Goal: Transaction & Acquisition: Book appointment/travel/reservation

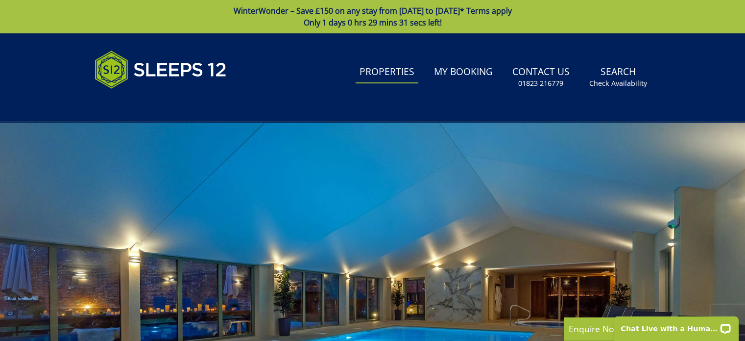
click at [382, 77] on link "Properties" at bounding box center [387, 72] width 63 height 22
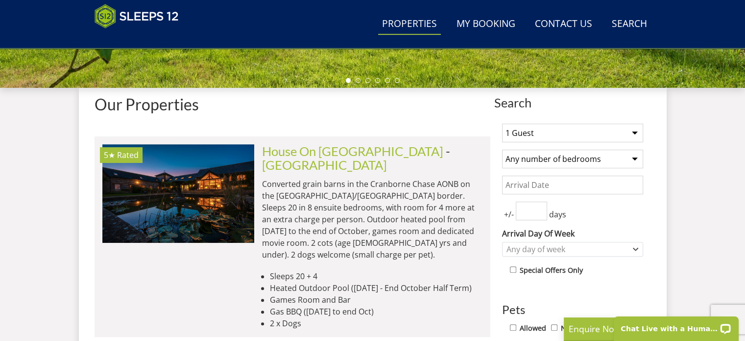
scroll to position [343, 0]
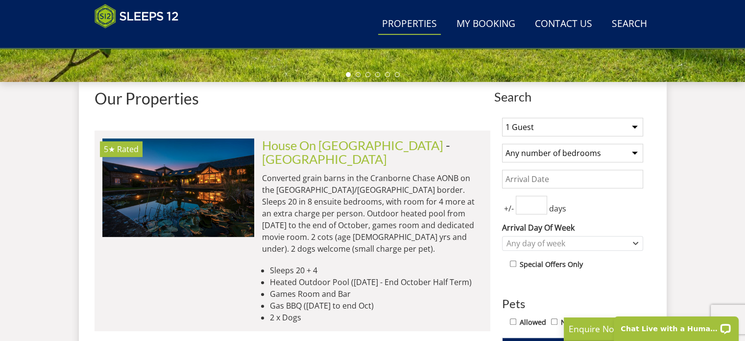
click at [634, 127] on select "1 Guest 2 Guests 3 Guests 4 Guests 5 Guests 6 Guests 7 Guests 8 Guests 9 Guests…" at bounding box center [572, 127] width 141 height 19
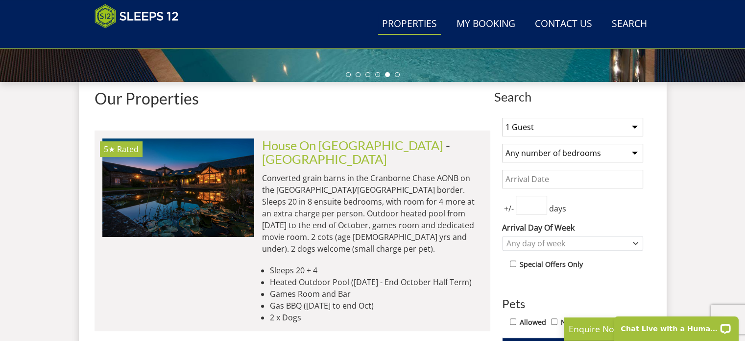
select select "16"
click at [502, 118] on select "1 Guest 2 Guests 3 Guests 4 Guests 5 Guests 6 Guests 7 Guests 8 Guests 9 Guests…" at bounding box center [572, 127] width 141 height 19
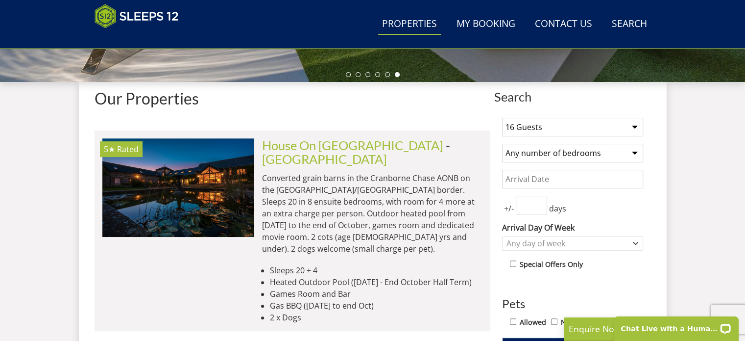
click at [637, 152] on select "Any number of bedrooms 4 Bedrooms 5 Bedrooms 6 Bedrooms 7 Bedrooms 8 Bedrooms 9…" at bounding box center [572, 153] width 141 height 19
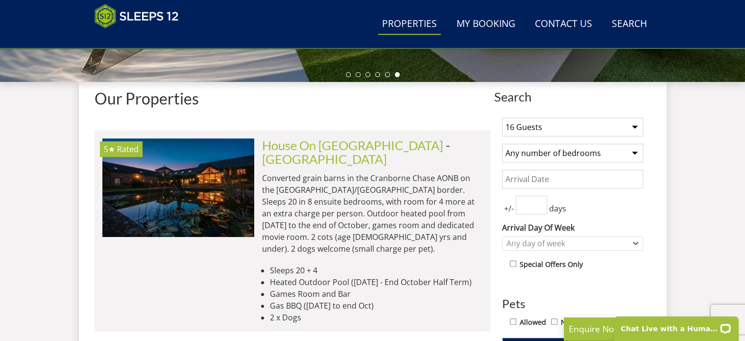
select select "9"
click at [502, 144] on select "Any number of bedrooms 4 Bedrooms 5 Bedrooms 6 Bedrooms 7 Bedrooms 8 Bedrooms 9…" at bounding box center [572, 153] width 141 height 19
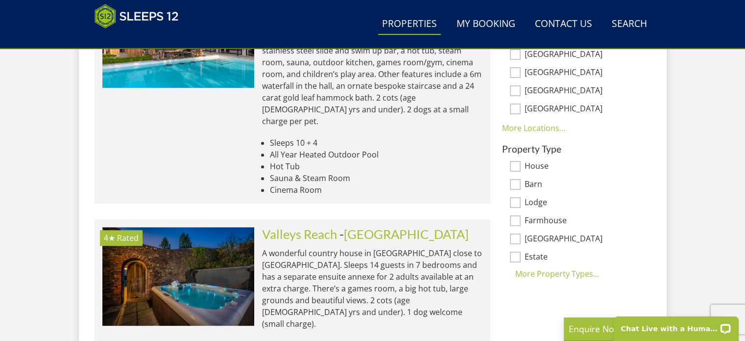
scroll to position [735, 0]
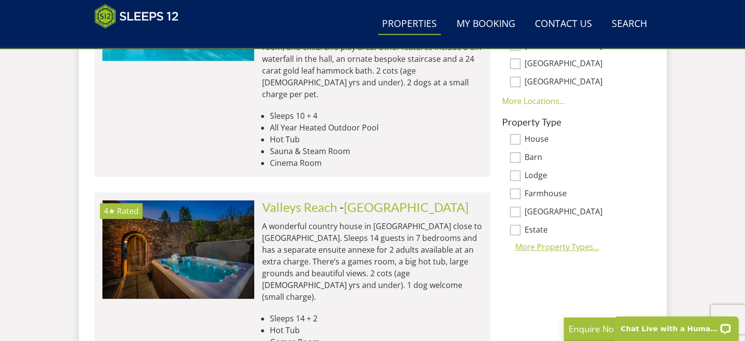
click at [585, 245] on div "More Property Types..." at bounding box center [572, 247] width 141 height 12
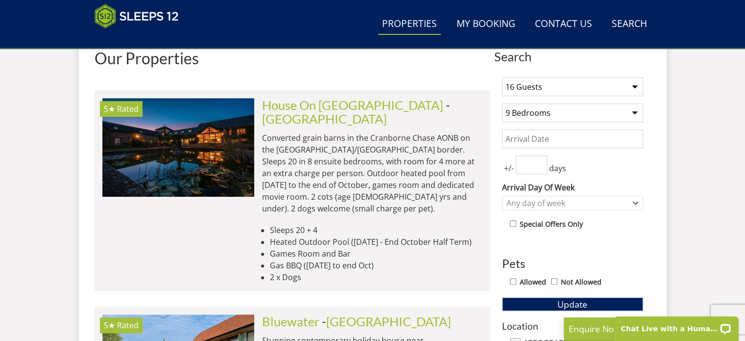
scroll to position [392, 0]
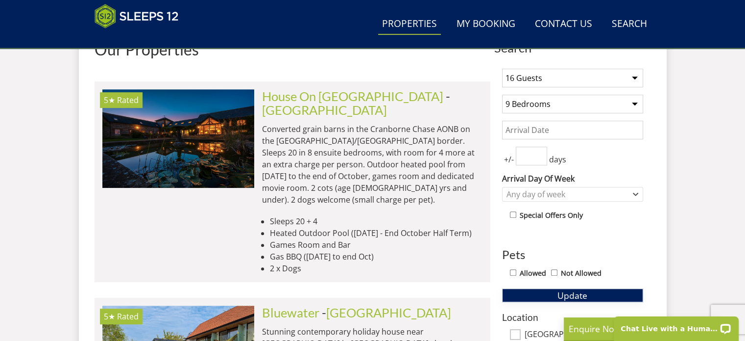
click at [595, 293] on button "Update" at bounding box center [572, 295] width 141 height 14
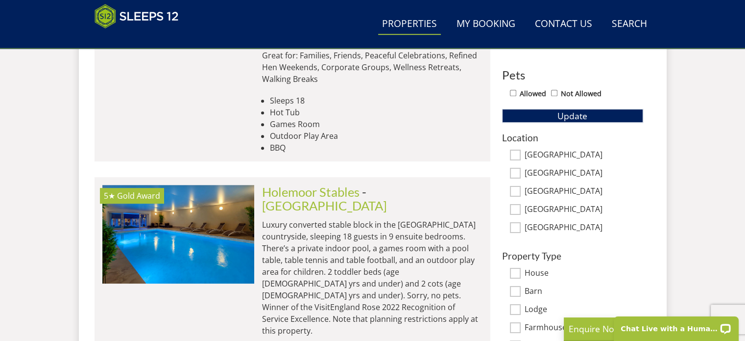
scroll to position [588, 0]
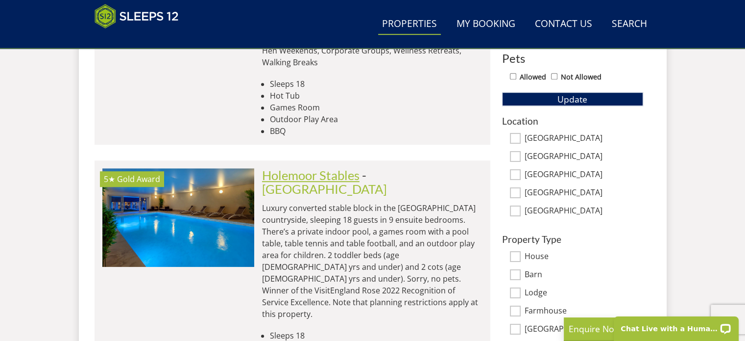
click at [338, 168] on link "Holemoor Stables" at bounding box center [311, 175] width 98 height 15
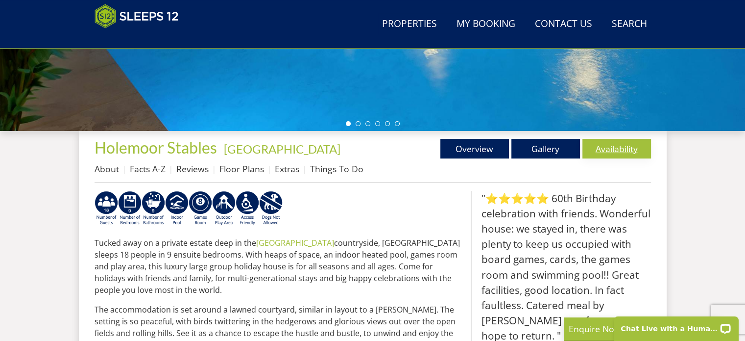
click at [619, 149] on link "Availability" at bounding box center [617, 149] width 69 height 20
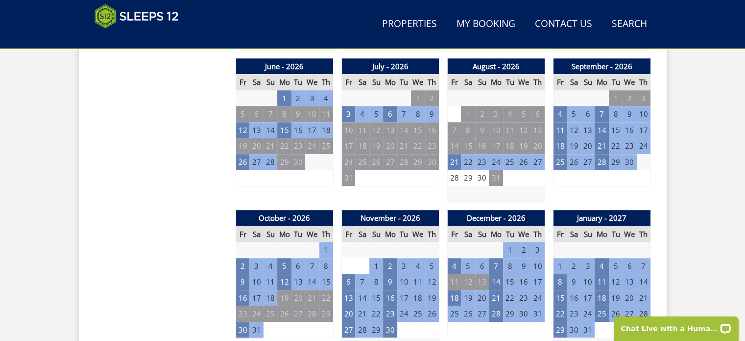
scroll to position [735, 0]
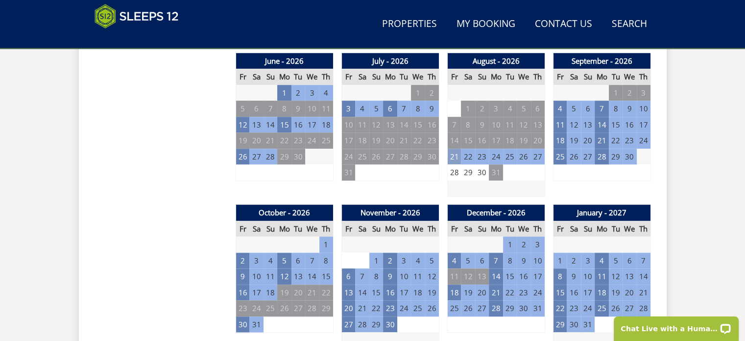
click at [457, 154] on td "21" at bounding box center [454, 157] width 14 height 16
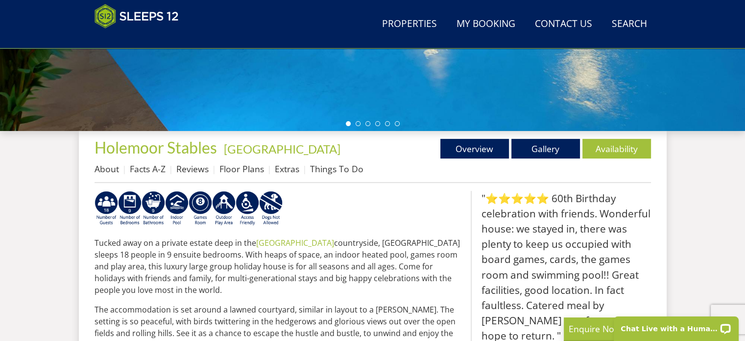
select select "16"
select select "9"
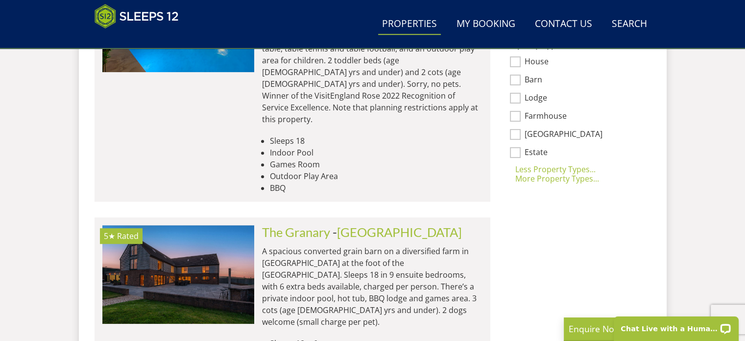
scroll to position [784, 0]
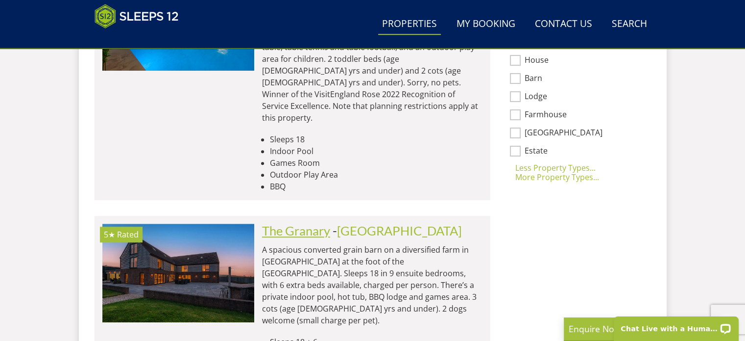
click at [307, 223] on link "The Granary" at bounding box center [296, 230] width 68 height 15
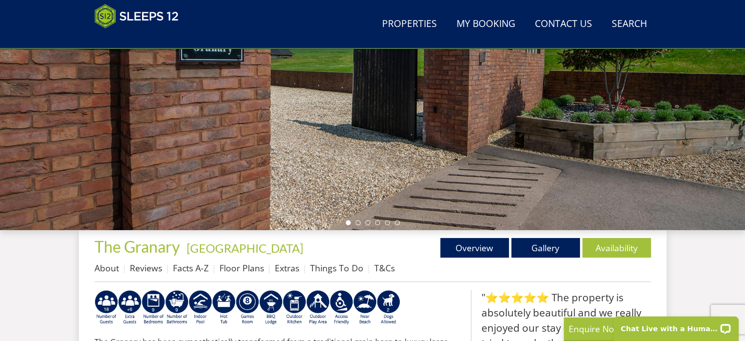
scroll to position [294, 0]
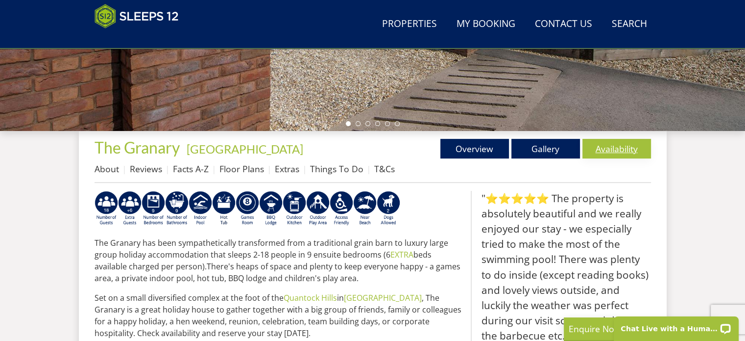
click at [622, 149] on link "Availability" at bounding box center [617, 149] width 69 height 20
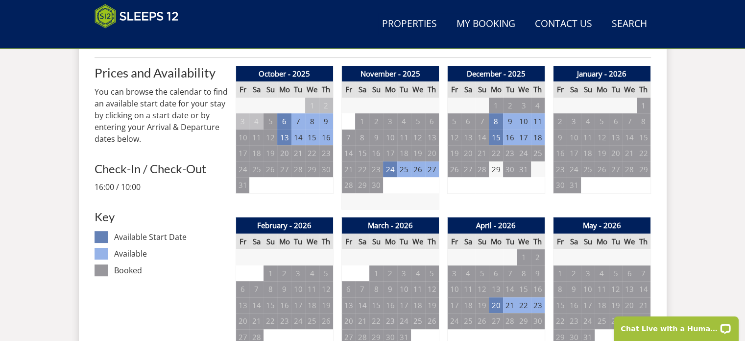
scroll to position [441, 0]
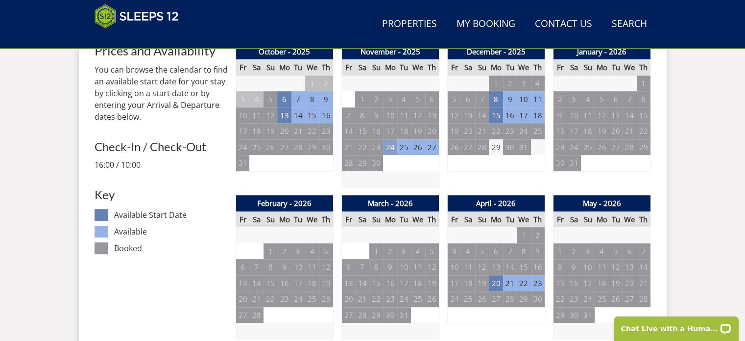
click at [390, 145] on td "24" at bounding box center [390, 147] width 14 height 16
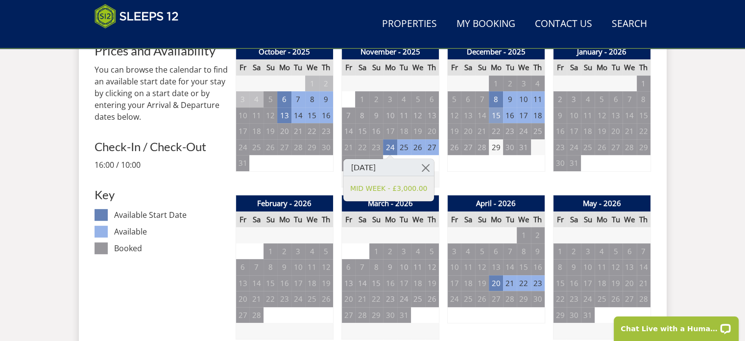
click at [497, 112] on td "15" at bounding box center [496, 115] width 14 height 16
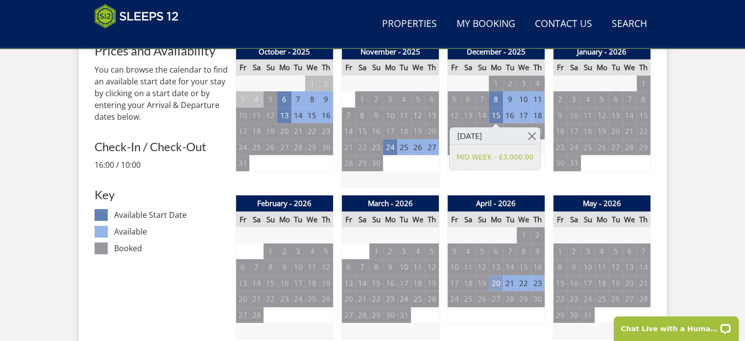
click at [498, 281] on td "20" at bounding box center [496, 283] width 14 height 16
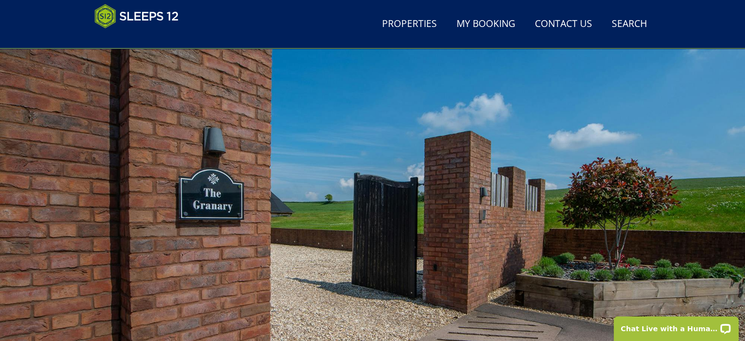
scroll to position [0, 0]
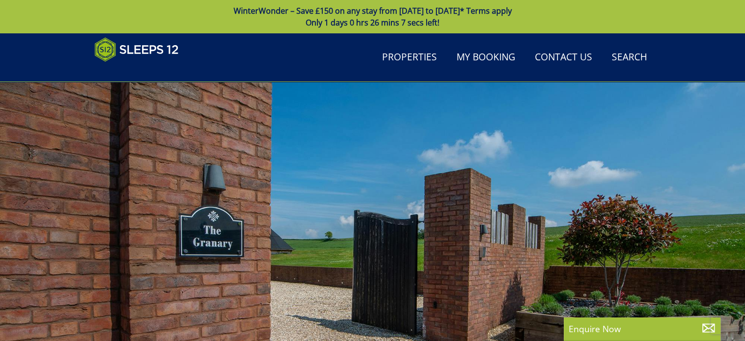
scroll to position [294, 0]
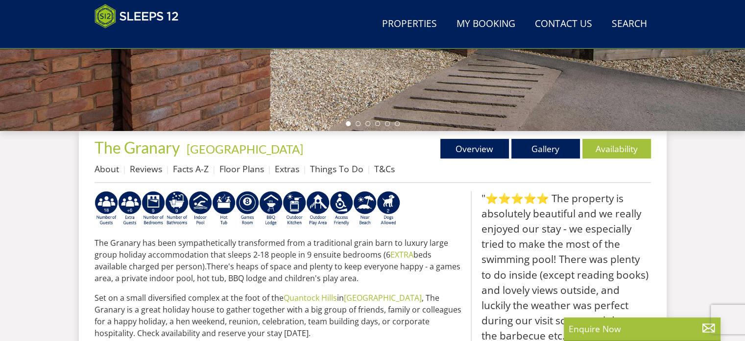
select select "16"
select select "9"
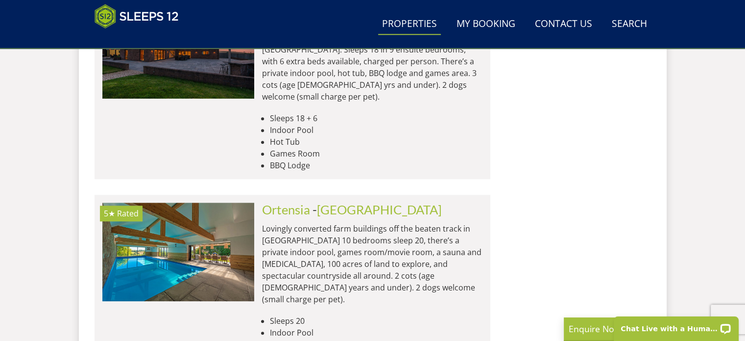
scroll to position [1029, 0]
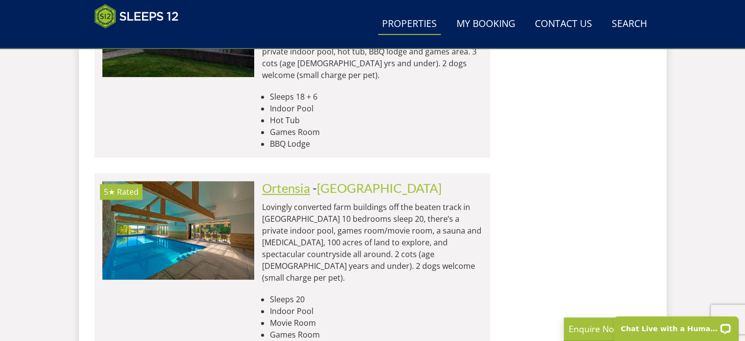
click at [294, 180] on link "Ortensia" at bounding box center [286, 187] width 48 height 15
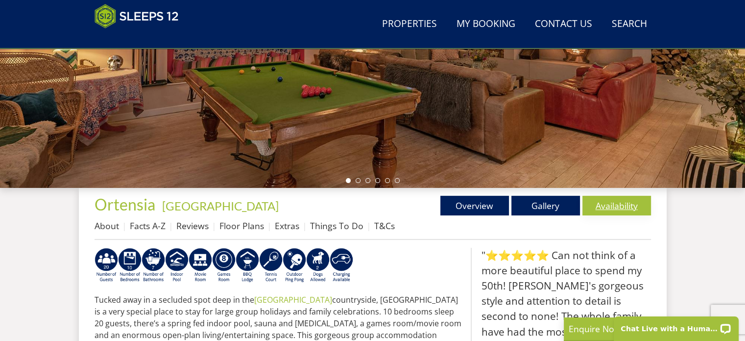
scroll to position [245, 0]
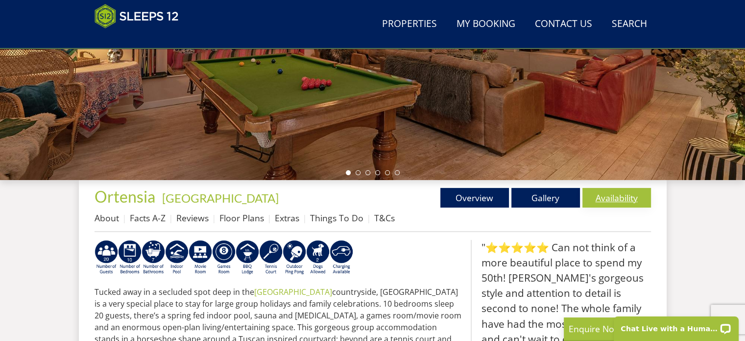
click at [616, 195] on link "Availability" at bounding box center [617, 198] width 69 height 20
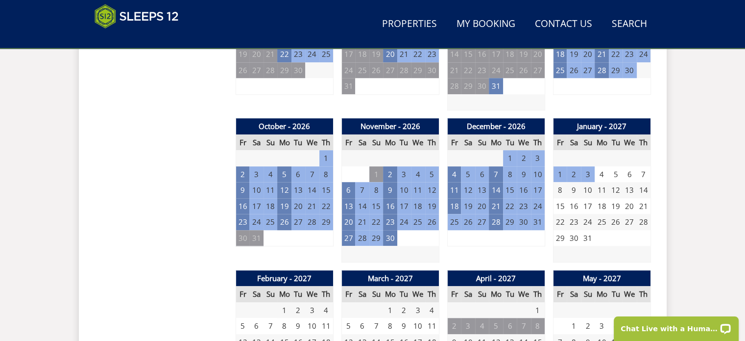
scroll to position [833, 0]
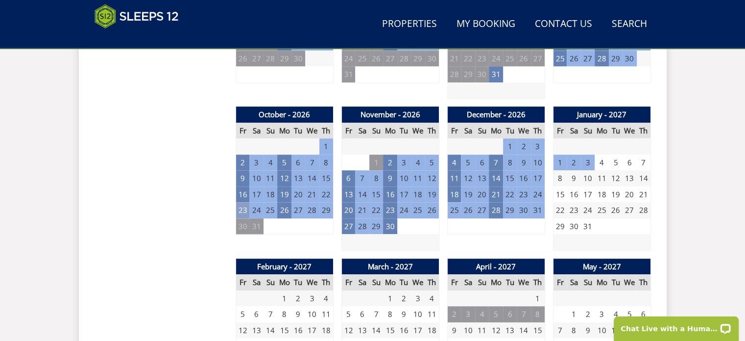
click at [240, 209] on td "23" at bounding box center [243, 210] width 14 height 16
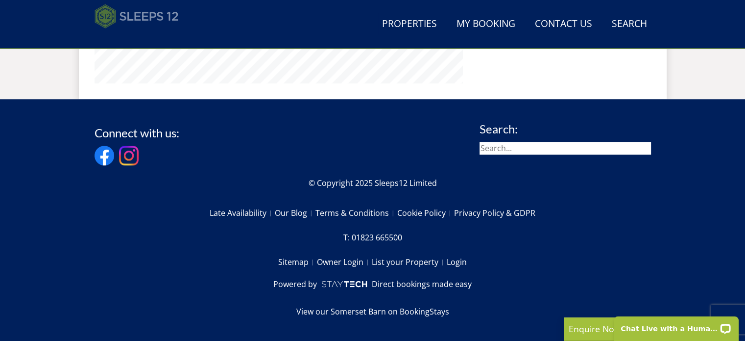
select select "16"
select select "9"
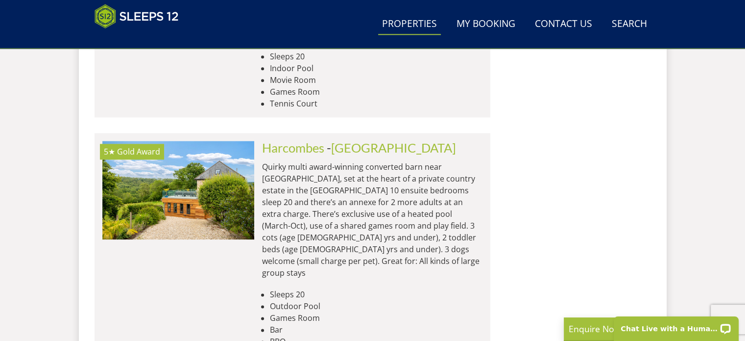
scroll to position [1372, 0]
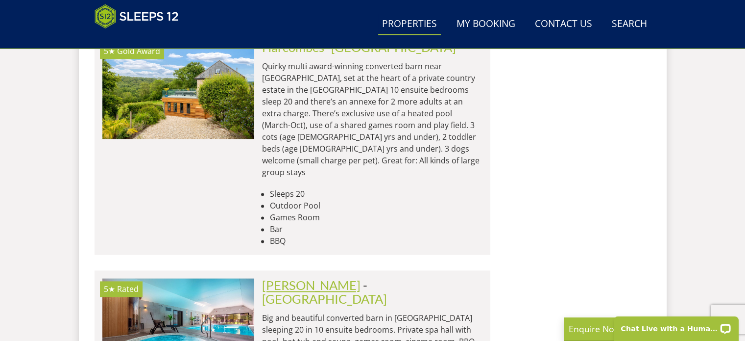
click at [286, 277] on link "[PERSON_NAME]" at bounding box center [311, 284] width 99 height 15
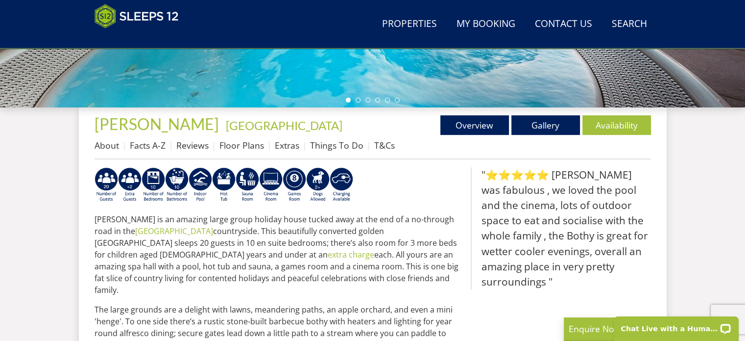
scroll to position [343, 0]
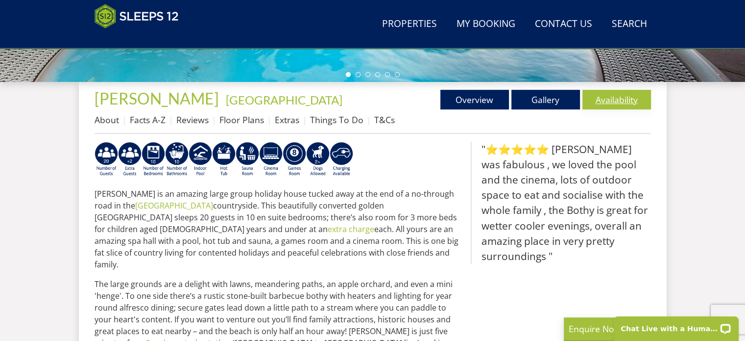
click at [611, 98] on link "Availability" at bounding box center [617, 100] width 69 height 20
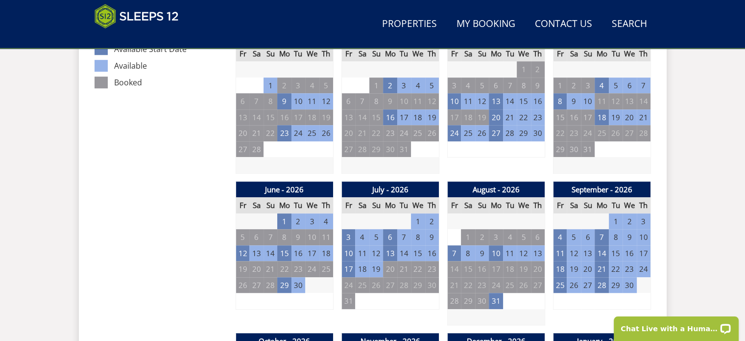
scroll to position [686, 0]
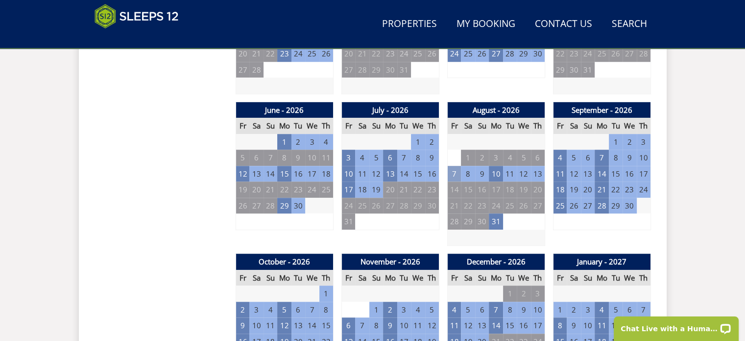
click at [456, 172] on td "7" at bounding box center [454, 174] width 14 height 16
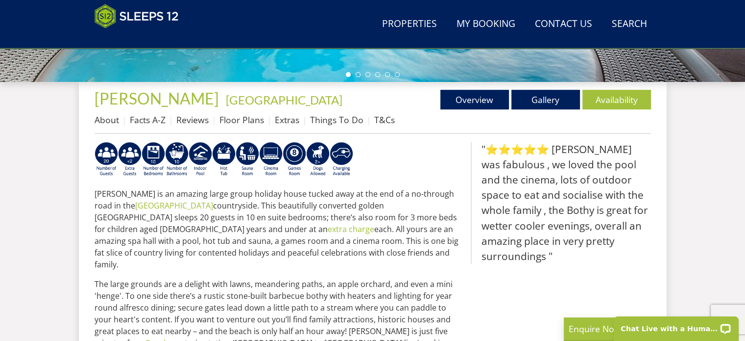
select select "16"
select select "9"
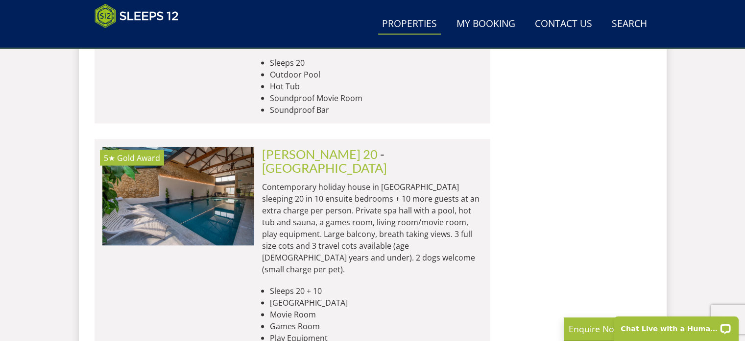
scroll to position [1960, 0]
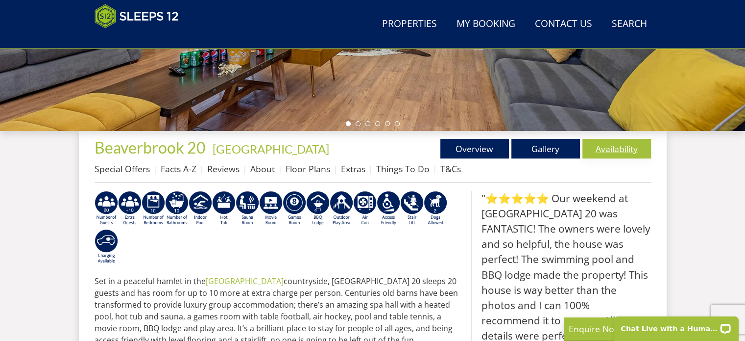
click at [616, 149] on link "Availability" at bounding box center [617, 149] width 69 height 20
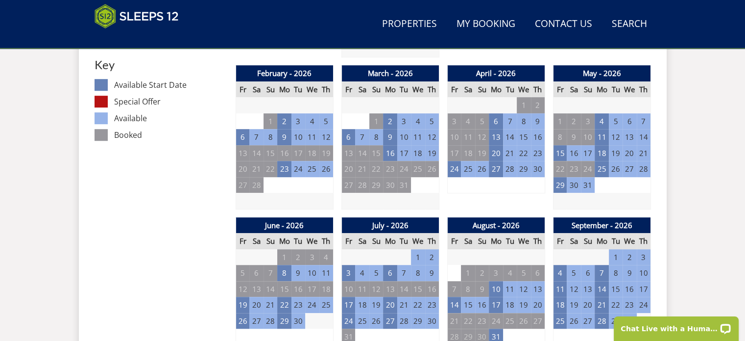
scroll to position [588, 0]
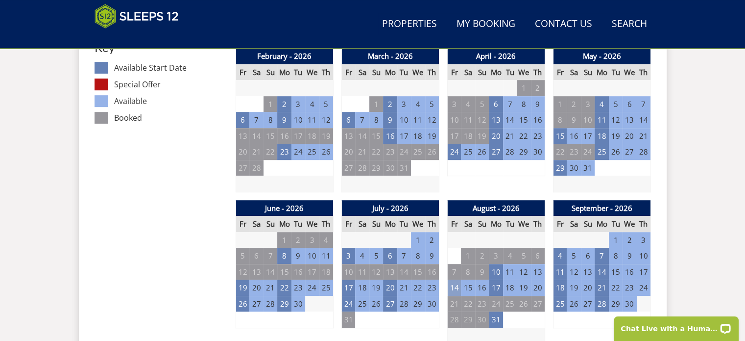
click at [454, 285] on td "14" at bounding box center [454, 287] width 14 height 16
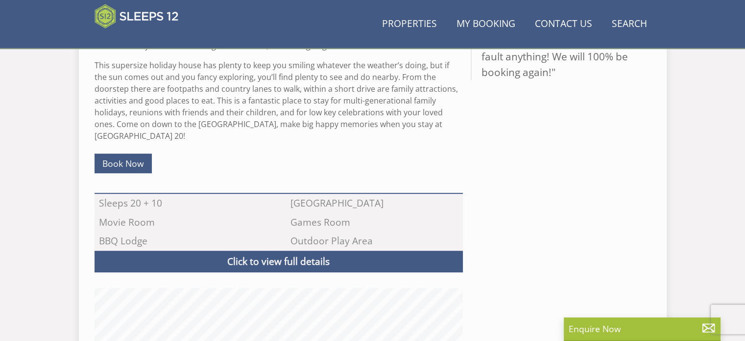
scroll to position [294, 0]
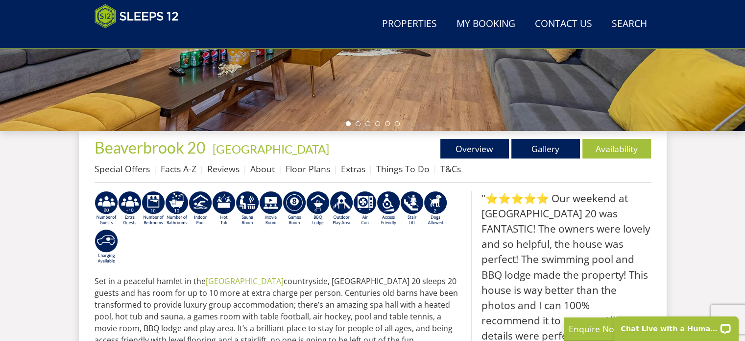
select select "16"
select select "9"
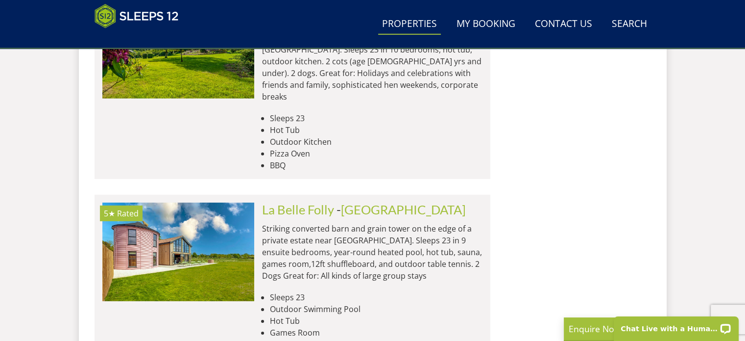
scroll to position [2990, 0]
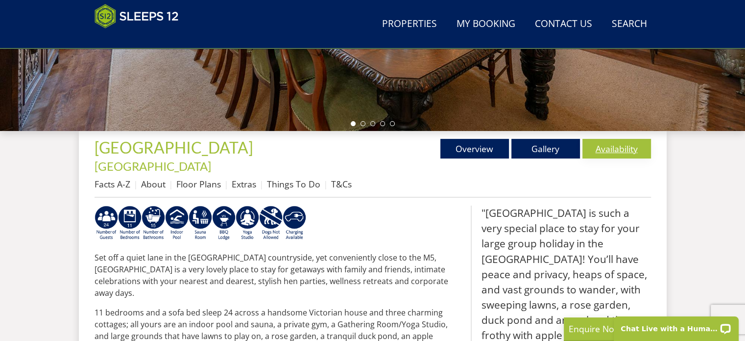
click at [623, 152] on link "Availability" at bounding box center [617, 149] width 69 height 20
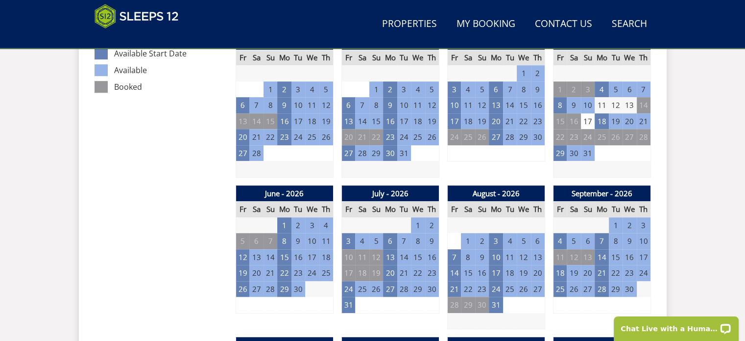
scroll to position [637, 0]
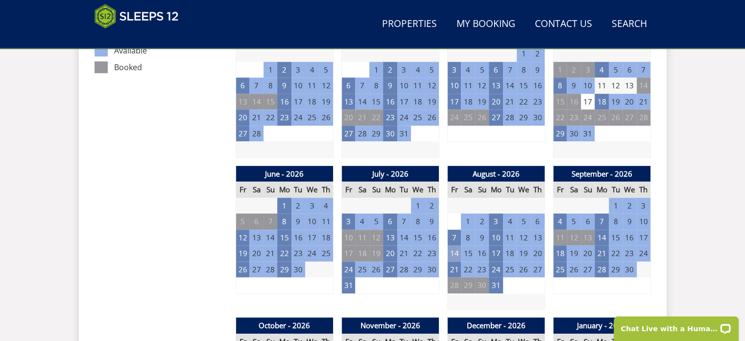
click at [455, 245] on td "14" at bounding box center [454, 253] width 14 height 16
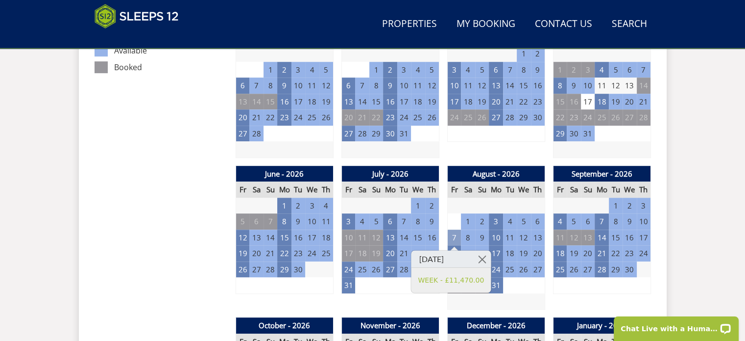
click at [458, 229] on td "7" at bounding box center [454, 237] width 14 height 16
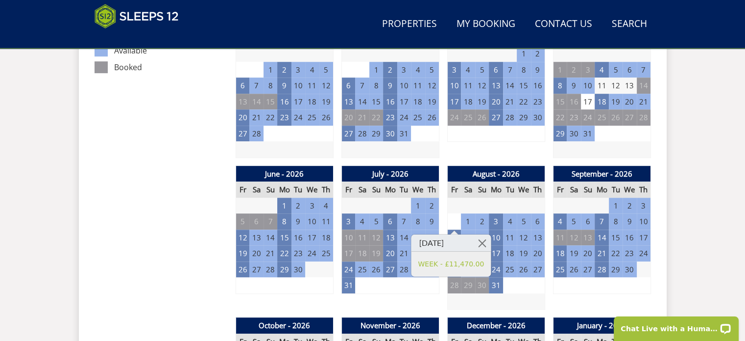
scroll to position [588, 0]
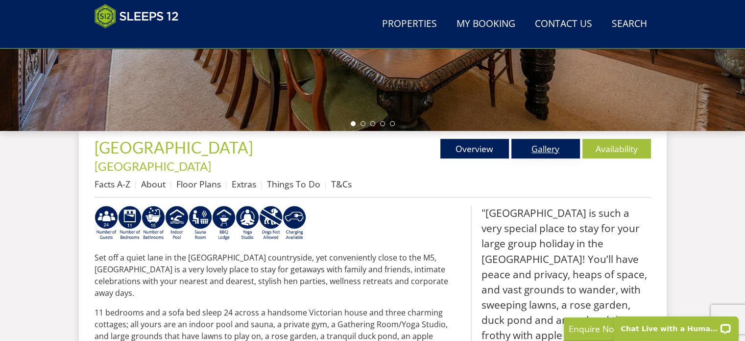
click at [546, 150] on link "Gallery" at bounding box center [546, 149] width 69 height 20
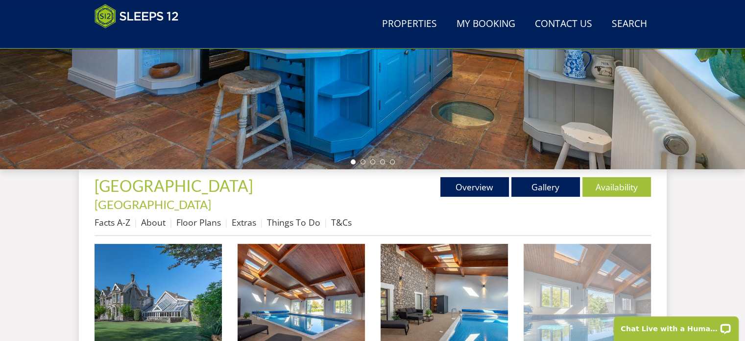
scroll to position [294, 0]
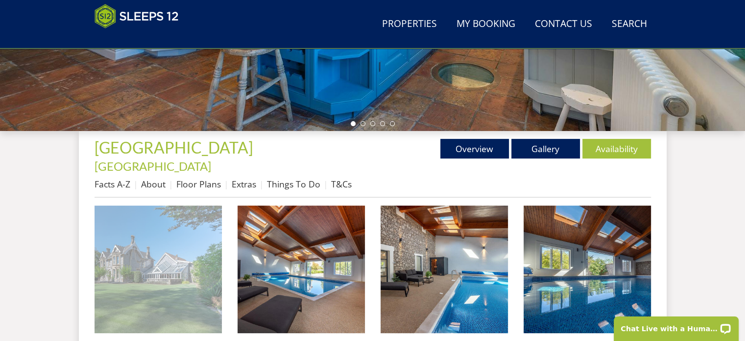
click at [154, 272] on img at bounding box center [158, 268] width 127 height 127
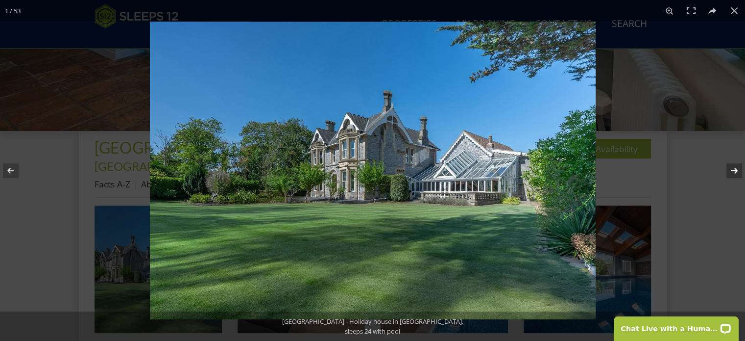
click at [739, 170] on button at bounding box center [728, 170] width 34 height 49
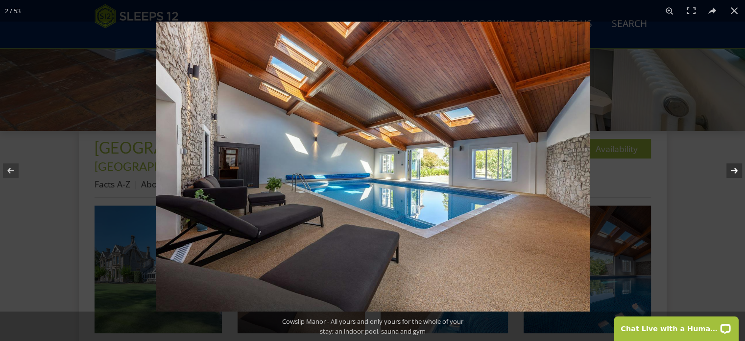
click at [739, 170] on button at bounding box center [728, 170] width 34 height 49
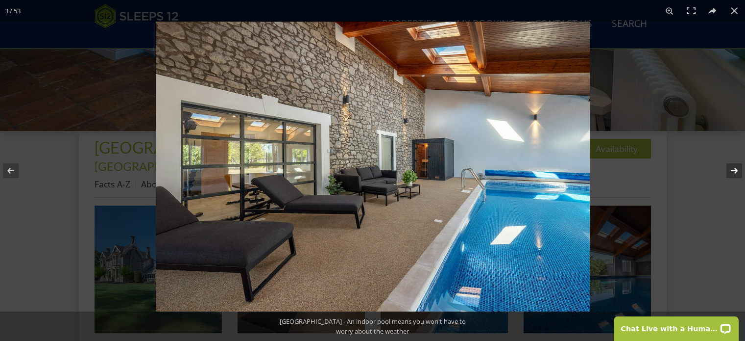
click at [739, 170] on button at bounding box center [728, 170] width 34 height 49
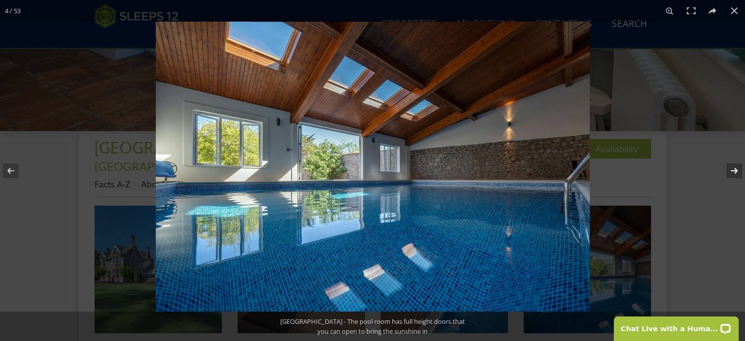
click at [739, 170] on button at bounding box center [728, 170] width 34 height 49
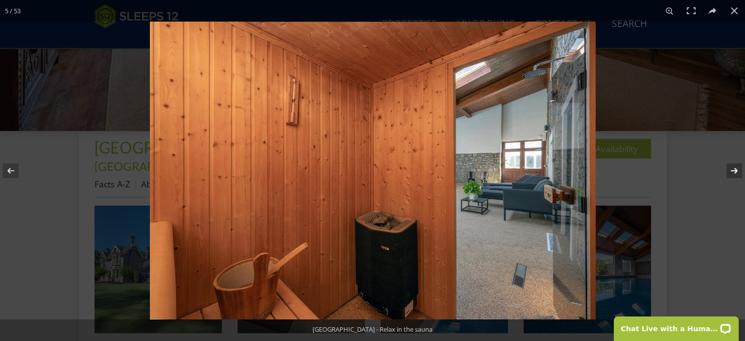
click at [732, 171] on button at bounding box center [728, 170] width 34 height 49
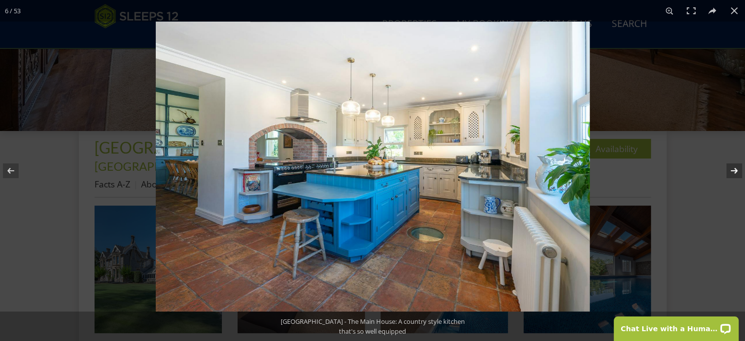
click at [732, 171] on button at bounding box center [728, 170] width 34 height 49
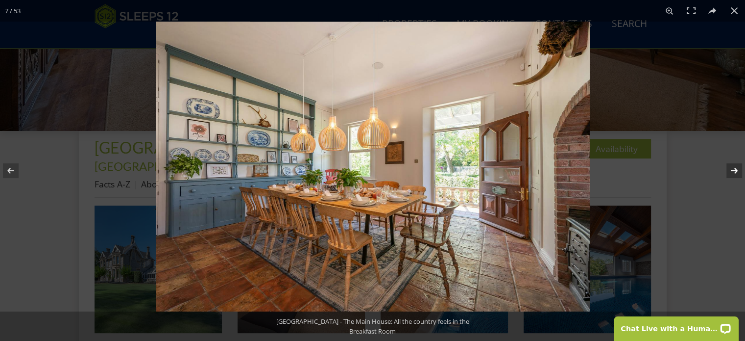
click at [732, 171] on button at bounding box center [728, 170] width 34 height 49
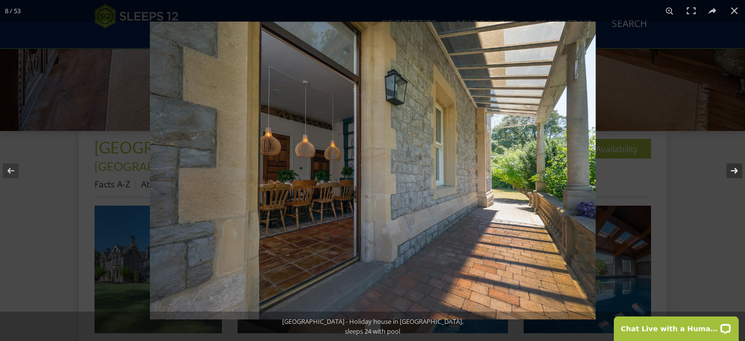
click at [732, 171] on button at bounding box center [728, 170] width 34 height 49
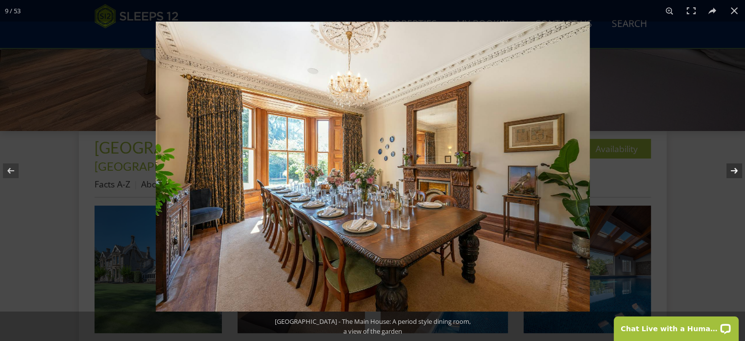
click at [732, 171] on button at bounding box center [728, 170] width 34 height 49
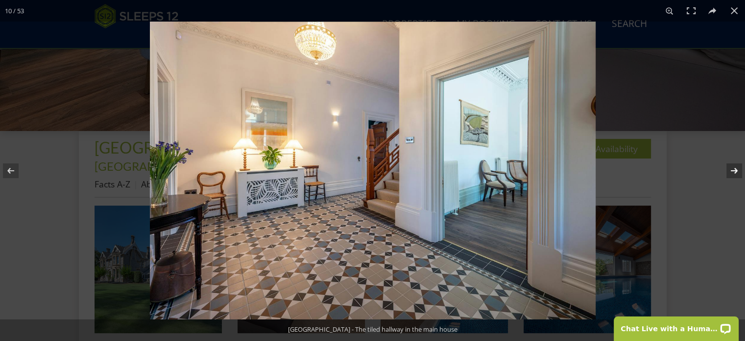
click at [732, 171] on button at bounding box center [728, 170] width 34 height 49
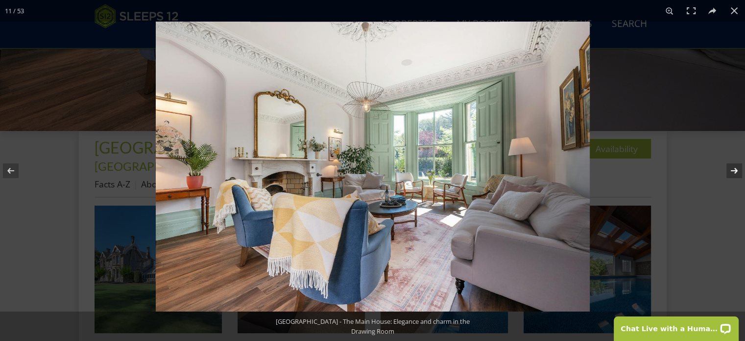
click at [732, 171] on button at bounding box center [728, 170] width 34 height 49
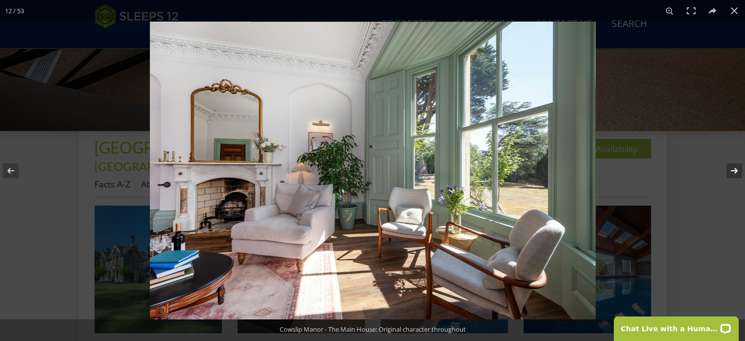
click at [732, 171] on button at bounding box center [728, 170] width 34 height 49
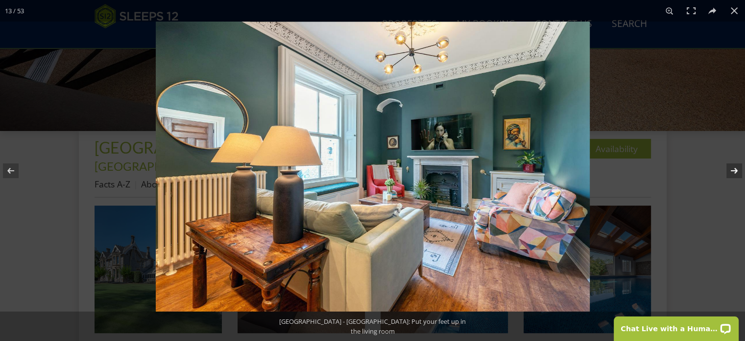
click at [732, 171] on button at bounding box center [728, 170] width 34 height 49
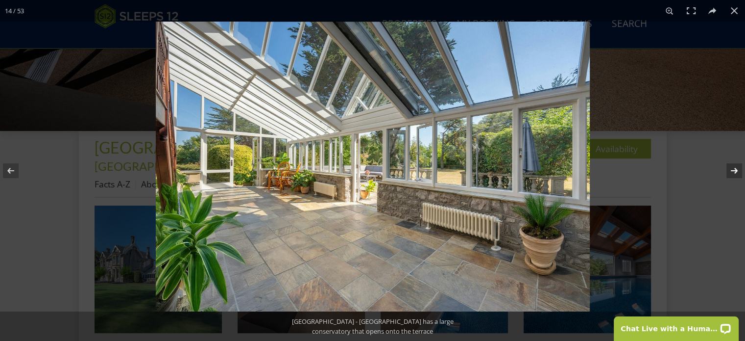
click at [732, 171] on button at bounding box center [728, 170] width 34 height 49
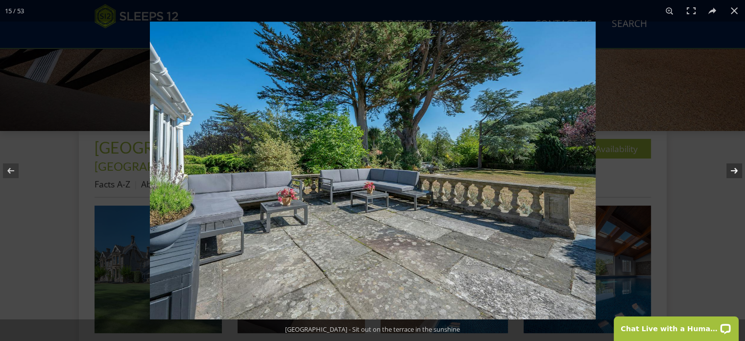
click at [732, 171] on button at bounding box center [728, 170] width 34 height 49
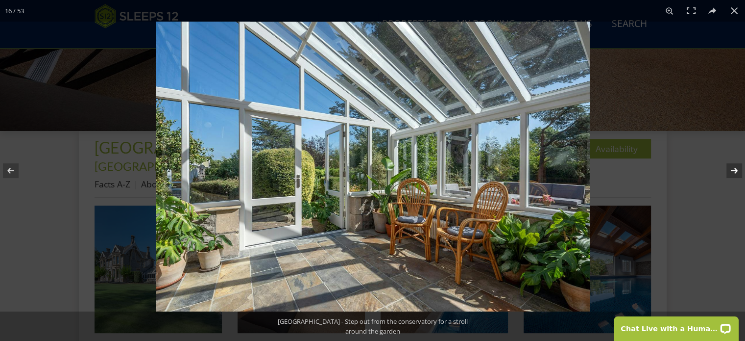
click at [732, 171] on button at bounding box center [728, 170] width 34 height 49
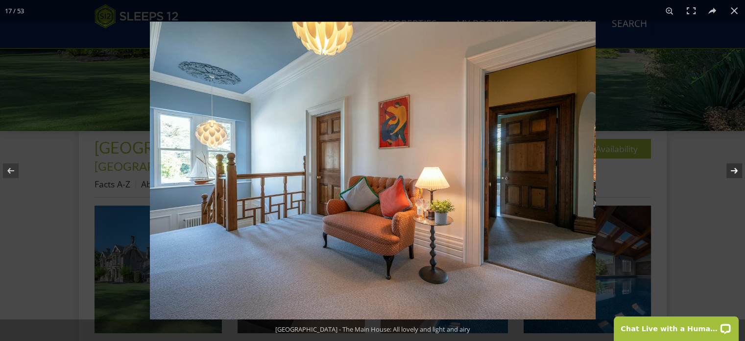
click at [732, 171] on button at bounding box center [728, 170] width 34 height 49
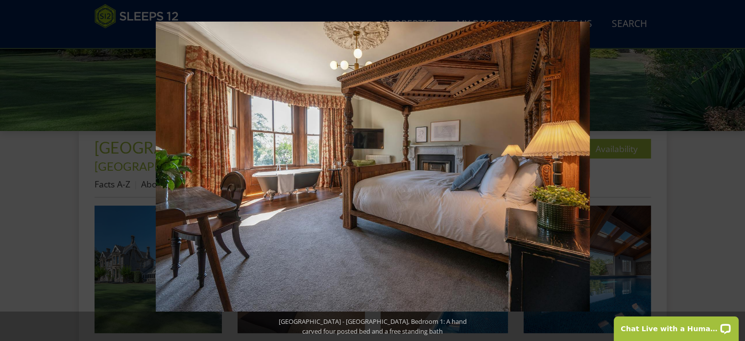
click at [732, 171] on button at bounding box center [728, 170] width 34 height 49
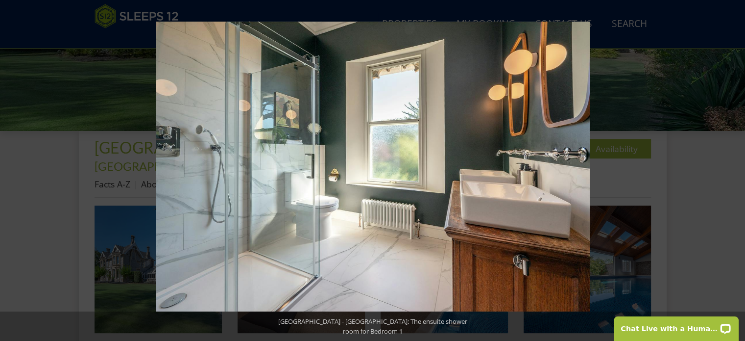
click at [732, 171] on button at bounding box center [728, 170] width 34 height 49
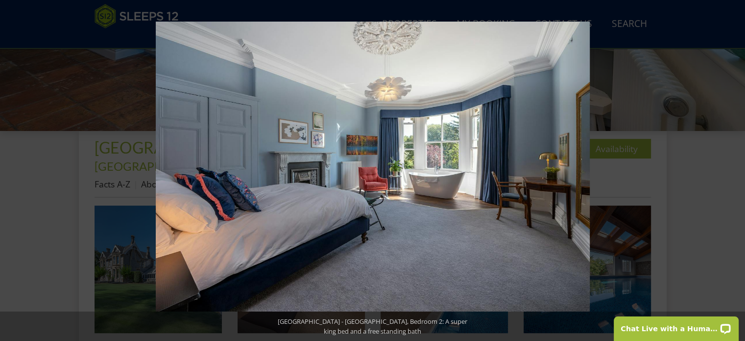
click at [732, 171] on button at bounding box center [728, 170] width 34 height 49
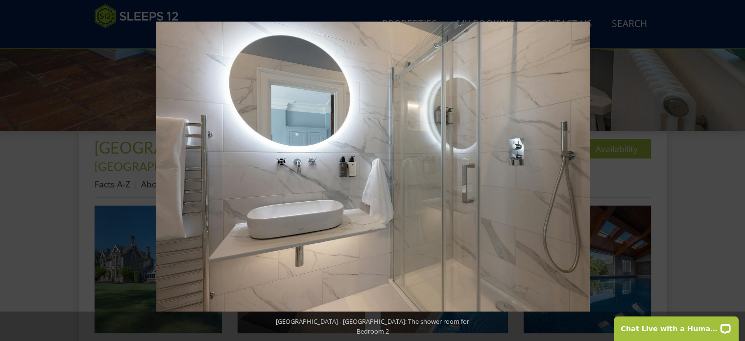
click at [732, 171] on button at bounding box center [728, 170] width 34 height 49
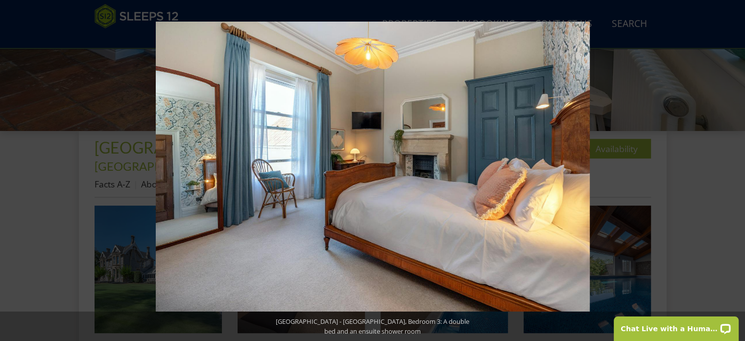
click at [732, 171] on button at bounding box center [728, 170] width 34 height 49
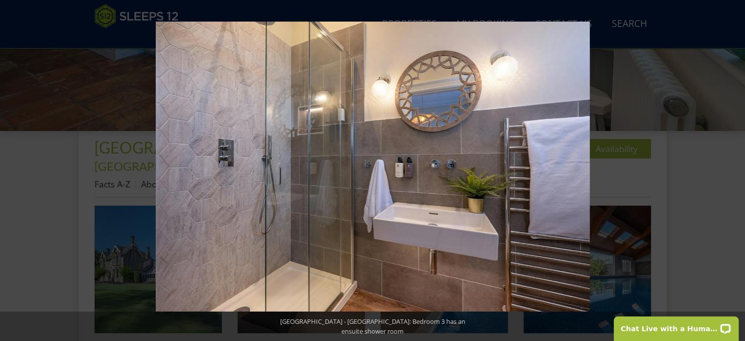
click at [732, 171] on button at bounding box center [728, 170] width 34 height 49
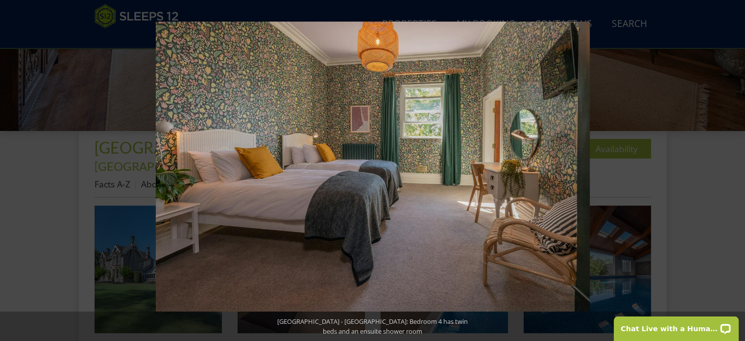
click at [732, 171] on button at bounding box center [728, 170] width 34 height 49
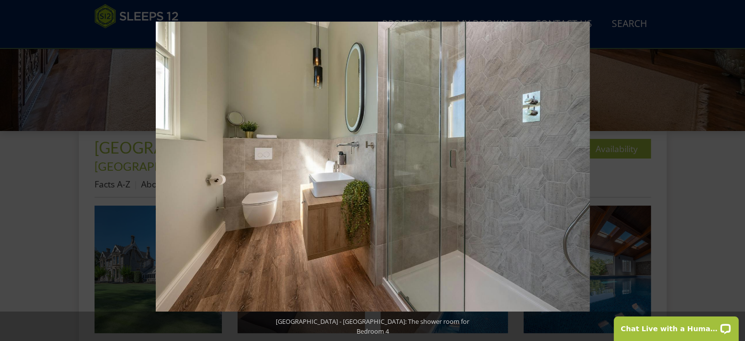
click at [732, 171] on button at bounding box center [728, 170] width 34 height 49
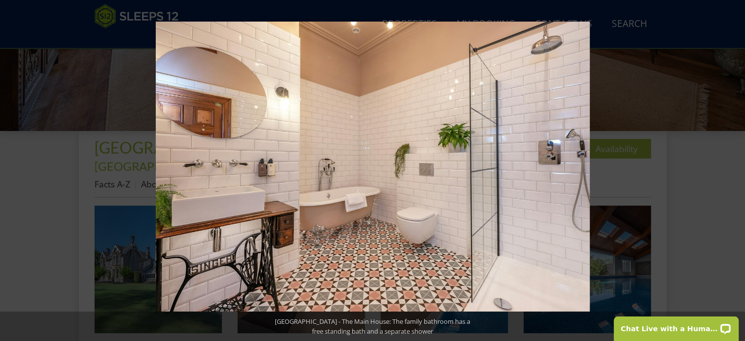
click at [732, 171] on button at bounding box center [728, 170] width 34 height 49
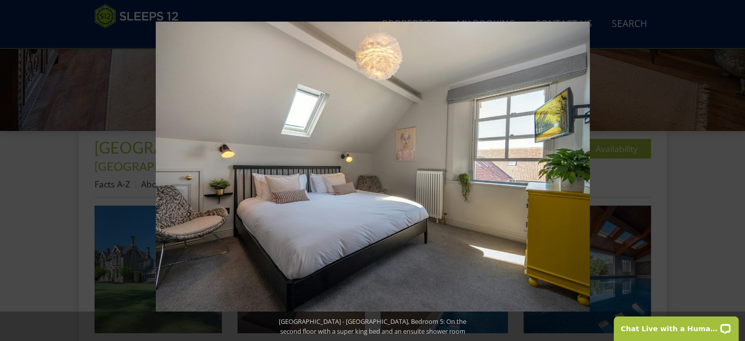
click at [732, 171] on button at bounding box center [728, 170] width 34 height 49
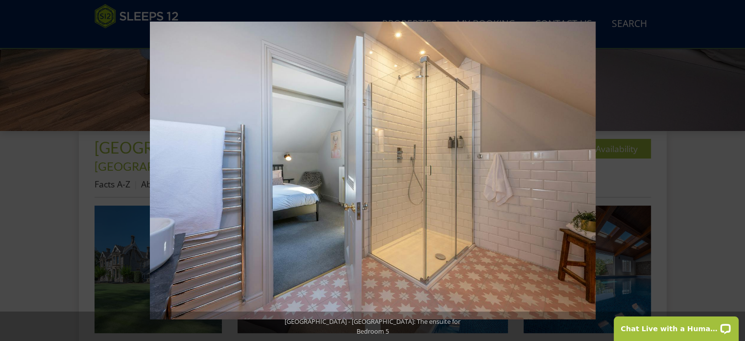
click at [732, 171] on button at bounding box center [728, 170] width 34 height 49
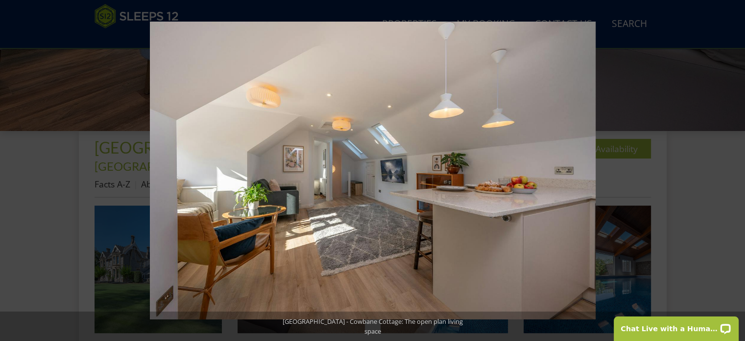
click at [732, 171] on button at bounding box center [728, 170] width 34 height 49
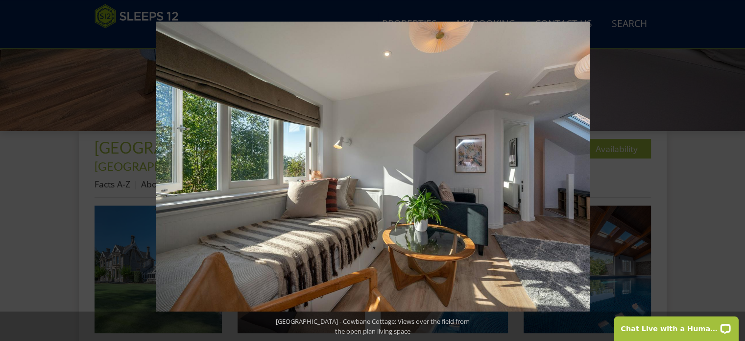
click at [732, 171] on button at bounding box center [728, 170] width 34 height 49
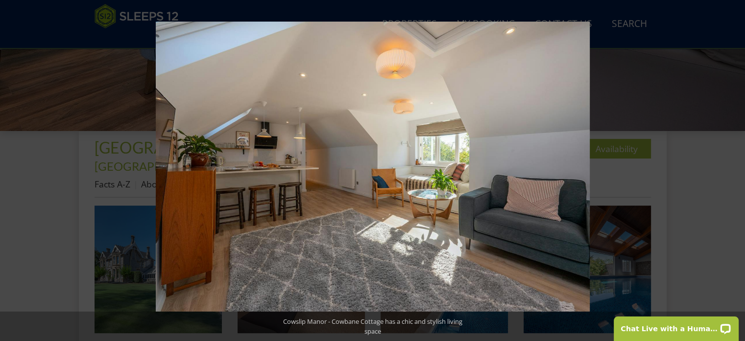
click at [732, 171] on button at bounding box center [728, 170] width 34 height 49
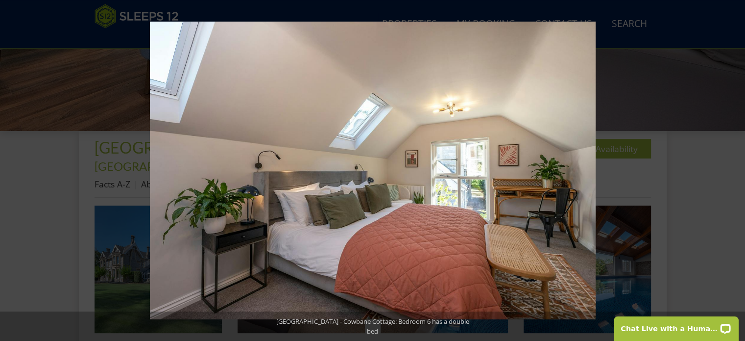
click at [732, 171] on button at bounding box center [728, 170] width 34 height 49
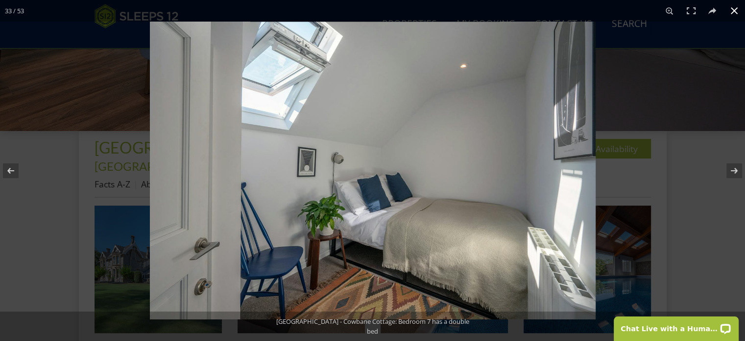
click at [735, 11] on button at bounding box center [735, 11] width 22 height 22
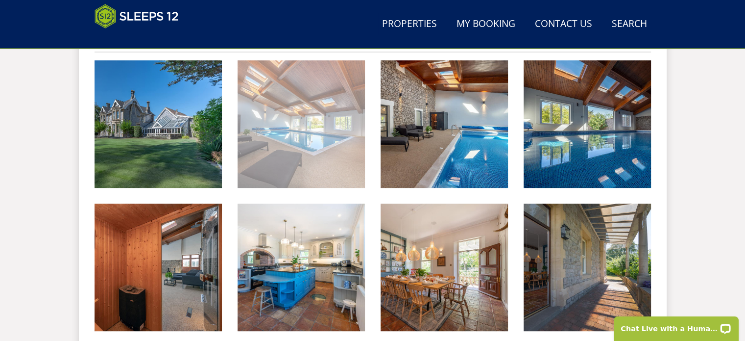
scroll to position [343, 0]
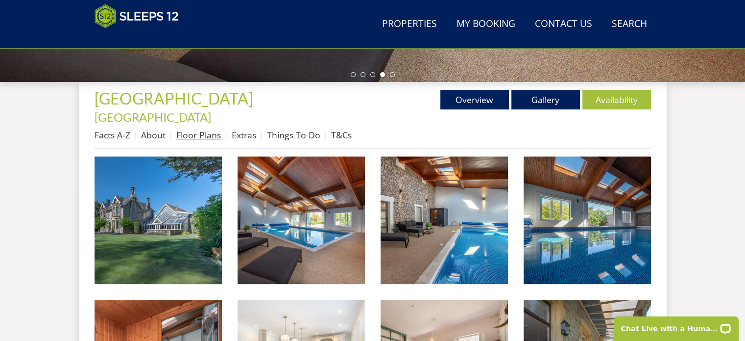
click at [212, 129] on link "Floor Plans" at bounding box center [198, 135] width 45 height 12
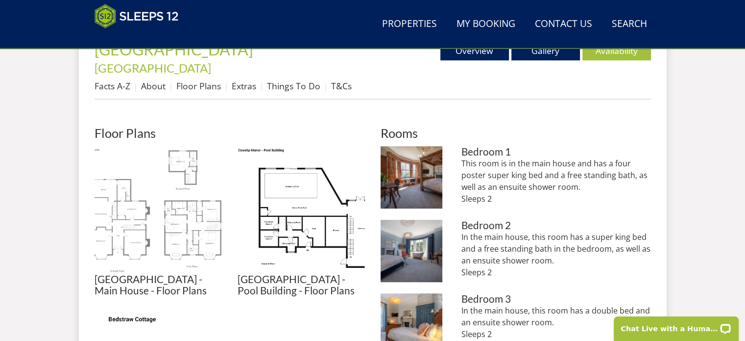
click at [119, 196] on img at bounding box center [158, 209] width 127 height 127
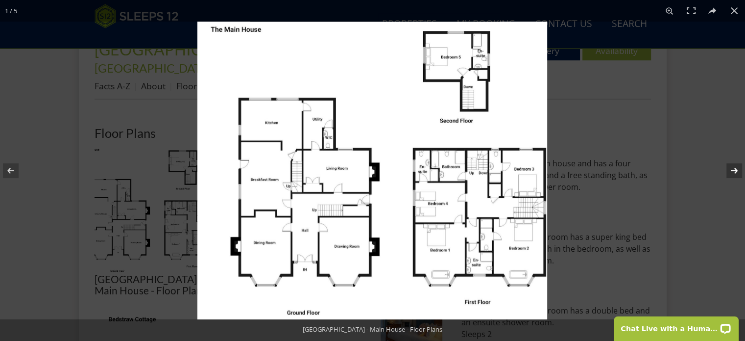
click at [736, 170] on button at bounding box center [728, 170] width 34 height 49
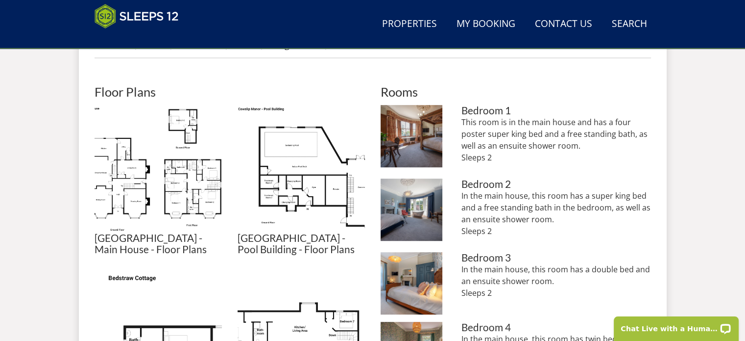
scroll to position [441, 0]
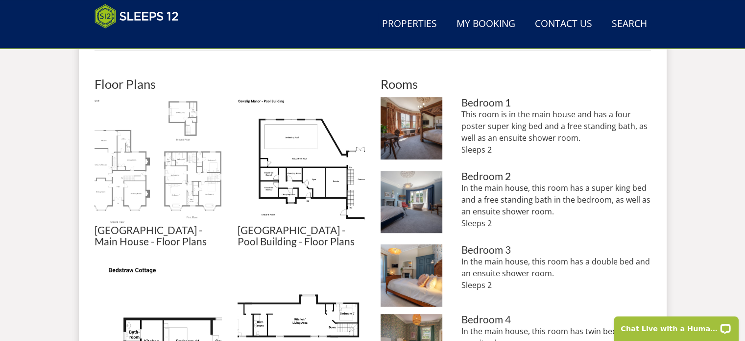
click at [143, 165] on img at bounding box center [158, 160] width 127 height 127
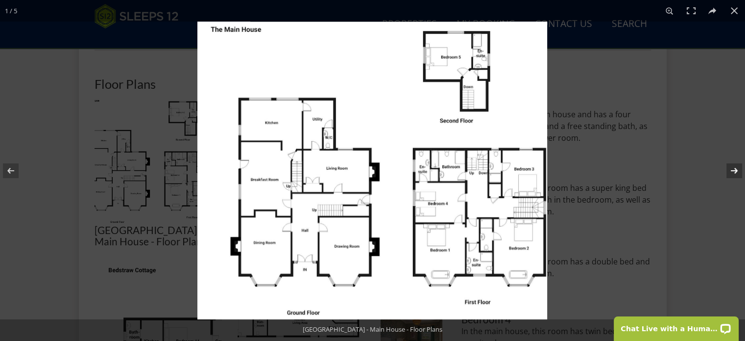
click at [733, 168] on button at bounding box center [728, 170] width 34 height 49
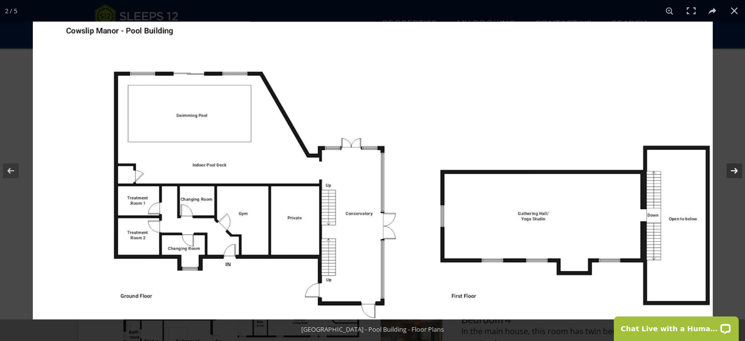
click at [734, 172] on button at bounding box center [728, 170] width 34 height 49
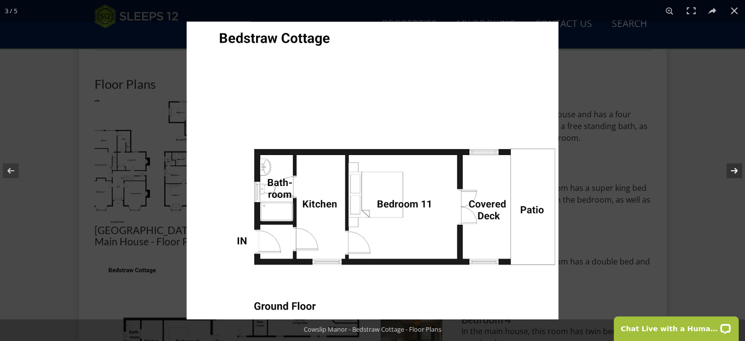
click at [735, 170] on button at bounding box center [728, 170] width 34 height 49
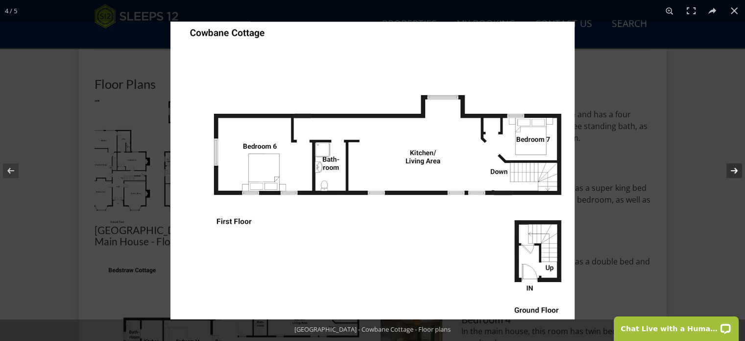
click at [736, 170] on button at bounding box center [728, 170] width 34 height 49
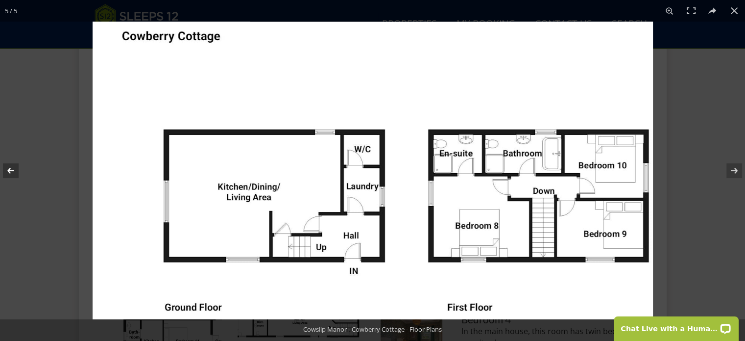
click at [13, 166] on button at bounding box center [17, 170] width 34 height 49
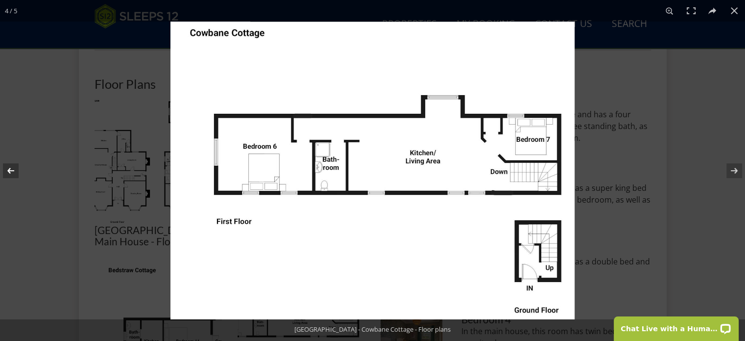
click at [13, 166] on button at bounding box center [17, 170] width 34 height 49
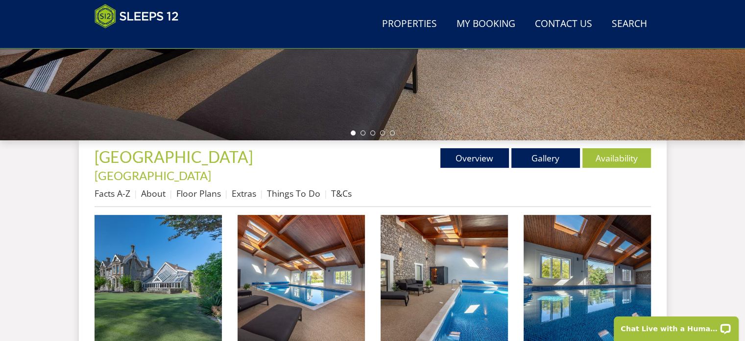
scroll to position [294, 0]
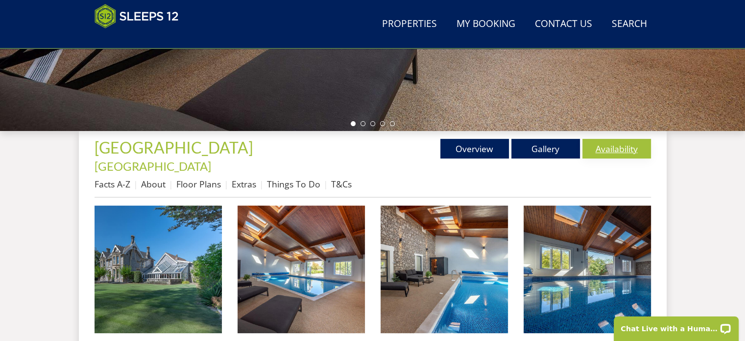
click at [627, 151] on link "Availability" at bounding box center [617, 149] width 69 height 20
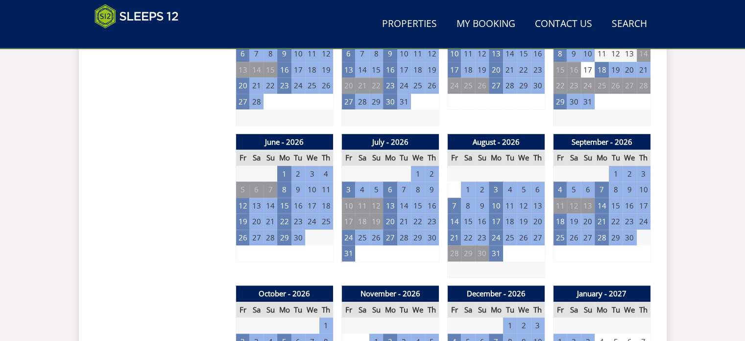
scroll to position [686, 0]
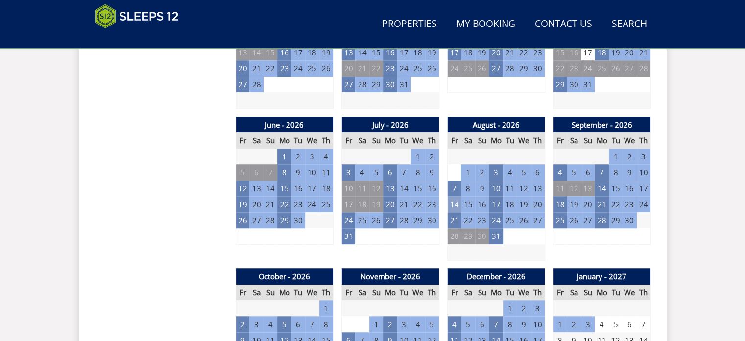
click at [454, 196] on td "14" at bounding box center [454, 204] width 14 height 16
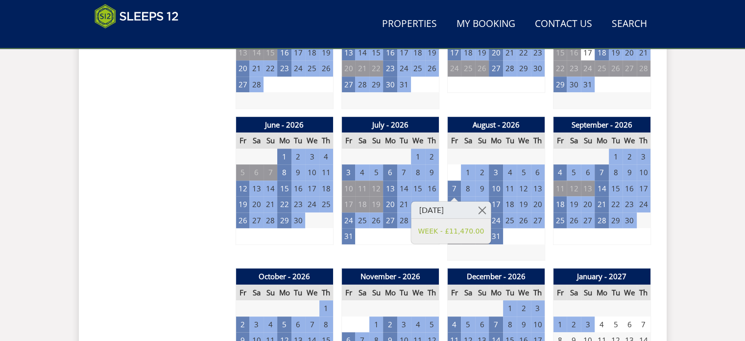
scroll to position [294, 0]
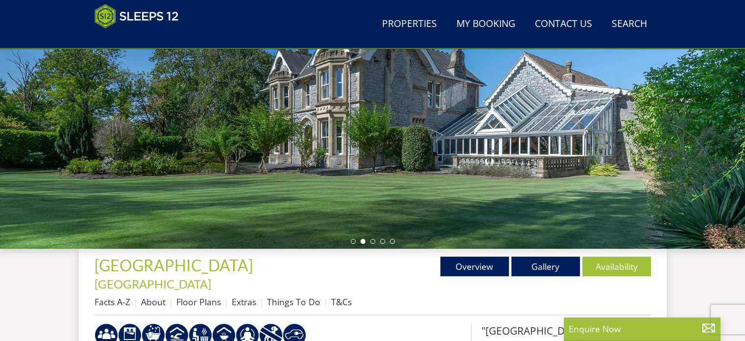
scroll to position [206, 0]
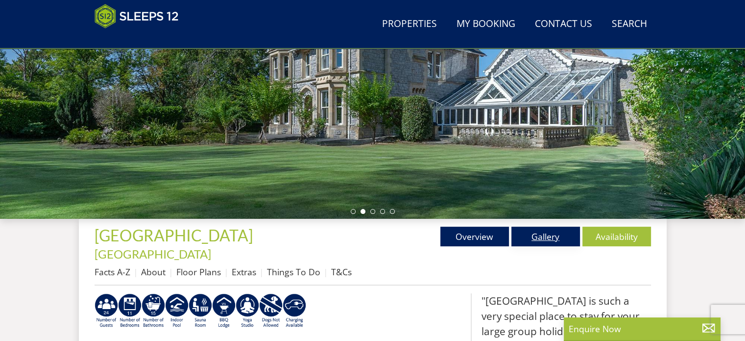
click at [552, 237] on link "Gallery" at bounding box center [546, 236] width 69 height 20
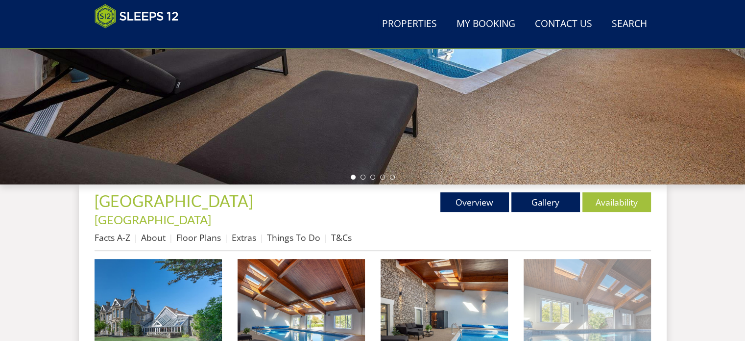
scroll to position [294, 0]
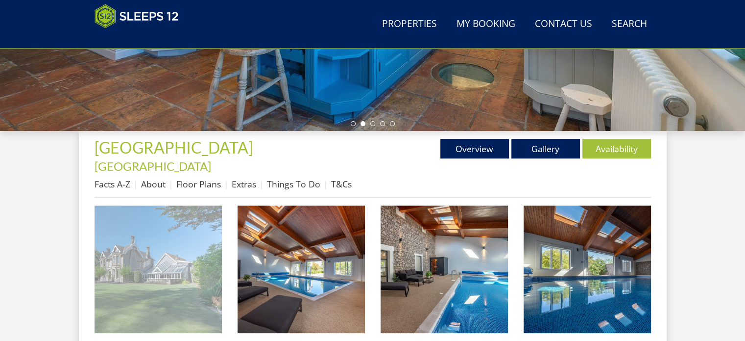
click at [178, 273] on img at bounding box center [158, 268] width 127 height 127
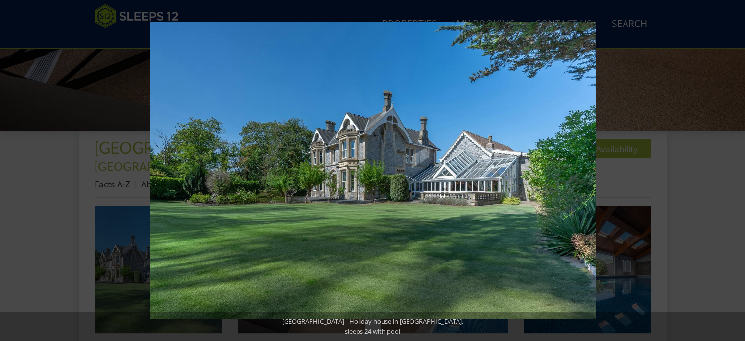
click at [734, 168] on button at bounding box center [728, 170] width 34 height 49
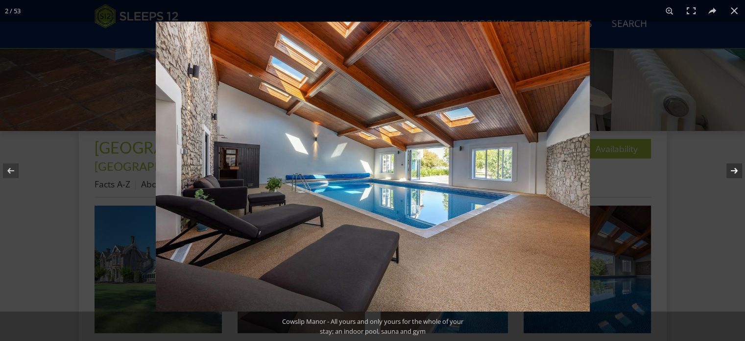
click at [734, 170] on button at bounding box center [728, 170] width 34 height 49
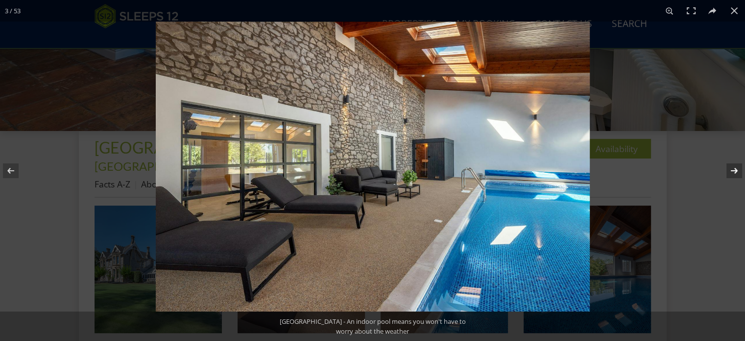
click at [734, 170] on button at bounding box center [728, 170] width 34 height 49
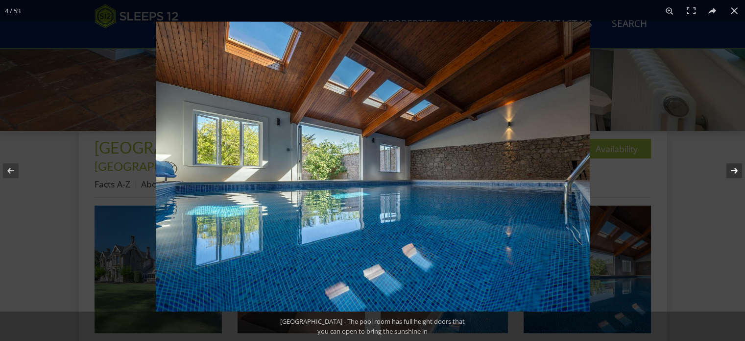
click at [734, 170] on button at bounding box center [728, 170] width 34 height 49
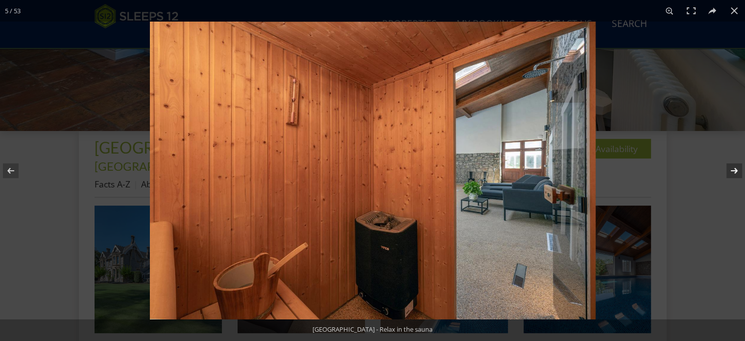
click at [734, 170] on button at bounding box center [728, 170] width 34 height 49
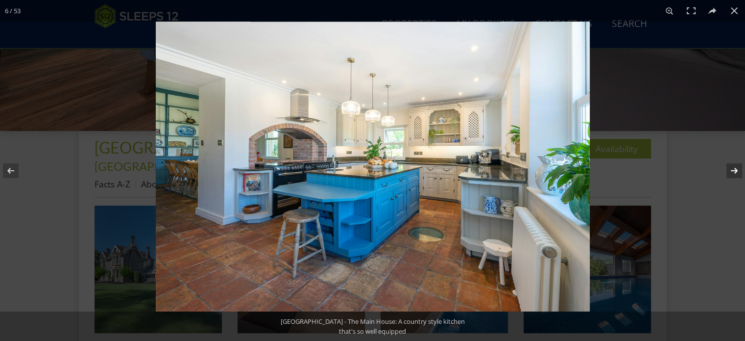
click at [736, 170] on button at bounding box center [728, 170] width 34 height 49
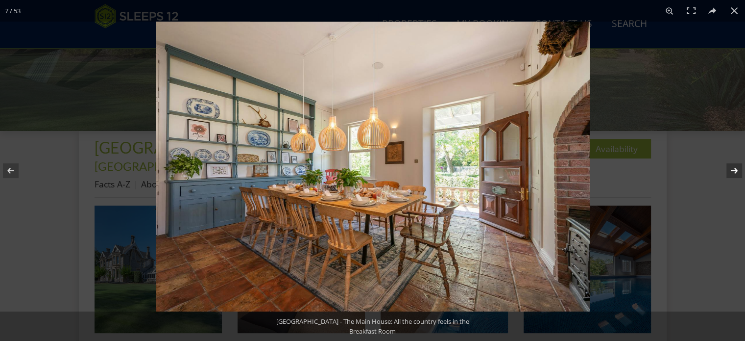
click at [736, 172] on button at bounding box center [728, 170] width 34 height 49
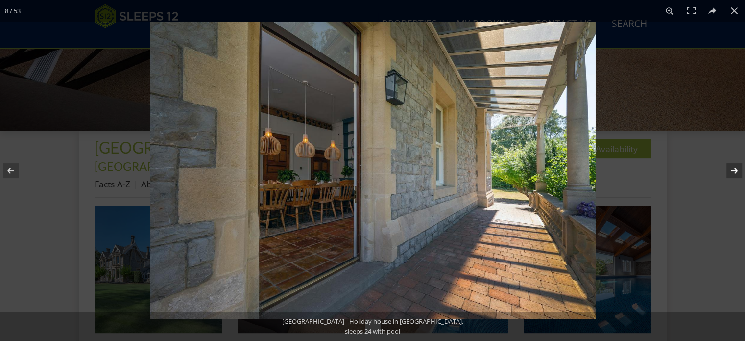
click at [735, 172] on button at bounding box center [728, 170] width 34 height 49
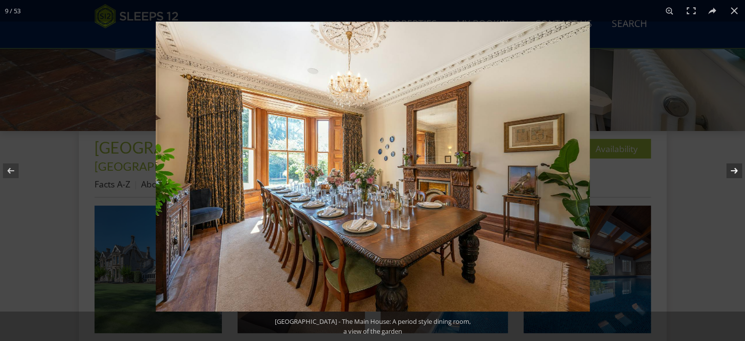
click at [735, 170] on button at bounding box center [728, 170] width 34 height 49
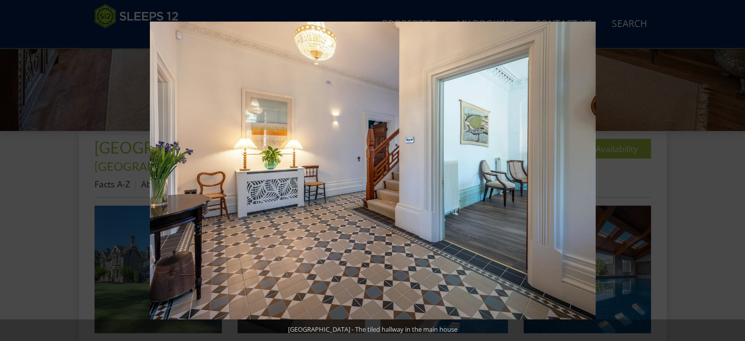
click at [735, 170] on button at bounding box center [728, 170] width 34 height 49
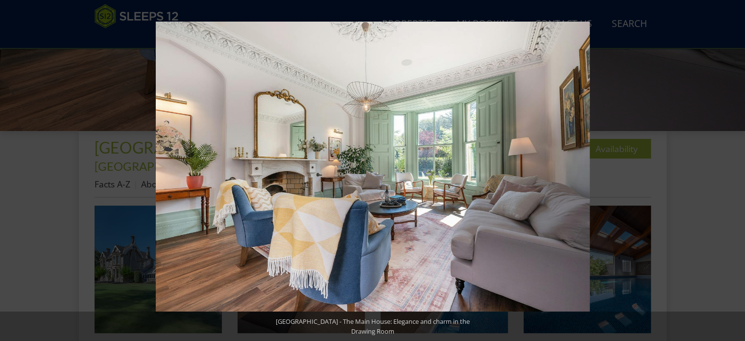
click at [735, 170] on button at bounding box center [728, 170] width 34 height 49
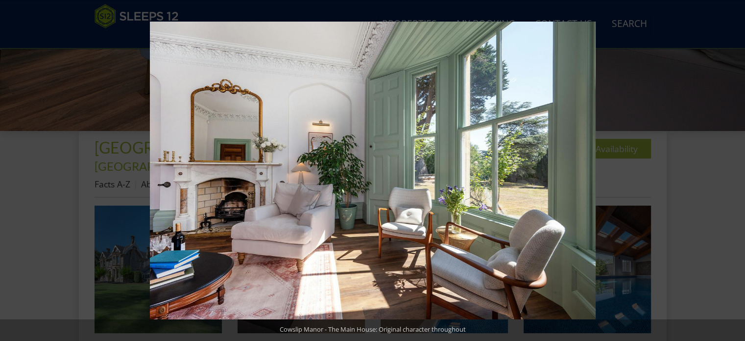
click at [735, 170] on button at bounding box center [728, 170] width 34 height 49
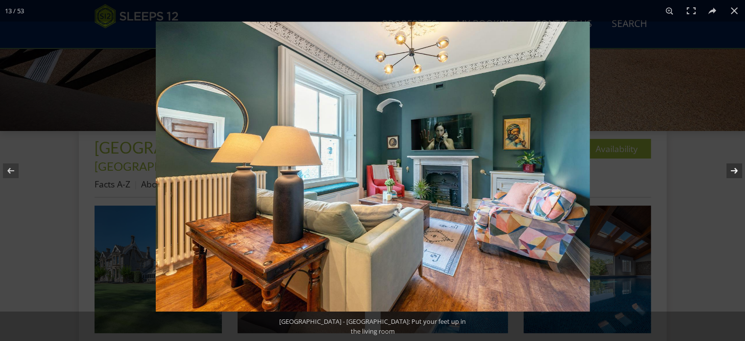
click at [735, 172] on button at bounding box center [728, 170] width 34 height 49
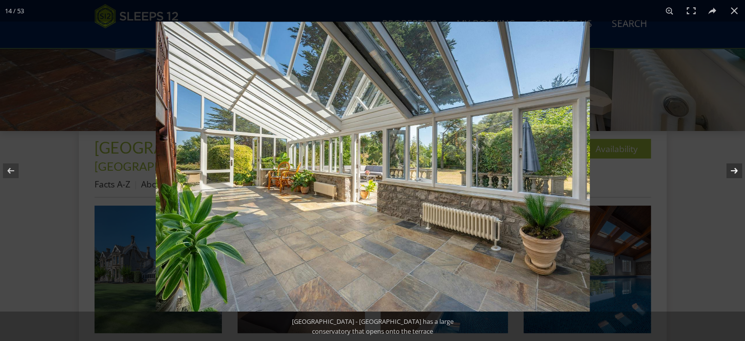
click at [733, 169] on button at bounding box center [728, 170] width 34 height 49
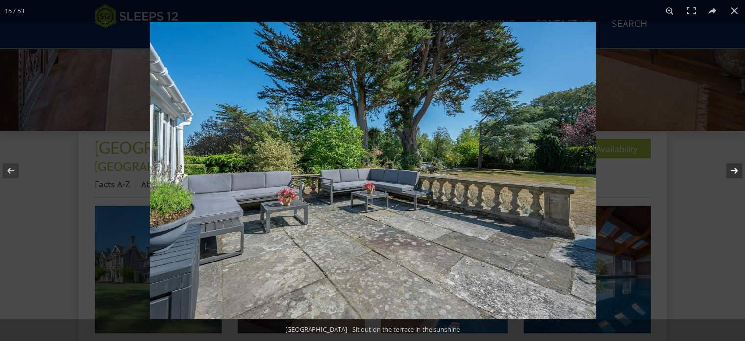
click at [733, 169] on button at bounding box center [728, 170] width 34 height 49
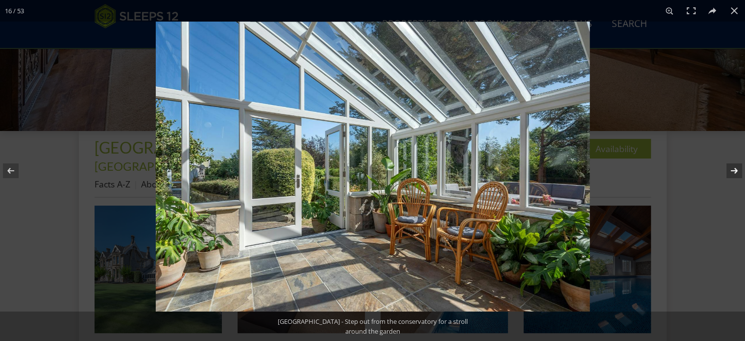
click at [733, 170] on button at bounding box center [728, 170] width 34 height 49
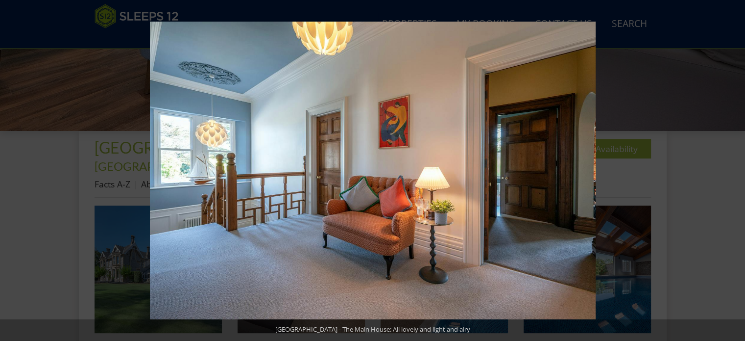
click at [733, 170] on button at bounding box center [728, 170] width 34 height 49
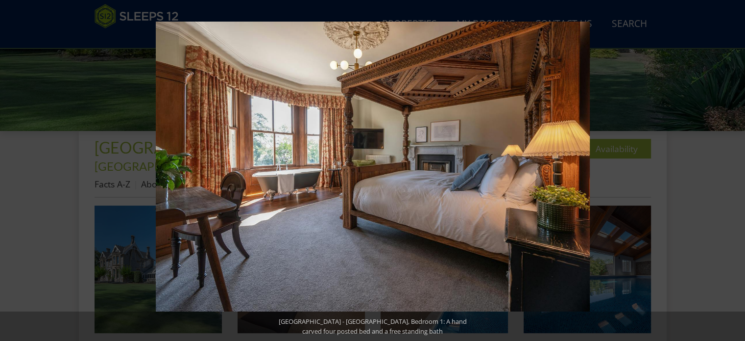
click at [733, 170] on button at bounding box center [728, 170] width 34 height 49
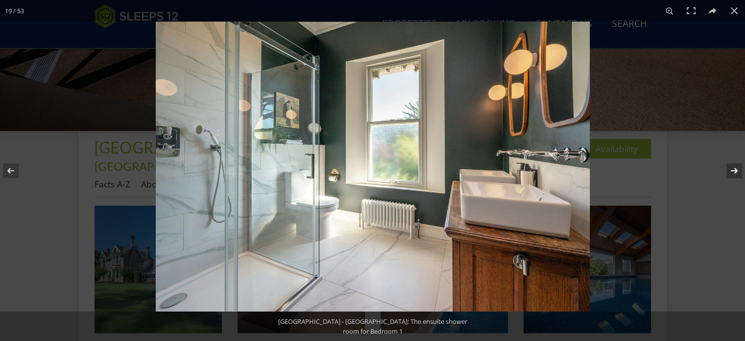
click at [735, 170] on button at bounding box center [728, 170] width 34 height 49
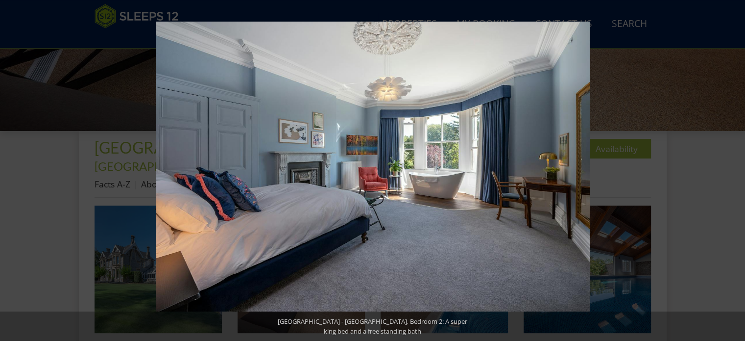
click at [735, 170] on button at bounding box center [728, 170] width 34 height 49
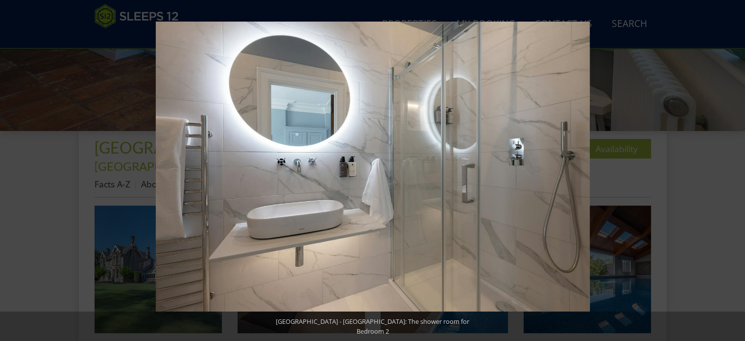
click at [735, 170] on button at bounding box center [728, 170] width 34 height 49
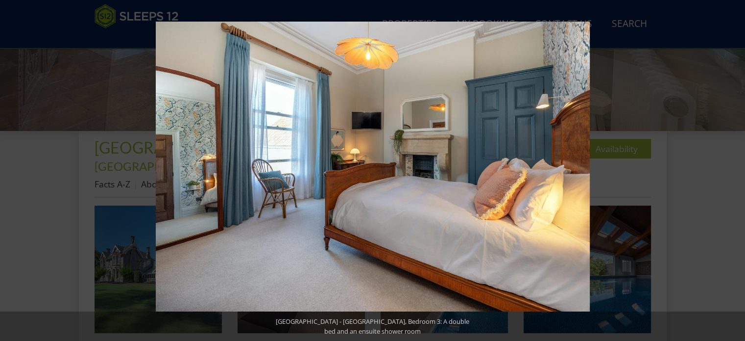
click at [735, 170] on button at bounding box center [728, 170] width 34 height 49
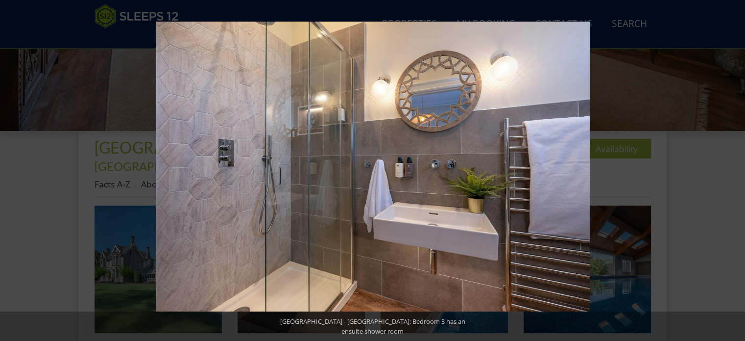
click at [735, 170] on button at bounding box center [728, 170] width 34 height 49
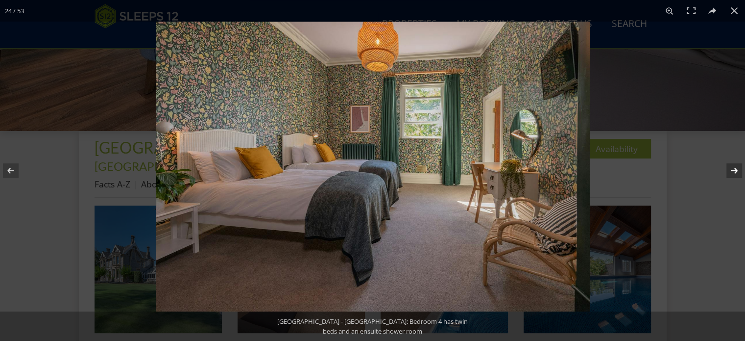
click at [734, 170] on button at bounding box center [728, 170] width 34 height 49
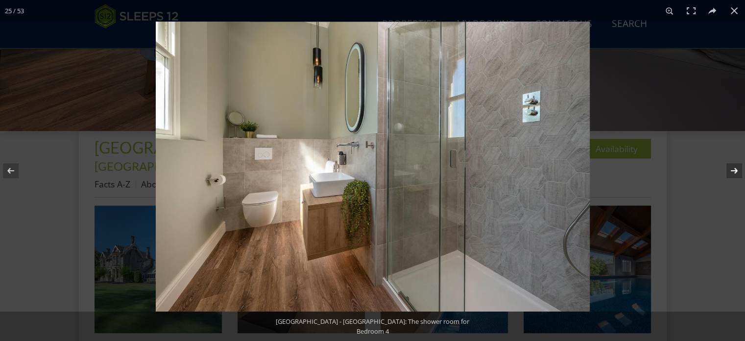
click at [734, 170] on button at bounding box center [728, 170] width 34 height 49
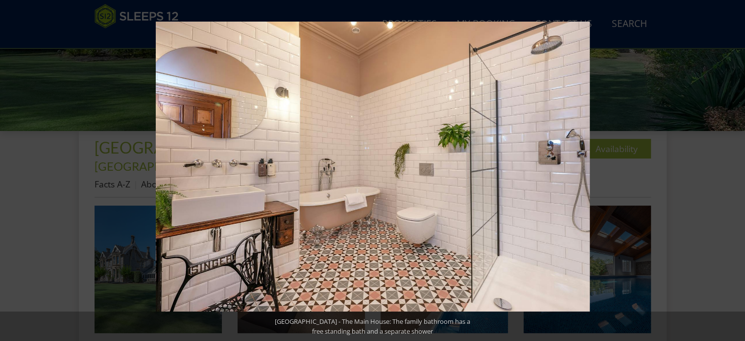
click at [734, 170] on button at bounding box center [728, 170] width 34 height 49
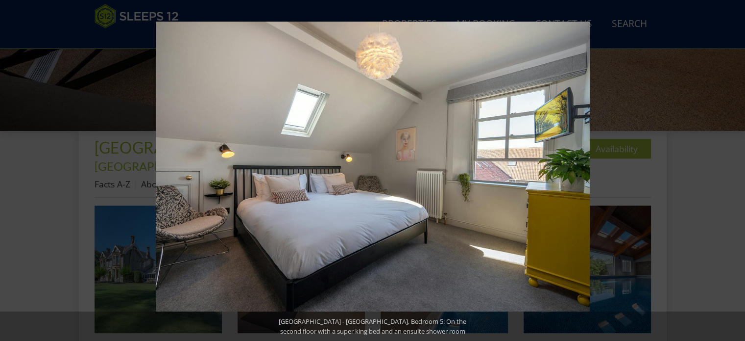
click at [734, 170] on button at bounding box center [728, 170] width 34 height 49
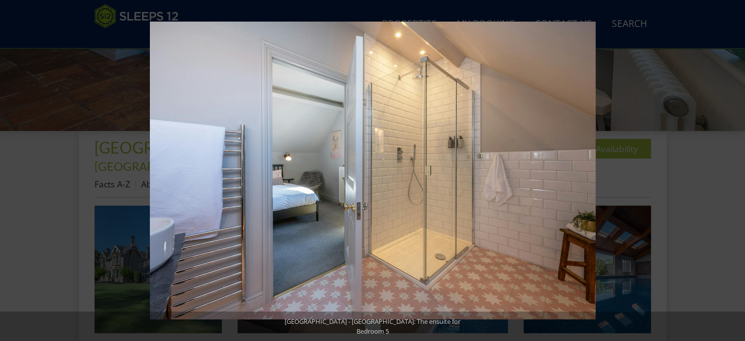
click at [734, 170] on button at bounding box center [728, 170] width 34 height 49
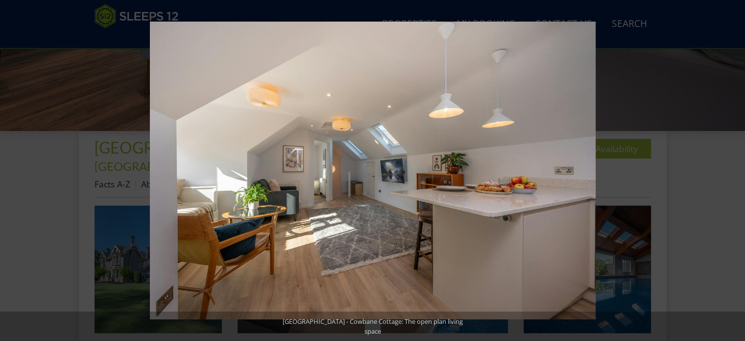
click at [734, 170] on button at bounding box center [728, 170] width 34 height 49
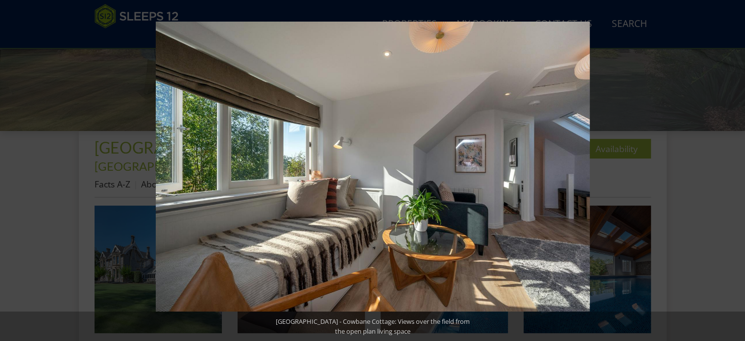
click at [734, 170] on button at bounding box center [728, 170] width 34 height 49
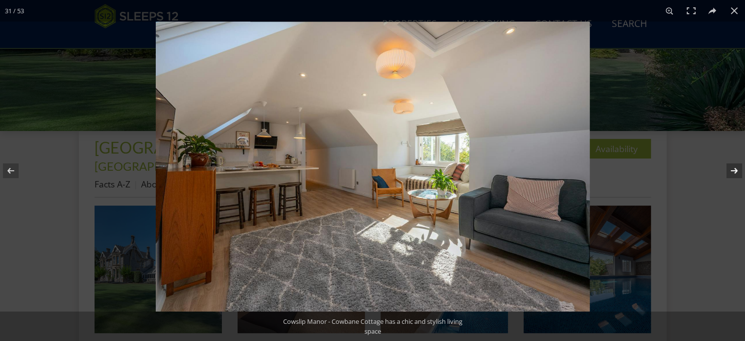
click at [735, 169] on button at bounding box center [728, 170] width 34 height 49
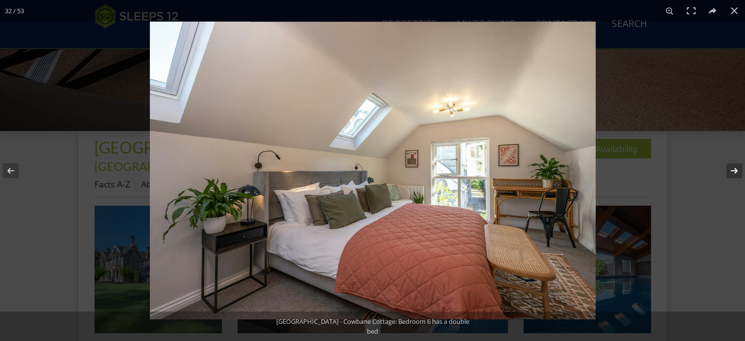
click at [735, 170] on button at bounding box center [728, 170] width 34 height 49
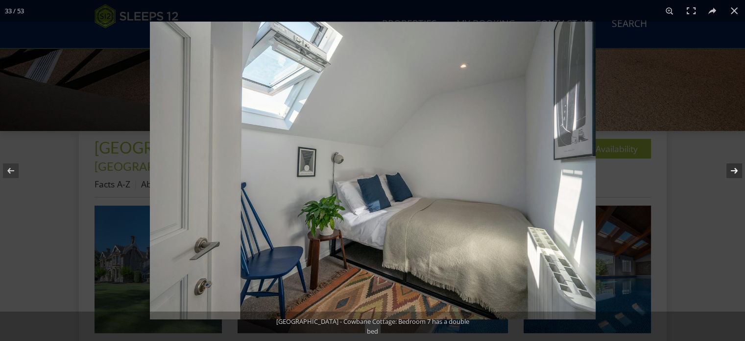
click at [735, 170] on button at bounding box center [728, 170] width 34 height 49
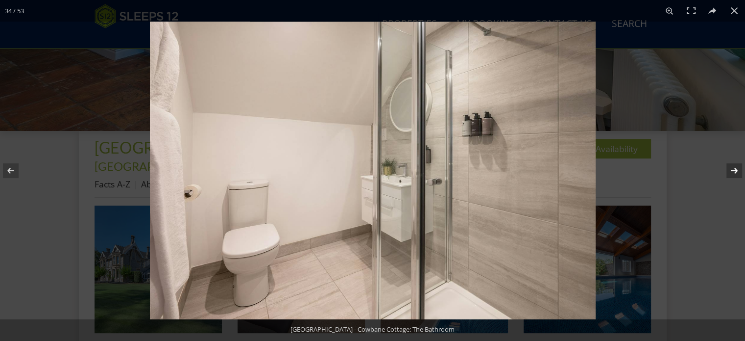
click at [734, 172] on button at bounding box center [728, 170] width 34 height 49
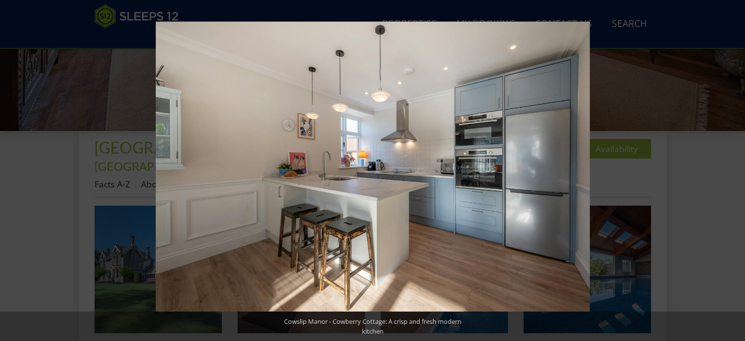
click at [734, 172] on button at bounding box center [728, 170] width 34 height 49
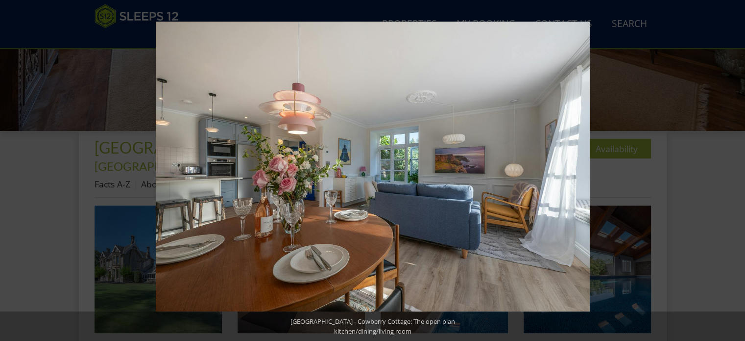
click at [734, 172] on button at bounding box center [728, 170] width 34 height 49
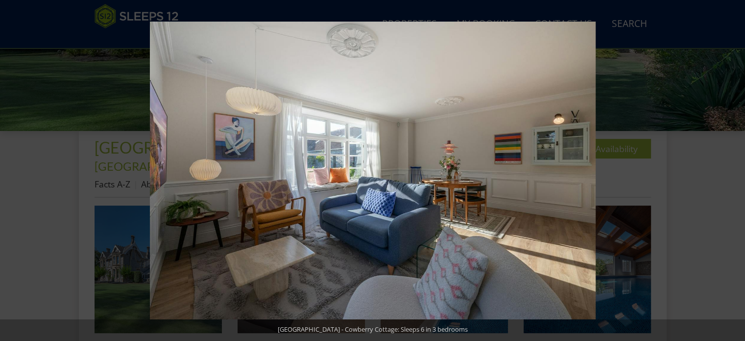
click at [734, 172] on button at bounding box center [728, 170] width 34 height 49
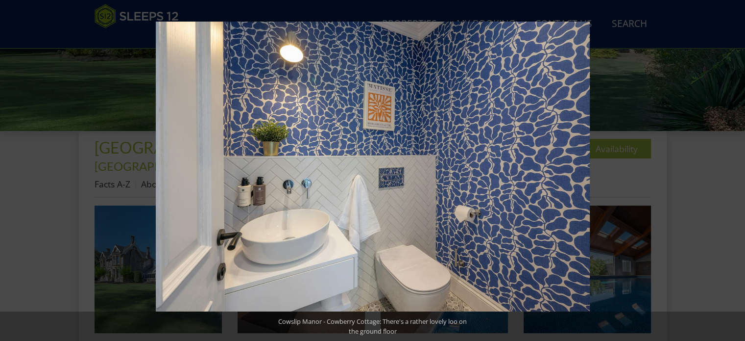
click at [734, 172] on button at bounding box center [728, 170] width 34 height 49
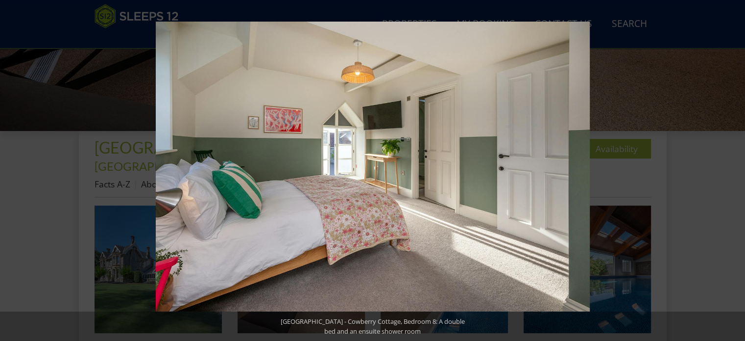
click at [734, 172] on button at bounding box center [728, 170] width 34 height 49
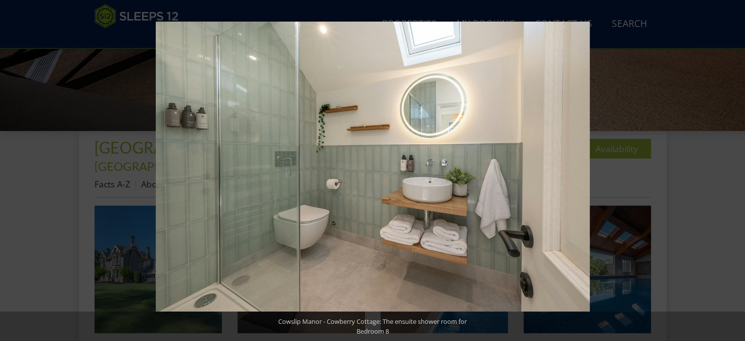
click at [735, 172] on button at bounding box center [728, 170] width 34 height 49
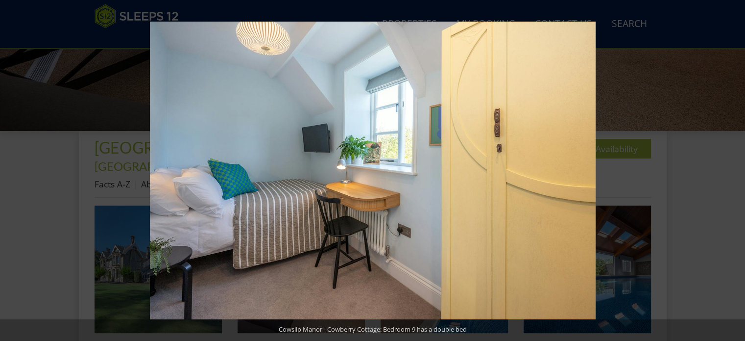
click at [735, 172] on button at bounding box center [728, 170] width 34 height 49
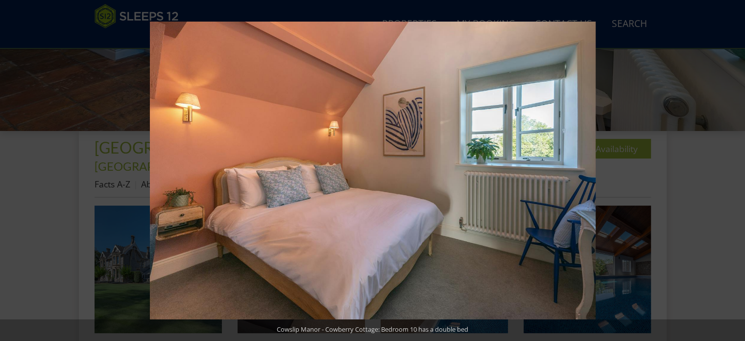
click at [735, 172] on button at bounding box center [728, 170] width 34 height 49
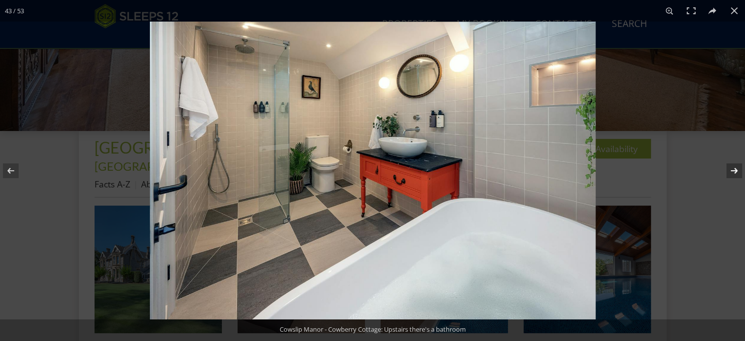
click at [736, 170] on button at bounding box center [728, 170] width 34 height 49
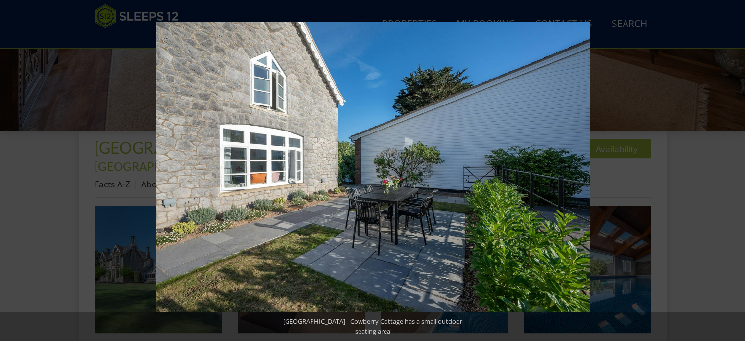
click at [736, 170] on button at bounding box center [728, 170] width 34 height 49
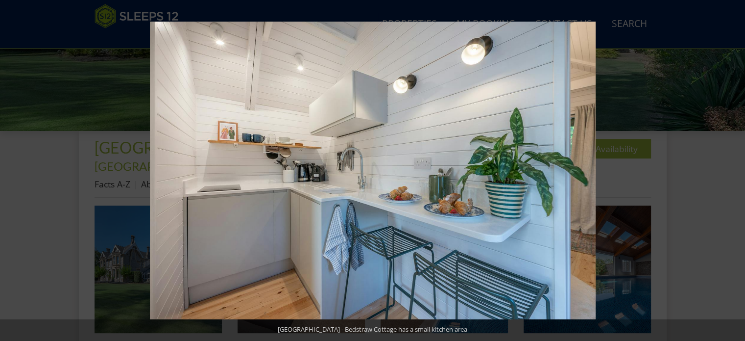
click at [738, 168] on button at bounding box center [728, 170] width 34 height 49
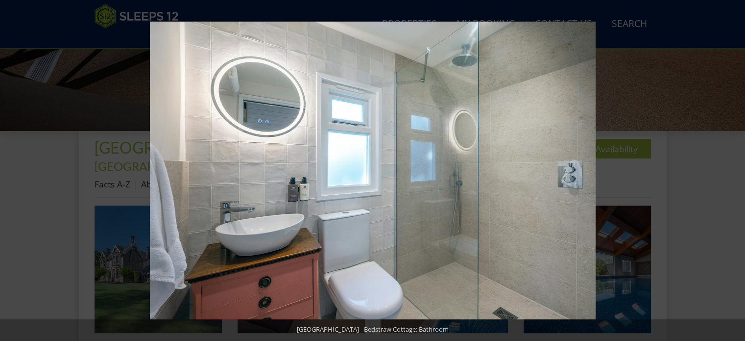
click at [739, 168] on button at bounding box center [728, 170] width 34 height 49
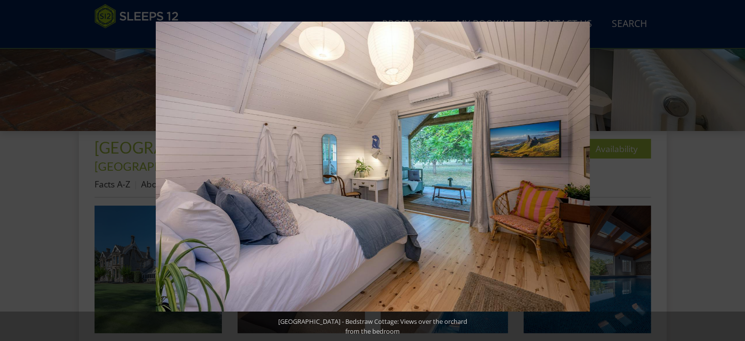
click at [735, 167] on button at bounding box center [728, 170] width 34 height 49
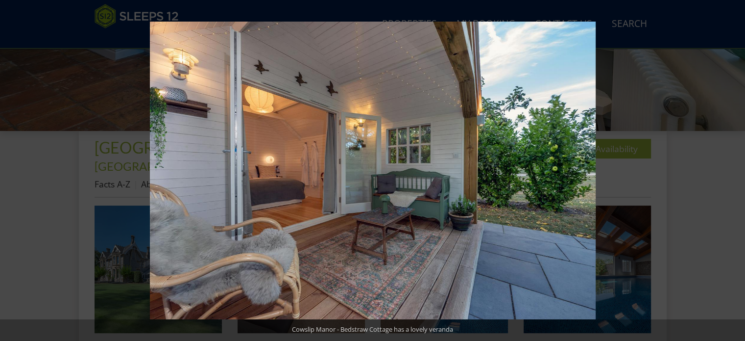
click at [735, 167] on button at bounding box center [728, 170] width 34 height 49
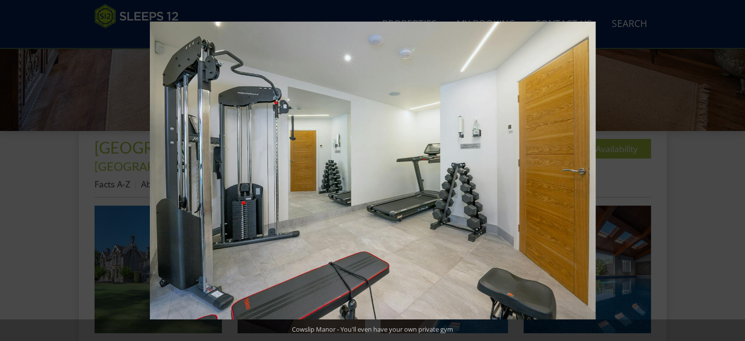
click at [735, 167] on button at bounding box center [728, 170] width 34 height 49
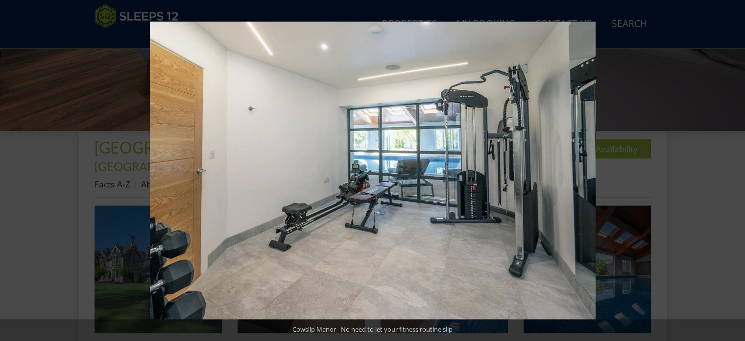
click at [735, 167] on button at bounding box center [728, 170] width 34 height 49
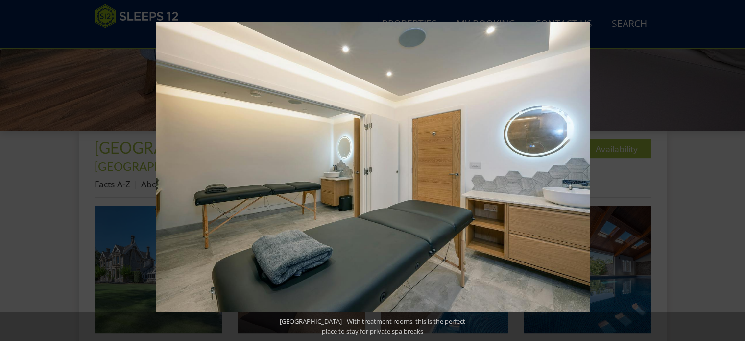
click at [735, 167] on button at bounding box center [728, 170] width 34 height 49
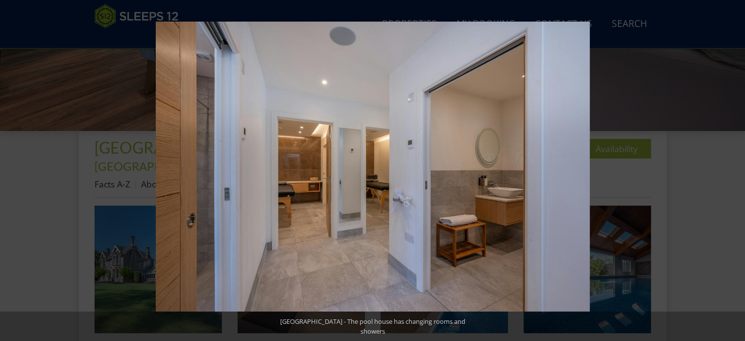
click at [735, 167] on button at bounding box center [728, 170] width 34 height 49
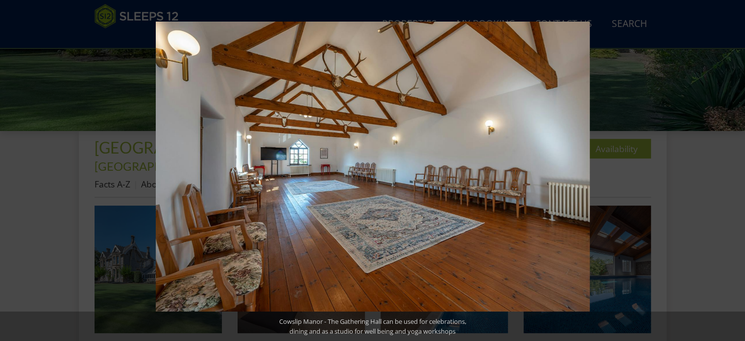
click at [735, 167] on button at bounding box center [728, 170] width 34 height 49
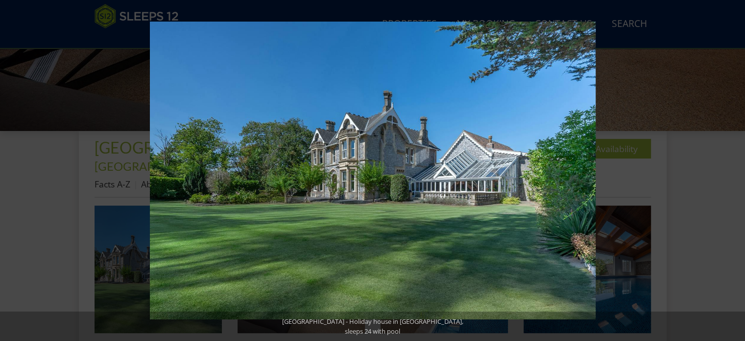
click at [735, 167] on button at bounding box center [728, 170] width 34 height 49
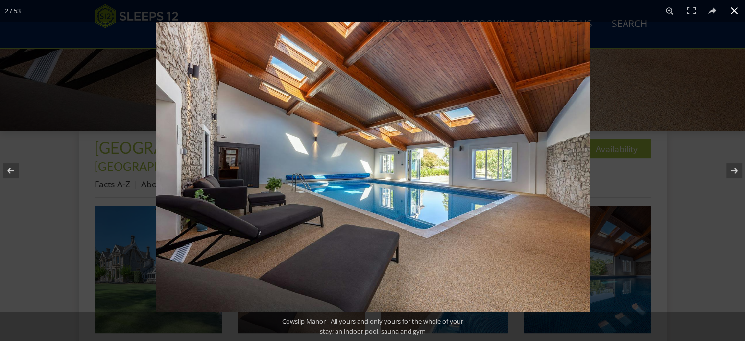
click at [734, 13] on button at bounding box center [735, 11] width 22 height 22
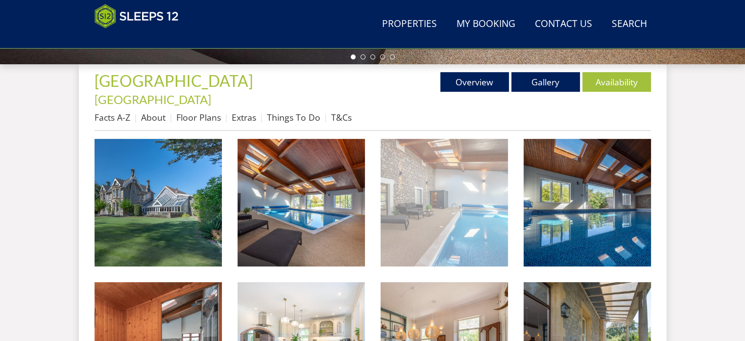
scroll to position [343, 0]
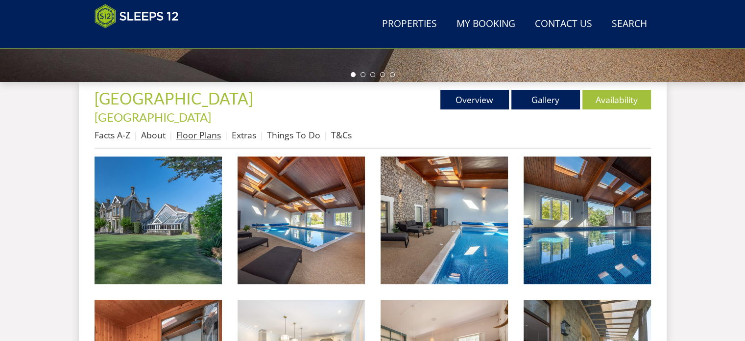
click at [196, 129] on link "Floor Plans" at bounding box center [198, 135] width 45 height 12
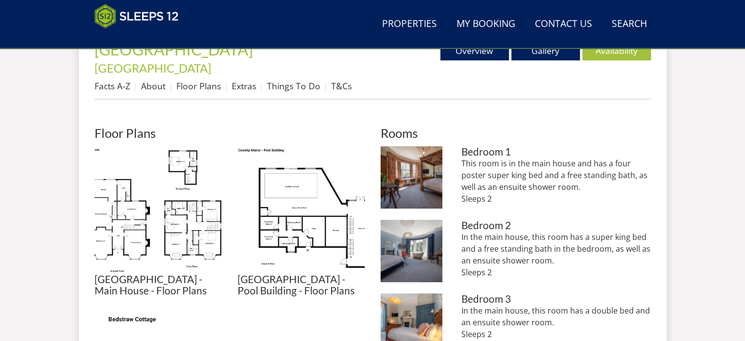
scroll to position [441, 0]
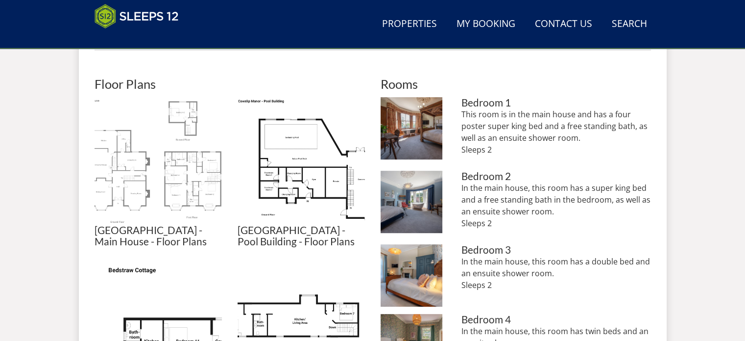
click at [116, 160] on img at bounding box center [158, 160] width 127 height 127
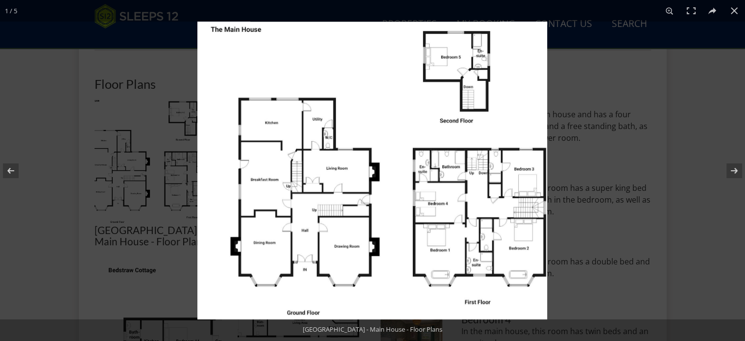
click at [400, 113] on img at bounding box center [373, 170] width 350 height 297
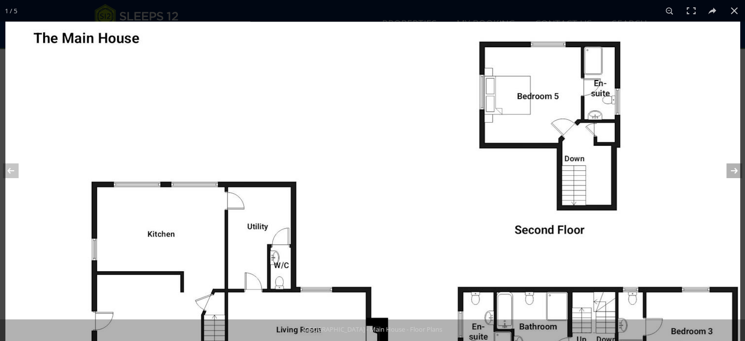
click at [733, 170] on button at bounding box center [728, 170] width 34 height 49
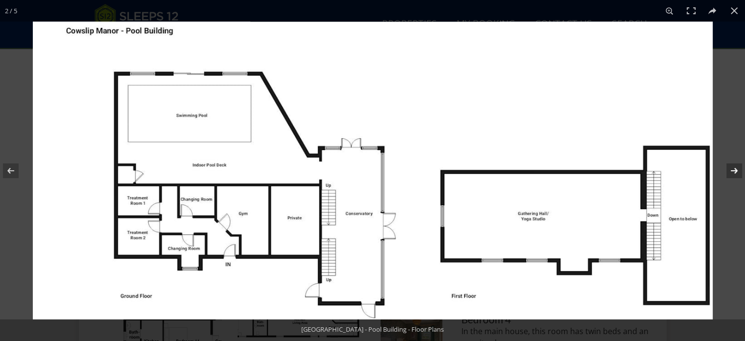
click at [734, 171] on button at bounding box center [728, 170] width 34 height 49
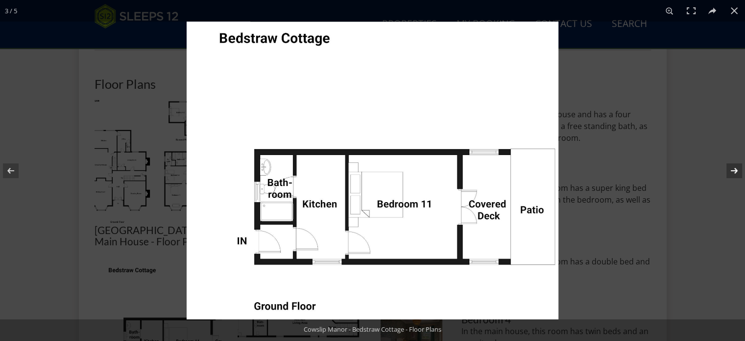
click at [731, 169] on button at bounding box center [728, 170] width 34 height 49
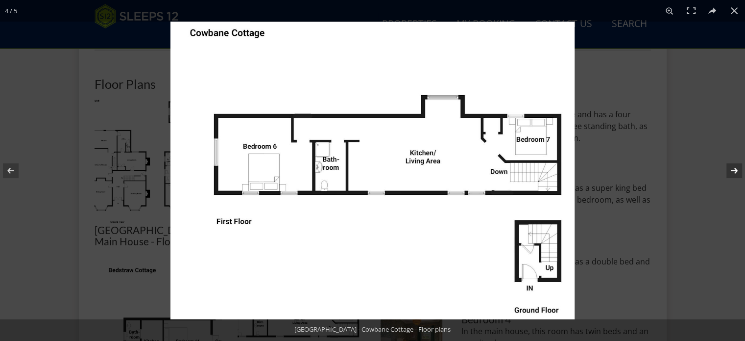
click at [735, 169] on button at bounding box center [728, 170] width 34 height 49
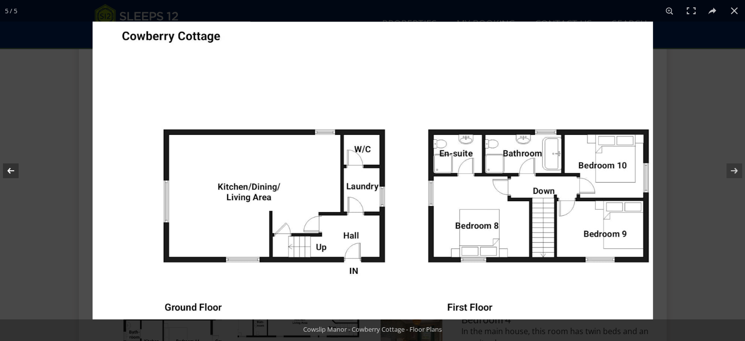
click at [6, 170] on button at bounding box center [17, 170] width 34 height 49
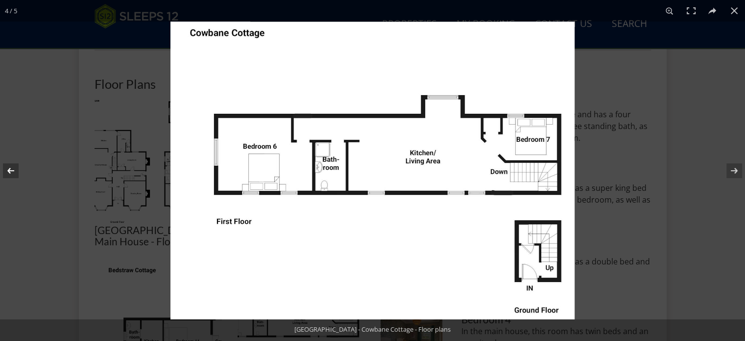
click at [11, 168] on button at bounding box center [17, 170] width 34 height 49
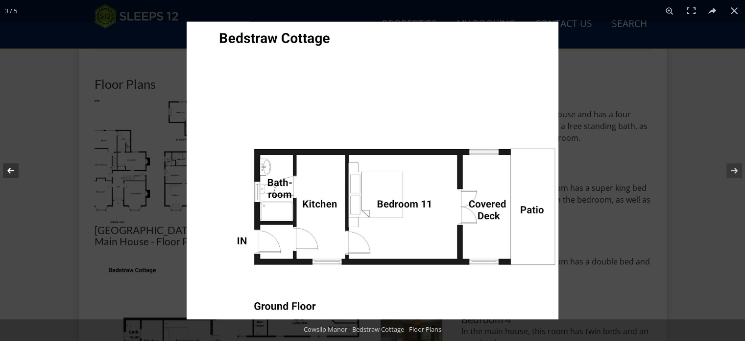
click at [10, 169] on button at bounding box center [17, 170] width 34 height 49
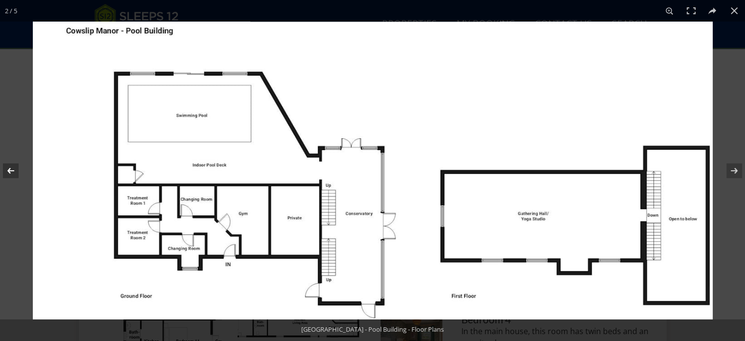
click at [10, 167] on button at bounding box center [17, 170] width 34 height 49
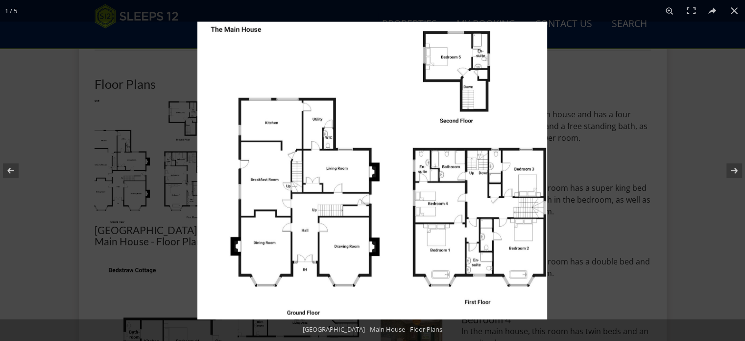
click at [406, 111] on img at bounding box center [373, 170] width 350 height 297
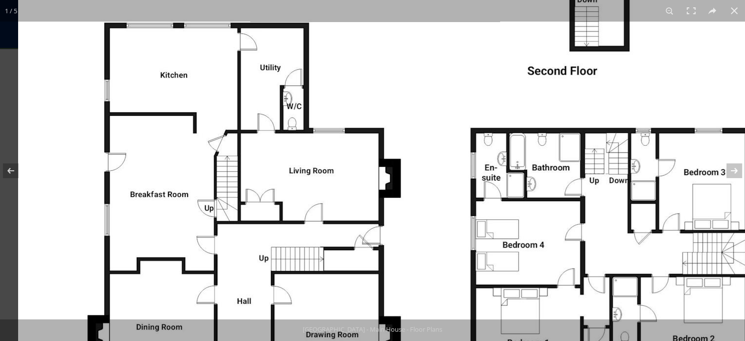
drag, startPoint x: 403, startPoint y: 154, endPoint x: 449, endPoint y: 76, distance: 90.5
click at [449, 76] on img at bounding box center [385, 175] width 735 height 625
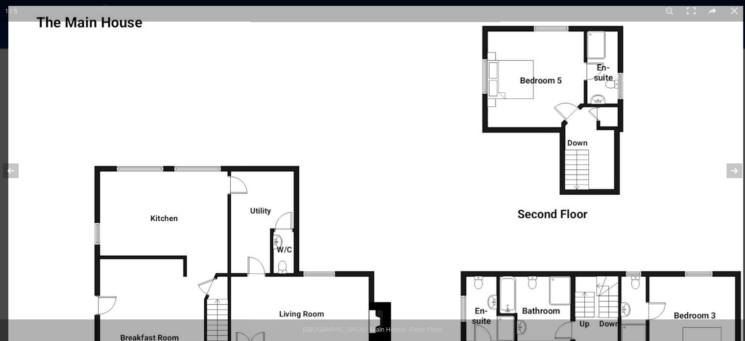
drag, startPoint x: 637, startPoint y: 75, endPoint x: 643, endPoint y: 235, distance: 159.9
click at [647, 241] on img at bounding box center [375, 318] width 735 height 625
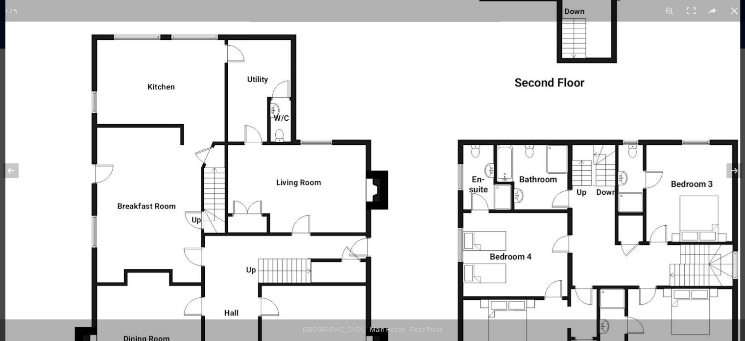
click at [465, 102] on img at bounding box center [372, 187] width 735 height 625
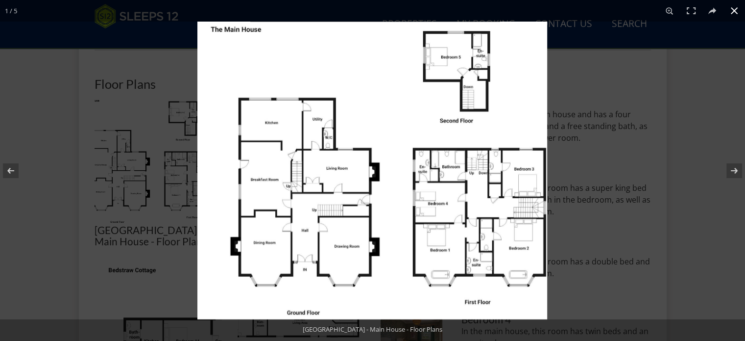
click at [732, 10] on button at bounding box center [735, 11] width 22 height 22
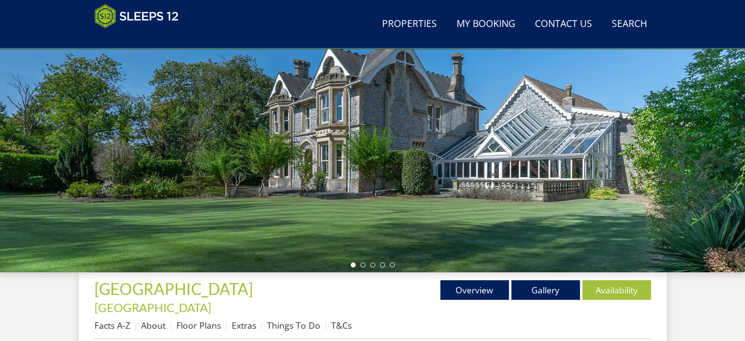
scroll to position [245, 0]
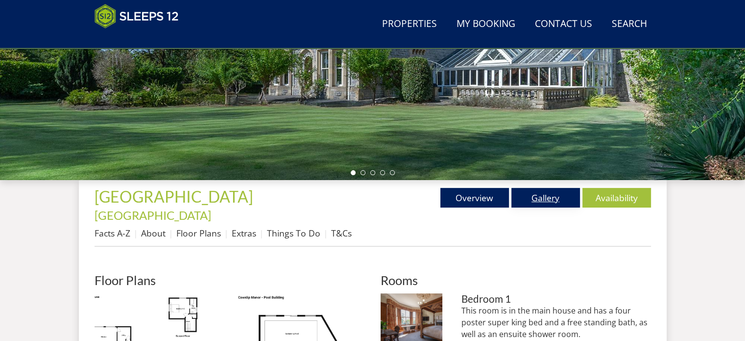
click at [546, 200] on link "Gallery" at bounding box center [546, 198] width 69 height 20
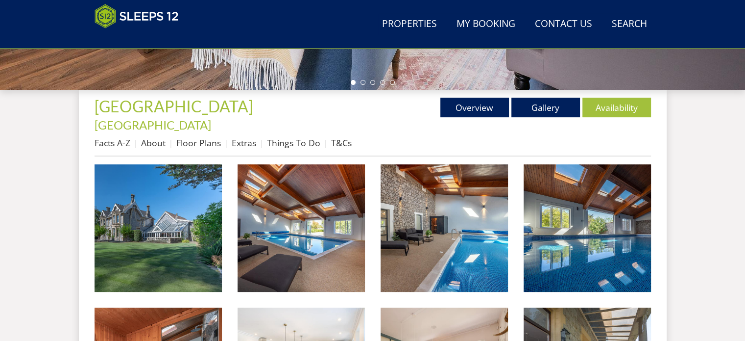
scroll to position [343, 0]
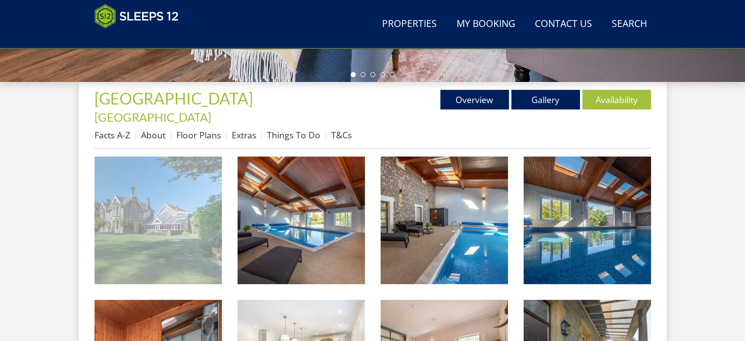
click at [156, 201] on img at bounding box center [158, 219] width 127 height 127
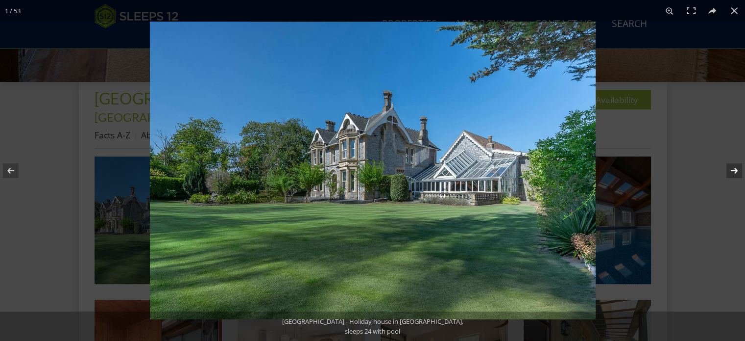
click at [735, 171] on button at bounding box center [728, 170] width 34 height 49
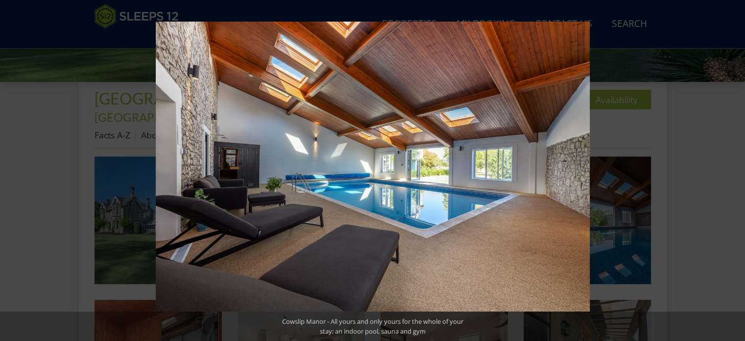
click at [735, 171] on button at bounding box center [728, 170] width 34 height 49
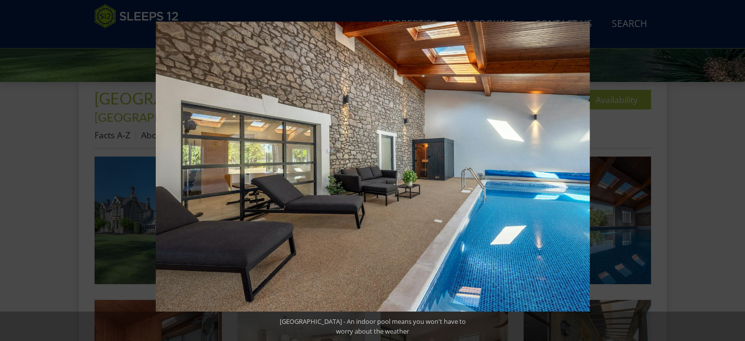
click at [735, 171] on button at bounding box center [728, 170] width 34 height 49
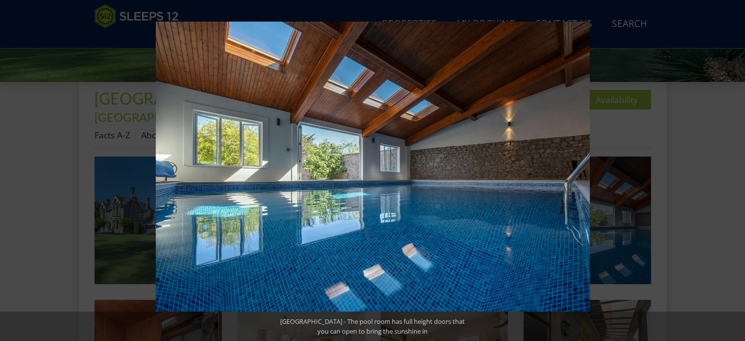
click at [735, 171] on button at bounding box center [728, 170] width 34 height 49
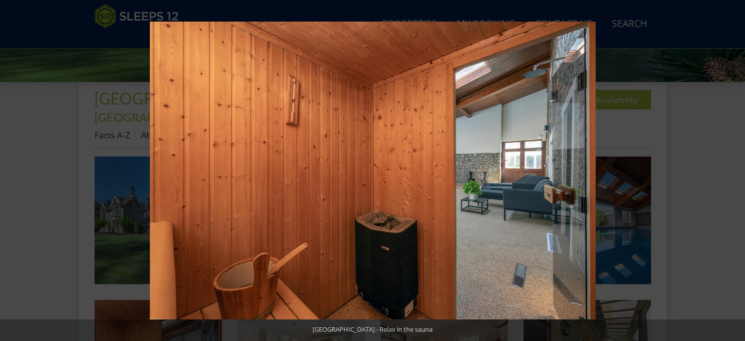
click at [735, 171] on button at bounding box center [728, 170] width 34 height 49
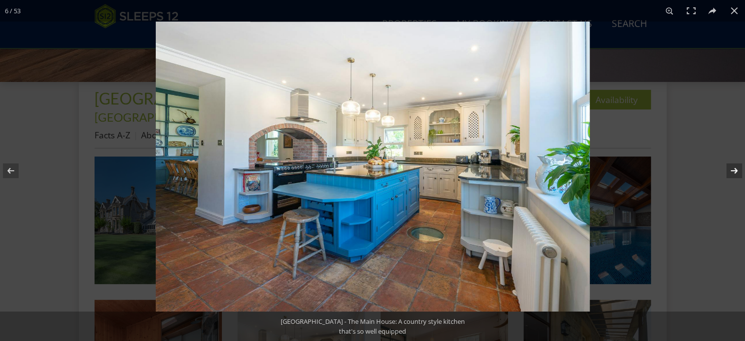
click at [736, 171] on button at bounding box center [728, 170] width 34 height 49
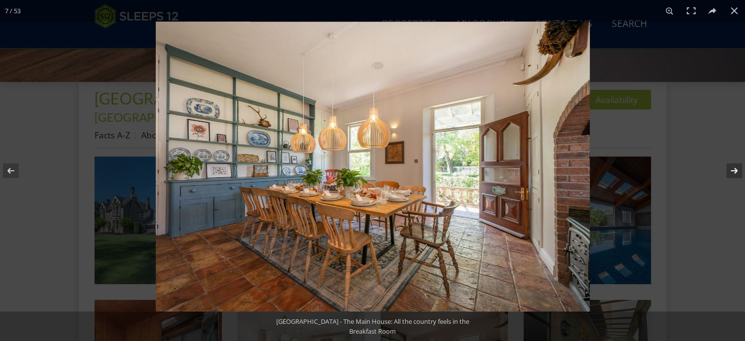
click at [736, 171] on button at bounding box center [728, 170] width 34 height 49
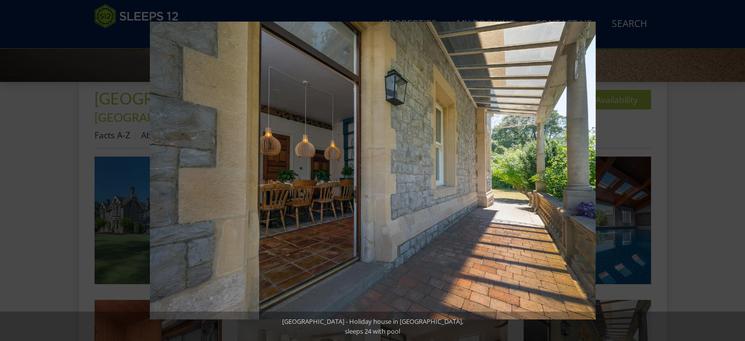
click at [736, 171] on button at bounding box center [728, 170] width 34 height 49
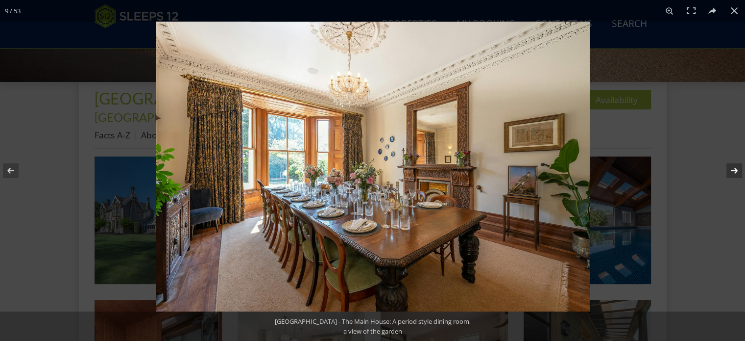
click at [735, 172] on button at bounding box center [728, 170] width 34 height 49
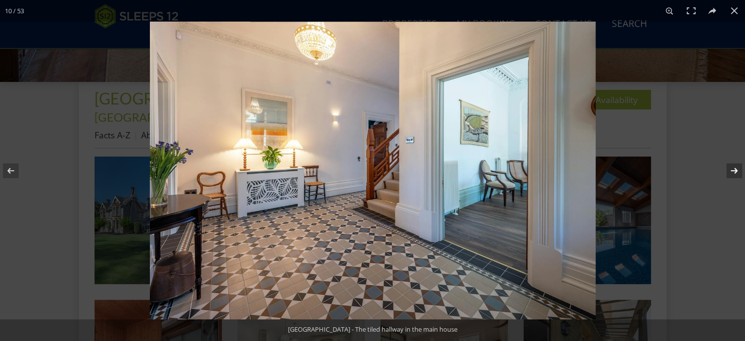
click at [735, 172] on button at bounding box center [728, 170] width 34 height 49
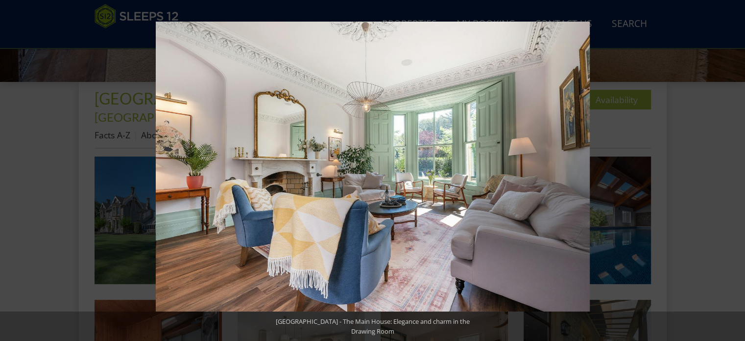
click at [735, 172] on button at bounding box center [728, 170] width 34 height 49
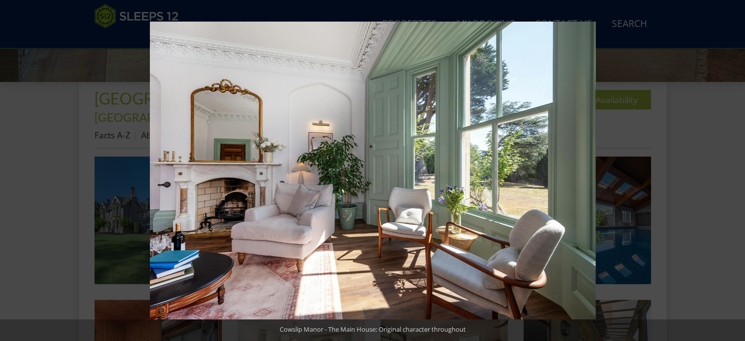
click at [735, 172] on button at bounding box center [728, 170] width 34 height 49
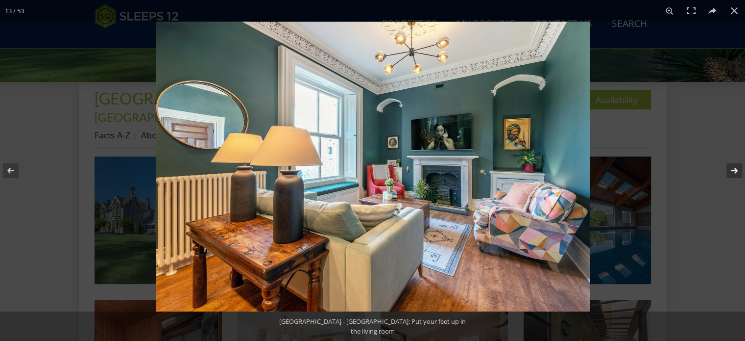
click at [736, 171] on button at bounding box center [728, 170] width 34 height 49
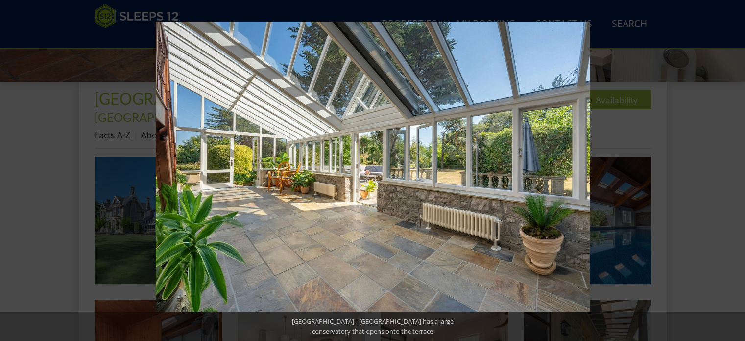
click at [736, 171] on button at bounding box center [728, 170] width 34 height 49
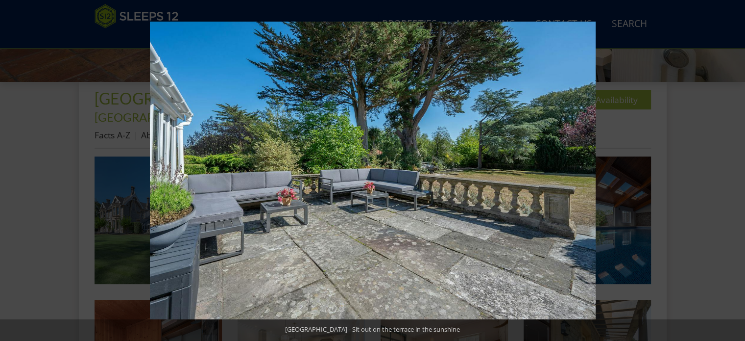
click at [736, 171] on button at bounding box center [728, 170] width 34 height 49
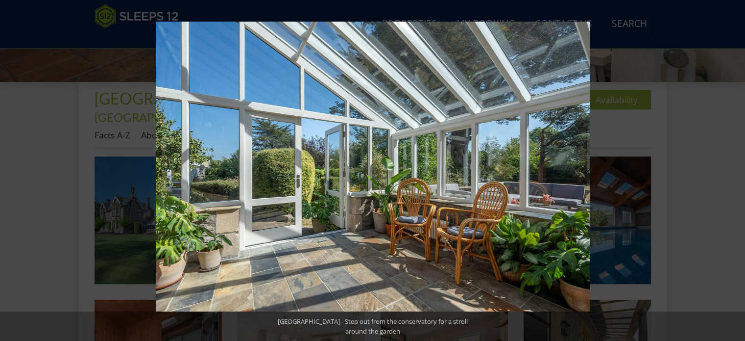
click at [736, 171] on button at bounding box center [728, 170] width 34 height 49
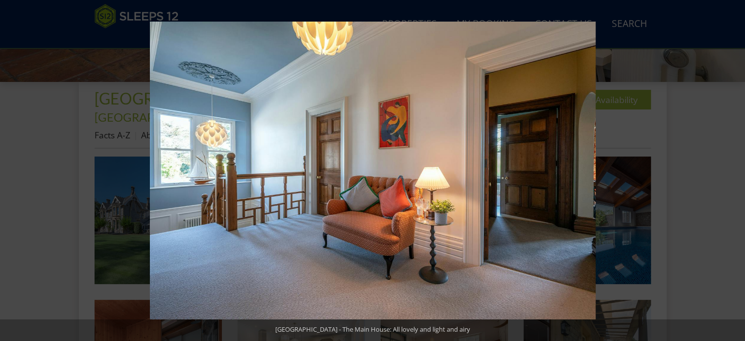
click at [736, 171] on button at bounding box center [728, 170] width 34 height 49
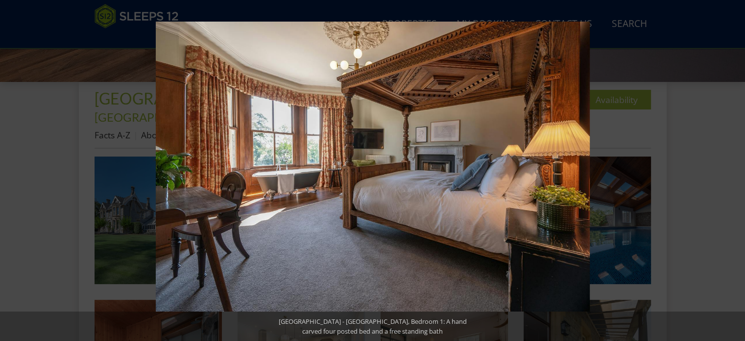
click at [734, 171] on button at bounding box center [728, 170] width 34 height 49
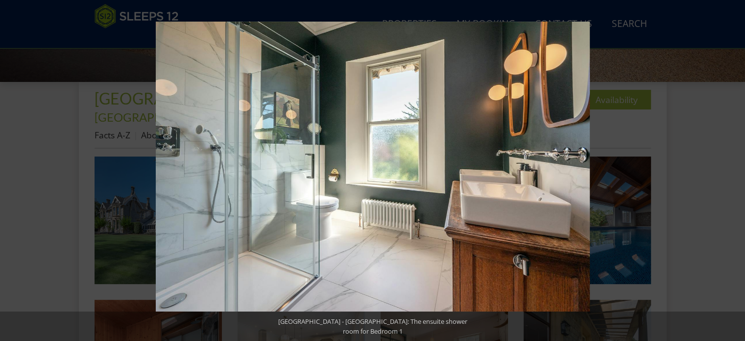
click at [734, 171] on button at bounding box center [728, 170] width 34 height 49
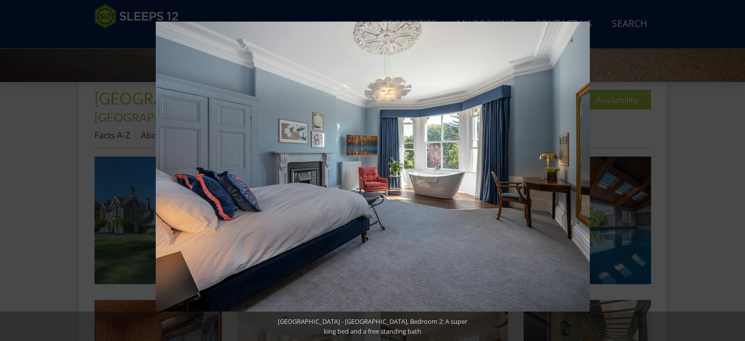
click at [734, 171] on button at bounding box center [728, 170] width 34 height 49
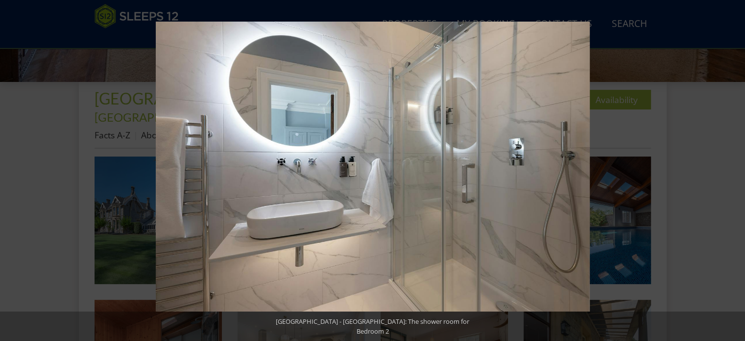
click at [734, 171] on button at bounding box center [728, 170] width 34 height 49
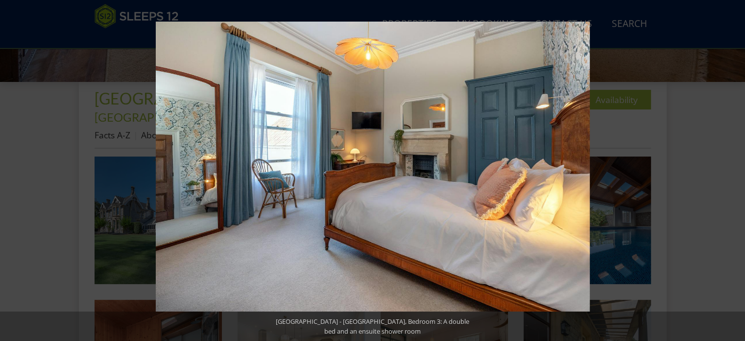
click at [734, 171] on button at bounding box center [728, 170] width 34 height 49
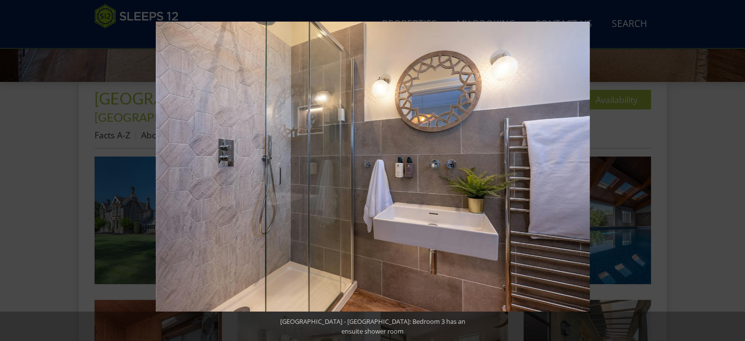
click at [734, 171] on button at bounding box center [728, 170] width 34 height 49
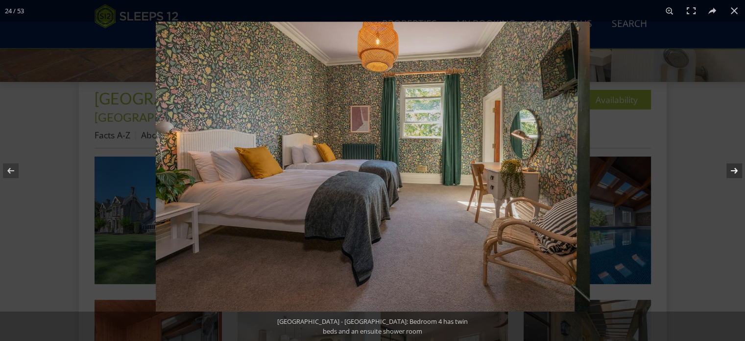
click at [737, 170] on button at bounding box center [728, 170] width 34 height 49
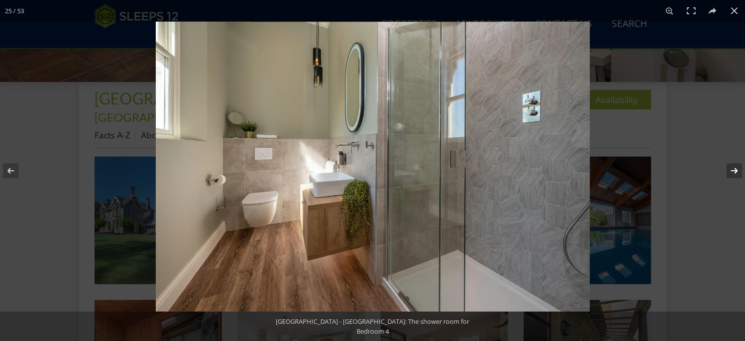
click at [737, 170] on button at bounding box center [728, 170] width 34 height 49
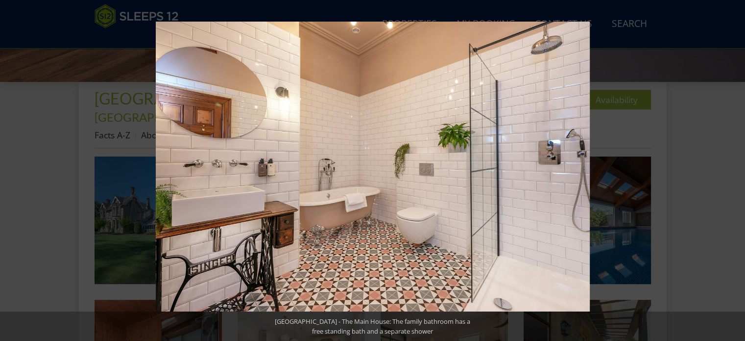
click at [737, 170] on button at bounding box center [728, 170] width 34 height 49
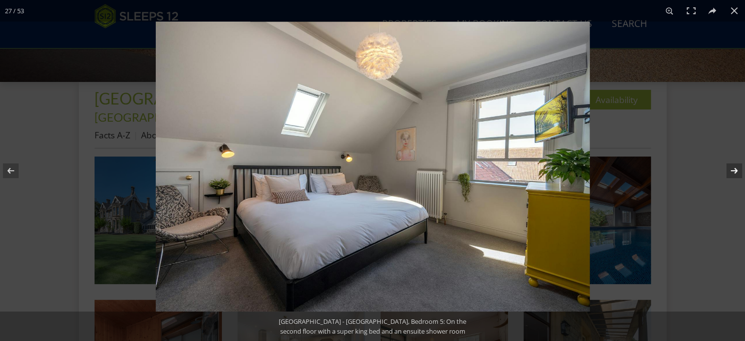
click at [735, 170] on button at bounding box center [728, 170] width 34 height 49
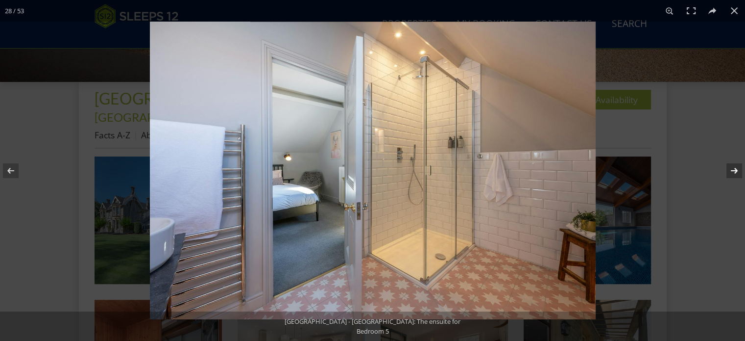
click at [735, 170] on button at bounding box center [728, 170] width 34 height 49
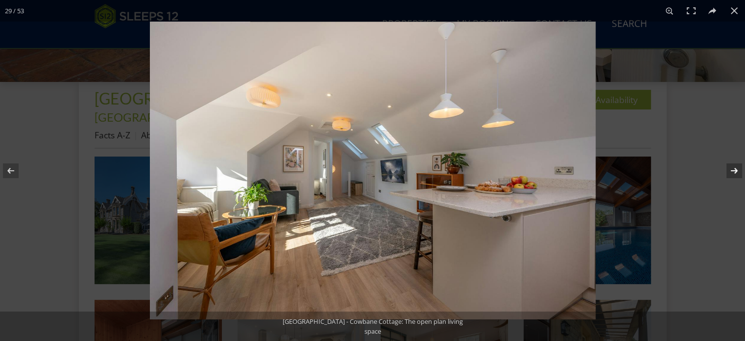
click at [734, 170] on button at bounding box center [728, 170] width 34 height 49
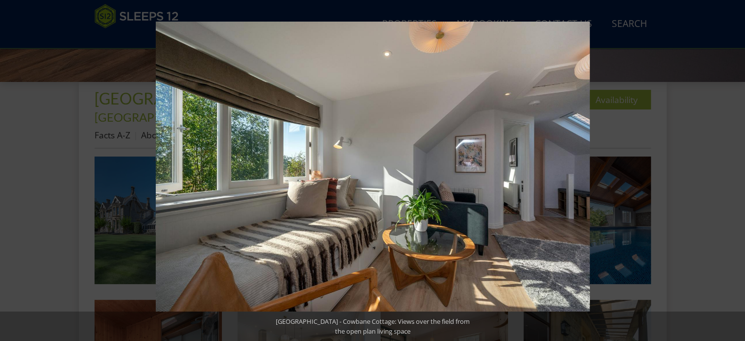
click at [734, 170] on button at bounding box center [728, 170] width 34 height 49
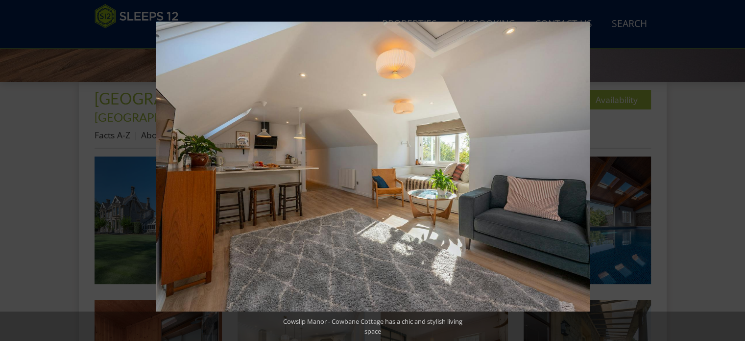
click at [734, 170] on button at bounding box center [728, 170] width 34 height 49
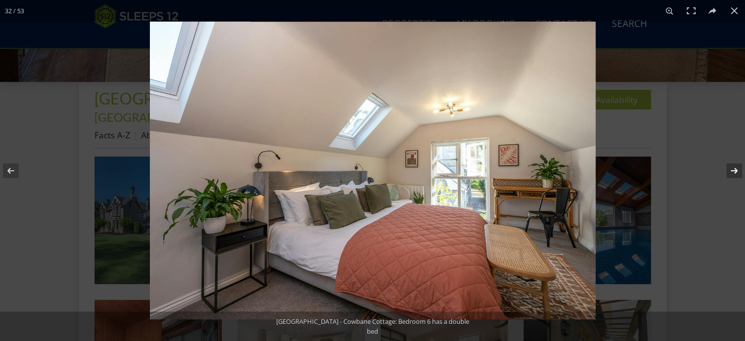
click at [735, 172] on button at bounding box center [728, 170] width 34 height 49
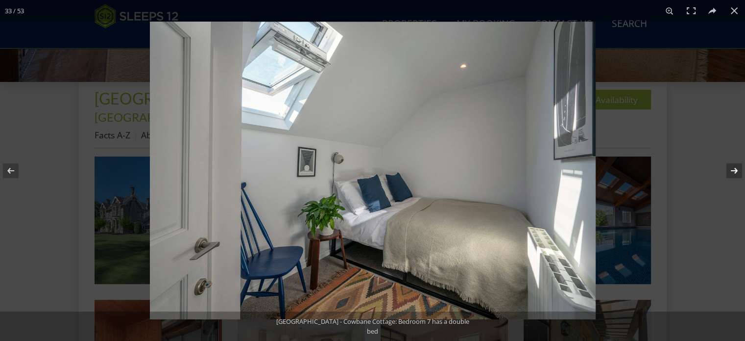
click at [735, 172] on button at bounding box center [728, 170] width 34 height 49
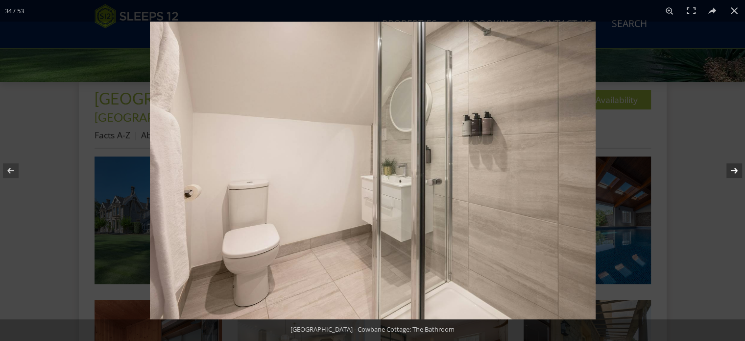
click at [735, 172] on button at bounding box center [728, 170] width 34 height 49
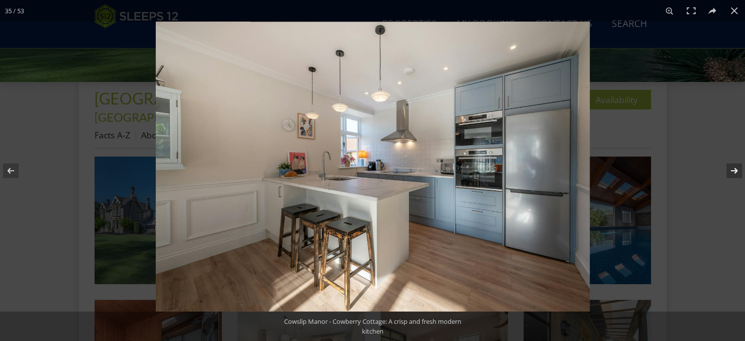
click at [733, 172] on button at bounding box center [728, 170] width 34 height 49
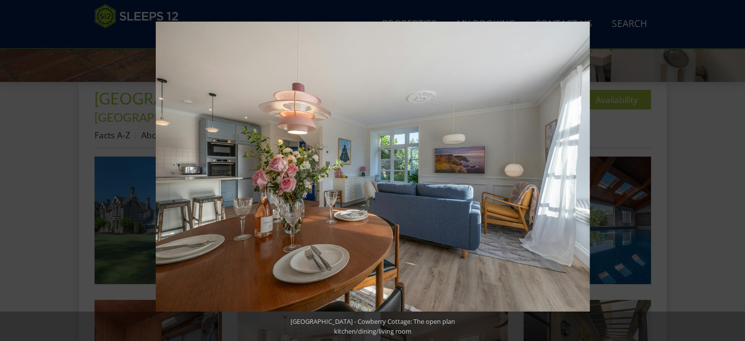
click at [733, 172] on button at bounding box center [728, 170] width 34 height 49
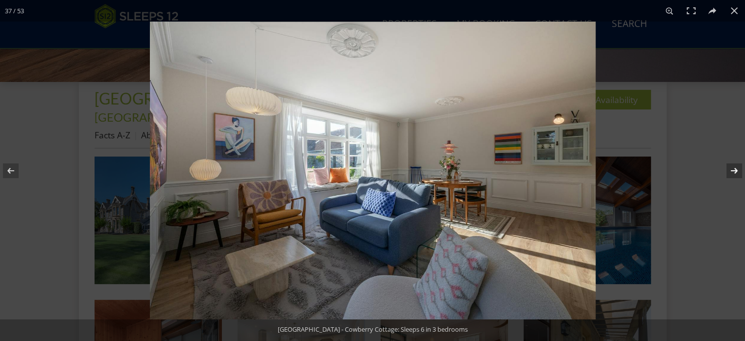
click at [738, 169] on button at bounding box center [728, 170] width 34 height 49
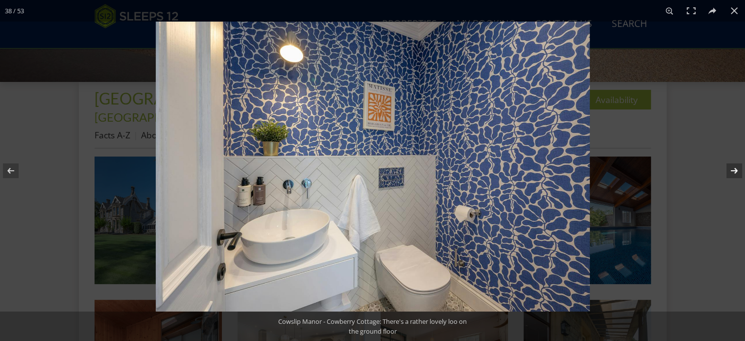
click at [738, 169] on button at bounding box center [728, 170] width 34 height 49
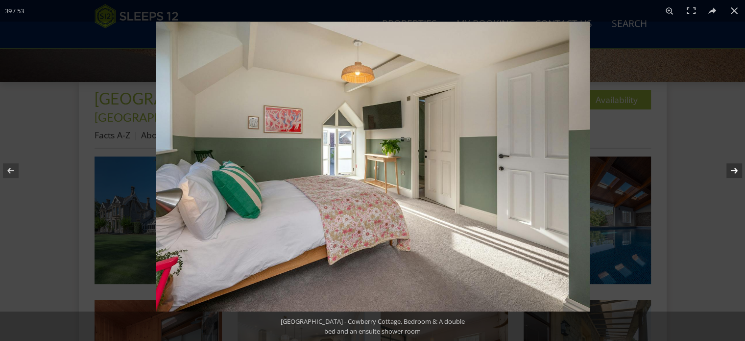
click at [738, 169] on button at bounding box center [728, 170] width 34 height 49
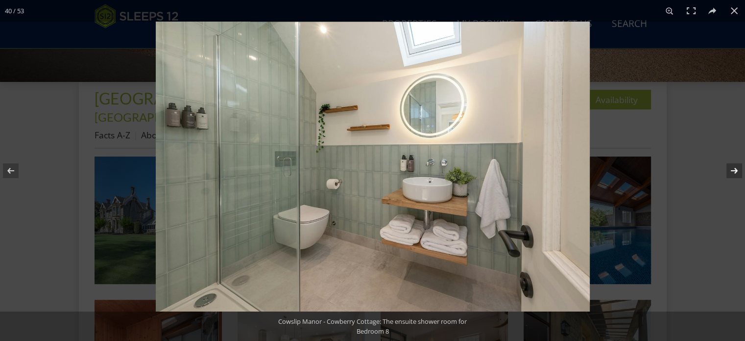
click at [738, 169] on button at bounding box center [728, 170] width 34 height 49
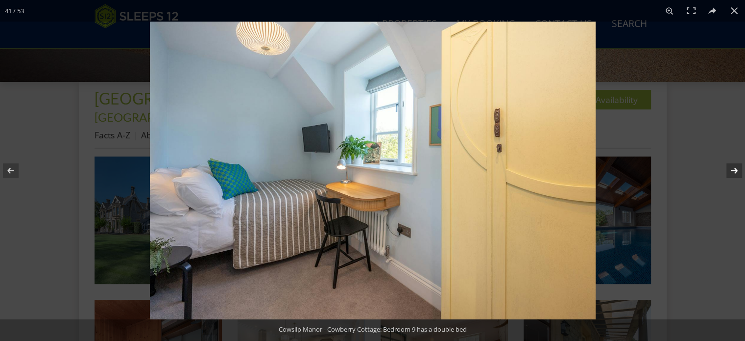
click at [738, 169] on button at bounding box center [728, 170] width 34 height 49
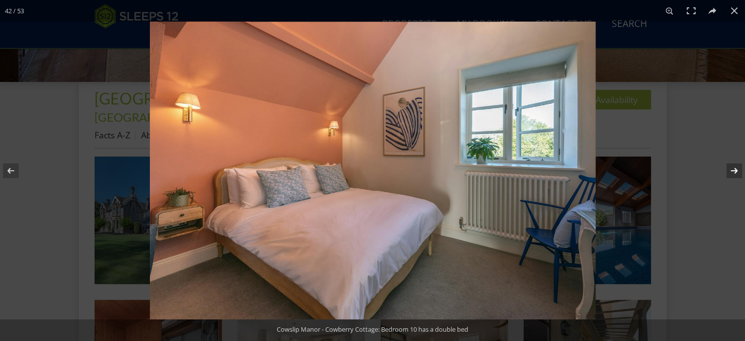
click at [738, 169] on button at bounding box center [728, 170] width 34 height 49
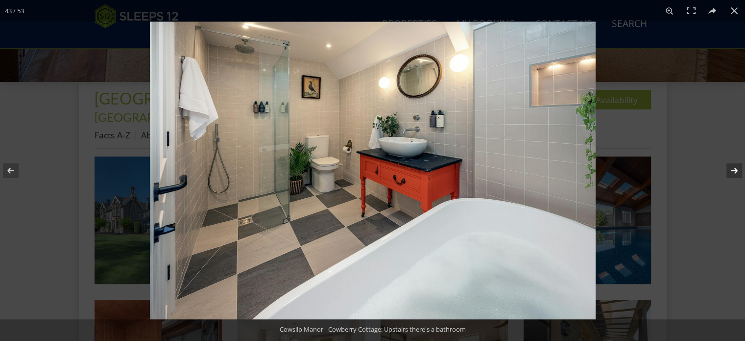
click at [738, 169] on button at bounding box center [728, 170] width 34 height 49
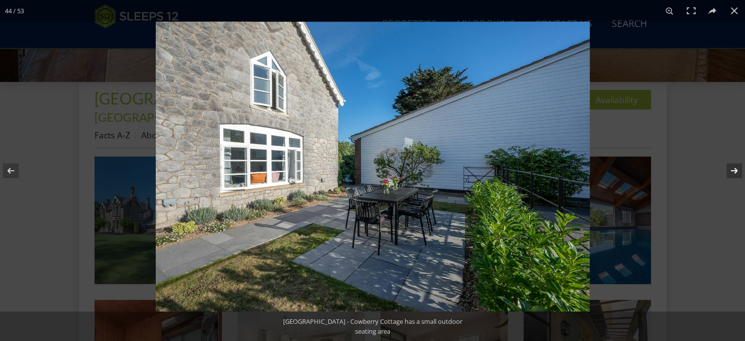
click at [738, 169] on button at bounding box center [728, 170] width 34 height 49
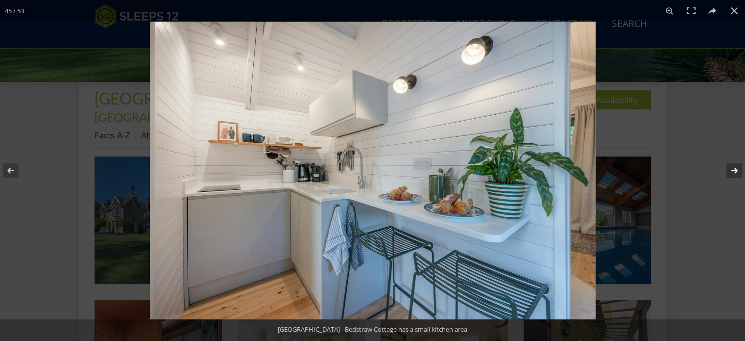
click at [734, 172] on button at bounding box center [728, 170] width 34 height 49
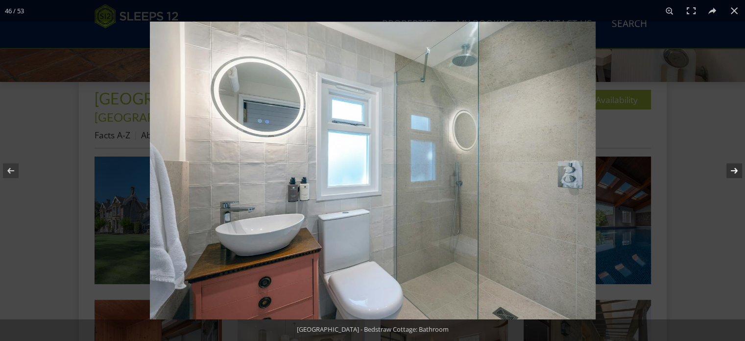
click at [734, 172] on button at bounding box center [728, 170] width 34 height 49
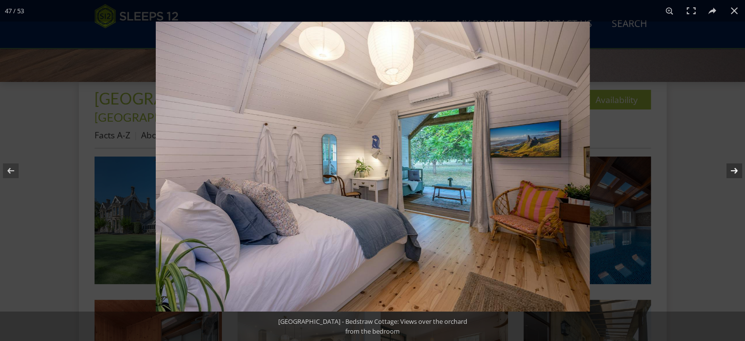
click at [734, 170] on button at bounding box center [728, 170] width 34 height 49
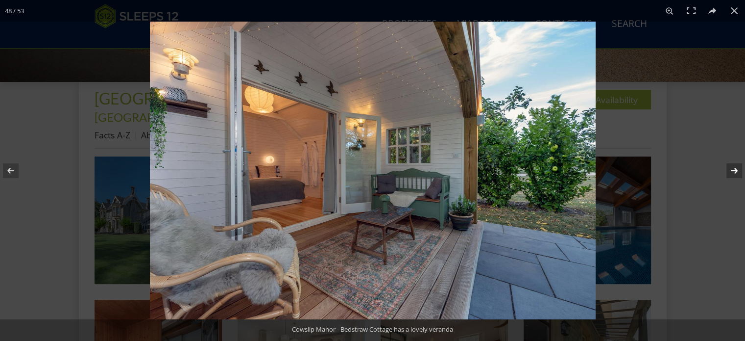
click at [734, 170] on button at bounding box center [728, 170] width 34 height 49
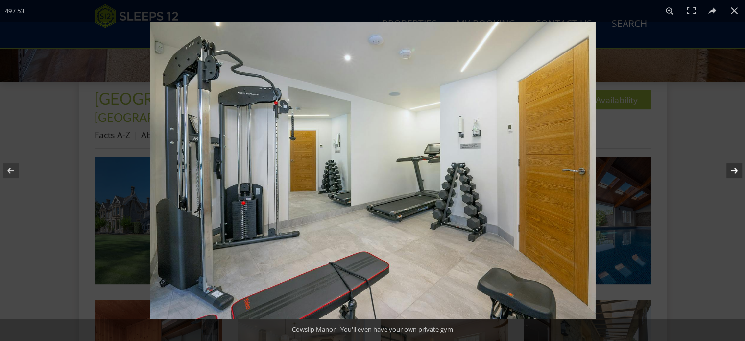
click at [735, 170] on button at bounding box center [728, 170] width 34 height 49
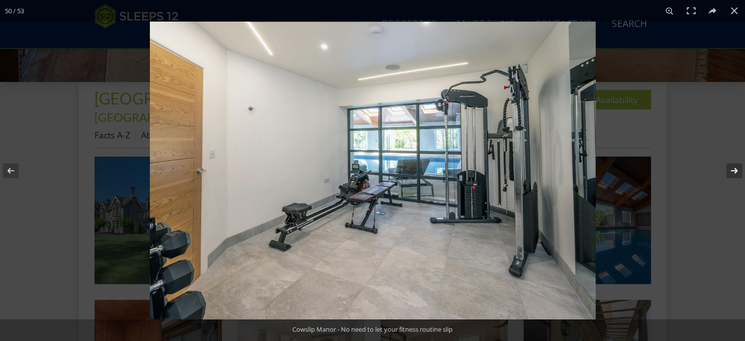
click at [735, 170] on button at bounding box center [728, 170] width 34 height 49
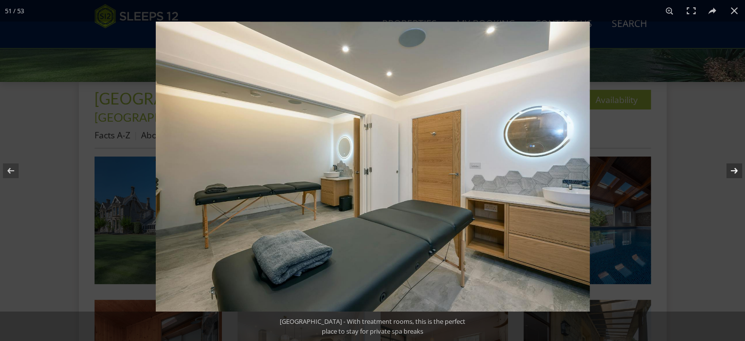
click at [736, 170] on button at bounding box center [728, 170] width 34 height 49
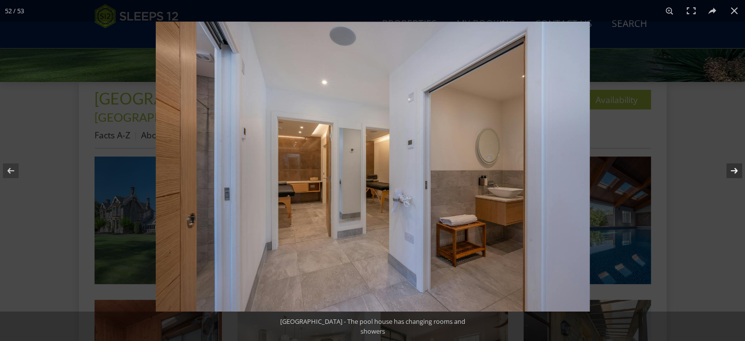
click at [736, 170] on button at bounding box center [728, 170] width 34 height 49
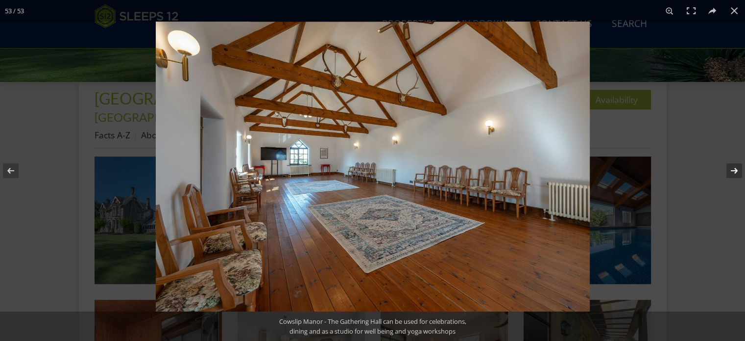
click at [736, 170] on button at bounding box center [728, 170] width 34 height 49
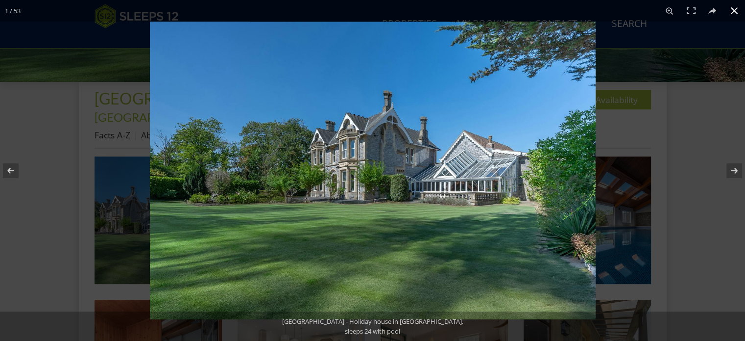
click at [733, 11] on button at bounding box center [735, 11] width 22 height 22
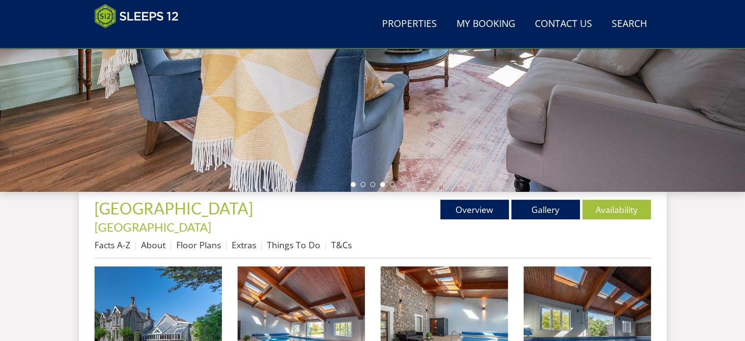
scroll to position [294, 0]
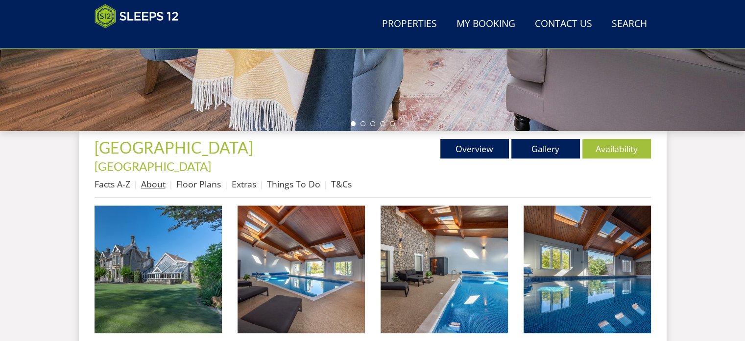
click at [159, 178] on link "About" at bounding box center [153, 184] width 25 height 12
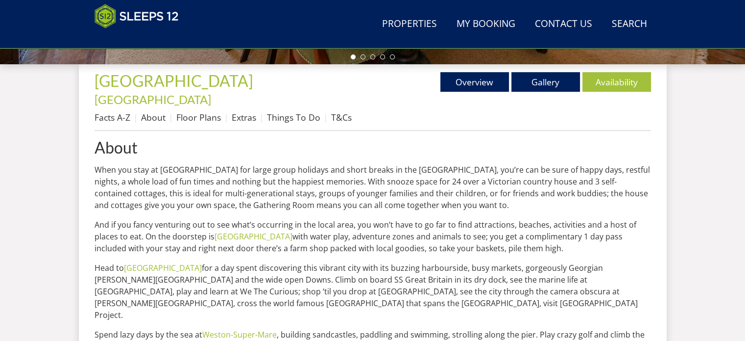
scroll to position [392, 0]
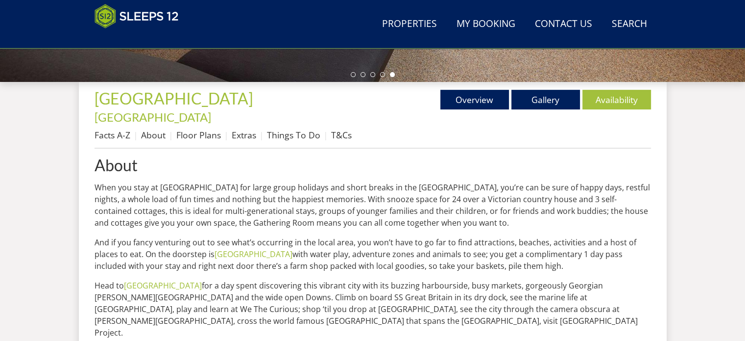
scroll to position [196, 0]
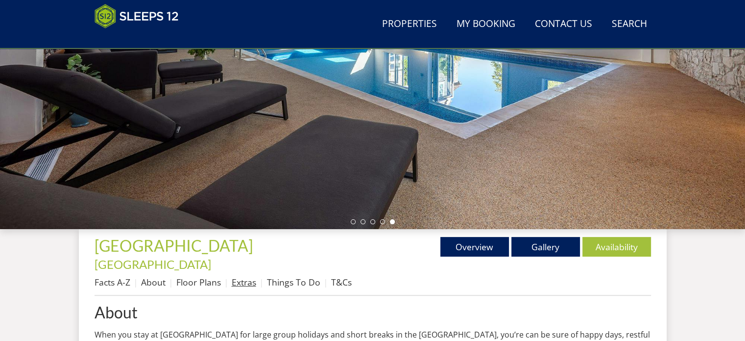
click at [245, 276] on link "Extras" at bounding box center [244, 282] width 25 height 12
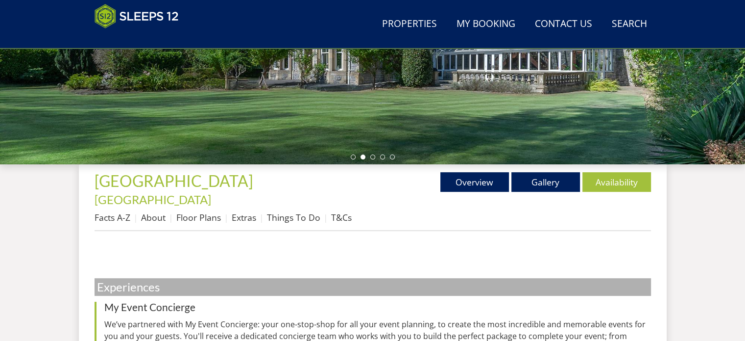
scroll to position [294, 0]
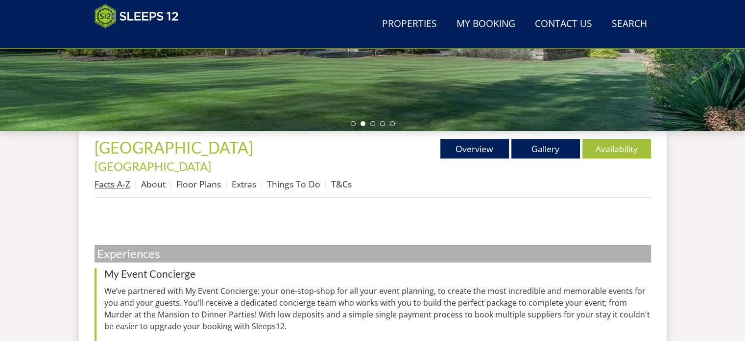
click at [108, 178] on link "Facts A-Z" at bounding box center [113, 184] width 36 height 12
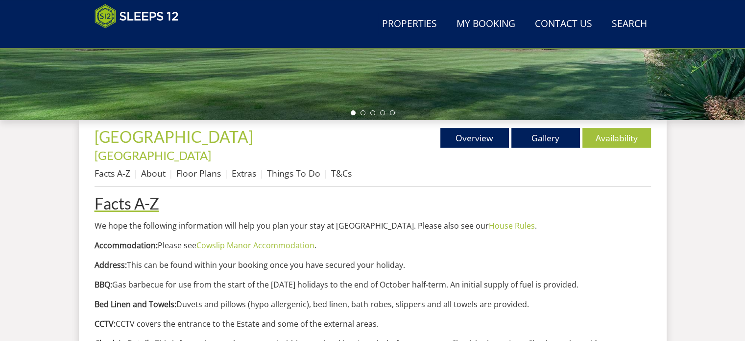
scroll to position [294, 0]
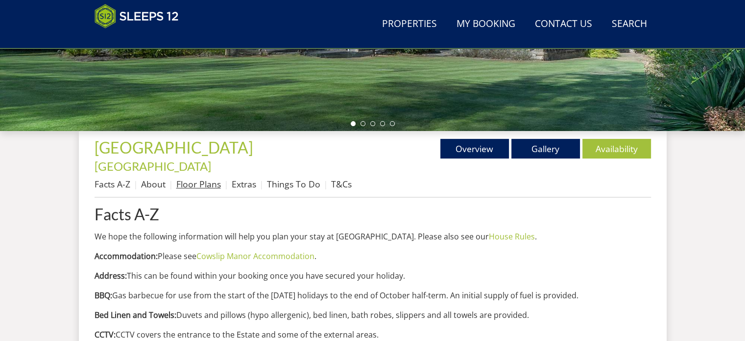
click at [209, 178] on link "Floor Plans" at bounding box center [198, 184] width 45 height 12
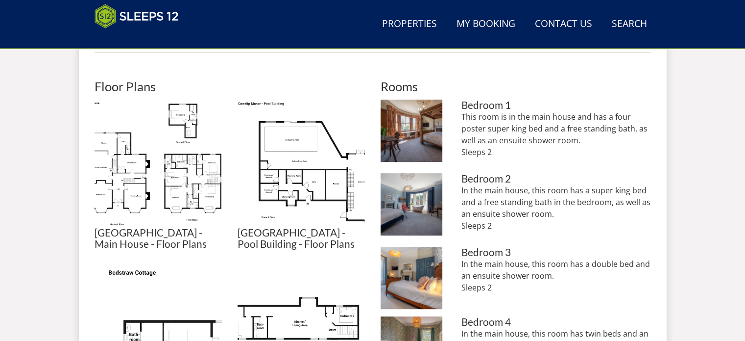
scroll to position [441, 0]
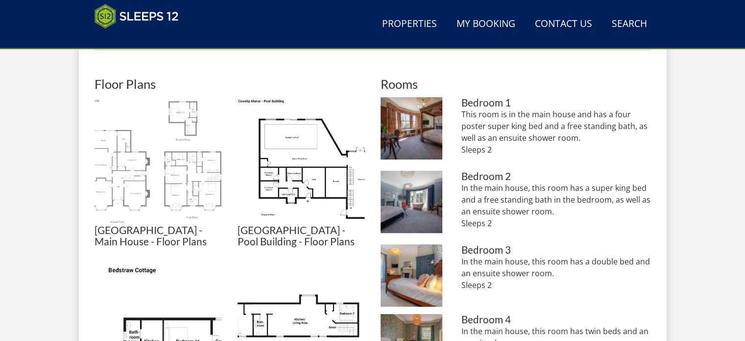
click at [159, 174] on img at bounding box center [158, 160] width 127 height 127
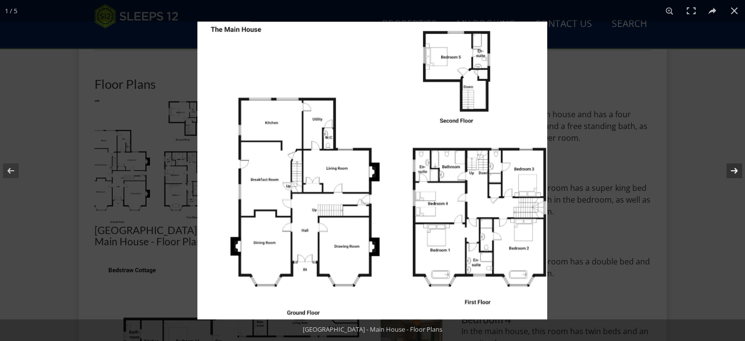
click at [737, 166] on button at bounding box center [728, 170] width 34 height 49
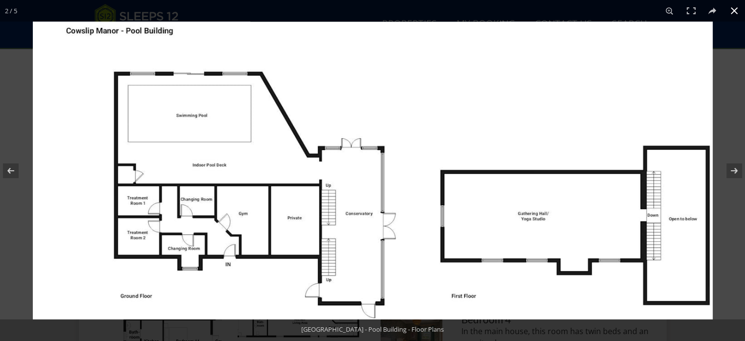
click at [738, 11] on button at bounding box center [735, 11] width 22 height 22
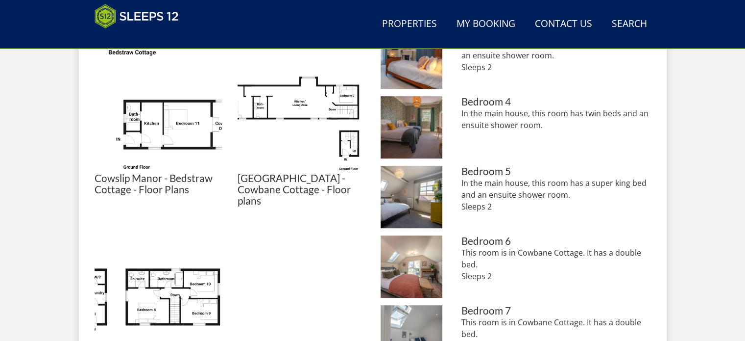
scroll to position [637, 0]
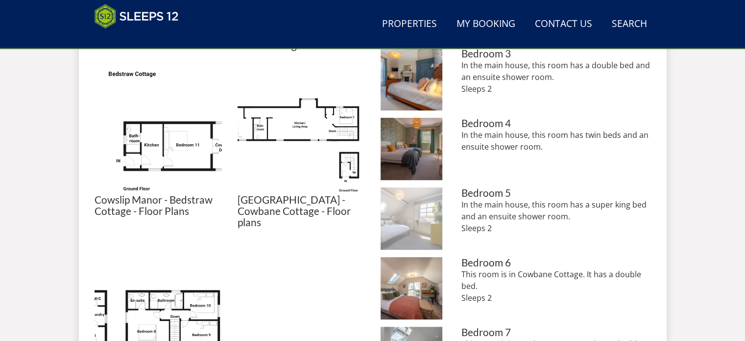
click at [421, 208] on img at bounding box center [412, 218] width 62 height 62
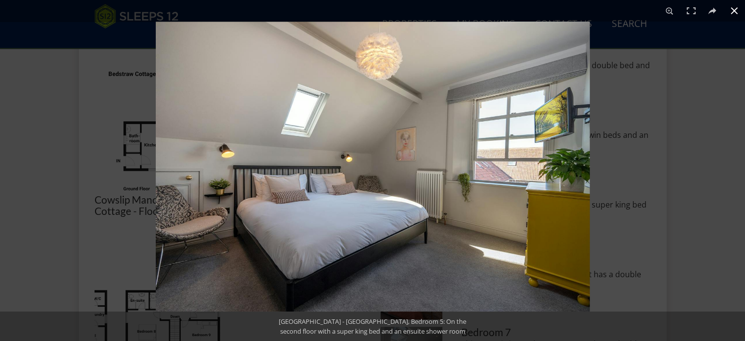
click at [734, 8] on button at bounding box center [735, 11] width 22 height 22
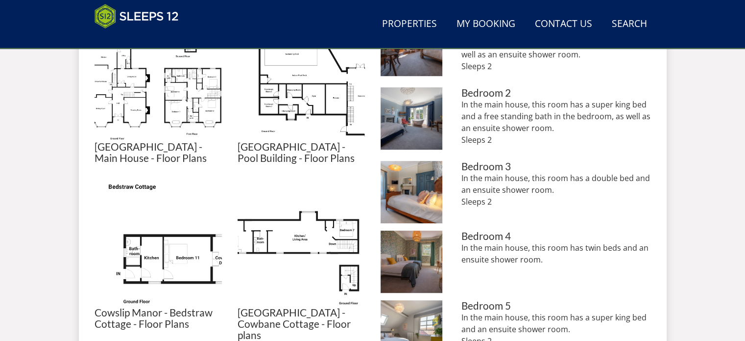
scroll to position [441, 0]
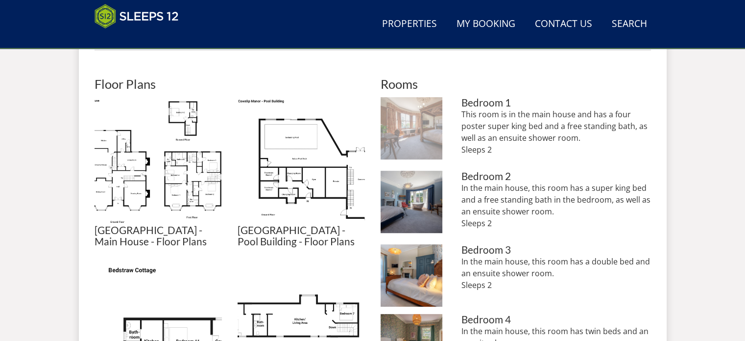
click at [422, 127] on img at bounding box center [412, 128] width 62 height 62
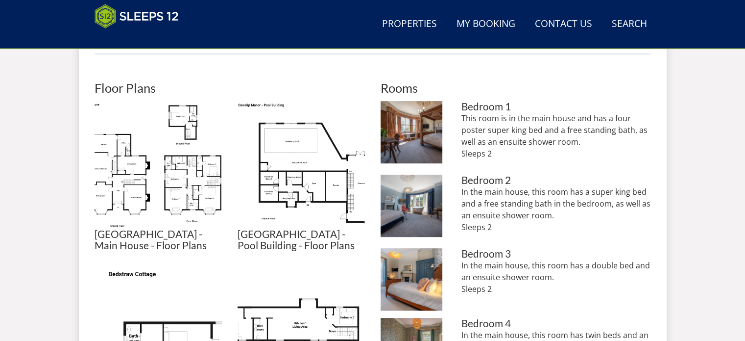
scroll to position [147, 0]
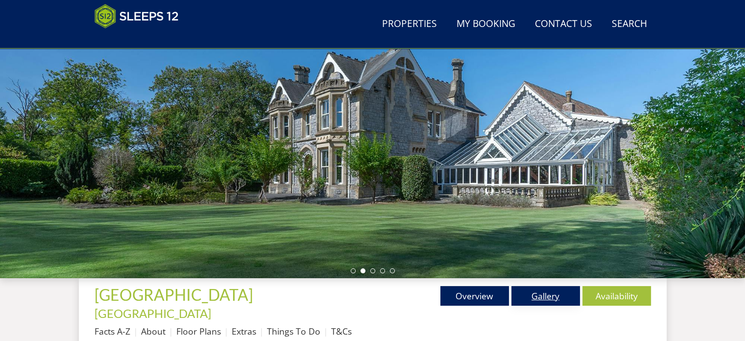
click at [551, 298] on link "Gallery" at bounding box center [546, 296] width 69 height 20
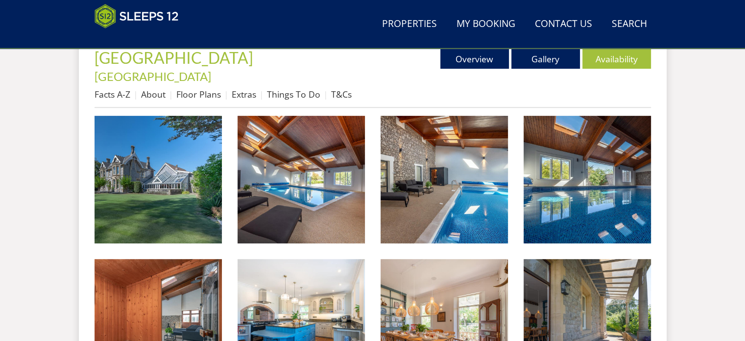
scroll to position [401, 0]
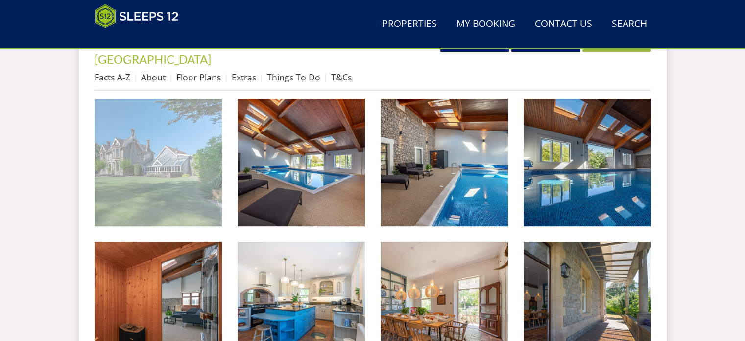
click at [147, 156] on img at bounding box center [158, 162] width 127 height 127
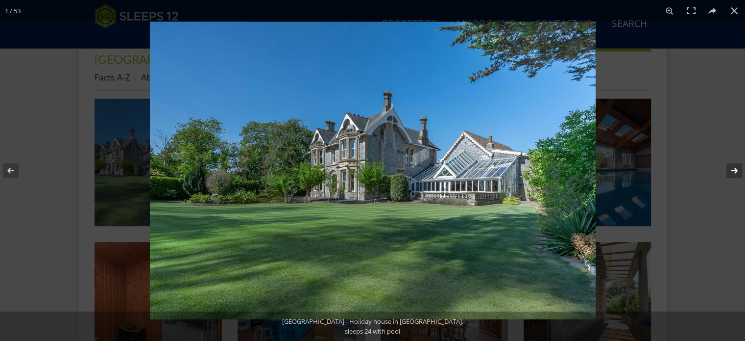
click at [733, 170] on button at bounding box center [728, 170] width 34 height 49
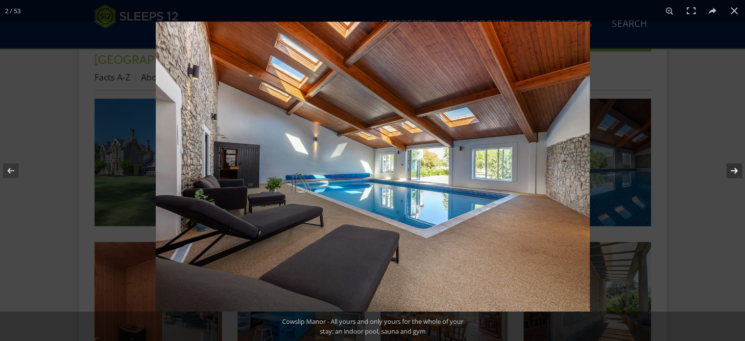
click at [733, 170] on button at bounding box center [728, 170] width 34 height 49
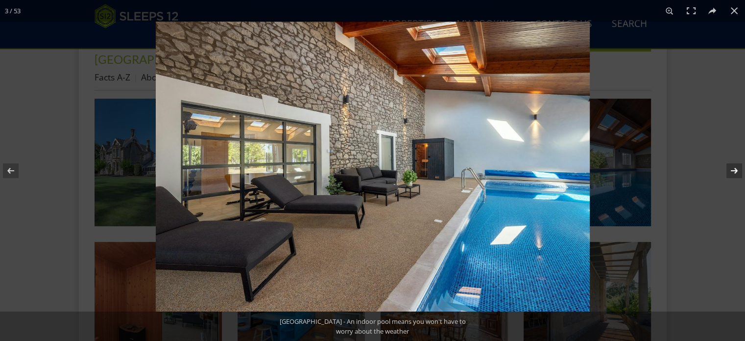
click at [733, 170] on button at bounding box center [728, 170] width 34 height 49
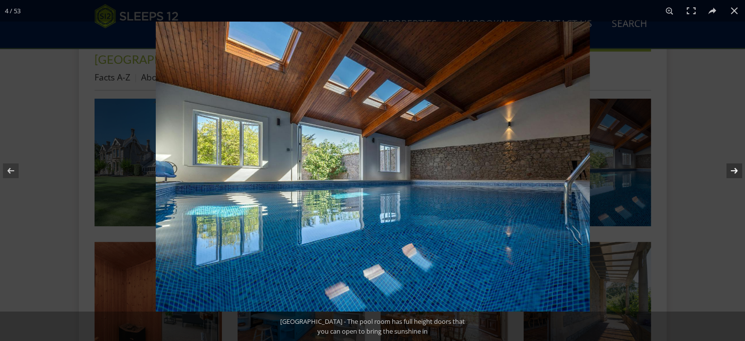
click at [733, 170] on button at bounding box center [728, 170] width 34 height 49
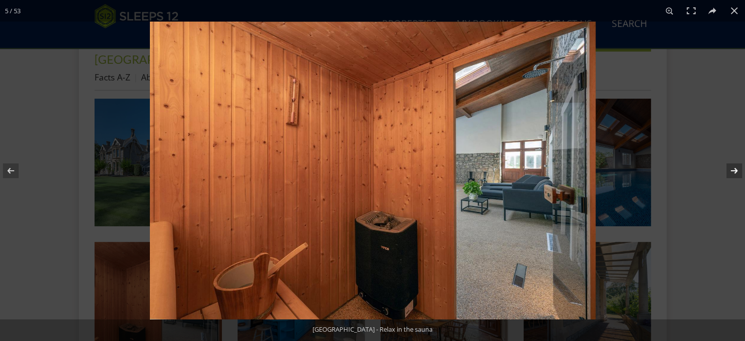
click at [733, 170] on button at bounding box center [728, 170] width 34 height 49
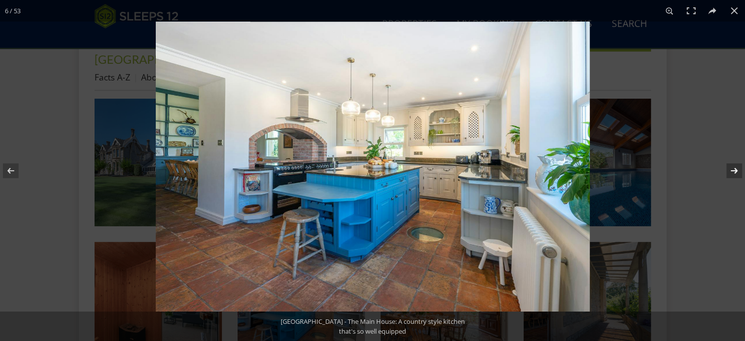
click at [733, 170] on button at bounding box center [728, 170] width 34 height 49
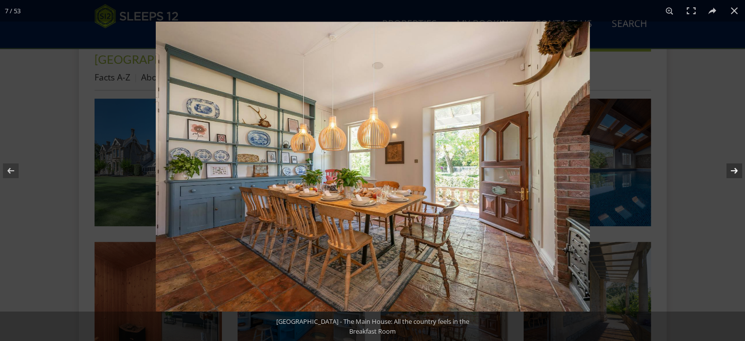
click at [733, 170] on button at bounding box center [728, 170] width 34 height 49
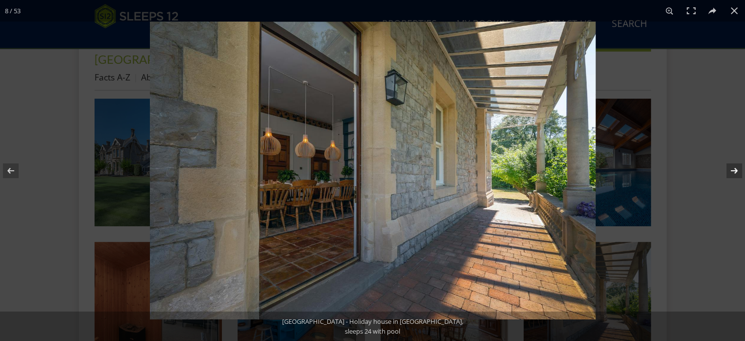
click at [733, 170] on button at bounding box center [728, 170] width 34 height 49
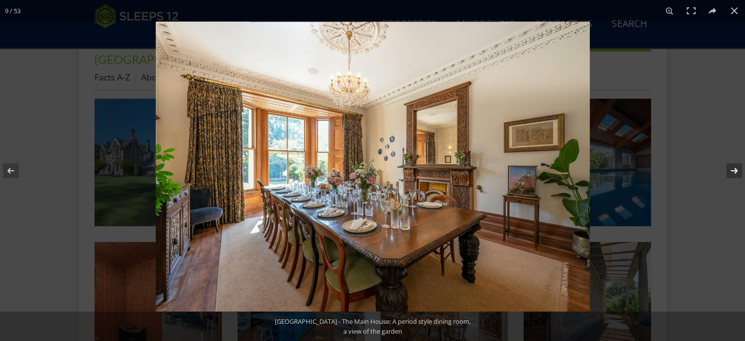
click at [733, 170] on button at bounding box center [728, 170] width 34 height 49
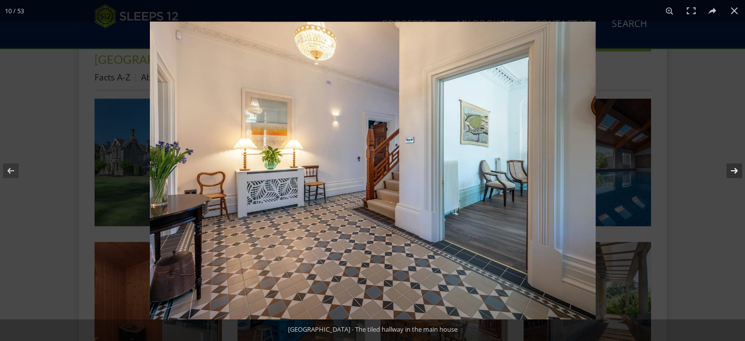
click at [733, 170] on button at bounding box center [728, 170] width 34 height 49
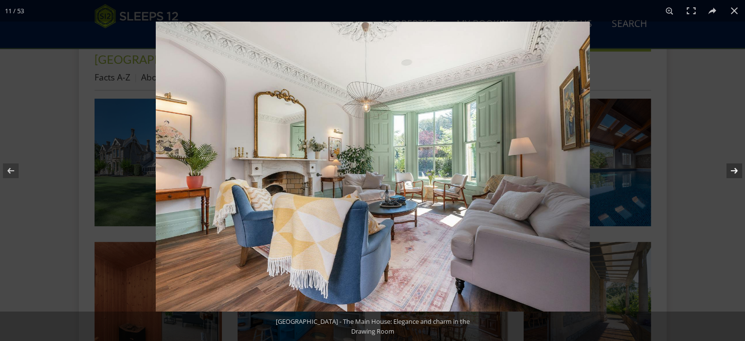
click at [733, 170] on button at bounding box center [728, 170] width 34 height 49
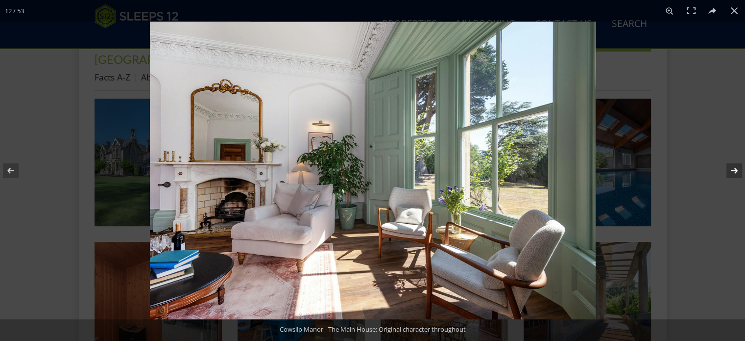
click at [733, 170] on button at bounding box center [728, 170] width 34 height 49
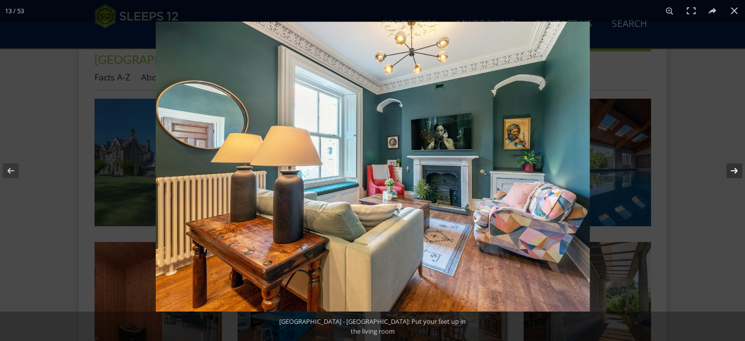
click at [733, 170] on button at bounding box center [728, 170] width 34 height 49
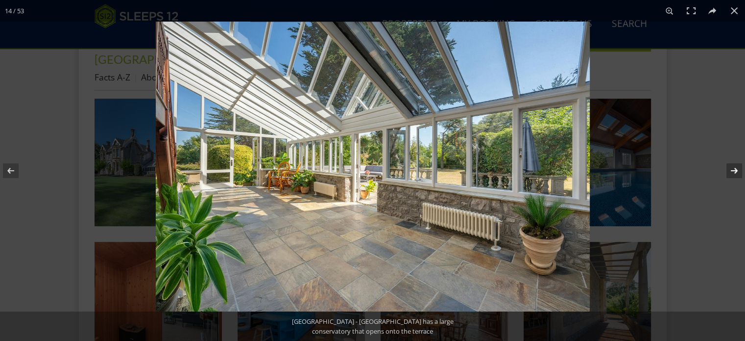
click at [733, 170] on button at bounding box center [728, 170] width 34 height 49
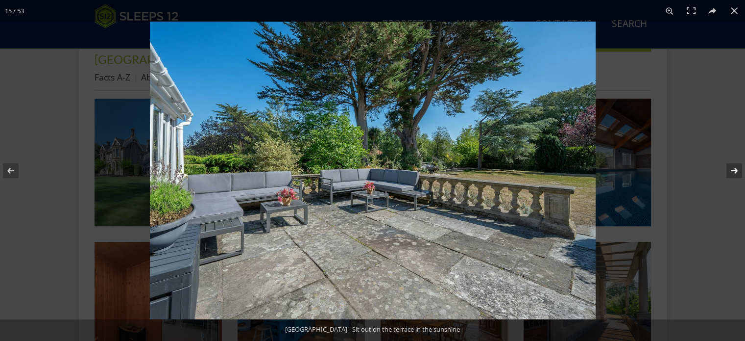
click at [733, 170] on button at bounding box center [728, 170] width 34 height 49
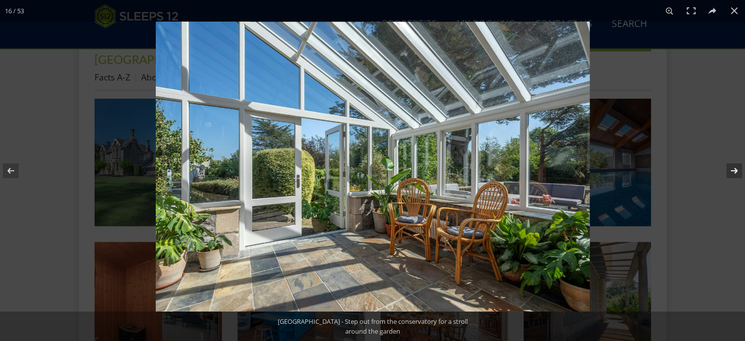
click at [733, 170] on button at bounding box center [728, 170] width 34 height 49
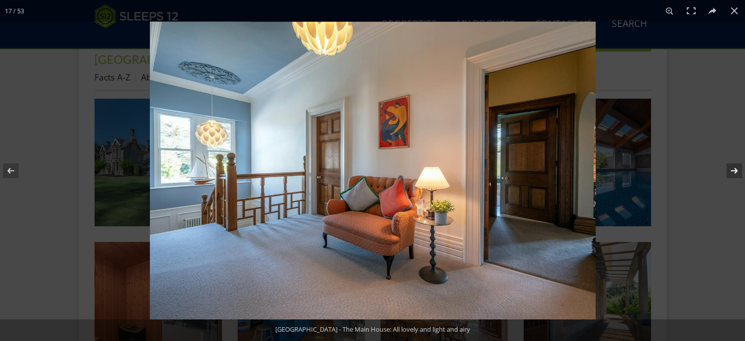
click at [733, 170] on button at bounding box center [728, 170] width 34 height 49
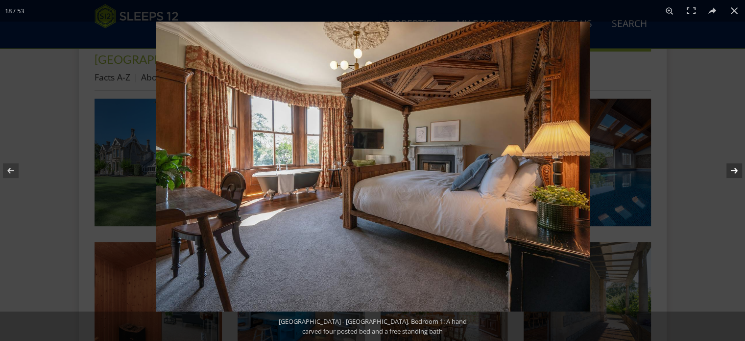
click at [732, 172] on button at bounding box center [728, 170] width 34 height 49
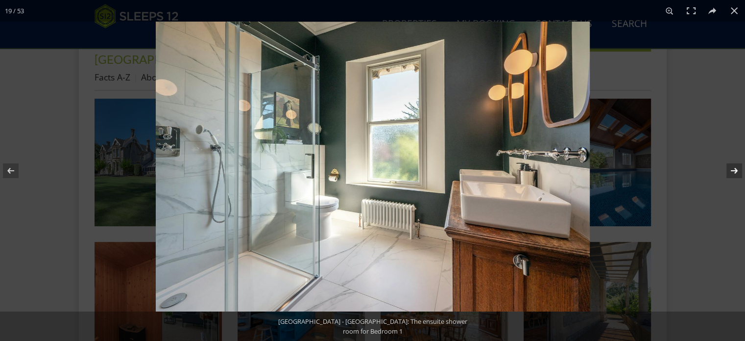
click at [733, 172] on button at bounding box center [728, 170] width 34 height 49
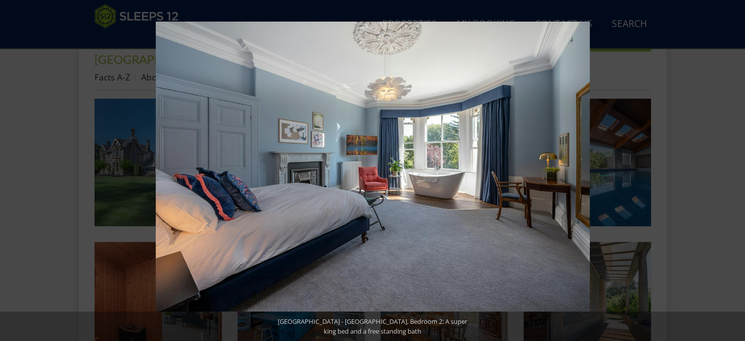
click at [733, 172] on button at bounding box center [728, 170] width 34 height 49
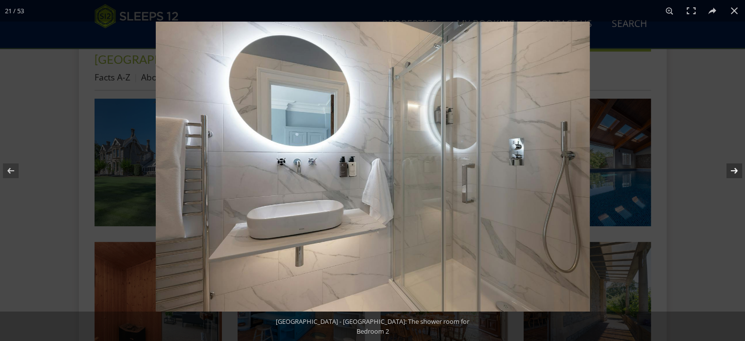
click at [733, 172] on button at bounding box center [728, 170] width 34 height 49
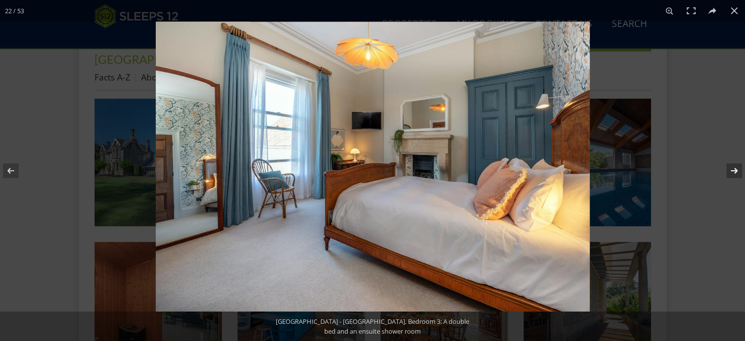
click at [733, 172] on button at bounding box center [728, 170] width 34 height 49
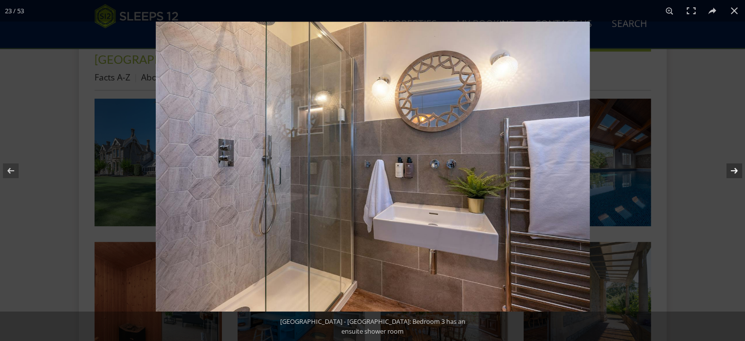
click at [736, 169] on button at bounding box center [728, 170] width 34 height 49
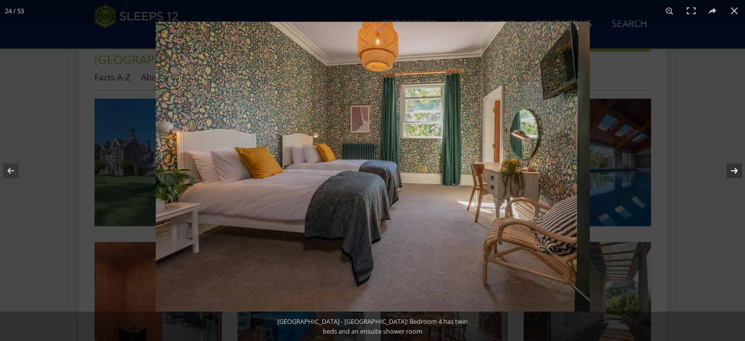
click at [736, 169] on button at bounding box center [728, 170] width 34 height 49
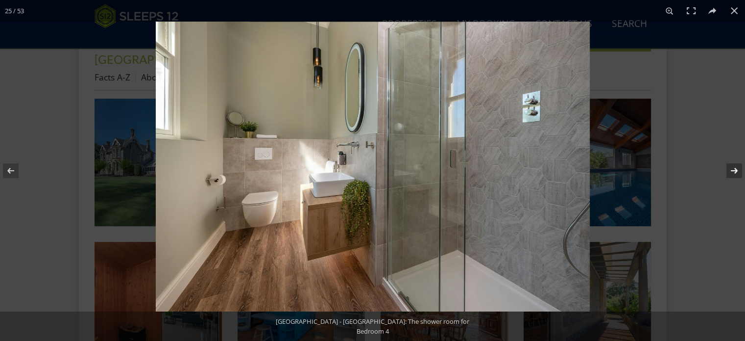
click at [736, 169] on button at bounding box center [728, 170] width 34 height 49
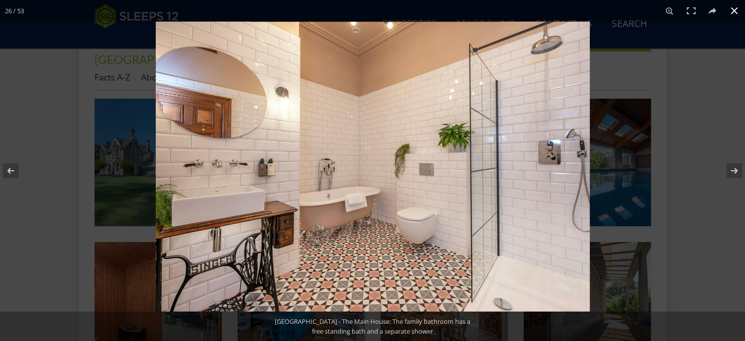
click at [733, 8] on button at bounding box center [735, 11] width 22 height 22
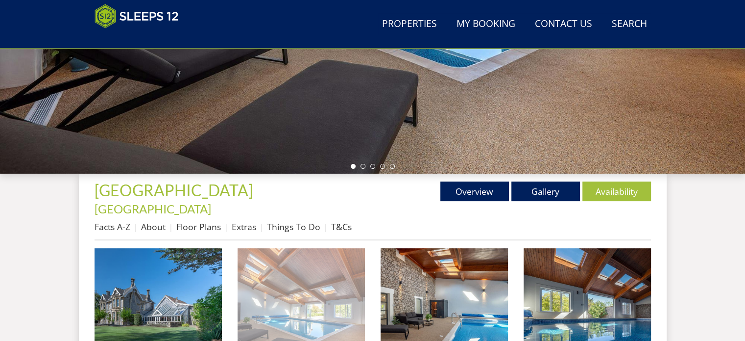
scroll to position [294, 0]
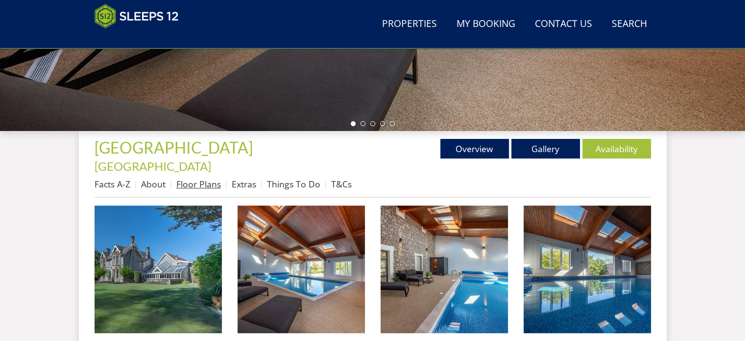
click at [196, 178] on link "Floor Plans" at bounding box center [198, 184] width 45 height 12
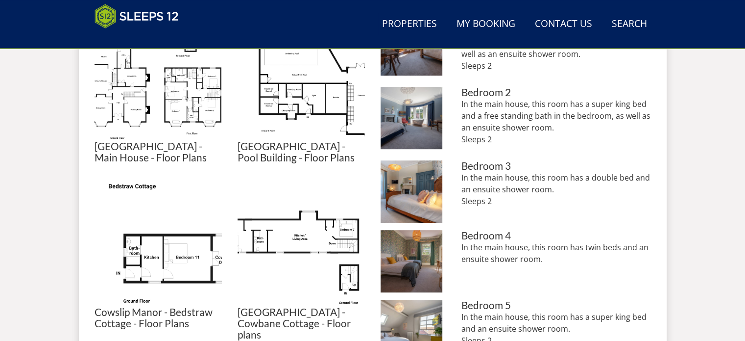
scroll to position [441, 0]
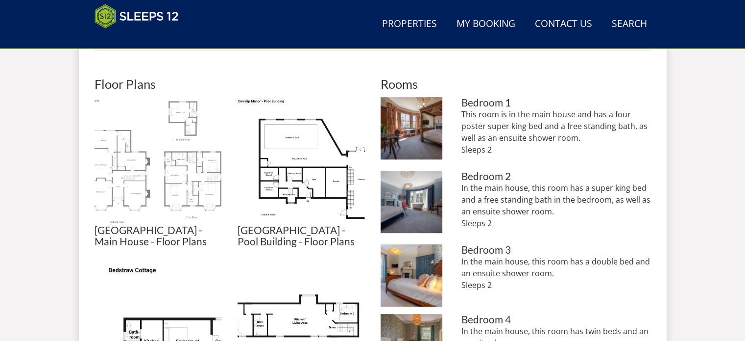
click at [198, 155] on img at bounding box center [158, 160] width 127 height 127
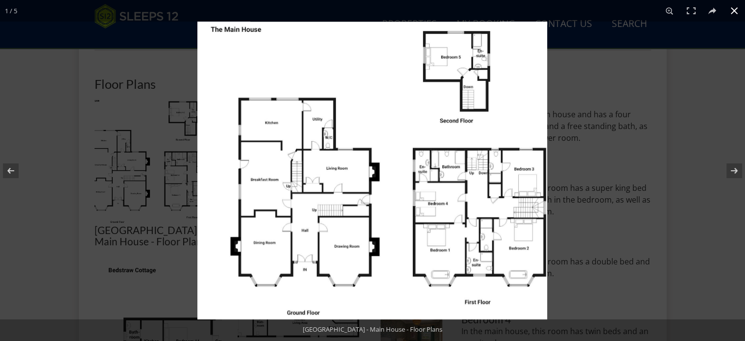
click at [736, 10] on button at bounding box center [735, 11] width 22 height 22
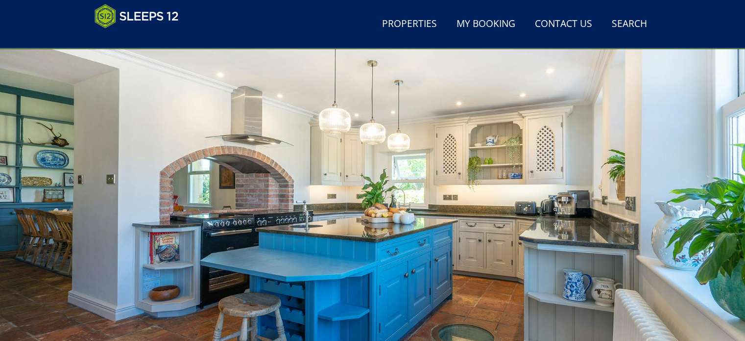
scroll to position [0, 0]
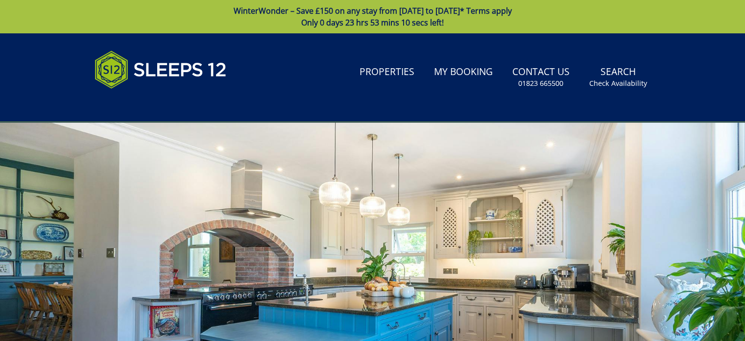
scroll to position [294, 0]
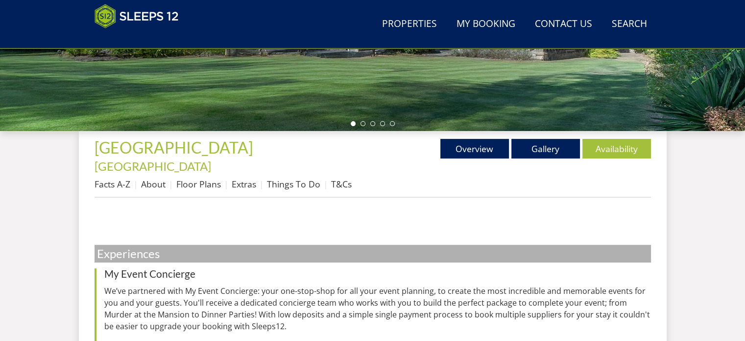
scroll to position [196, 0]
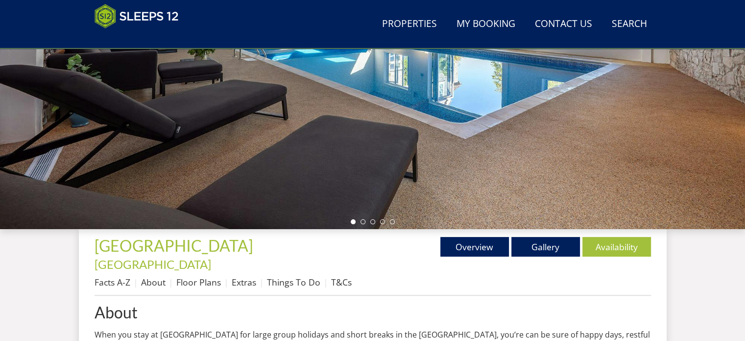
scroll to position [294, 0]
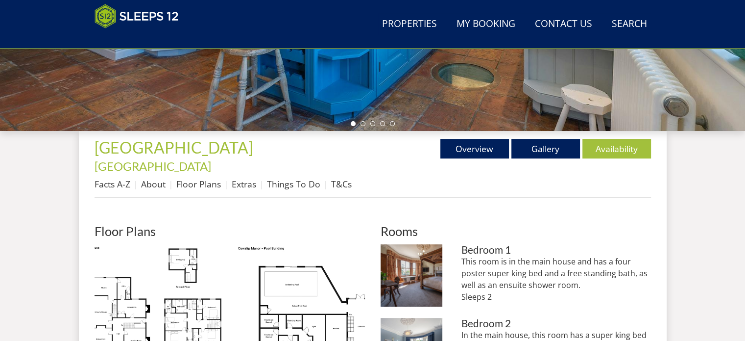
scroll to position [205, 0]
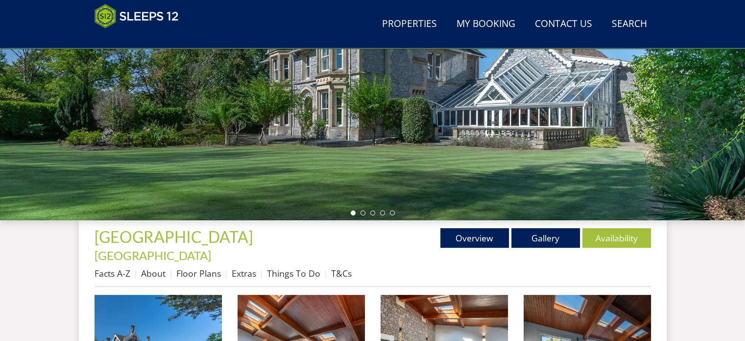
scroll to position [343, 0]
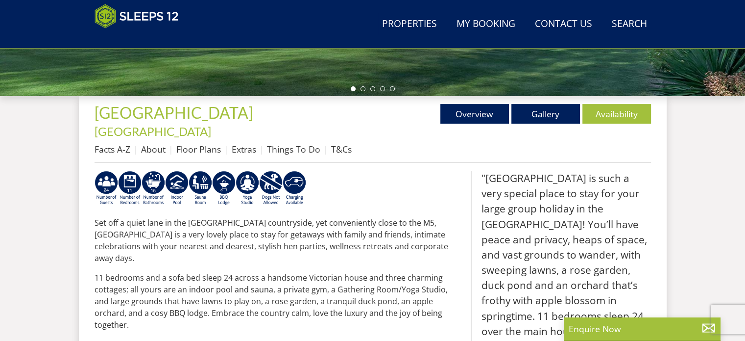
scroll to position [402, 0]
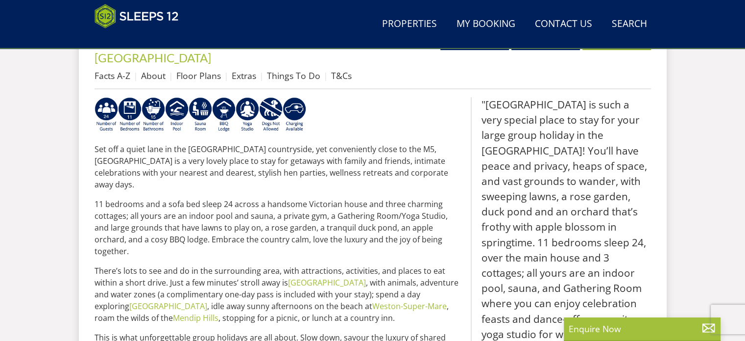
select select "16"
select select "9"
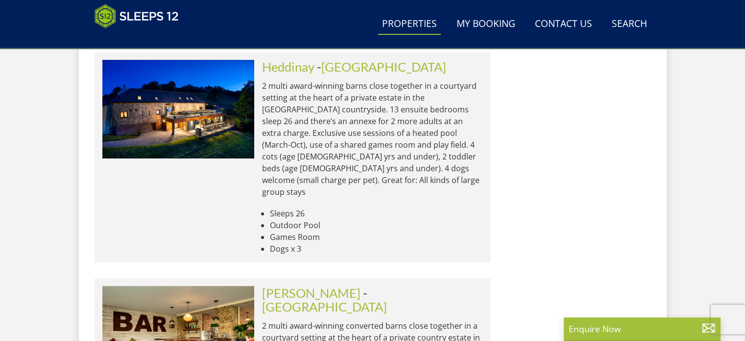
scroll to position [3921, 0]
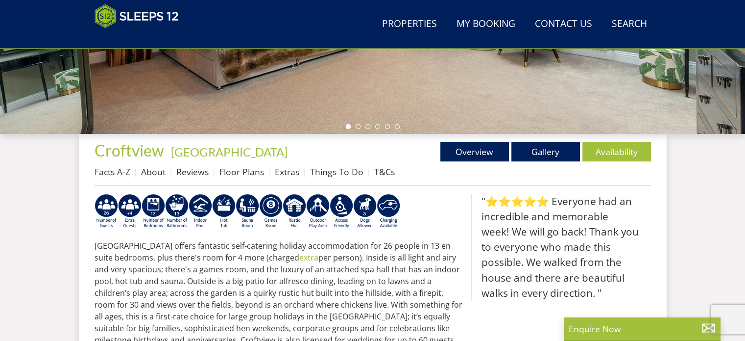
scroll to position [294, 0]
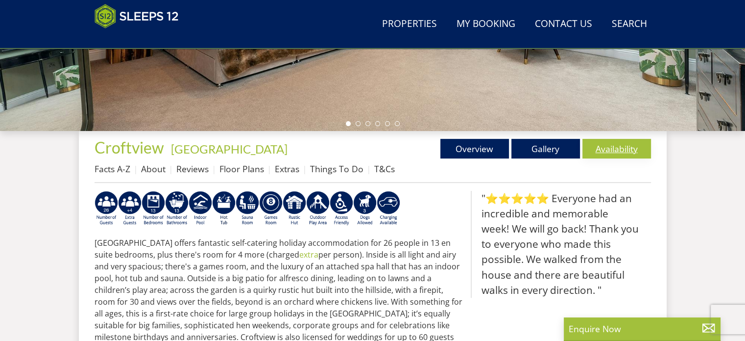
click at [620, 149] on link "Availability" at bounding box center [617, 149] width 69 height 20
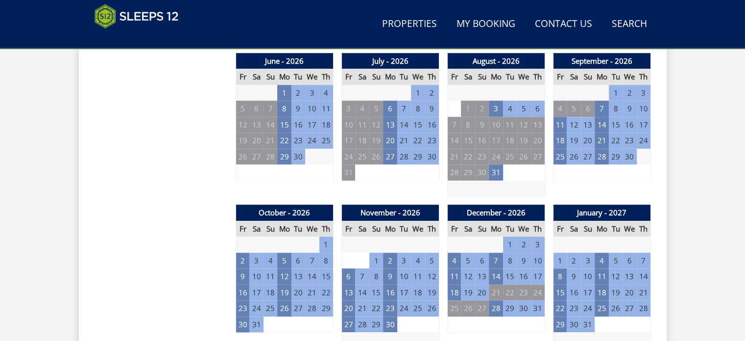
scroll to position [784, 0]
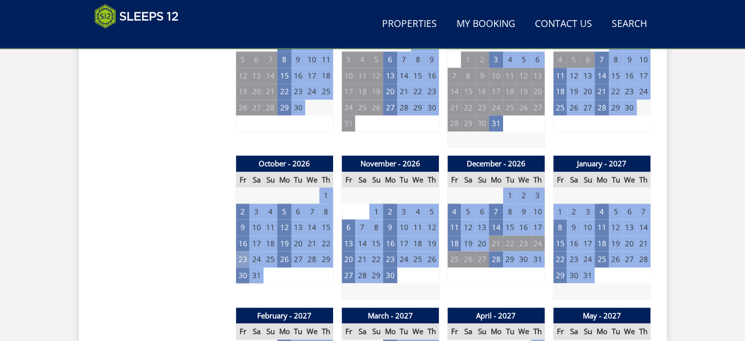
click at [242, 258] on td "23" at bounding box center [243, 259] width 14 height 16
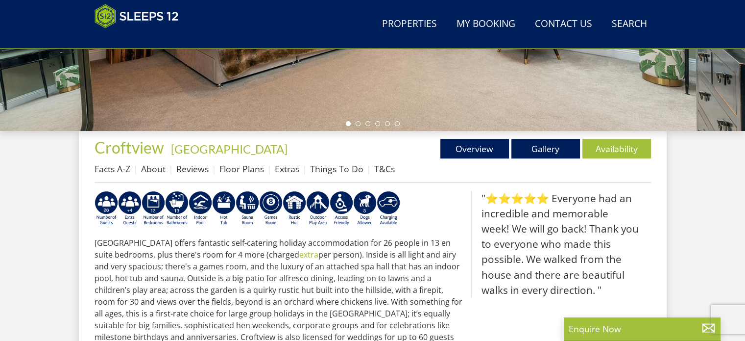
select select "16"
select select "9"
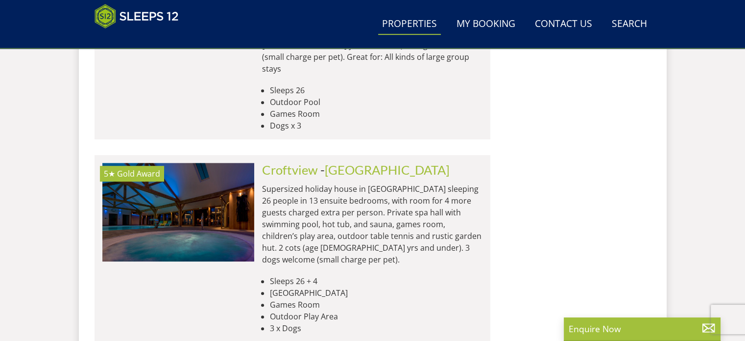
scroll to position [4264, 0]
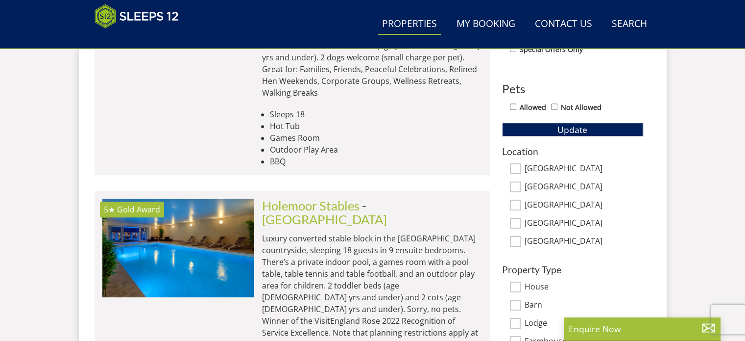
scroll to position [539, 0]
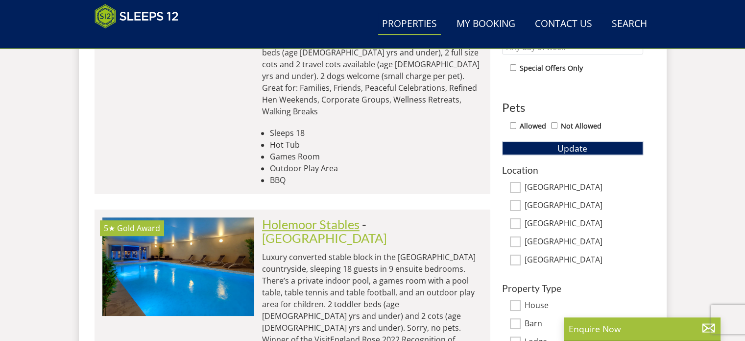
click at [294, 217] on link "Holemoor Stables" at bounding box center [311, 224] width 98 height 15
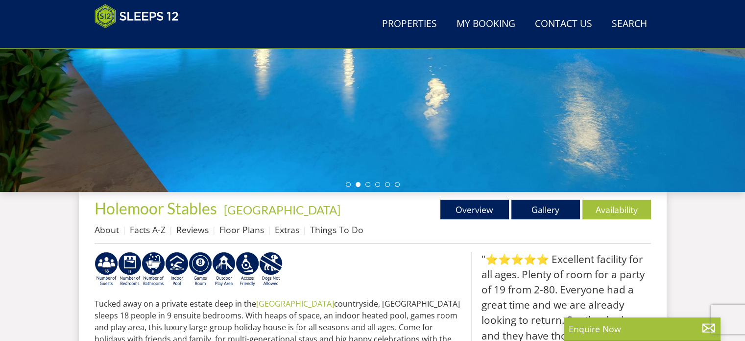
scroll to position [245, 0]
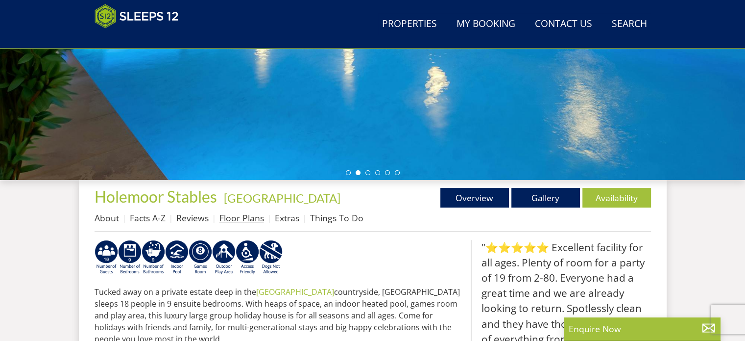
click at [251, 218] on link "Floor Plans" at bounding box center [242, 218] width 45 height 12
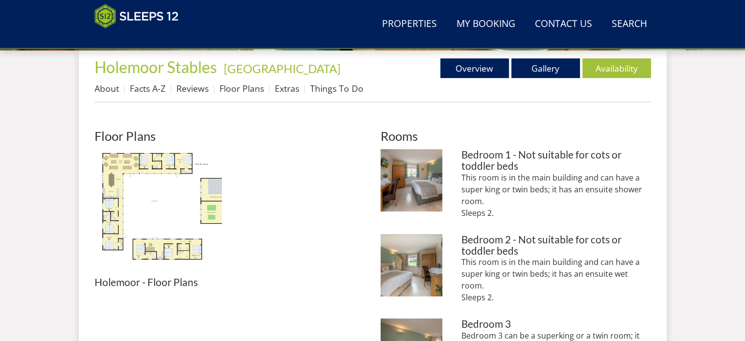
scroll to position [392, 0]
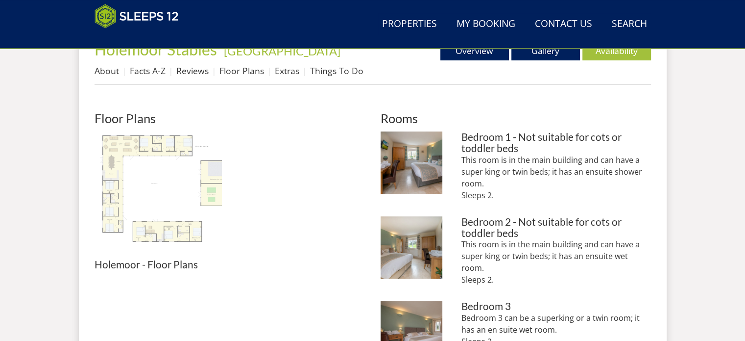
click at [121, 149] on img at bounding box center [158, 194] width 127 height 127
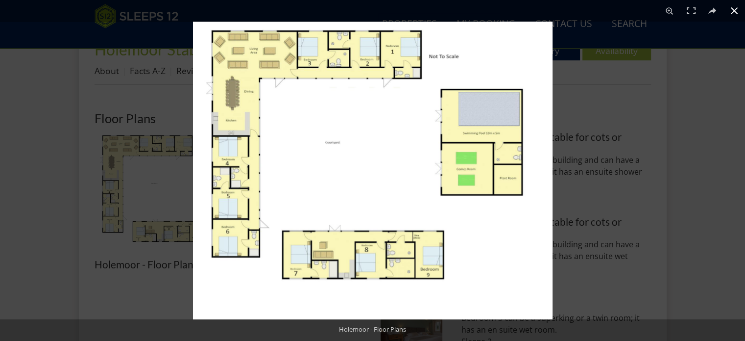
click at [737, 11] on button at bounding box center [735, 11] width 22 height 22
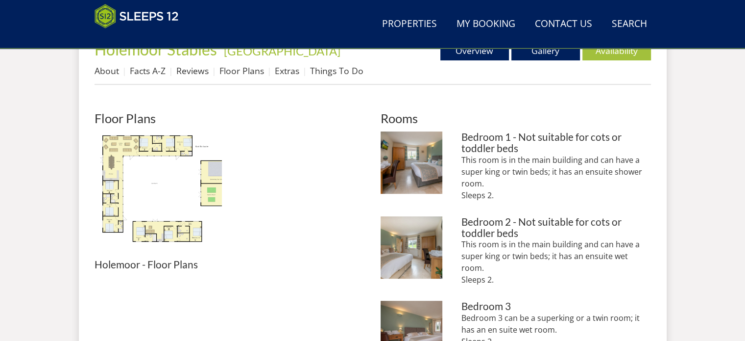
scroll to position [294, 0]
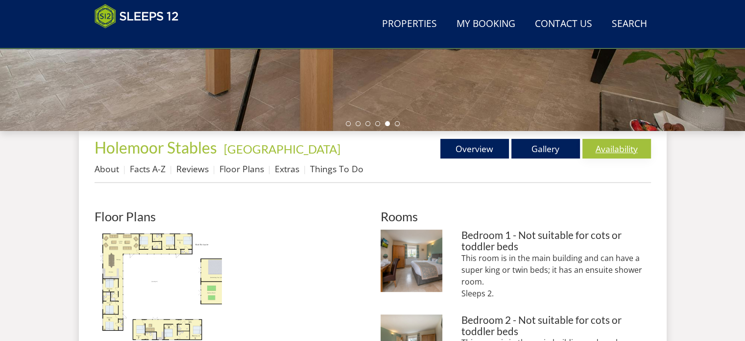
click at [614, 144] on link "Availability" at bounding box center [617, 149] width 69 height 20
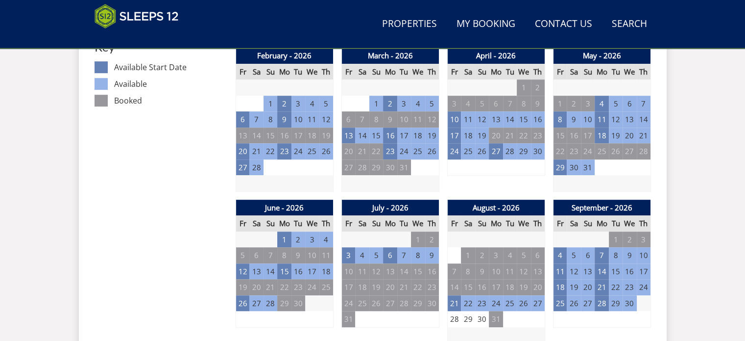
scroll to position [686, 0]
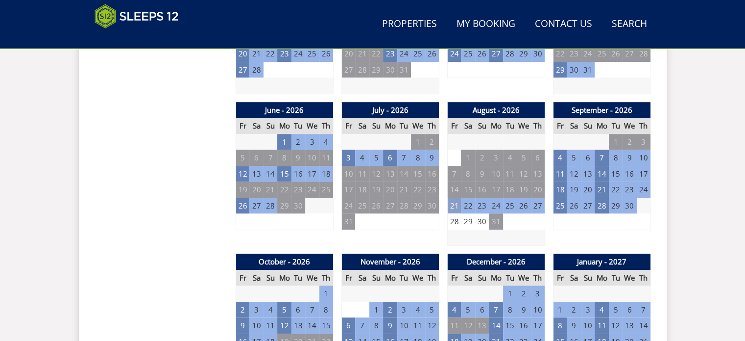
click at [454, 204] on td "21" at bounding box center [454, 206] width 14 height 16
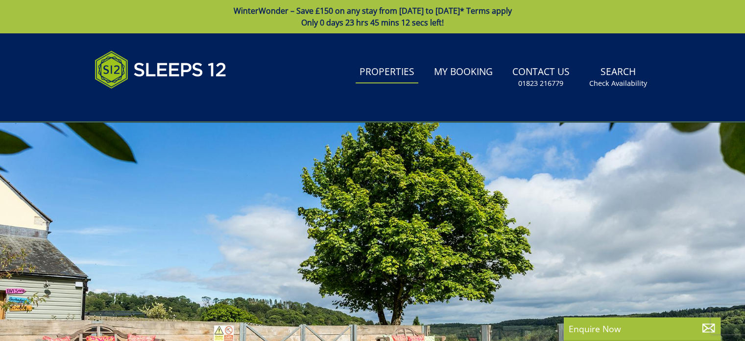
click at [396, 74] on link "Properties" at bounding box center [387, 72] width 63 height 22
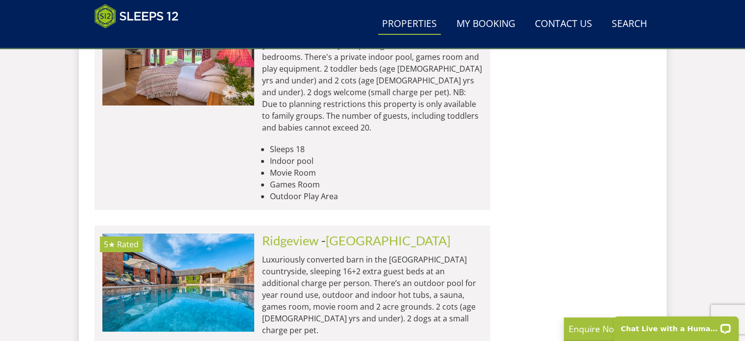
scroll to position [3638, 0]
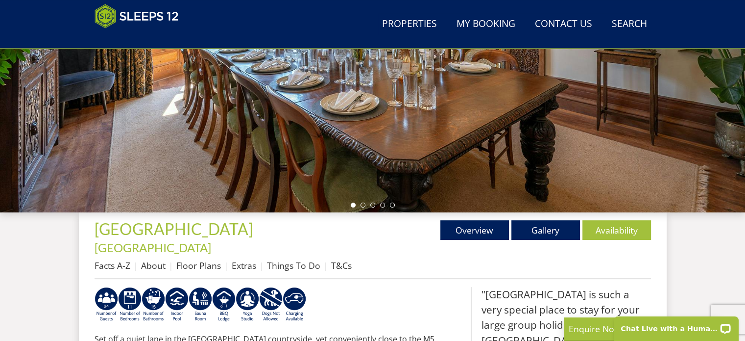
scroll to position [245, 0]
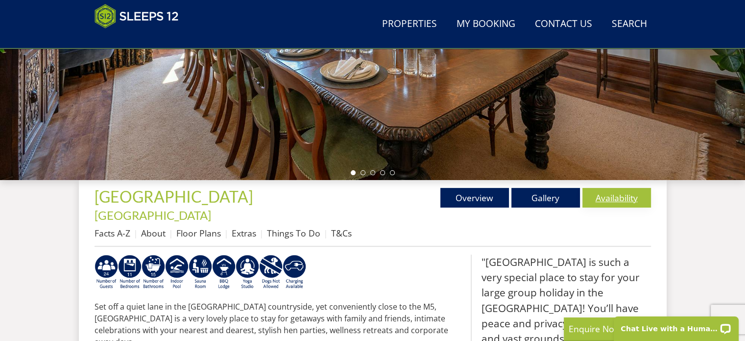
click at [621, 197] on link "Availability" at bounding box center [617, 198] width 69 height 20
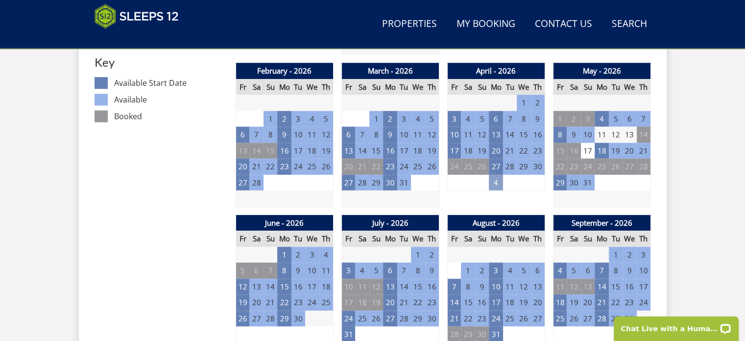
scroll to position [637, 0]
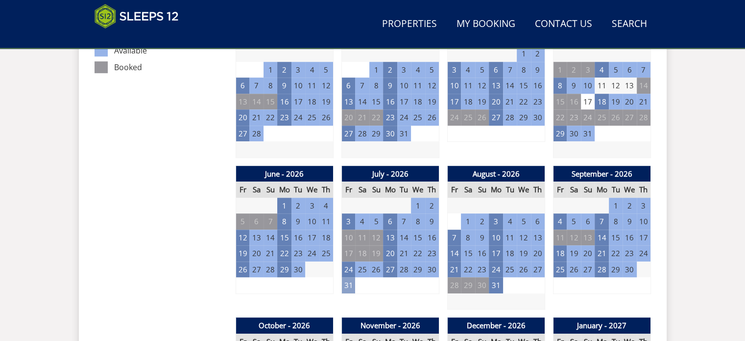
click at [346, 277] on td "31" at bounding box center [349, 285] width 14 height 16
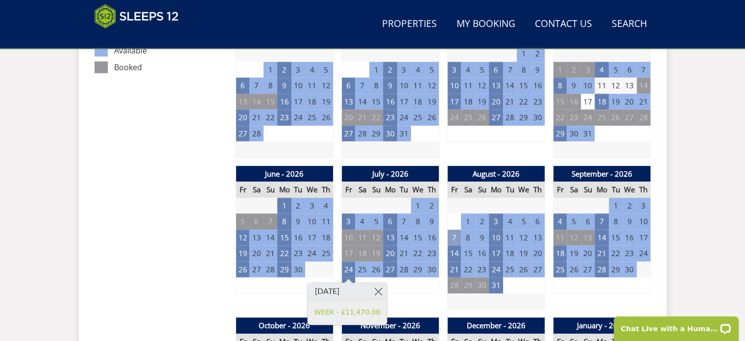
click at [453, 229] on td "7" at bounding box center [454, 237] width 14 height 16
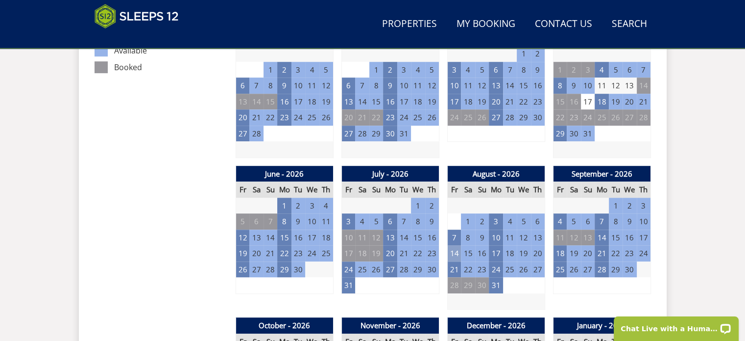
click at [454, 245] on td "14" at bounding box center [454, 253] width 14 height 16
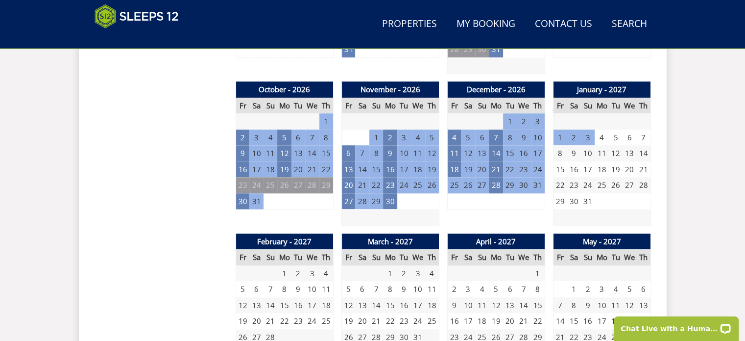
scroll to position [882, 0]
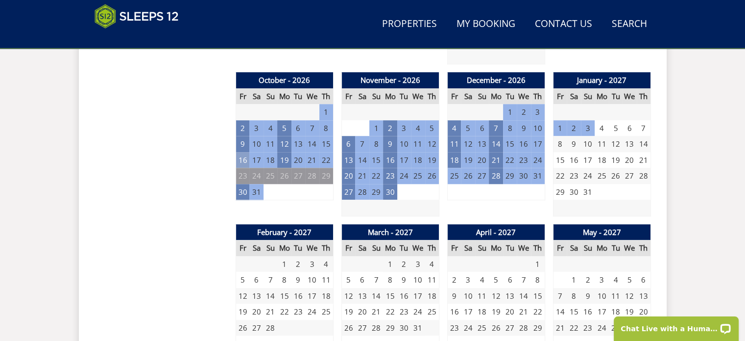
click at [242, 152] on td "16" at bounding box center [243, 160] width 14 height 16
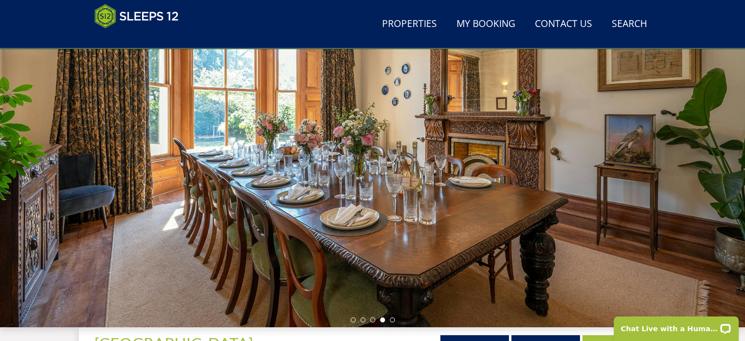
scroll to position [0, 0]
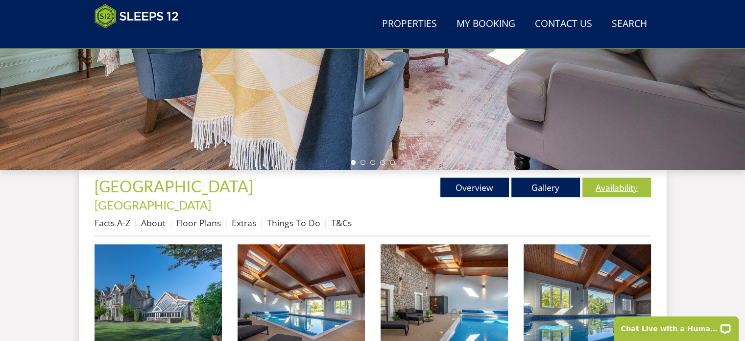
click at [623, 189] on link "Availability" at bounding box center [617, 187] width 69 height 20
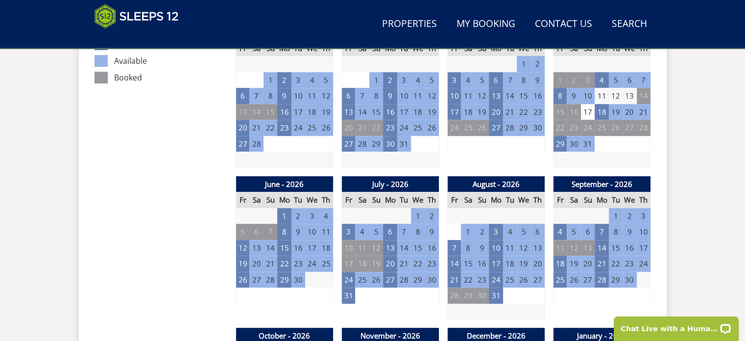
scroll to position [686, 0]
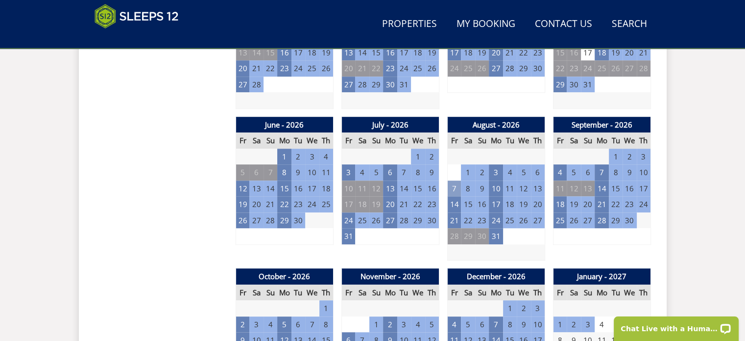
click at [455, 180] on td "7" at bounding box center [454, 188] width 14 height 16
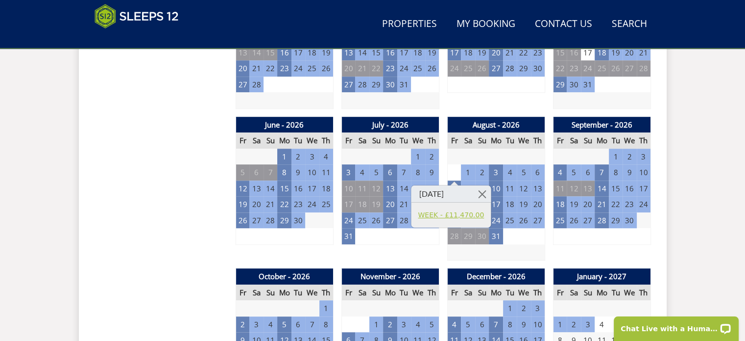
click at [471, 217] on link "WEEK - £11,470.00" at bounding box center [451, 214] width 66 height 10
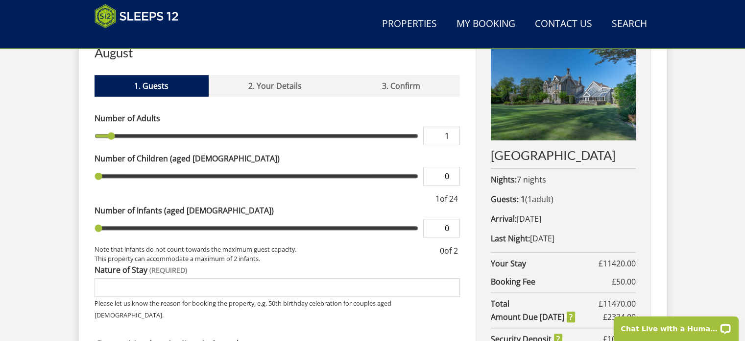
scroll to position [392, 0]
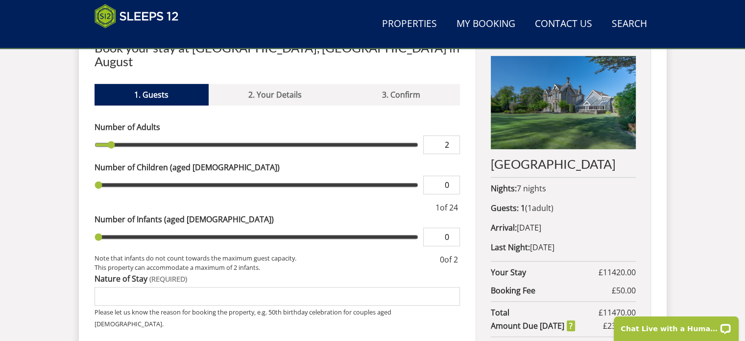
type input "2"
click at [451, 135] on input "2" at bounding box center [441, 144] width 37 height 19
type input "2"
type input "3"
click at [451, 135] on input "3" at bounding box center [441, 144] width 37 height 19
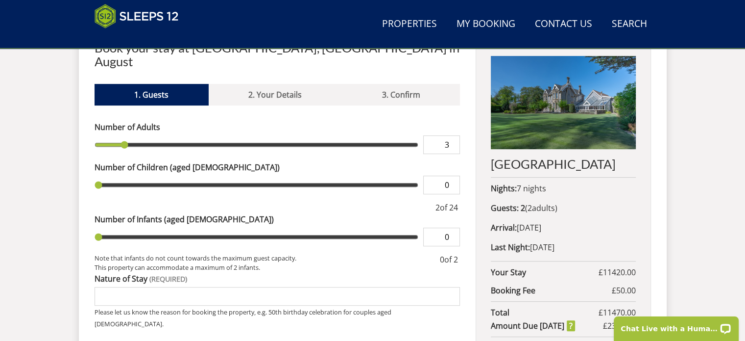
type input "3"
type input "4"
click at [451, 135] on input "4" at bounding box center [441, 144] width 37 height 19
type input "4"
type input "5"
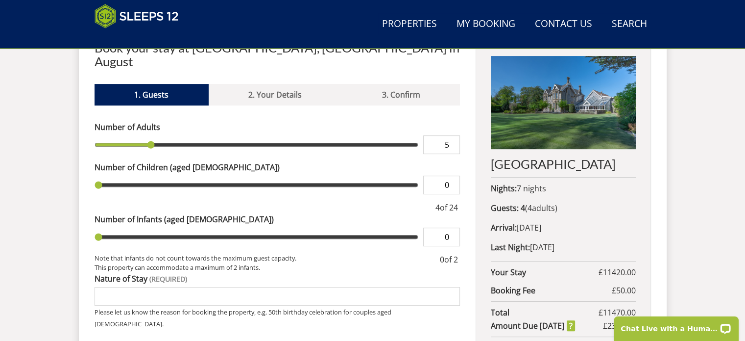
click at [451, 135] on input "5" at bounding box center [441, 144] width 37 height 19
type input "5"
type input "6"
click at [451, 135] on input "6" at bounding box center [441, 144] width 37 height 19
type input "6"
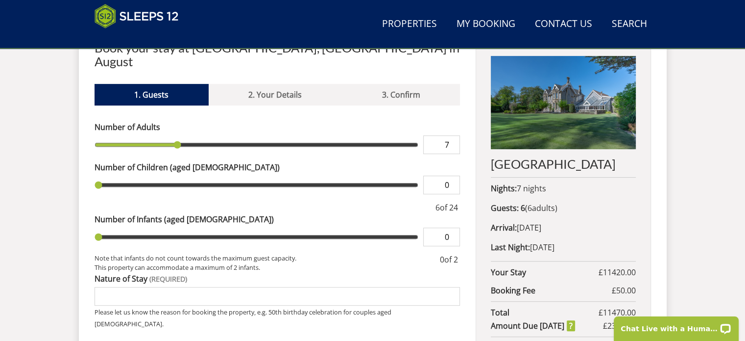
type input "7"
click at [451, 135] on input "7" at bounding box center [441, 144] width 37 height 19
type input "7"
type input "8"
click at [451, 135] on input "8" at bounding box center [441, 144] width 37 height 19
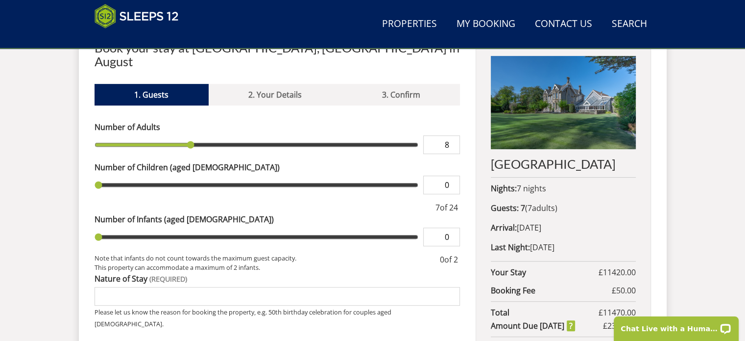
type input "8"
type input "9"
click at [451, 135] on input "9" at bounding box center [441, 144] width 37 height 19
type input "9"
type input "1"
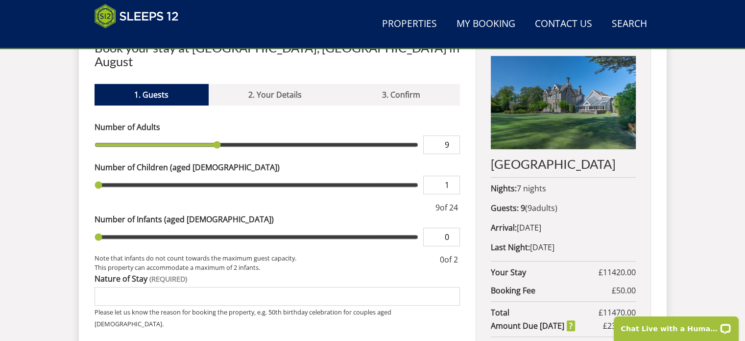
click at [453, 175] on input "1" at bounding box center [441, 184] width 37 height 19
type input "1"
type input "2"
click at [453, 175] on input "2" at bounding box center [441, 184] width 37 height 19
type input "2"
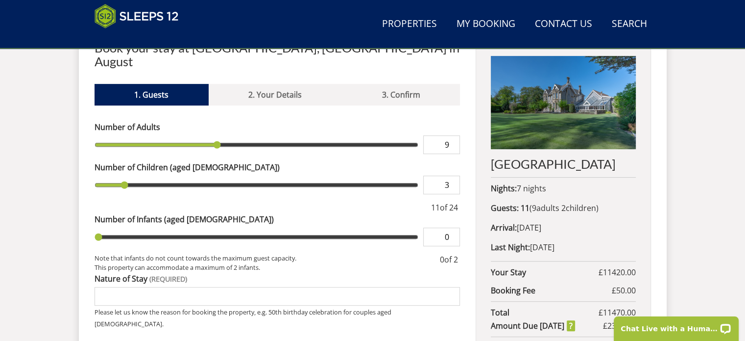
type input "3"
click at [453, 175] on input "3" at bounding box center [441, 184] width 37 height 19
type input "3"
type input "4"
click at [453, 175] on input "4" at bounding box center [441, 184] width 37 height 19
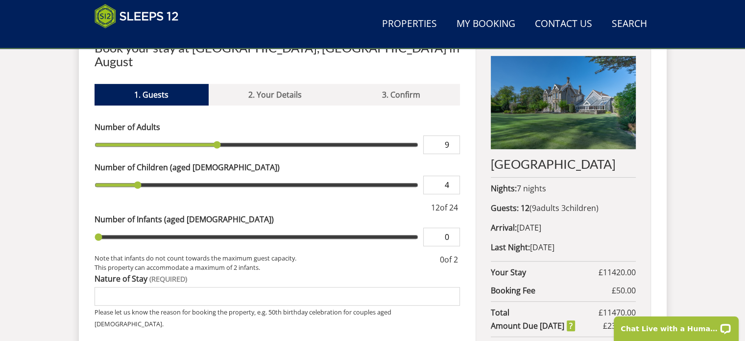
type input "4"
type input "5"
click at [453, 175] on input "5" at bounding box center [441, 184] width 37 height 19
type input "5"
type input "6"
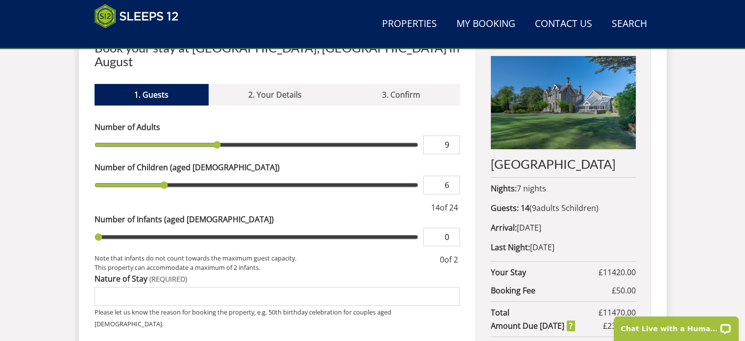
click at [453, 175] on input "6" at bounding box center [441, 184] width 37 height 19
type input "6"
type input "7"
click at [453, 175] on input "7" at bounding box center [441, 184] width 37 height 19
type input "7"
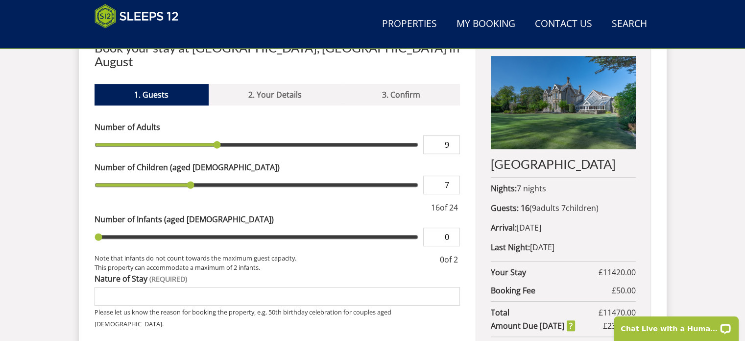
click at [158, 287] on input "Nature of Stay" at bounding box center [278, 296] width 366 height 19
type input "family gathering"
click at [714, 136] on div "Search Menu Properties My Booking Contact Us [PHONE_NUMBER] Search Check Availa…" at bounding box center [372, 46] width 745 height 811
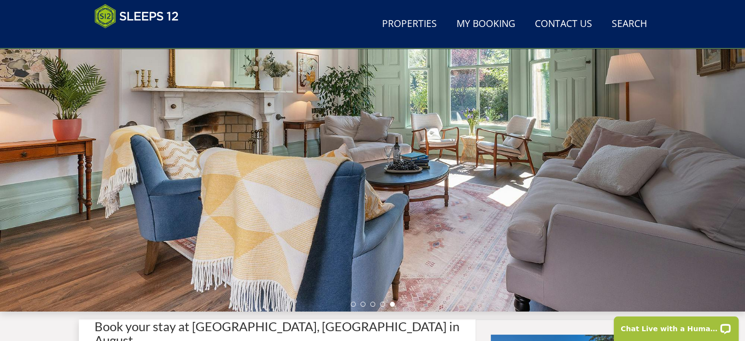
scroll to position [0, 0]
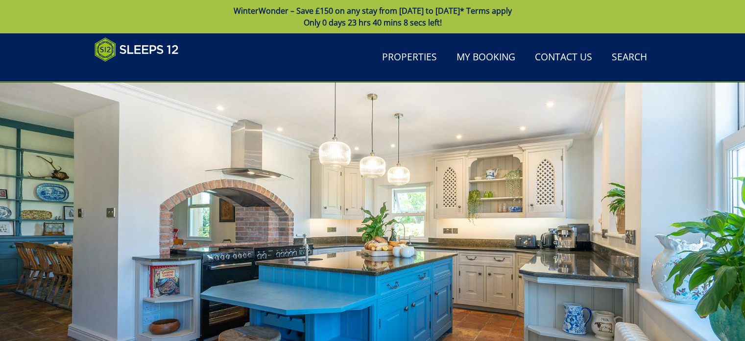
scroll to position [686, 0]
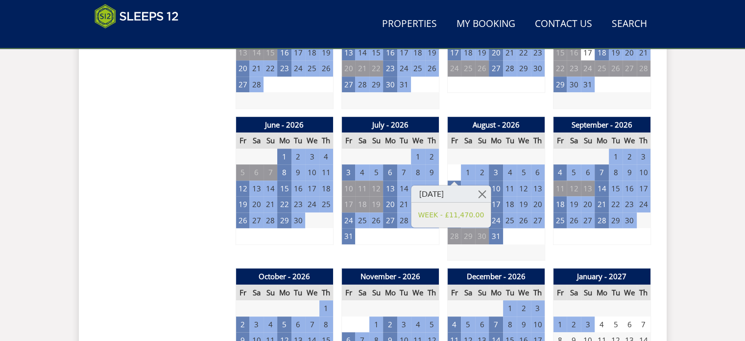
scroll to position [255, 0]
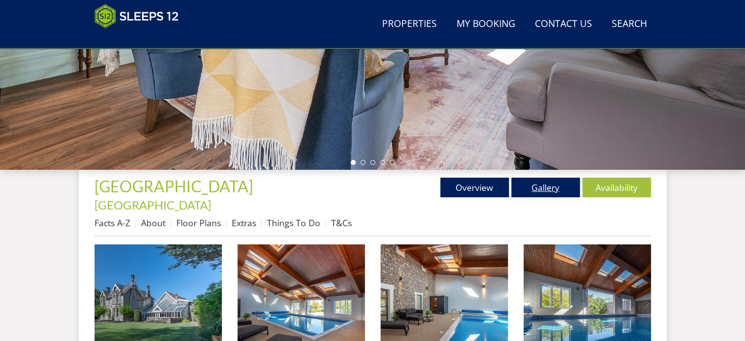
click at [552, 188] on link "Gallery" at bounding box center [546, 187] width 69 height 20
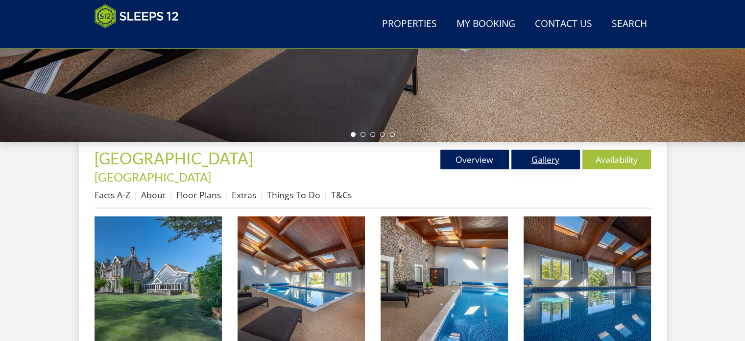
scroll to position [343, 0]
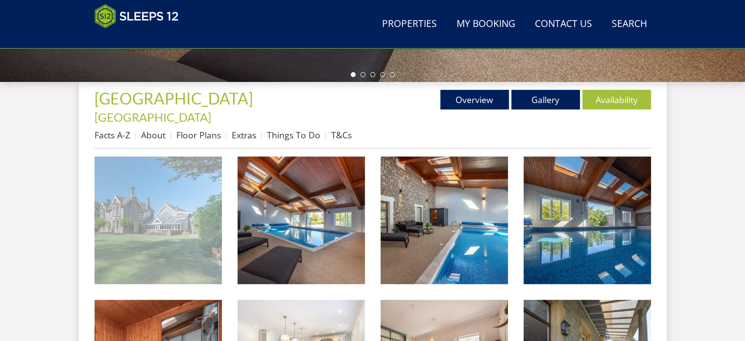
click at [149, 223] on img at bounding box center [158, 219] width 127 height 127
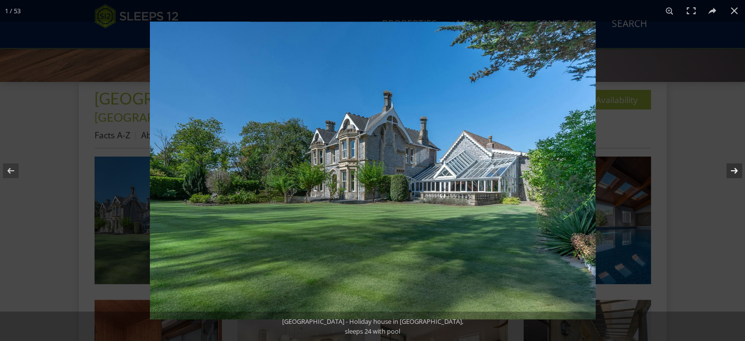
click at [733, 168] on button at bounding box center [728, 170] width 34 height 49
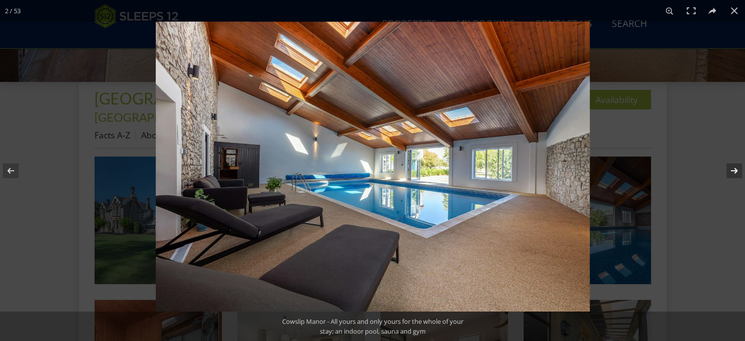
click at [734, 168] on button at bounding box center [728, 170] width 34 height 49
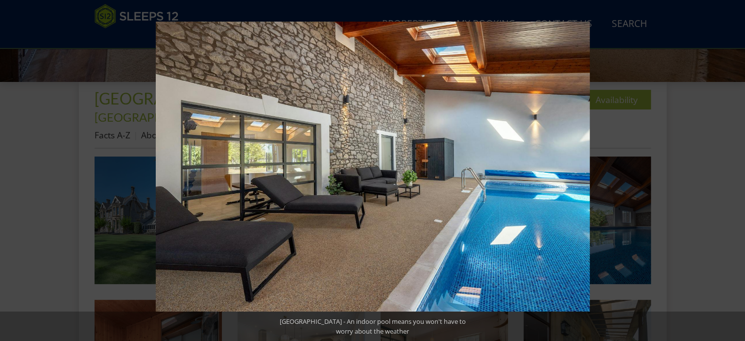
click at [734, 168] on button at bounding box center [728, 170] width 34 height 49
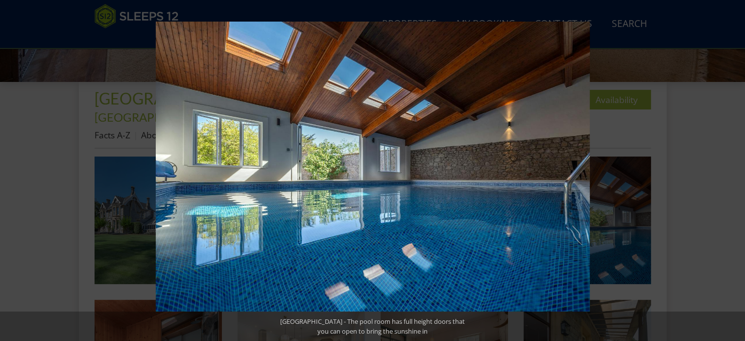
click at [734, 168] on button at bounding box center [728, 170] width 34 height 49
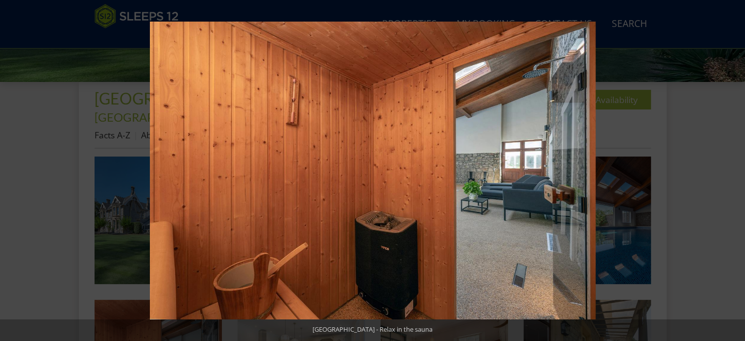
click at [734, 168] on button at bounding box center [728, 170] width 34 height 49
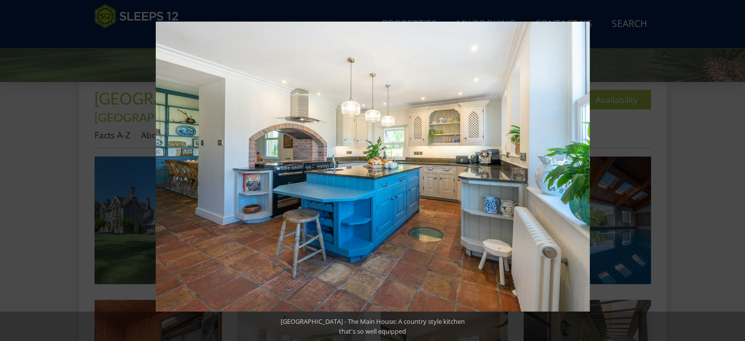
click at [734, 168] on button at bounding box center [728, 170] width 34 height 49
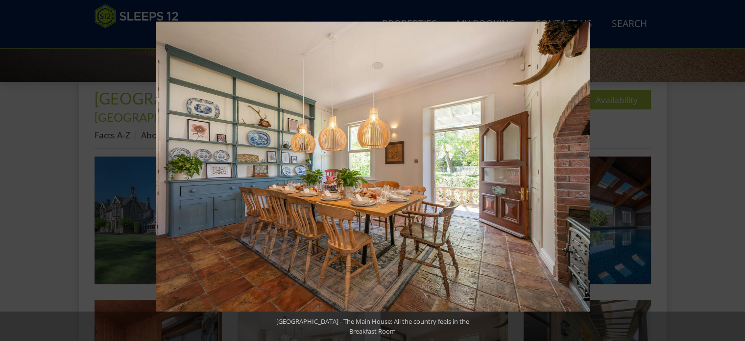
click at [734, 168] on button at bounding box center [728, 170] width 34 height 49
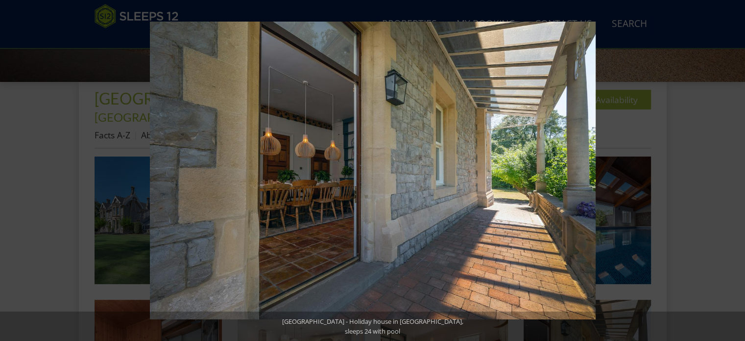
click at [734, 168] on button at bounding box center [728, 170] width 34 height 49
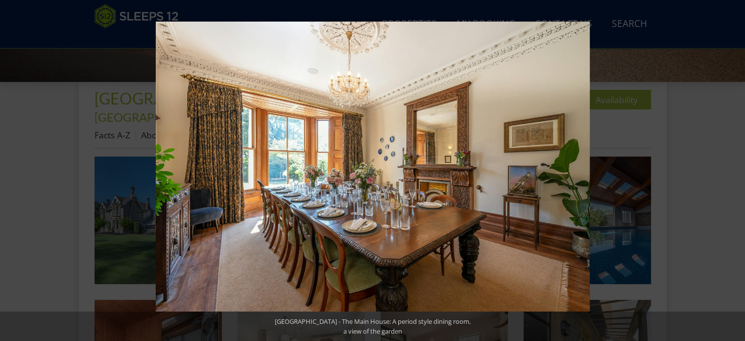
click at [734, 168] on button at bounding box center [728, 170] width 34 height 49
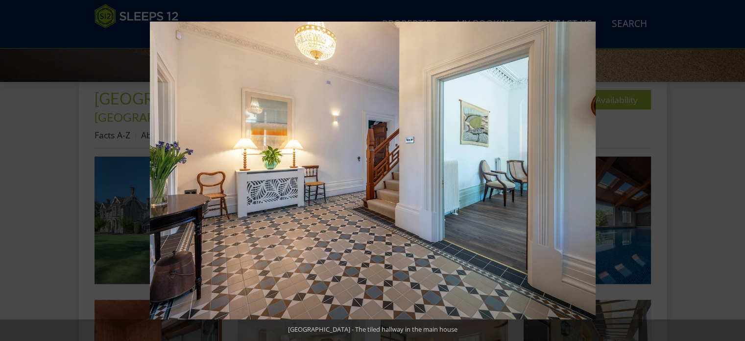
click at [734, 168] on button at bounding box center [728, 170] width 34 height 49
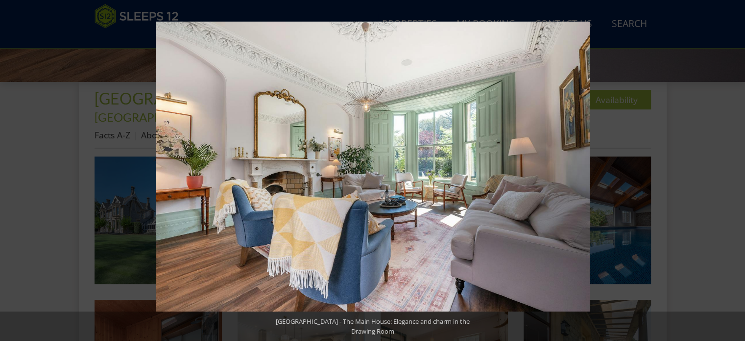
click at [734, 168] on button at bounding box center [728, 170] width 34 height 49
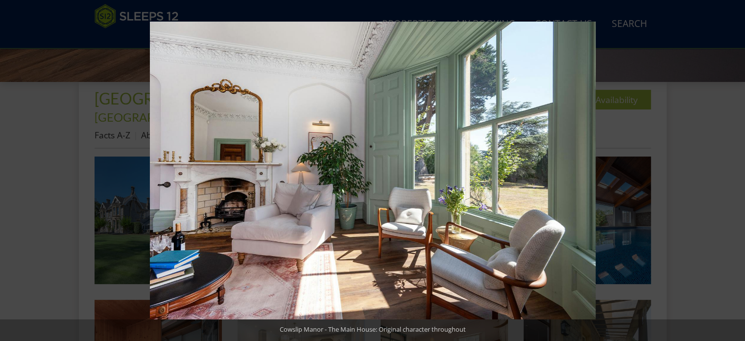
click at [734, 168] on button at bounding box center [728, 170] width 34 height 49
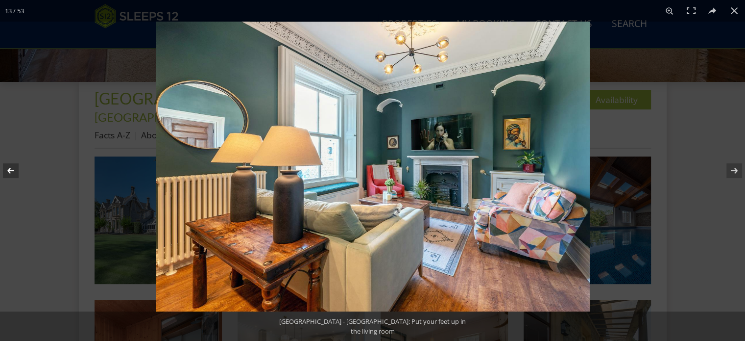
click at [5, 172] on button at bounding box center [17, 170] width 34 height 49
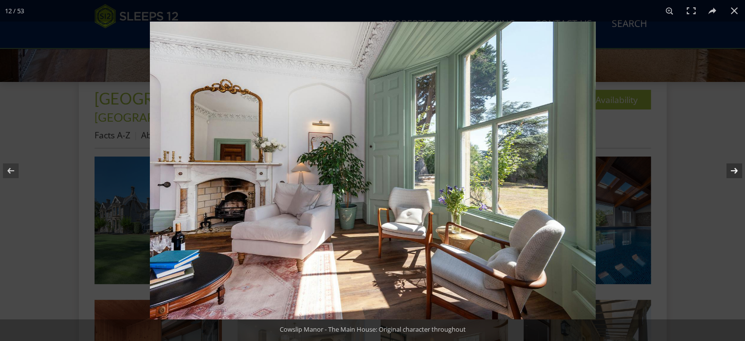
click at [739, 169] on button at bounding box center [728, 170] width 34 height 49
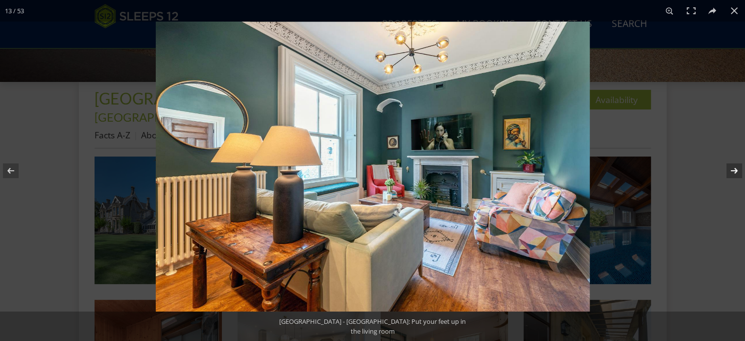
click at [737, 171] on button at bounding box center [728, 170] width 34 height 49
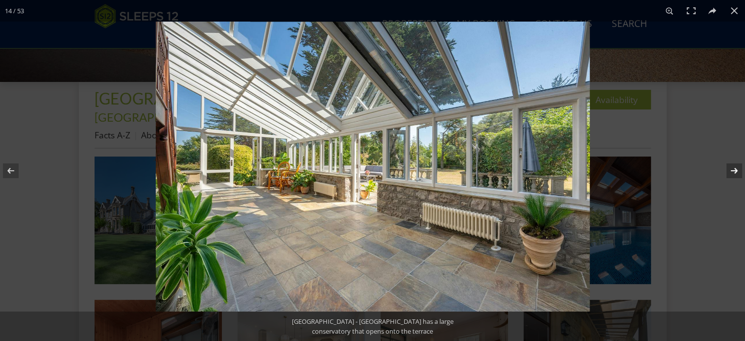
click at [735, 171] on button at bounding box center [728, 170] width 34 height 49
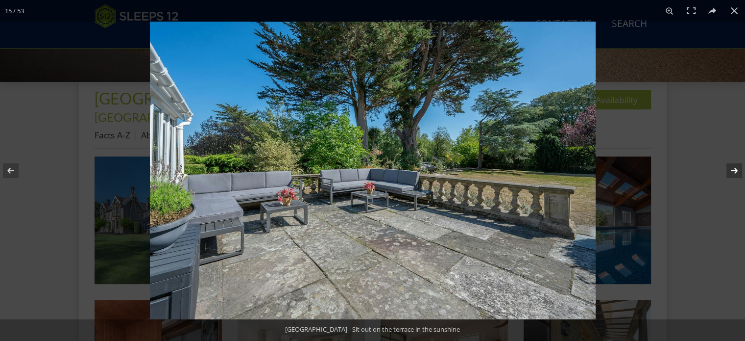
click at [735, 171] on button at bounding box center [728, 170] width 34 height 49
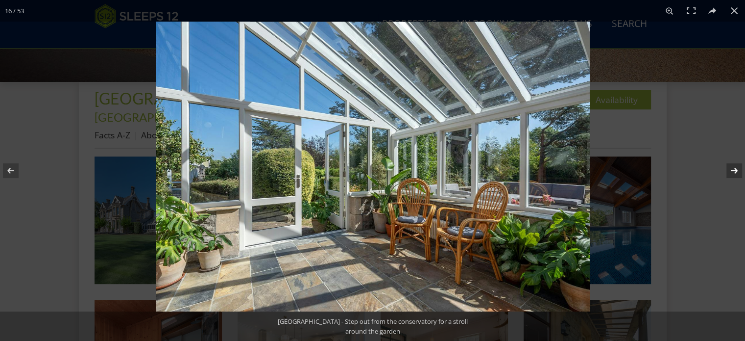
click at [735, 171] on button at bounding box center [728, 170] width 34 height 49
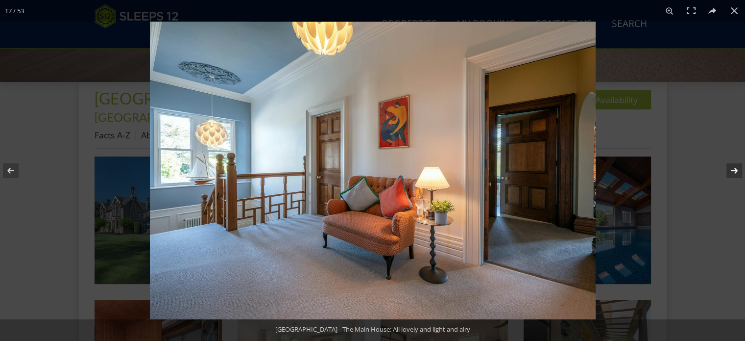
click at [735, 171] on button at bounding box center [728, 170] width 34 height 49
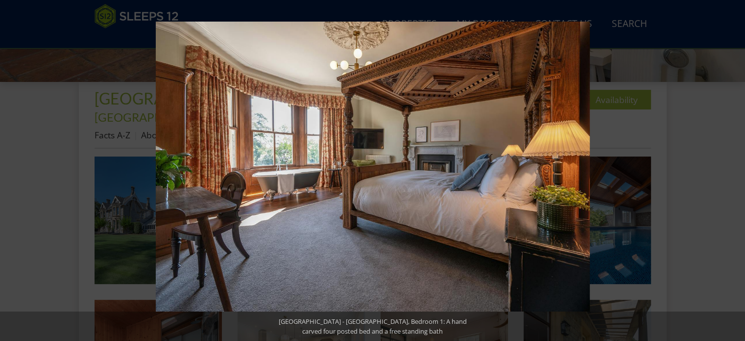
click at [735, 171] on button at bounding box center [728, 170] width 34 height 49
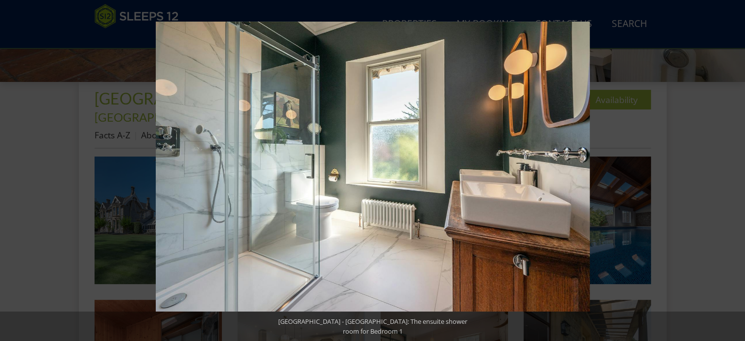
click at [735, 171] on button at bounding box center [728, 170] width 34 height 49
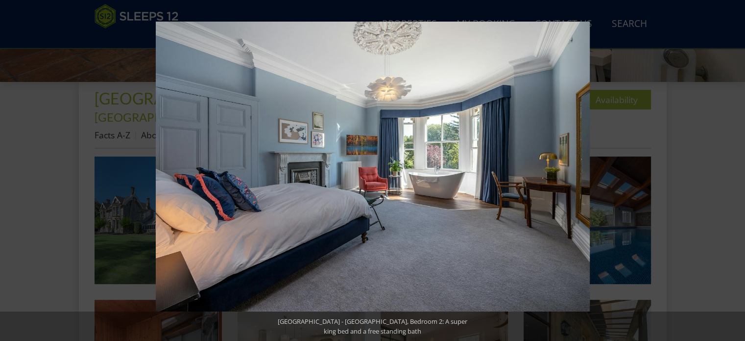
click at [735, 171] on button at bounding box center [728, 170] width 34 height 49
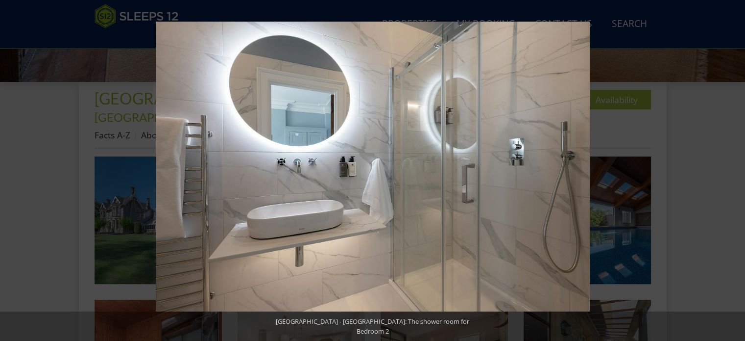
click at [735, 171] on button at bounding box center [728, 170] width 34 height 49
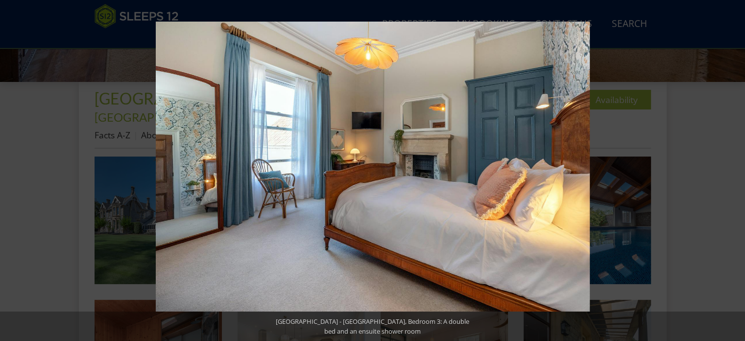
click at [735, 171] on button at bounding box center [728, 170] width 34 height 49
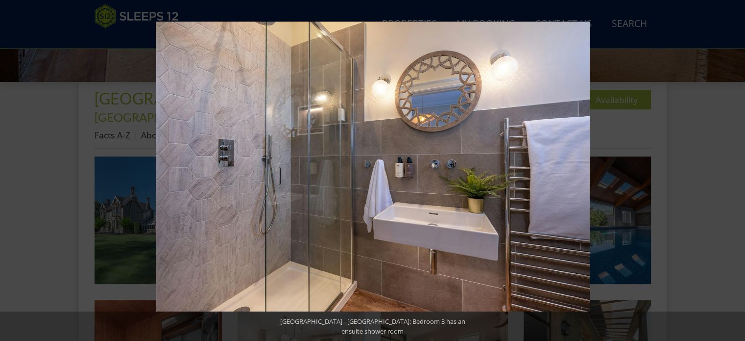
click at [735, 171] on button at bounding box center [728, 170] width 34 height 49
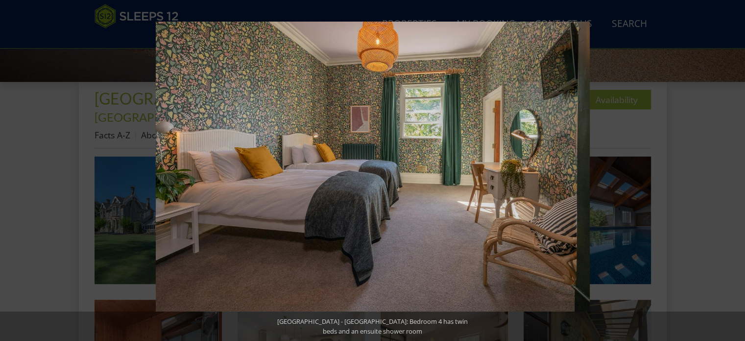
click at [735, 171] on button at bounding box center [728, 170] width 34 height 49
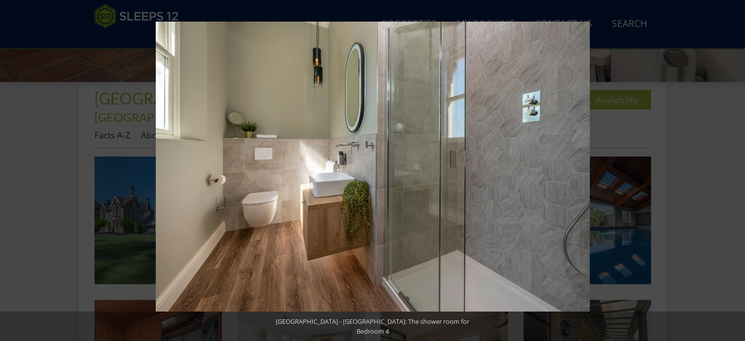
click at [735, 171] on button at bounding box center [728, 170] width 34 height 49
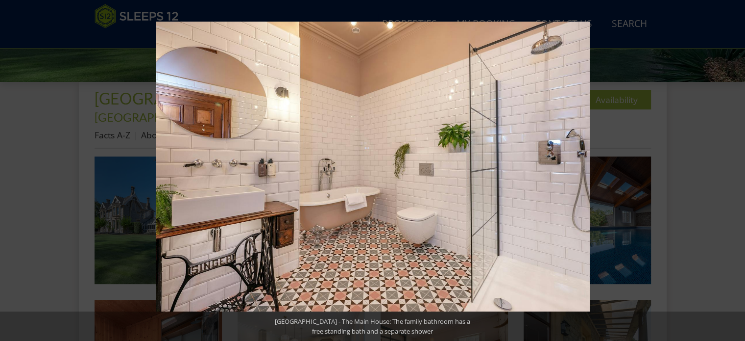
click at [735, 171] on button at bounding box center [728, 170] width 34 height 49
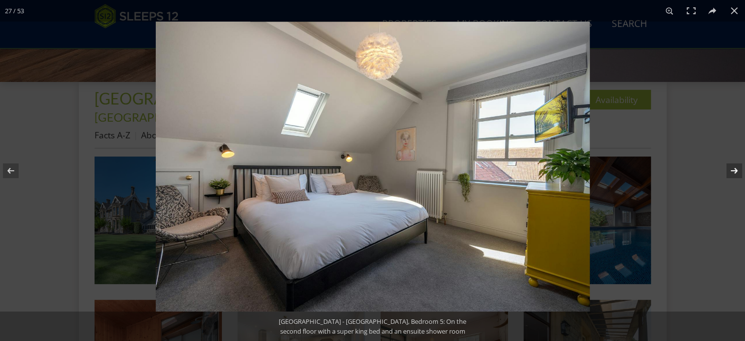
click at [734, 170] on button at bounding box center [728, 170] width 34 height 49
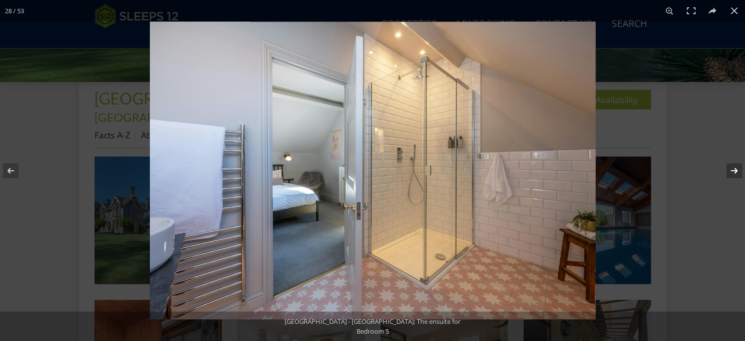
click at [735, 167] on button at bounding box center [728, 170] width 34 height 49
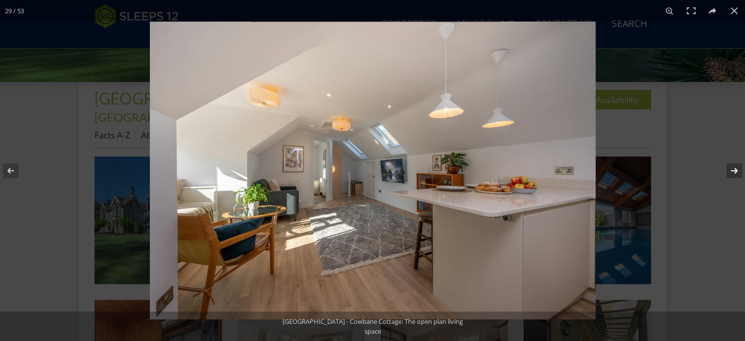
click at [735, 167] on button at bounding box center [728, 170] width 34 height 49
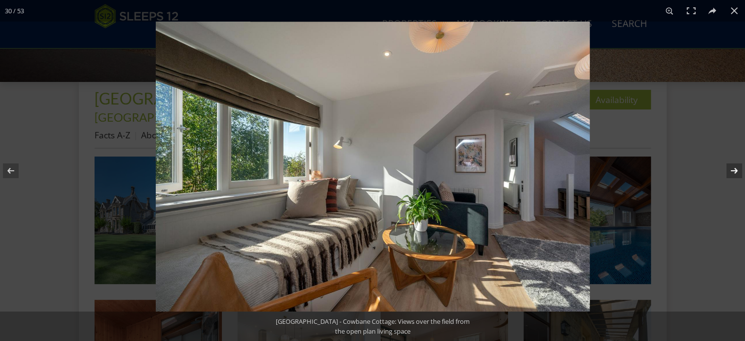
click at [735, 167] on button at bounding box center [728, 170] width 34 height 49
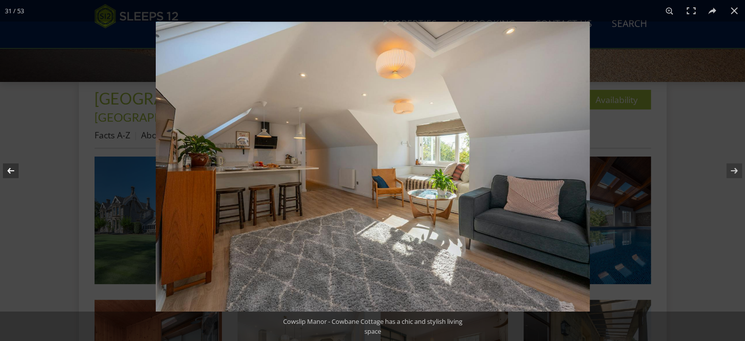
click at [7, 168] on button at bounding box center [17, 170] width 34 height 49
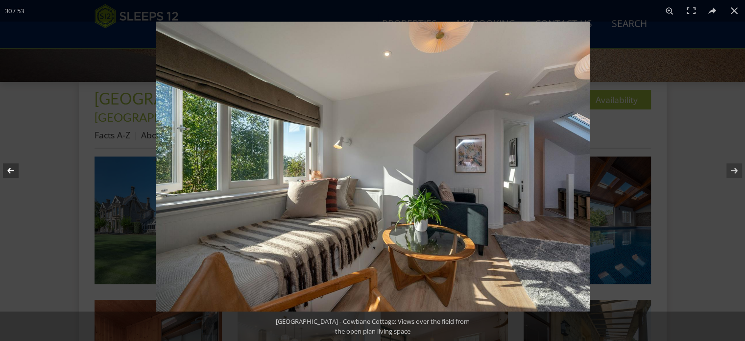
click at [7, 168] on button at bounding box center [17, 170] width 34 height 49
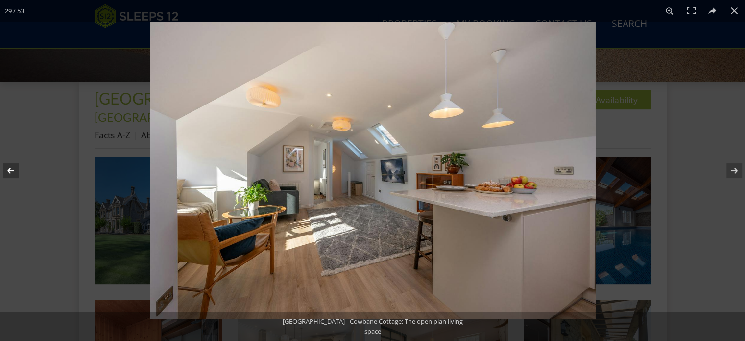
click at [9, 168] on button at bounding box center [17, 170] width 34 height 49
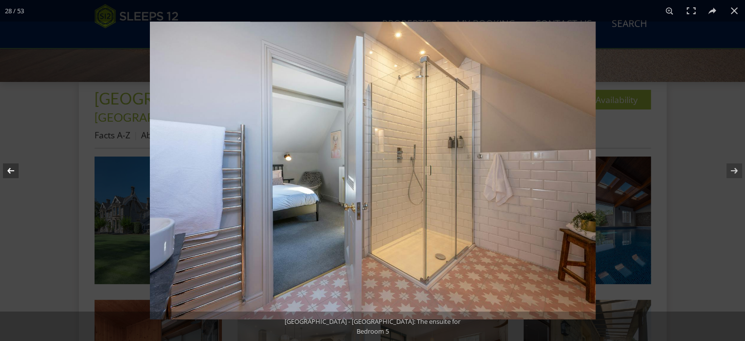
click at [9, 168] on button at bounding box center [17, 170] width 34 height 49
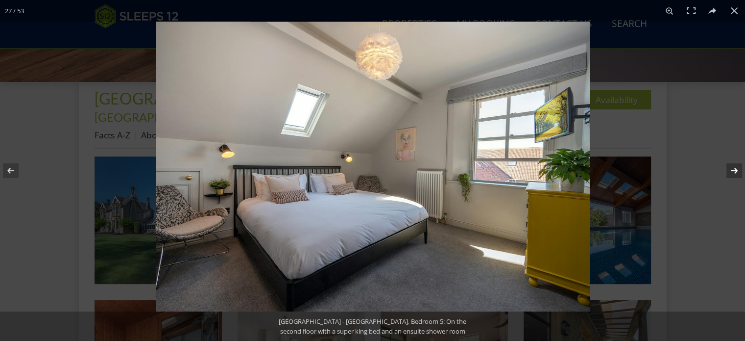
click at [736, 171] on button at bounding box center [728, 170] width 34 height 49
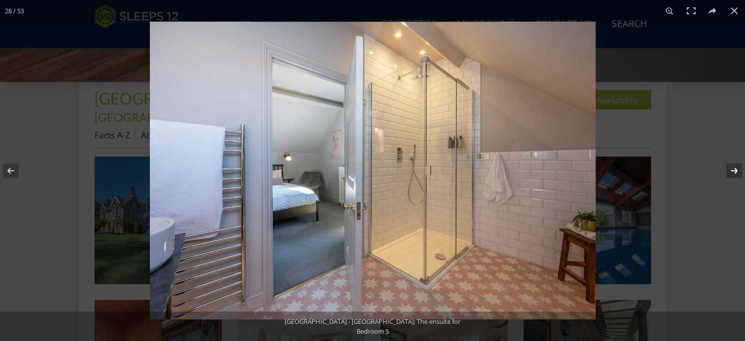
click at [736, 171] on button at bounding box center [728, 170] width 34 height 49
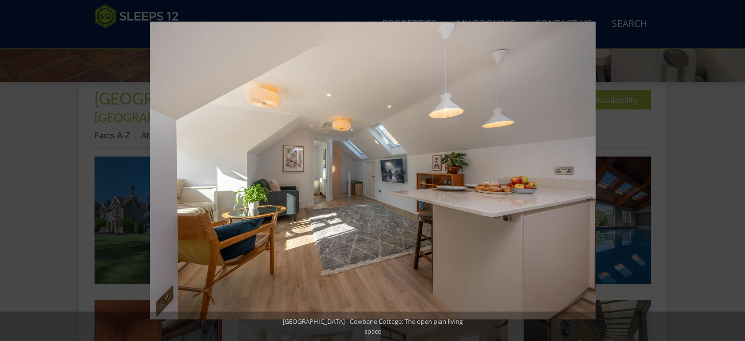
click at [736, 171] on button at bounding box center [728, 170] width 34 height 49
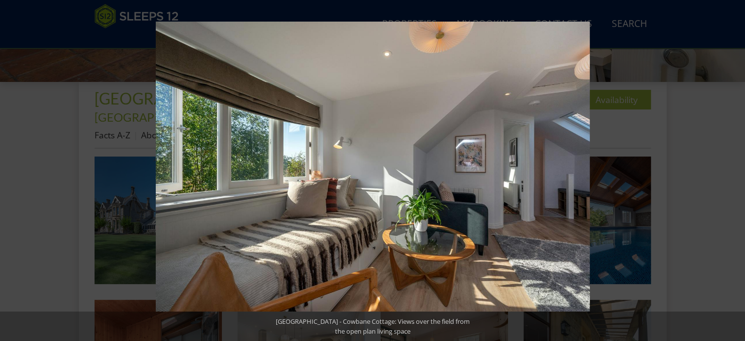
click at [736, 171] on button at bounding box center [728, 170] width 34 height 49
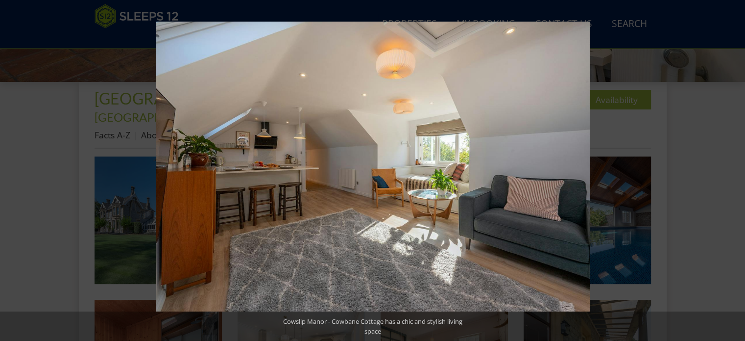
click at [736, 171] on button at bounding box center [728, 170] width 34 height 49
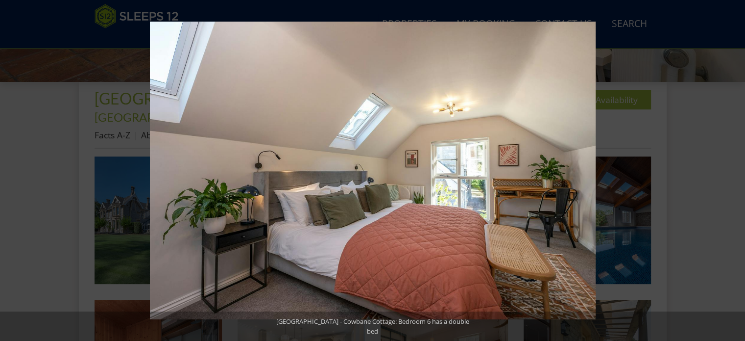
click at [736, 171] on button at bounding box center [728, 170] width 34 height 49
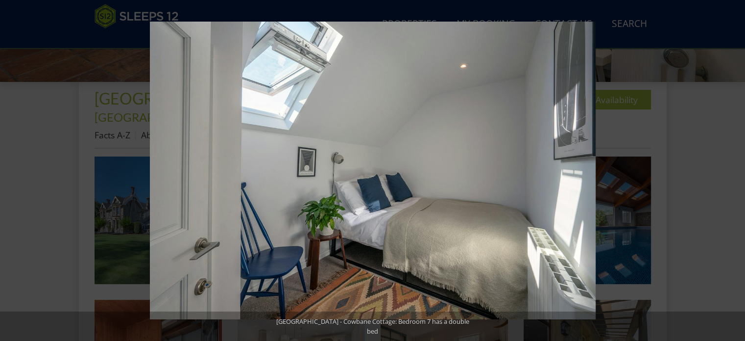
click at [736, 171] on button at bounding box center [728, 170] width 34 height 49
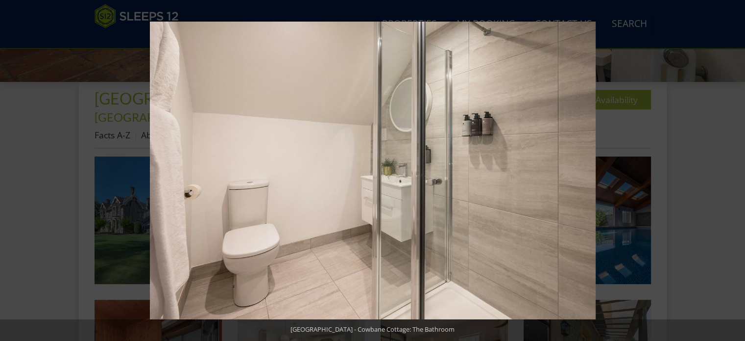
click at [736, 171] on button at bounding box center [728, 170] width 34 height 49
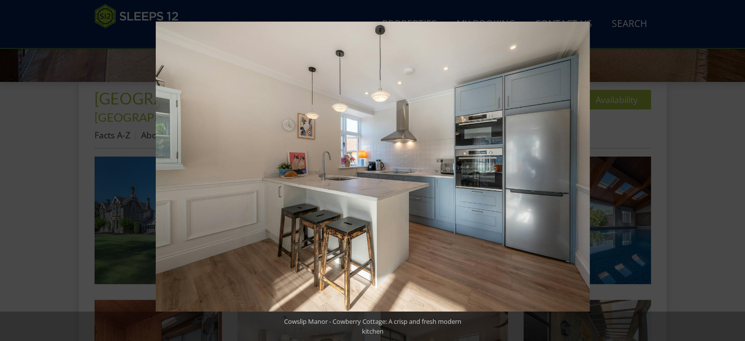
click at [736, 171] on button at bounding box center [728, 170] width 34 height 49
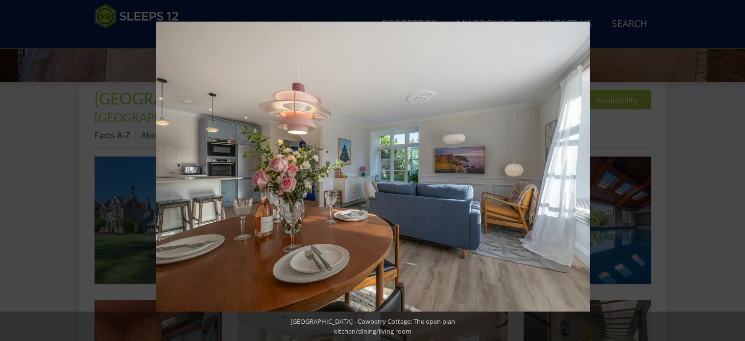
click at [736, 171] on button at bounding box center [728, 170] width 34 height 49
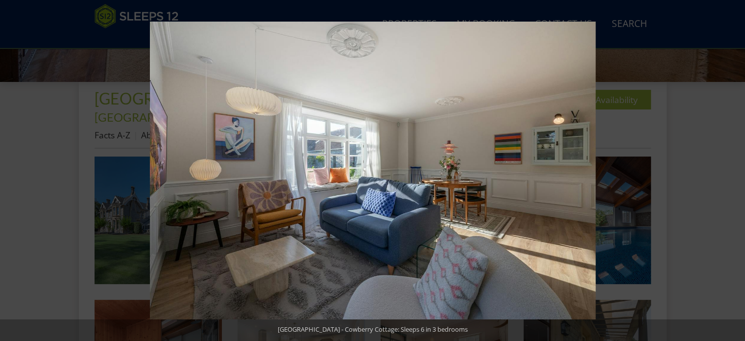
click at [736, 171] on button at bounding box center [728, 170] width 34 height 49
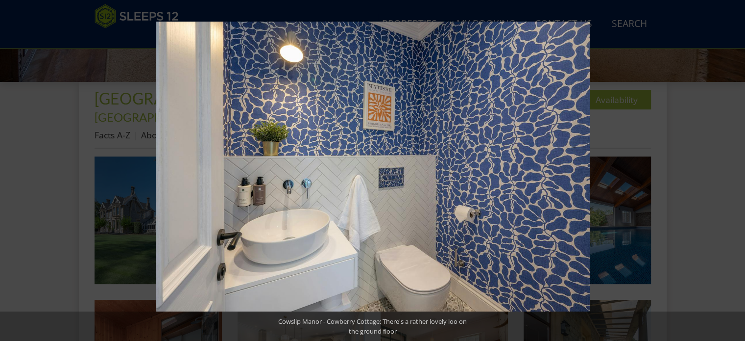
click at [736, 171] on button at bounding box center [728, 170] width 34 height 49
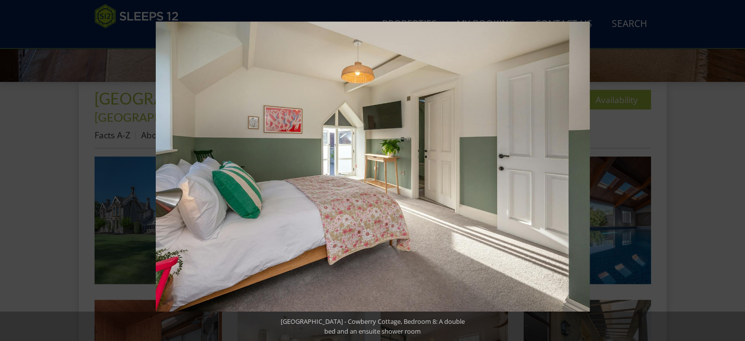
click at [736, 171] on button at bounding box center [728, 170] width 34 height 49
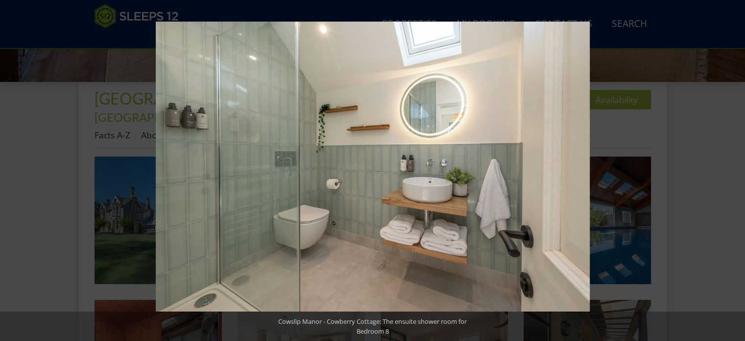
click at [736, 171] on button at bounding box center [728, 170] width 34 height 49
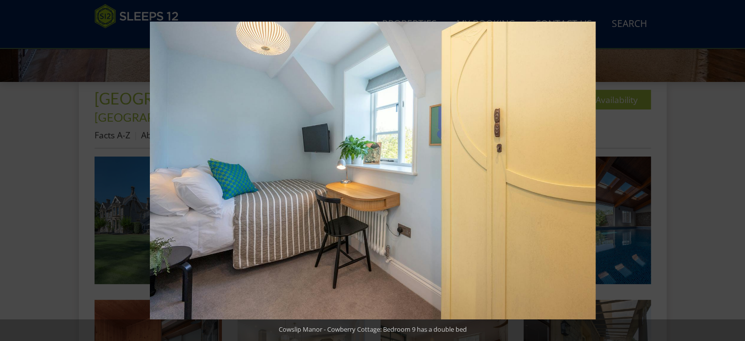
click at [736, 171] on button at bounding box center [728, 170] width 34 height 49
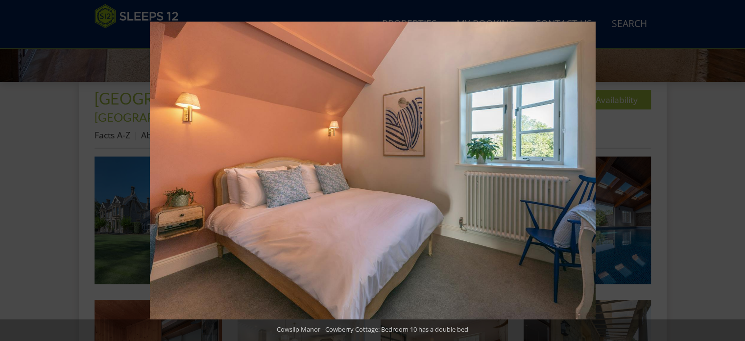
click at [736, 171] on button at bounding box center [728, 170] width 34 height 49
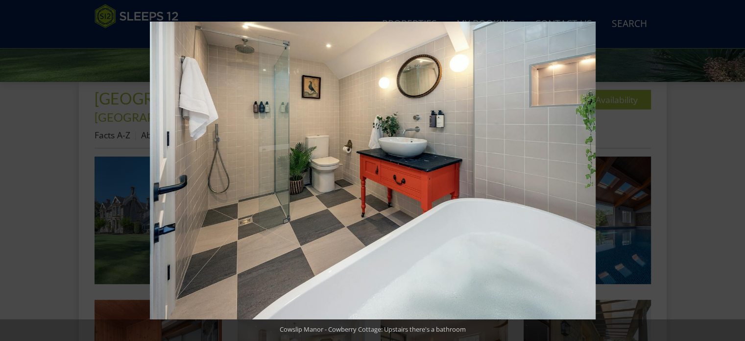
click at [736, 171] on button at bounding box center [728, 170] width 34 height 49
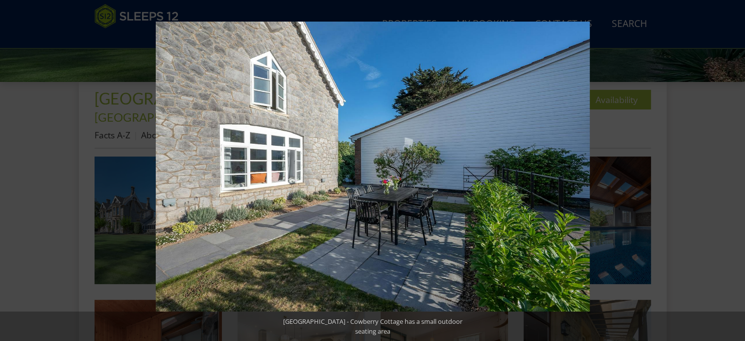
click at [736, 171] on button at bounding box center [728, 170] width 34 height 49
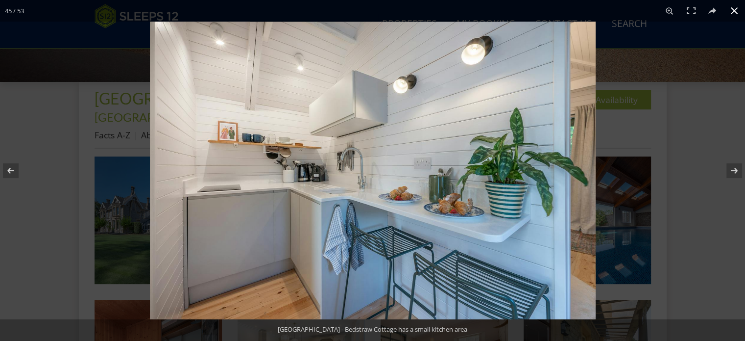
click at [733, 9] on button at bounding box center [735, 11] width 22 height 22
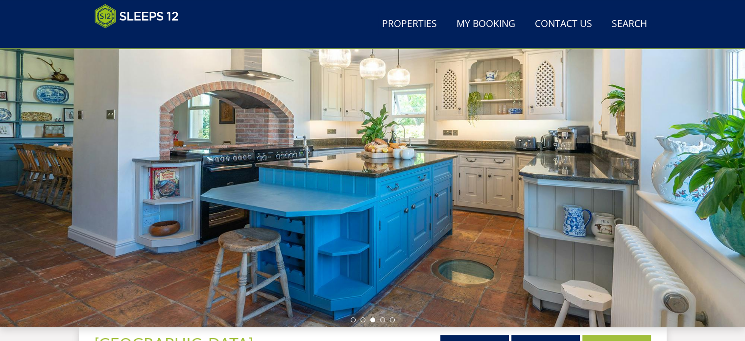
scroll to position [196, 0]
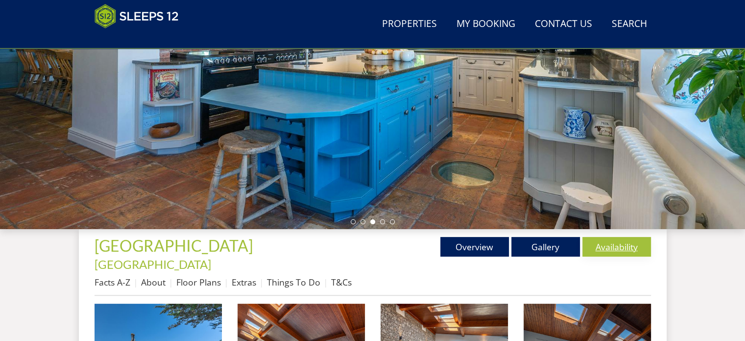
click at [623, 245] on link "Availability" at bounding box center [617, 247] width 69 height 20
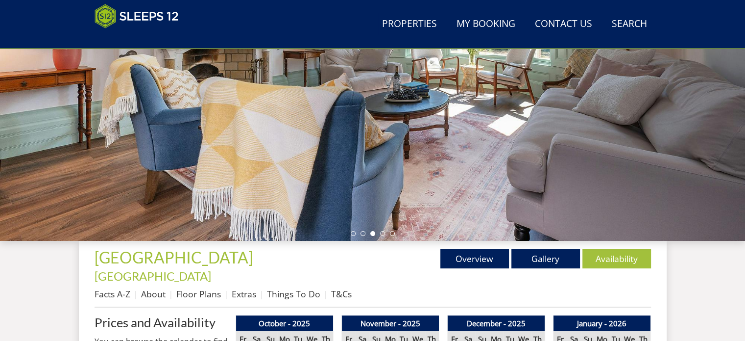
scroll to position [205, 0]
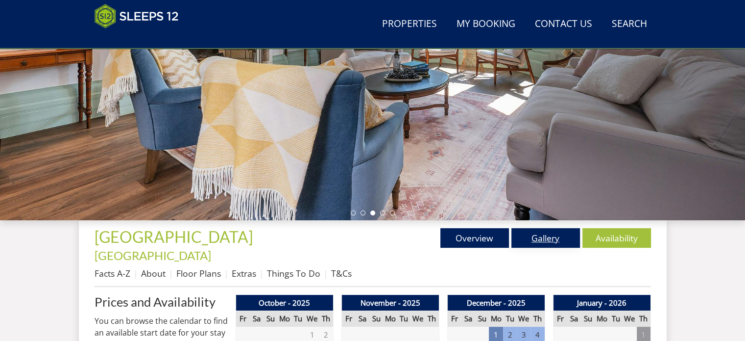
click at [545, 237] on link "Gallery" at bounding box center [546, 238] width 69 height 20
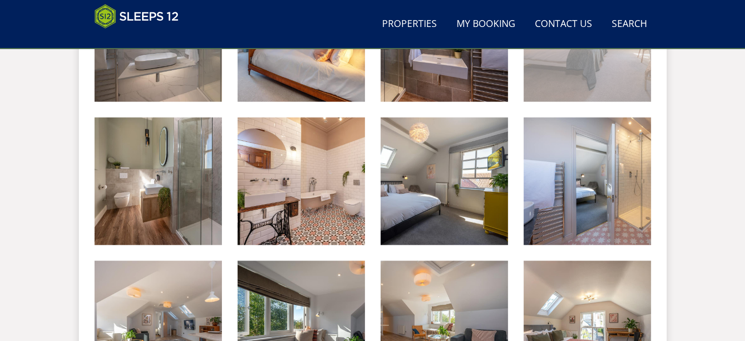
scroll to position [1274, 0]
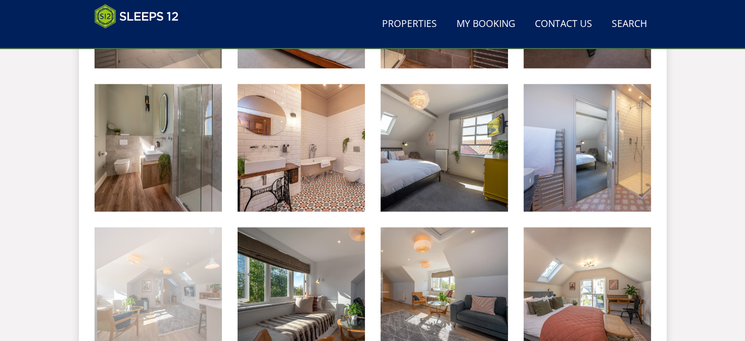
click at [157, 283] on img at bounding box center [158, 290] width 127 height 127
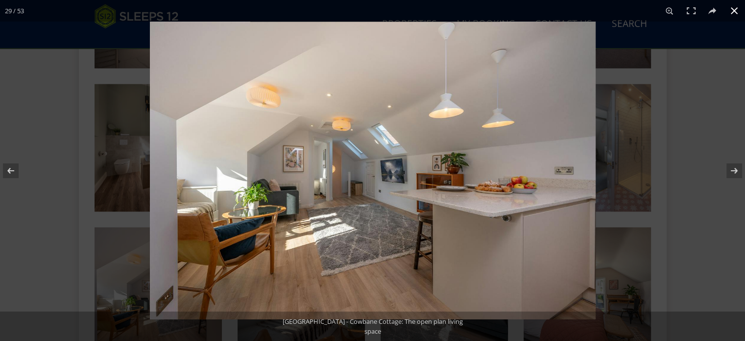
click at [738, 10] on button at bounding box center [735, 11] width 22 height 22
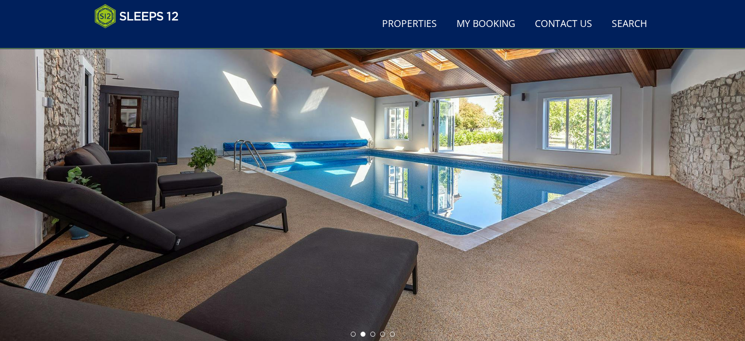
scroll to position [196, 0]
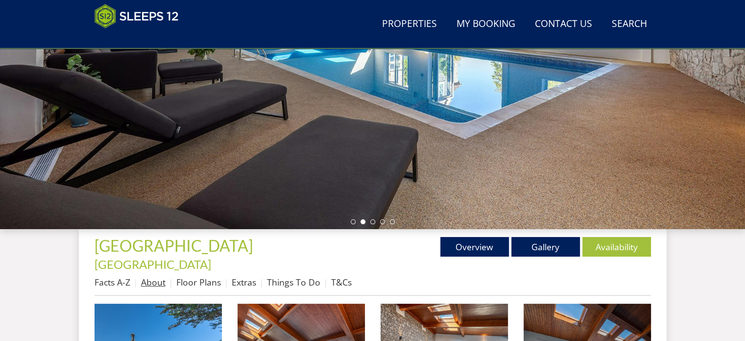
click at [157, 276] on link "About" at bounding box center [153, 282] width 25 height 12
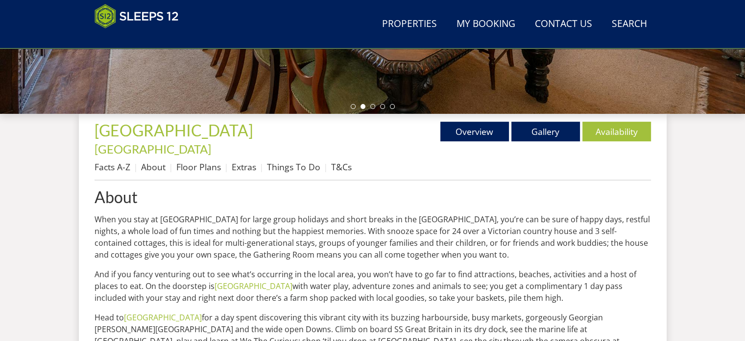
scroll to position [294, 0]
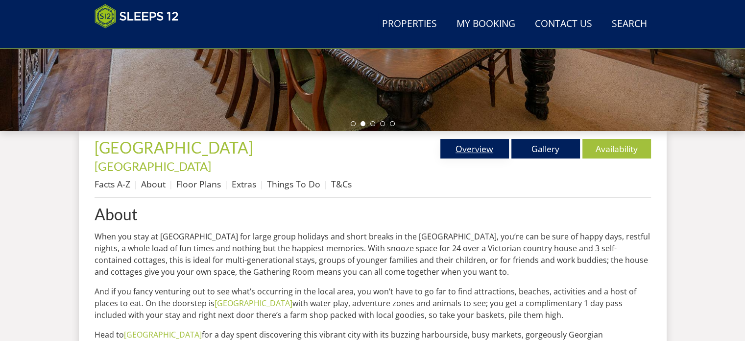
click at [482, 150] on link "Overview" at bounding box center [475, 149] width 69 height 20
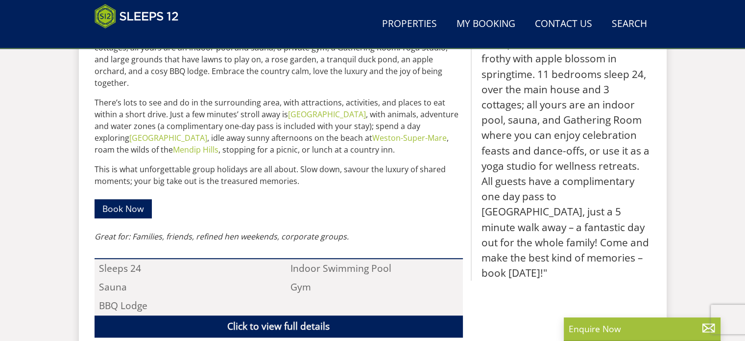
scroll to position [588, 0]
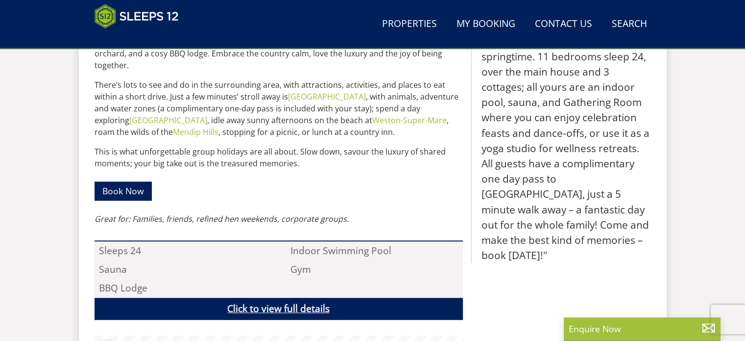
click at [302, 297] on link "Click to view full details" at bounding box center [279, 308] width 369 height 22
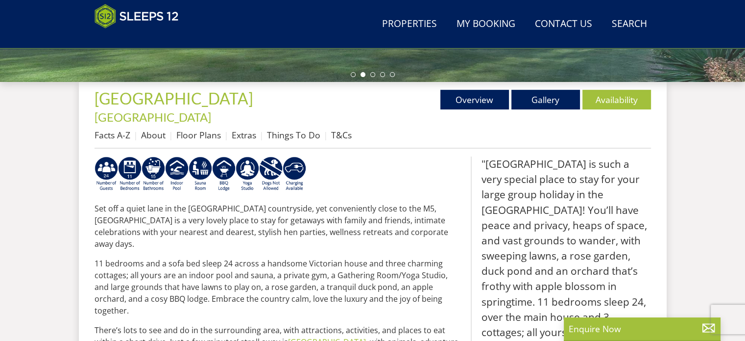
scroll to position [363, 0]
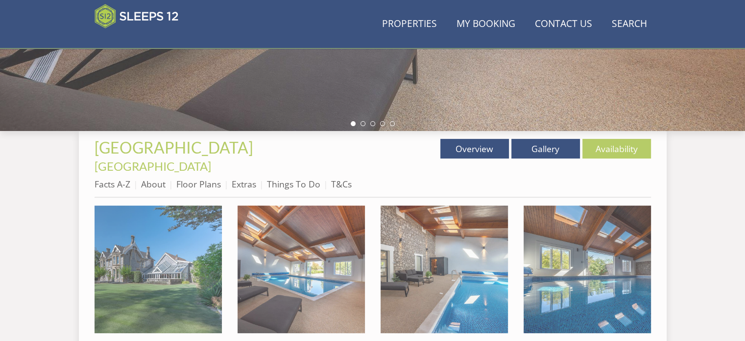
scroll to position [196, 0]
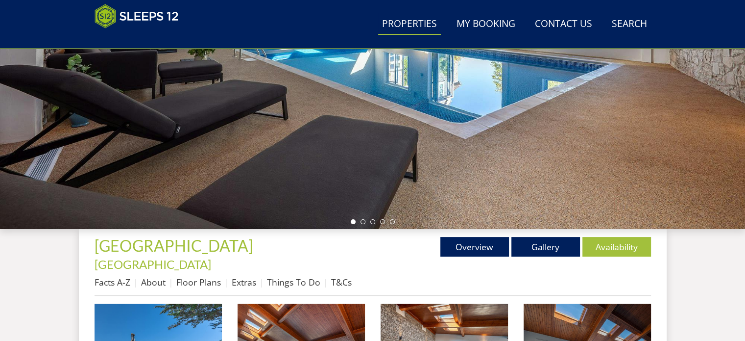
click at [426, 27] on link "Properties" at bounding box center [409, 24] width 63 height 22
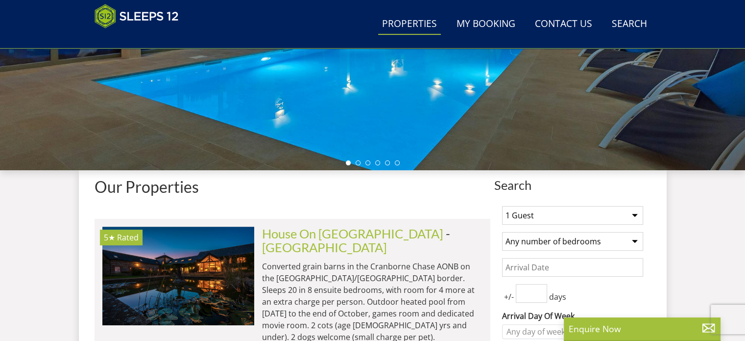
scroll to position [304, 0]
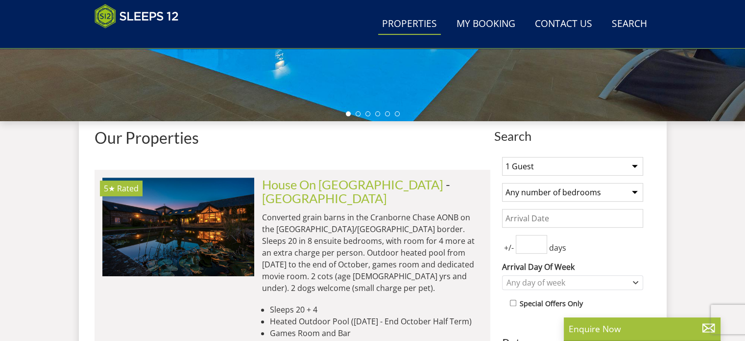
click at [638, 166] on select "1 Guest 2 Guests 3 Guests 4 Guests 5 Guests 6 Guests 7 Guests 8 Guests 9 Guests…" at bounding box center [572, 166] width 141 height 19
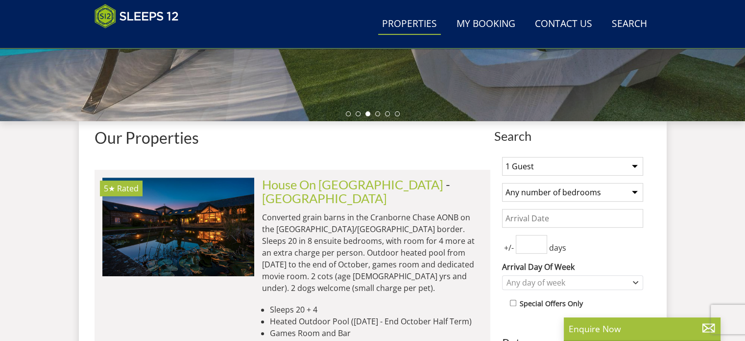
select select "16"
click at [502, 157] on select "1 Guest 2 Guests 3 Guests 4 Guests 5 Guests 6 Guests 7 Guests 8 Guests 9 Guests…" at bounding box center [572, 166] width 141 height 19
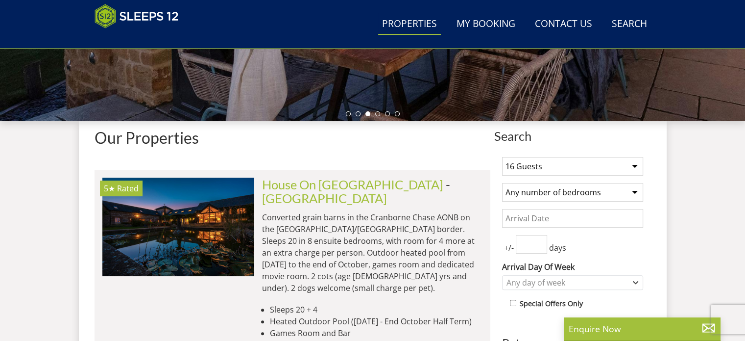
click at [635, 191] on select "Any number of bedrooms 4 Bedrooms 5 Bedrooms 6 Bedrooms 7 Bedrooms 8 Bedrooms 9…" at bounding box center [572, 192] width 141 height 19
select select "9"
click at [502, 183] on select "Any number of bedrooms 4 Bedrooms 5 Bedrooms 6 Bedrooms 7 Bedrooms 8 Bedrooms 9…" at bounding box center [572, 192] width 141 height 19
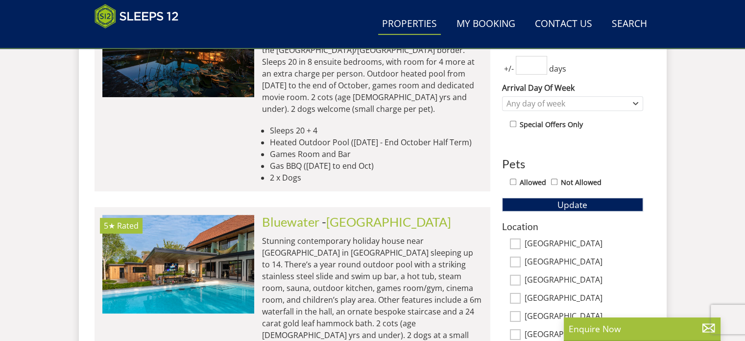
scroll to position [500, 0]
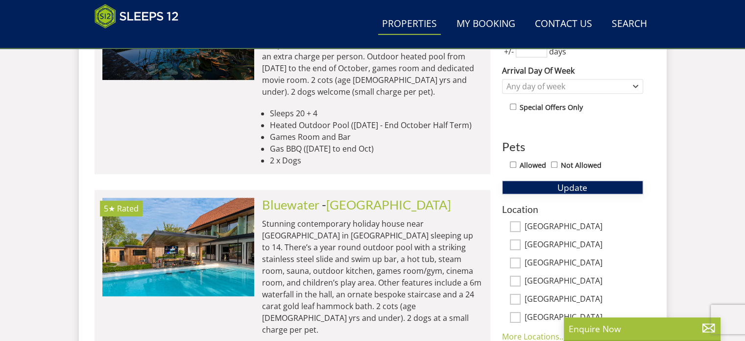
click at [576, 183] on span "Update" at bounding box center [573, 187] width 30 height 12
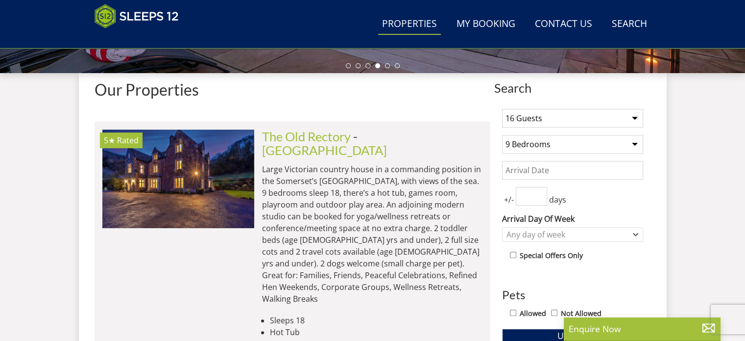
scroll to position [401, 0]
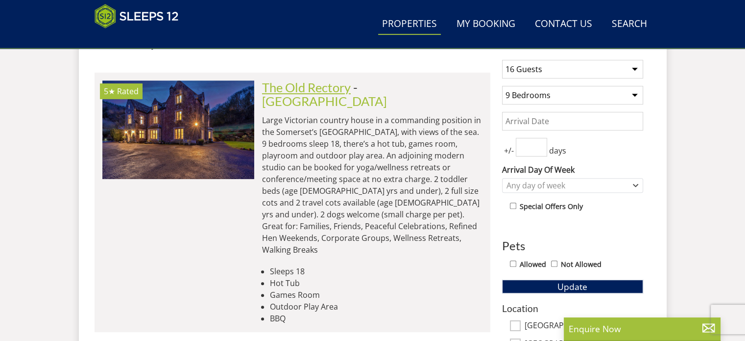
click at [322, 85] on link "The Old Rectory" at bounding box center [306, 87] width 89 height 15
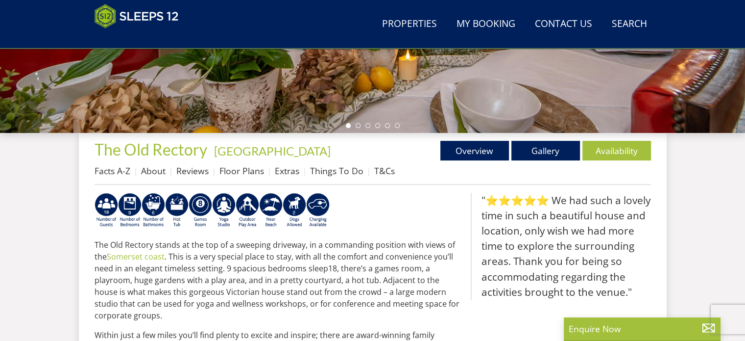
scroll to position [294, 0]
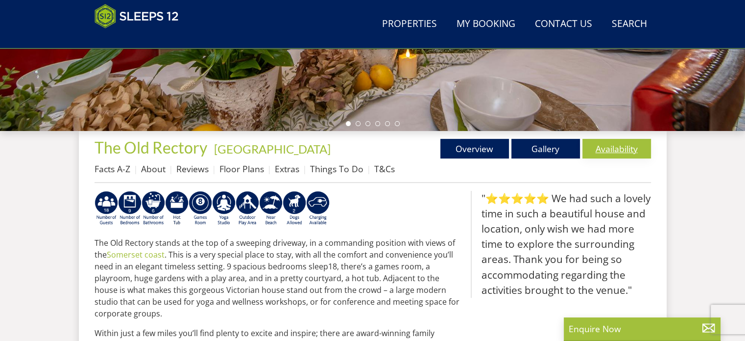
click at [619, 148] on link "Availability" at bounding box center [617, 149] width 69 height 20
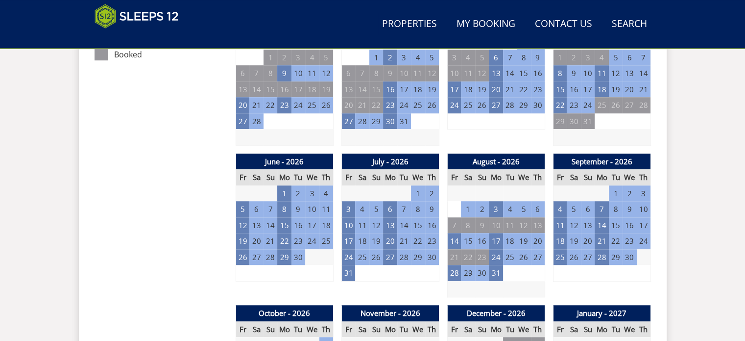
scroll to position [637, 0]
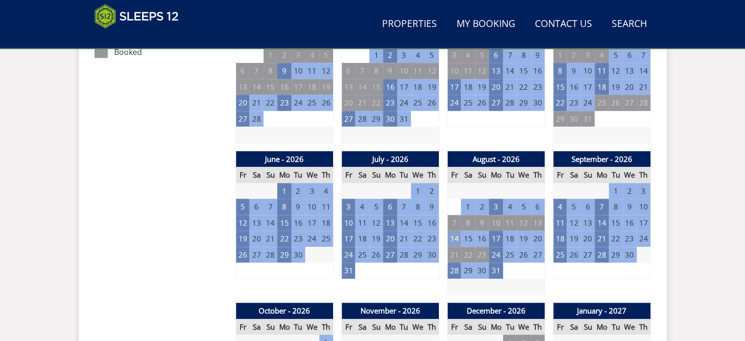
click at [457, 234] on td "14" at bounding box center [454, 238] width 14 height 16
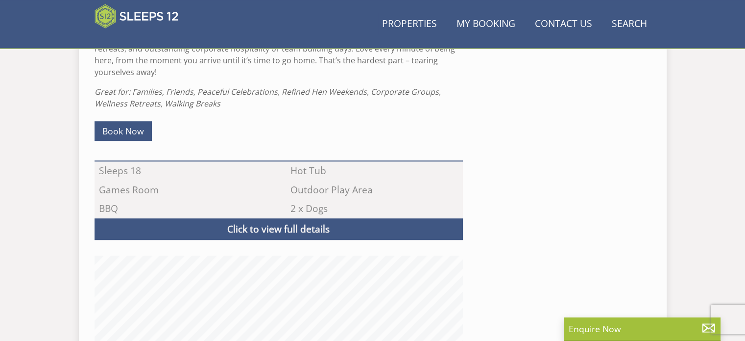
scroll to position [294, 0]
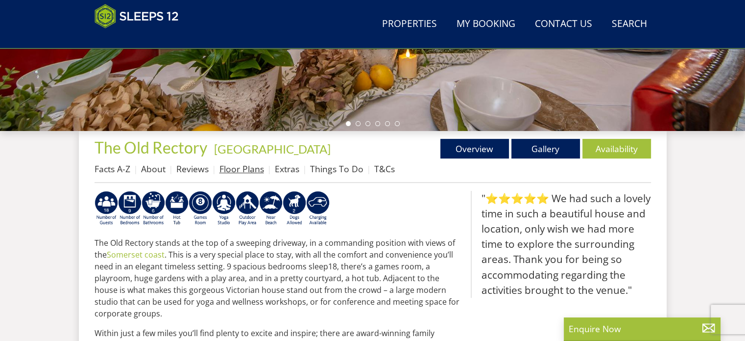
click at [245, 172] on link "Floor Plans" at bounding box center [242, 169] width 45 height 12
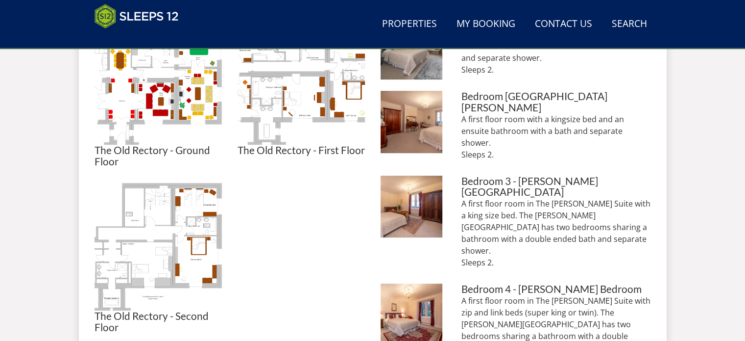
scroll to position [392, 0]
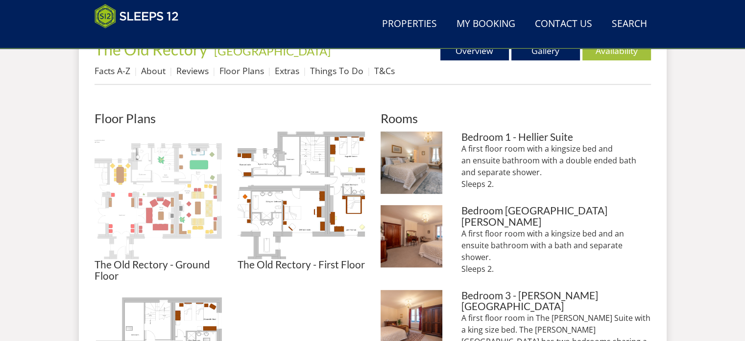
click at [168, 188] on img at bounding box center [158, 194] width 127 height 127
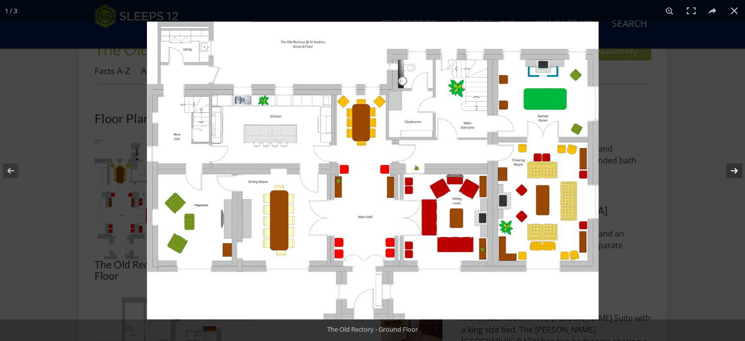
click at [735, 172] on button at bounding box center [728, 170] width 34 height 49
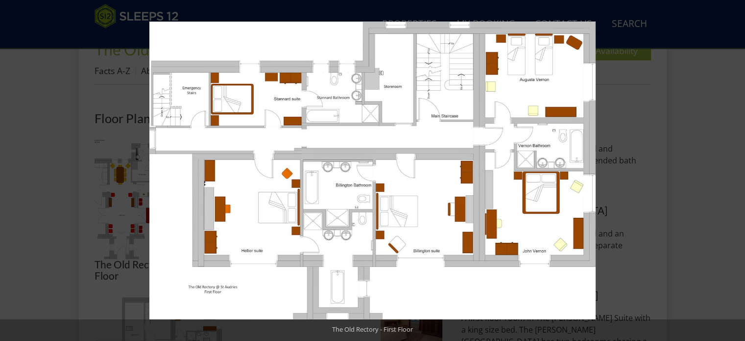
click at [734, 169] on button at bounding box center [728, 170] width 34 height 49
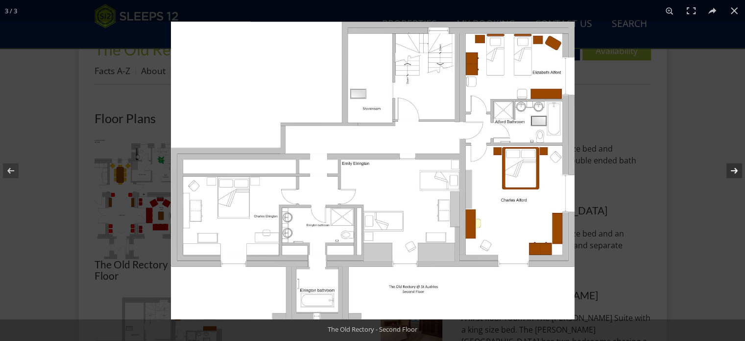
click at [735, 169] on button at bounding box center [728, 170] width 34 height 49
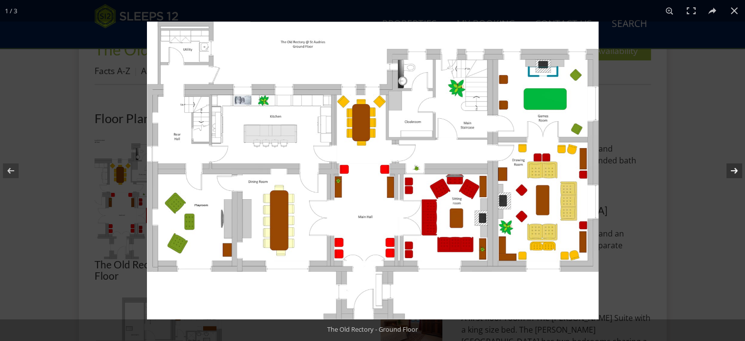
click at [735, 169] on button at bounding box center [728, 170] width 34 height 49
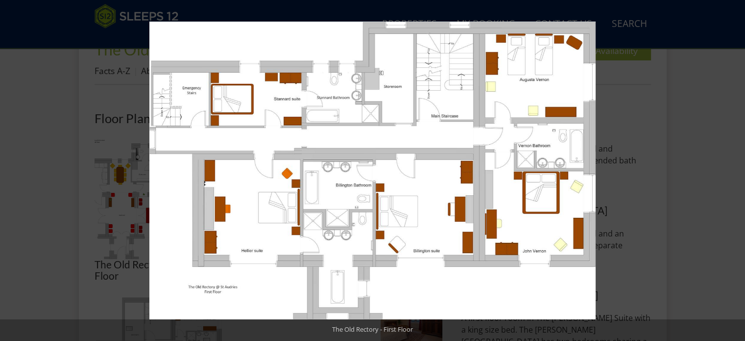
click at [735, 169] on button at bounding box center [728, 170] width 34 height 49
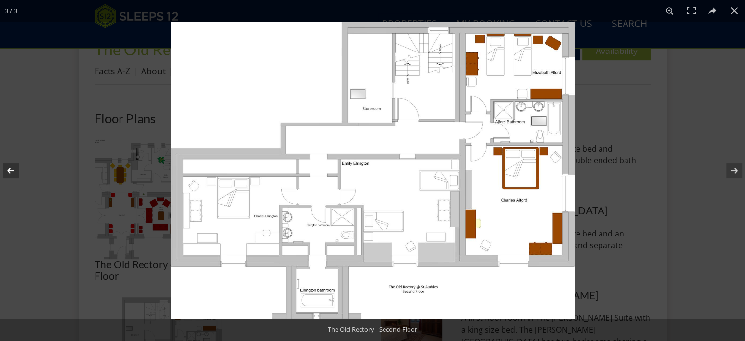
click at [7, 168] on button at bounding box center [17, 170] width 34 height 49
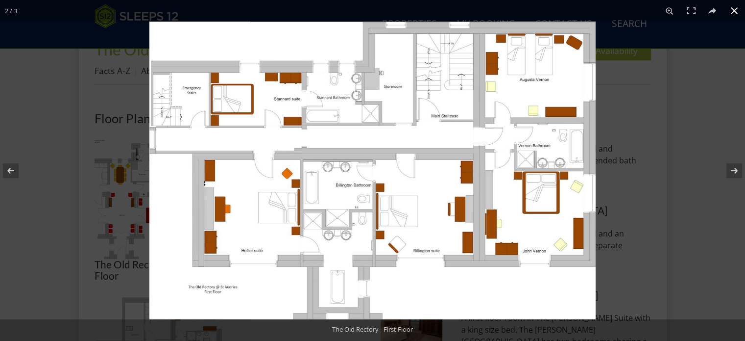
click at [733, 11] on button at bounding box center [735, 11] width 22 height 22
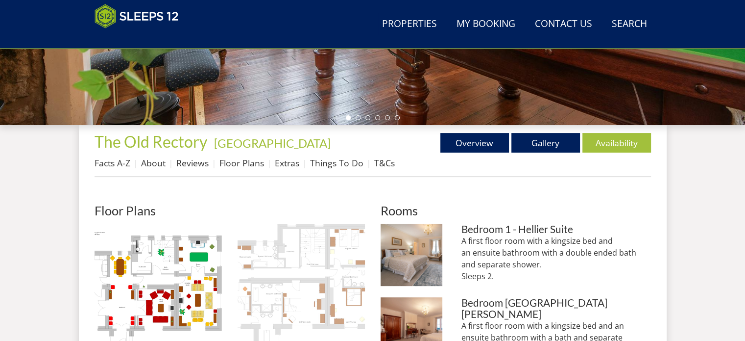
scroll to position [294, 0]
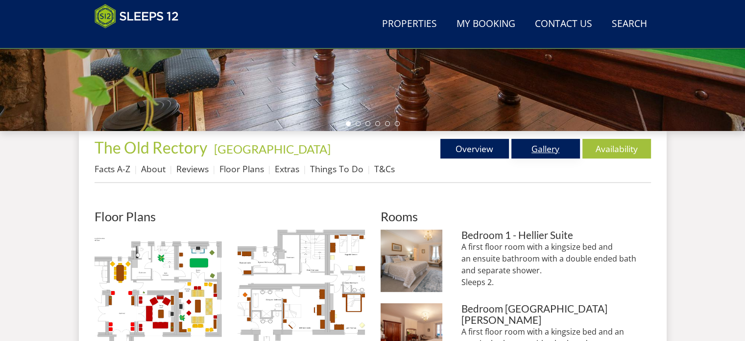
click at [546, 147] on link "Gallery" at bounding box center [546, 149] width 69 height 20
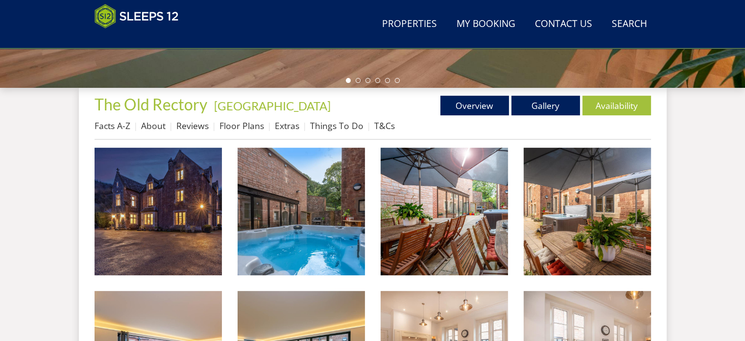
scroll to position [343, 0]
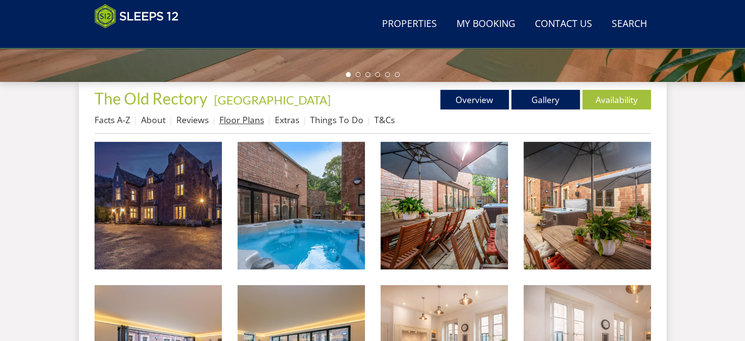
click at [237, 120] on link "Floor Plans" at bounding box center [242, 120] width 45 height 12
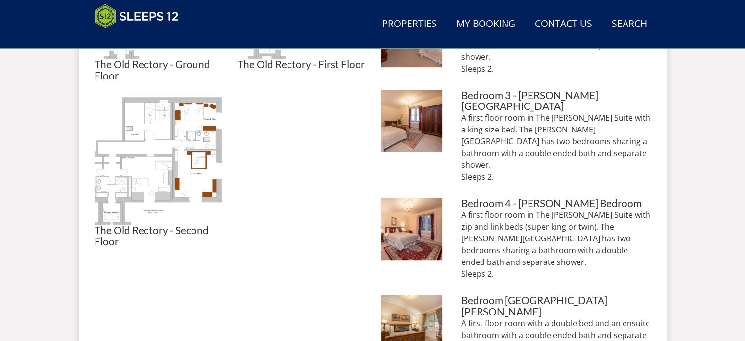
scroll to position [539, 0]
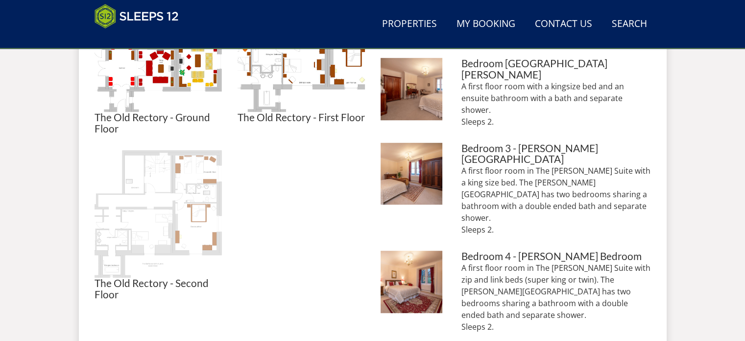
click at [171, 198] on img at bounding box center [158, 213] width 127 height 127
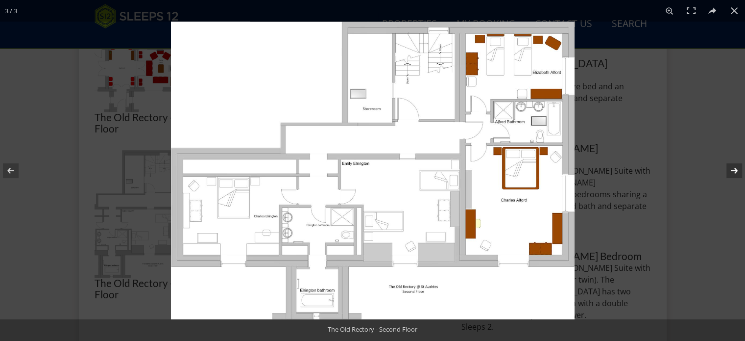
click at [739, 170] on button at bounding box center [728, 170] width 34 height 49
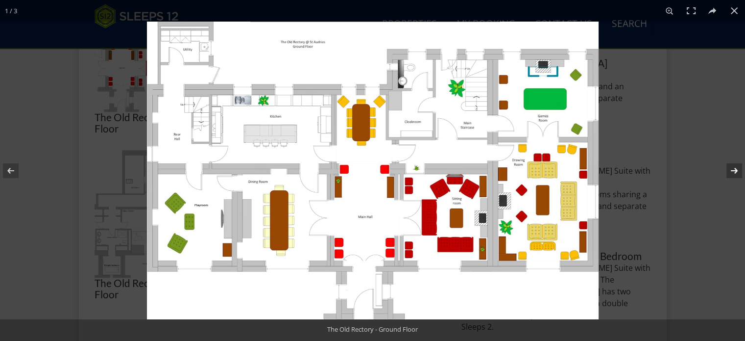
click at [739, 170] on button at bounding box center [728, 170] width 34 height 49
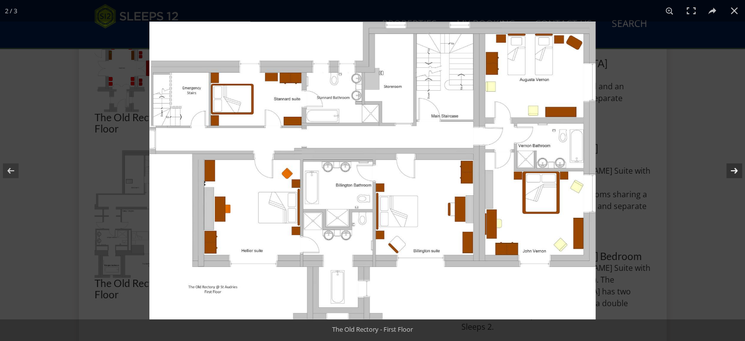
click at [735, 169] on button at bounding box center [728, 170] width 34 height 49
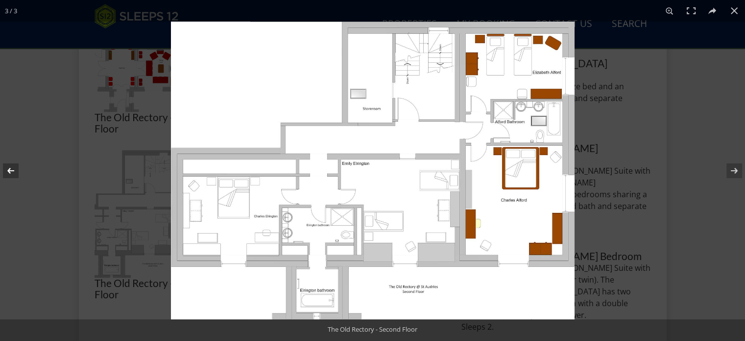
click at [9, 169] on button at bounding box center [17, 170] width 34 height 49
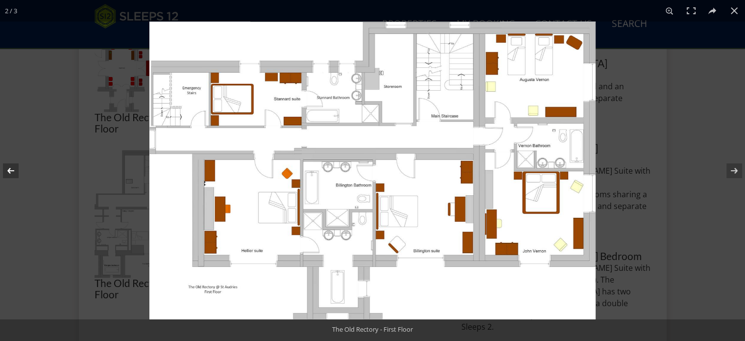
click at [9, 169] on button at bounding box center [17, 170] width 34 height 49
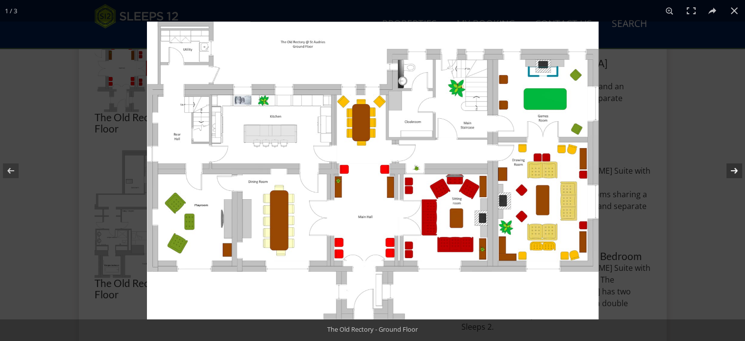
click at [737, 170] on button at bounding box center [728, 170] width 34 height 49
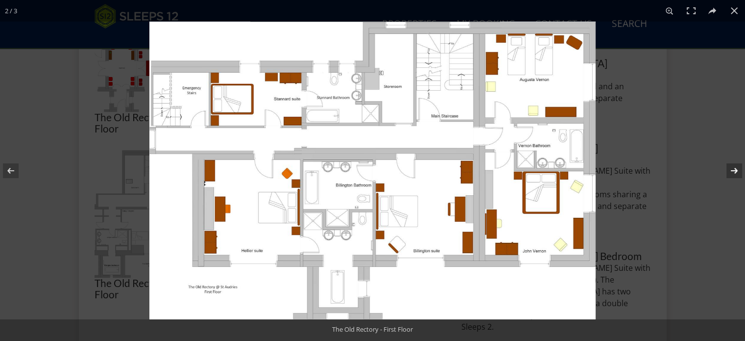
click at [733, 167] on button at bounding box center [728, 170] width 34 height 49
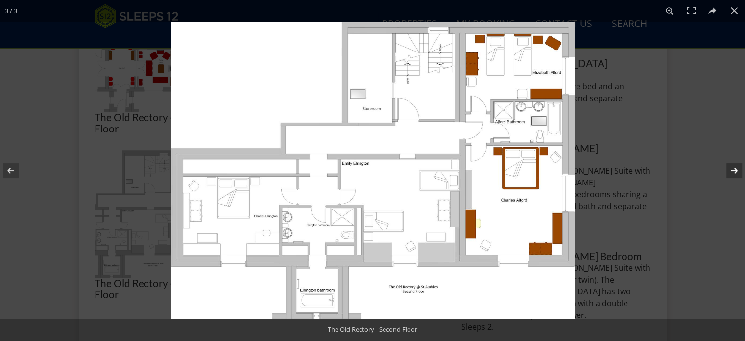
click at [734, 169] on button at bounding box center [728, 170] width 34 height 49
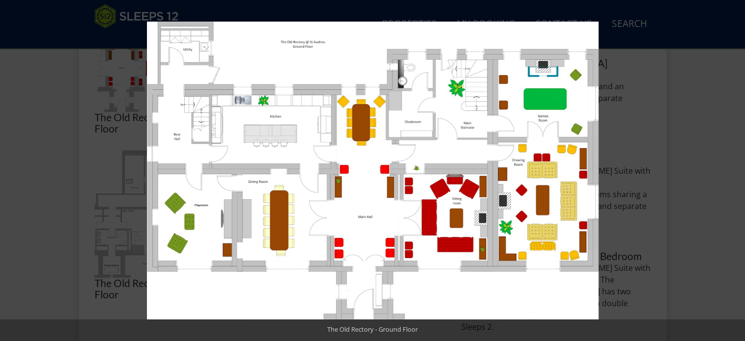
click at [734, 169] on button at bounding box center [728, 170] width 34 height 49
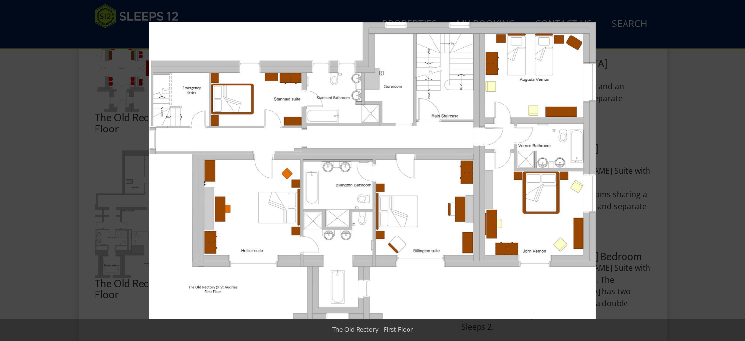
click at [734, 169] on button at bounding box center [728, 170] width 34 height 49
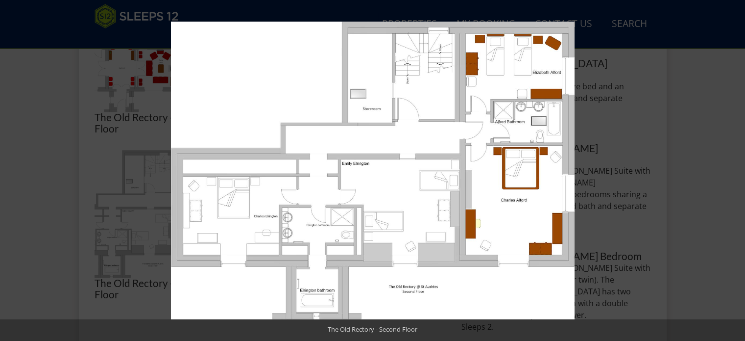
click at [734, 169] on button at bounding box center [728, 170] width 34 height 49
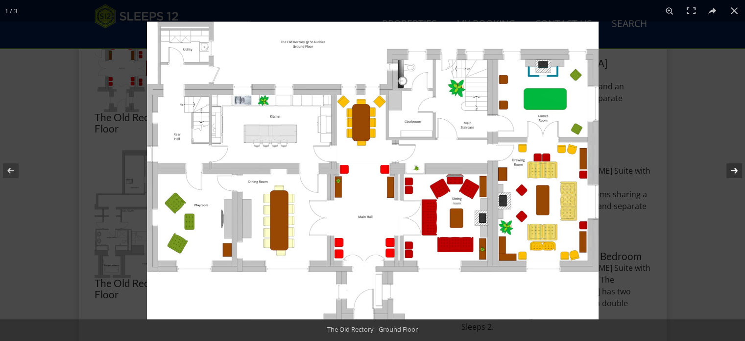
click at [733, 169] on button at bounding box center [728, 170] width 34 height 49
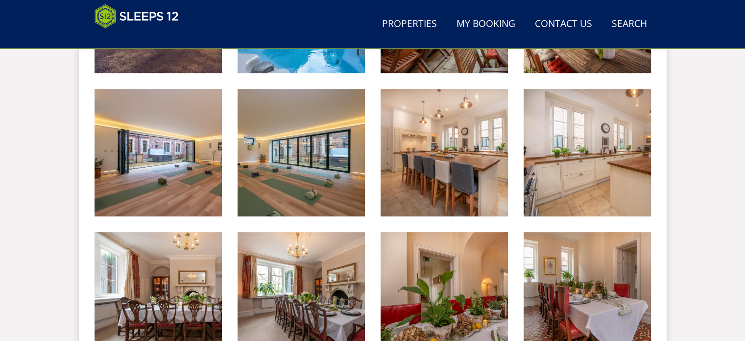
scroll to position [343, 0]
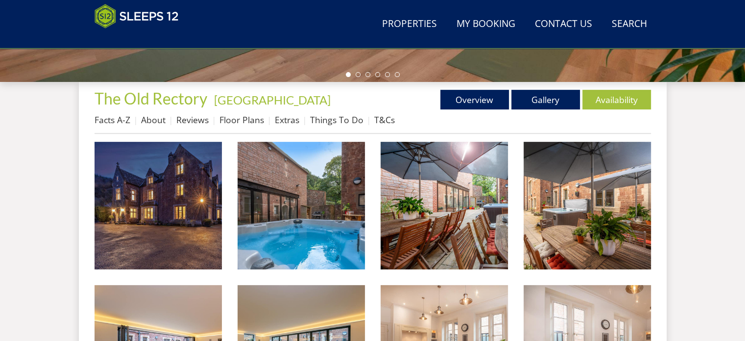
scroll to position [294, 0]
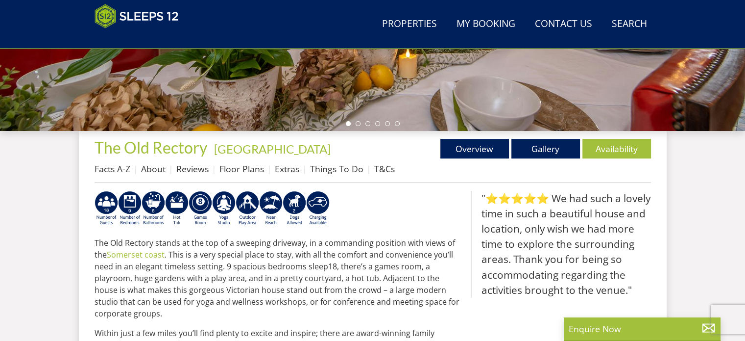
select select "16"
select select "9"
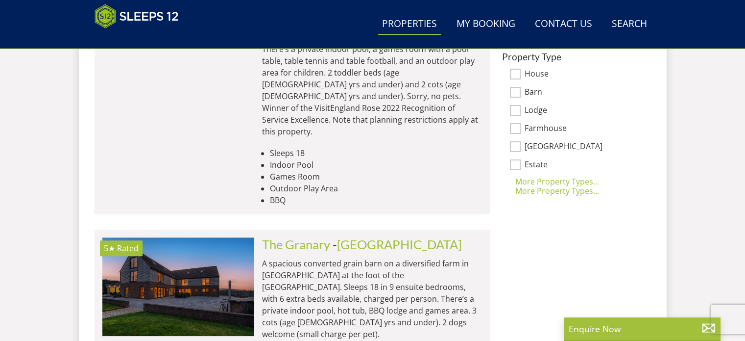
scroll to position [793, 0]
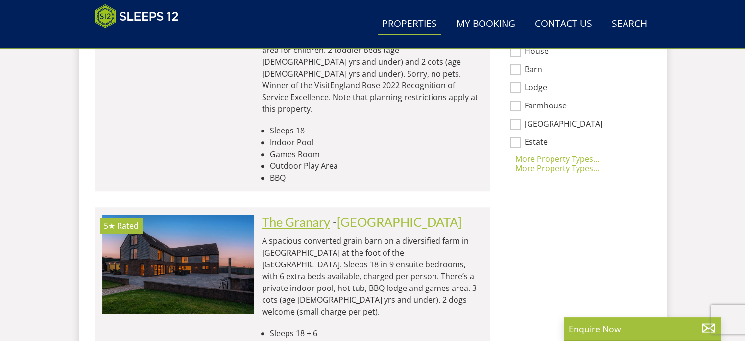
click at [313, 214] on link "The Granary" at bounding box center [296, 221] width 68 height 15
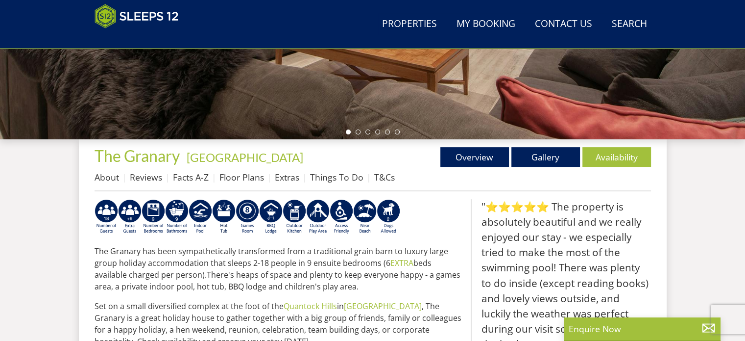
scroll to position [294, 0]
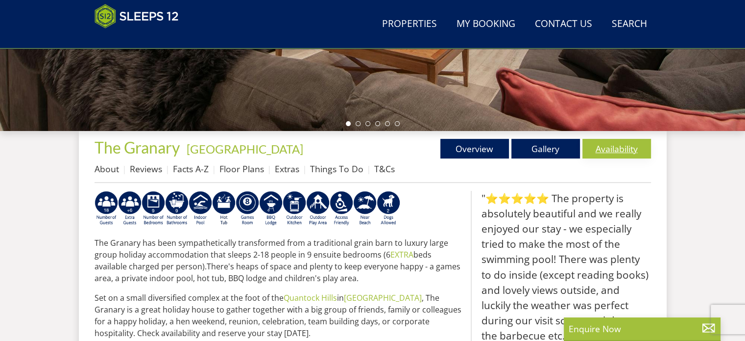
click at [615, 147] on link "Availability" at bounding box center [617, 149] width 69 height 20
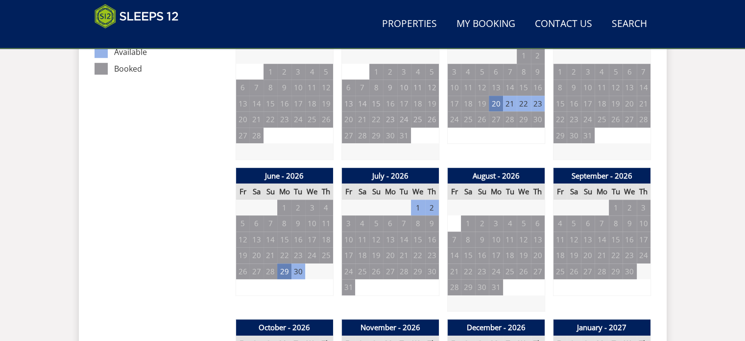
scroll to position [686, 0]
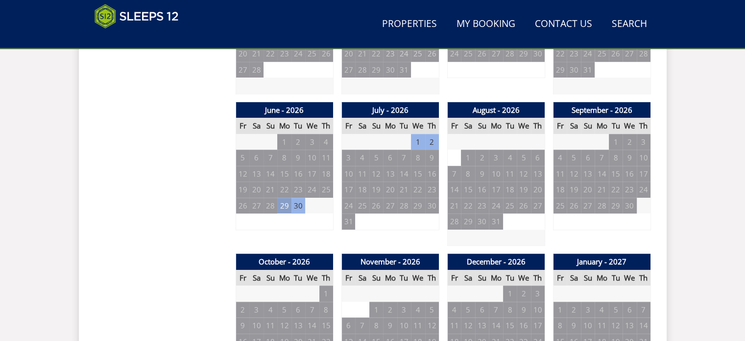
click at [284, 203] on td "29" at bounding box center [284, 206] width 14 height 16
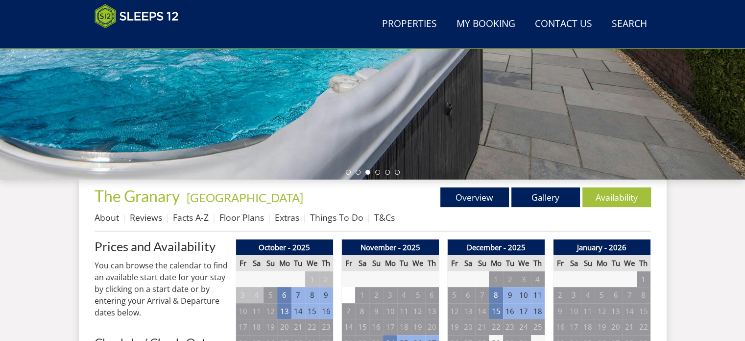
scroll to position [245, 0]
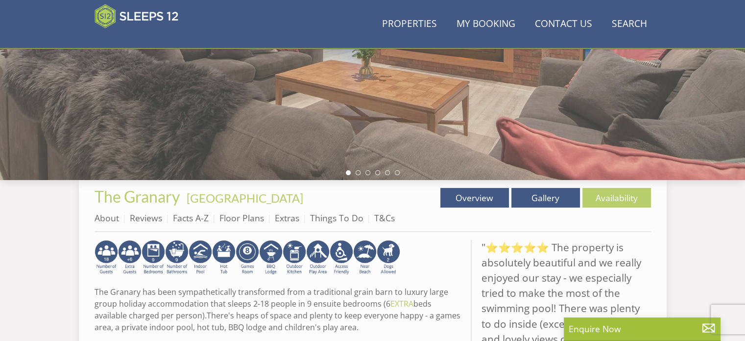
scroll to position [294, 0]
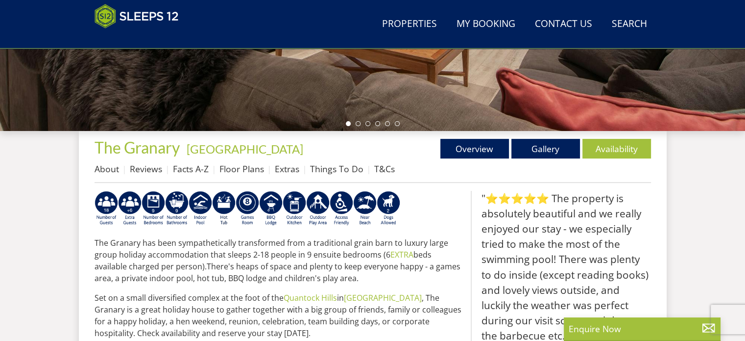
select select "16"
select select "9"
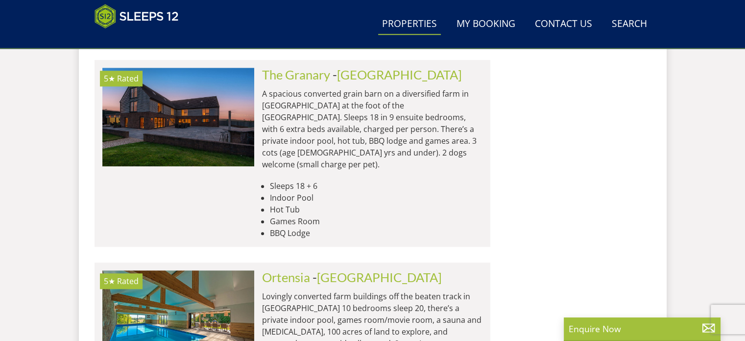
scroll to position [989, 0]
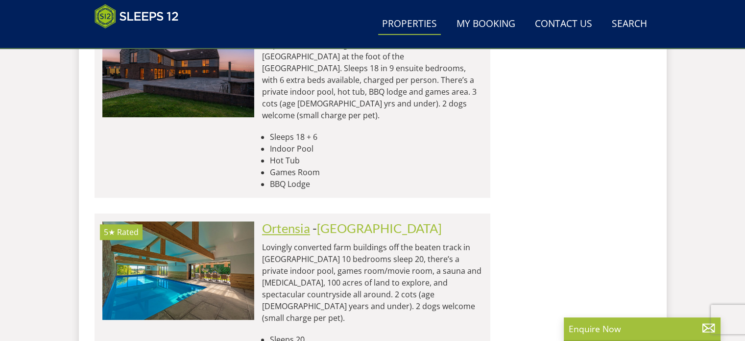
click at [282, 221] on link "Ortensia" at bounding box center [286, 228] width 48 height 15
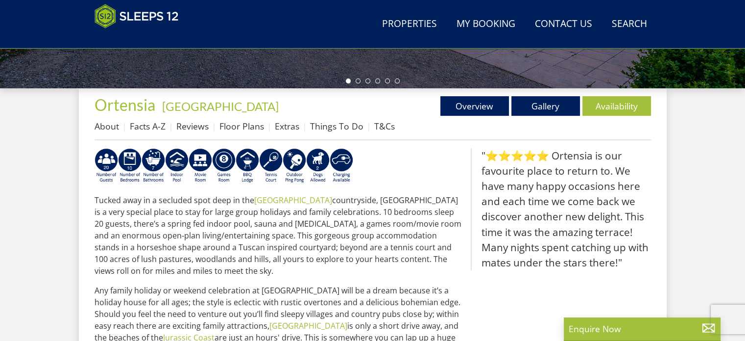
scroll to position [343, 0]
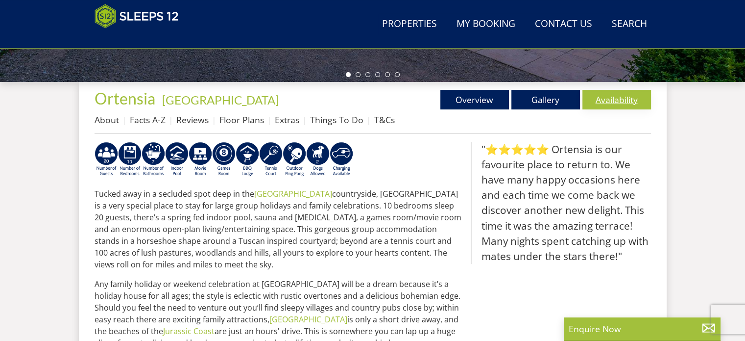
click at [614, 98] on link "Availability" at bounding box center [617, 100] width 69 height 20
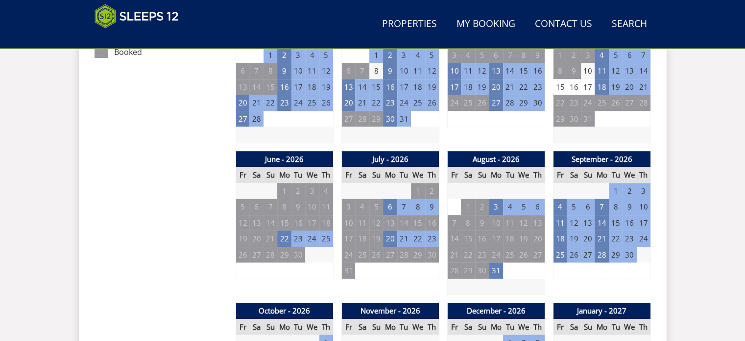
scroll to position [686, 0]
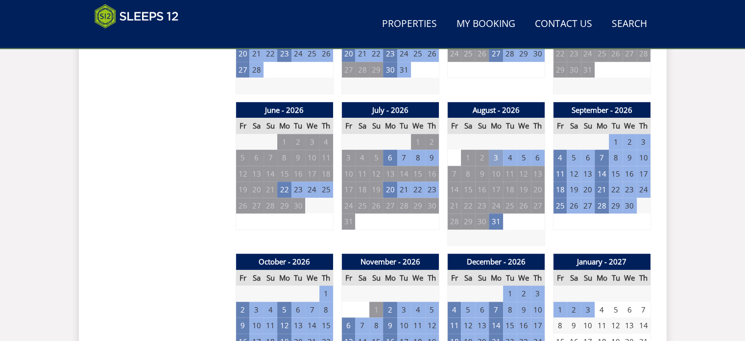
click at [496, 156] on td "3" at bounding box center [496, 157] width 14 height 16
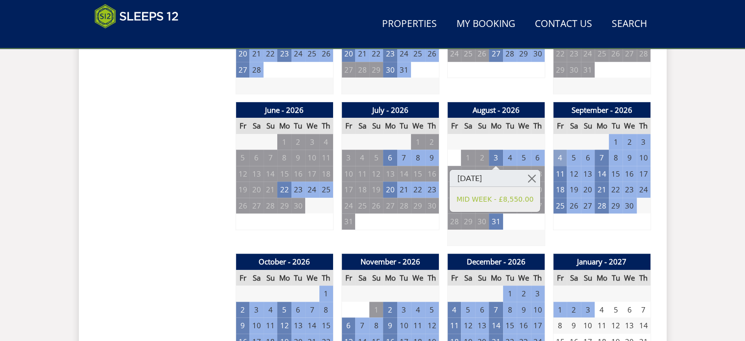
click at [565, 157] on td "4" at bounding box center [560, 157] width 14 height 16
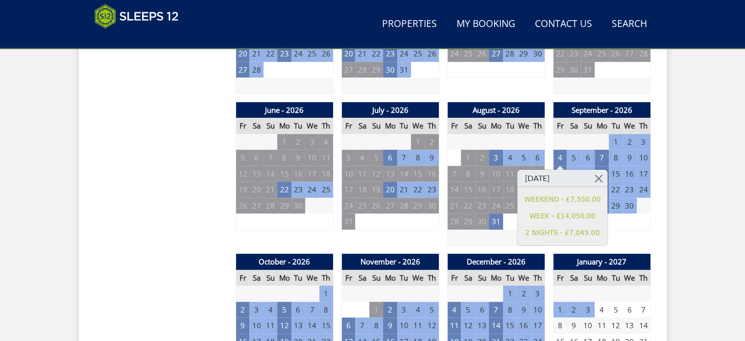
scroll to position [343, 0]
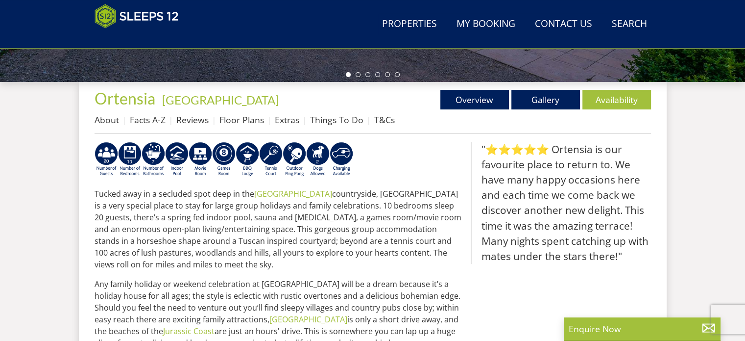
select select "16"
select select "9"
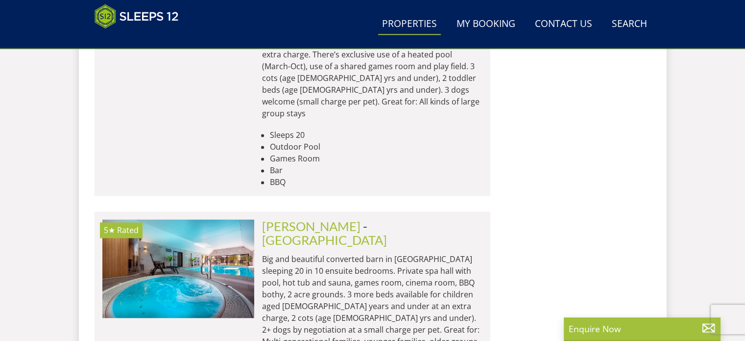
scroll to position [1479, 0]
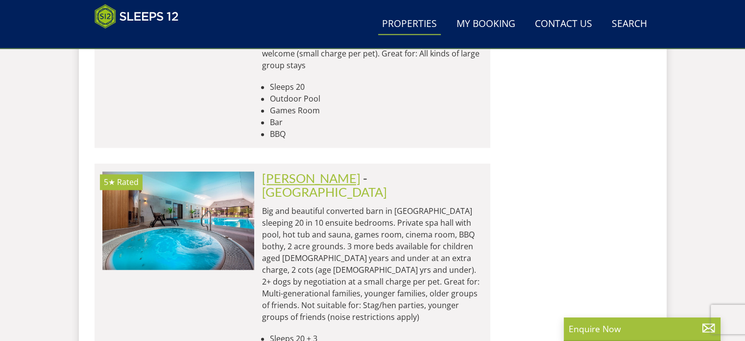
click at [318, 171] on link "[PERSON_NAME]" at bounding box center [311, 178] width 99 height 15
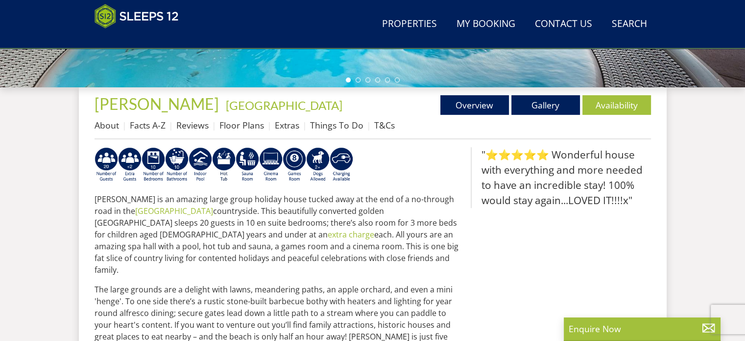
scroll to position [343, 0]
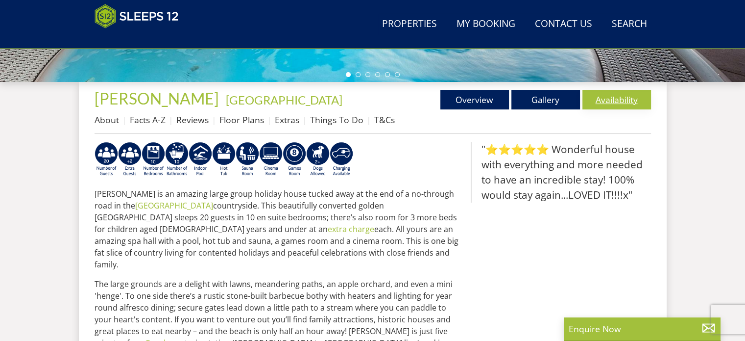
click at [614, 99] on link "Availability" at bounding box center [617, 100] width 69 height 20
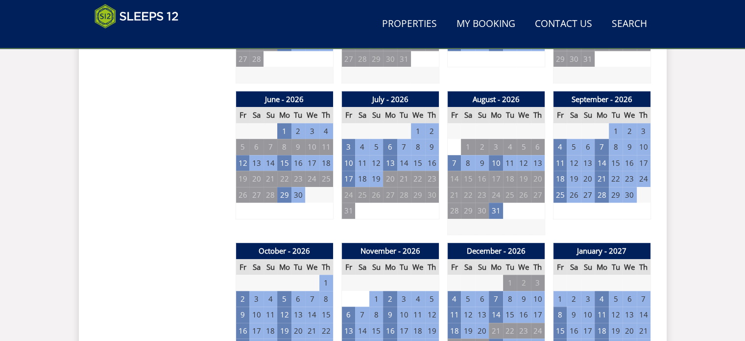
scroll to position [686, 0]
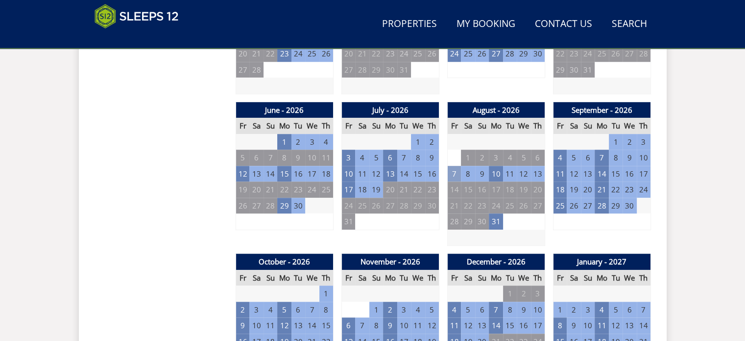
click at [451, 171] on td "7" at bounding box center [454, 174] width 14 height 16
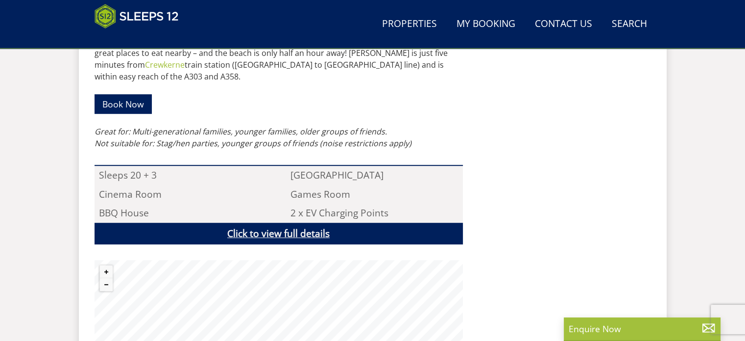
scroll to position [686, 0]
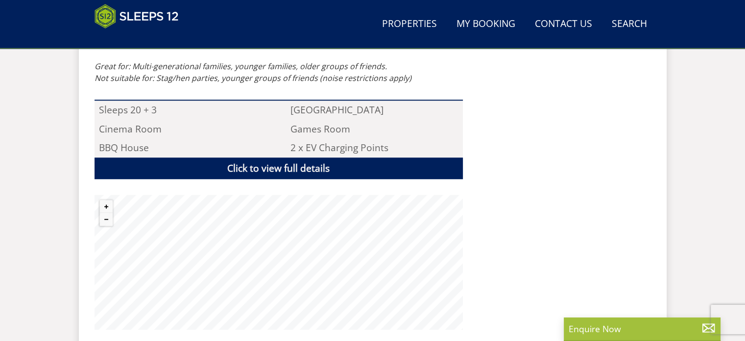
select select "16"
select select "9"
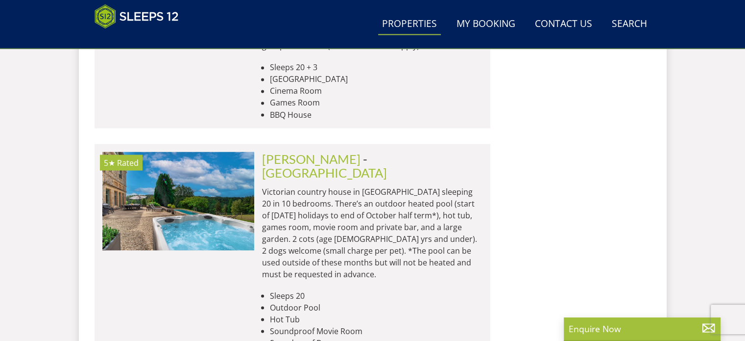
scroll to position [1773, 0]
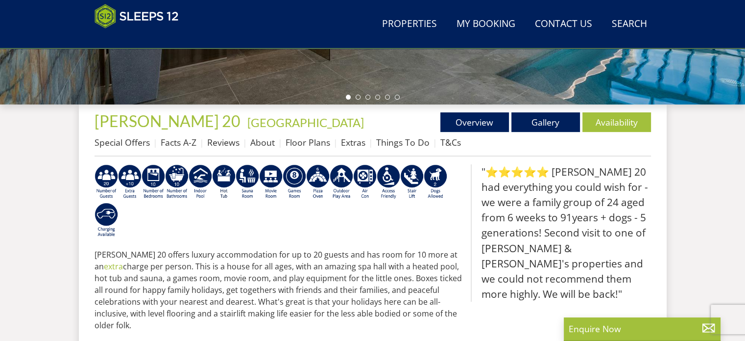
scroll to position [343, 0]
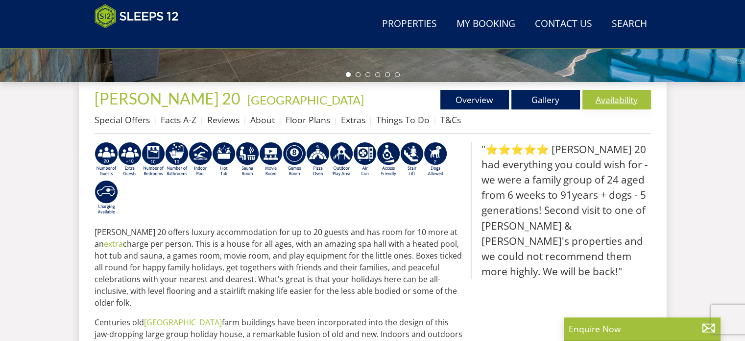
click at [626, 100] on link "Availability" at bounding box center [617, 100] width 69 height 20
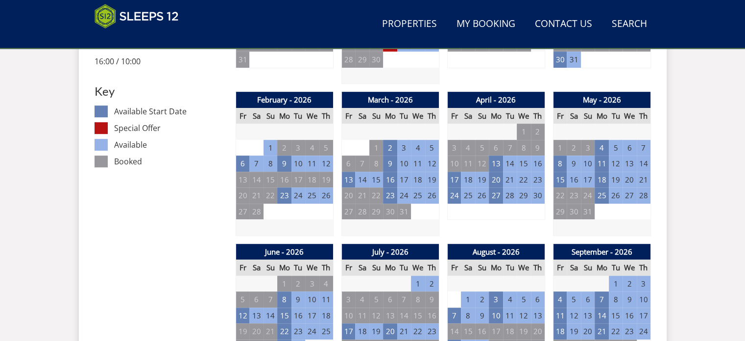
scroll to position [637, 0]
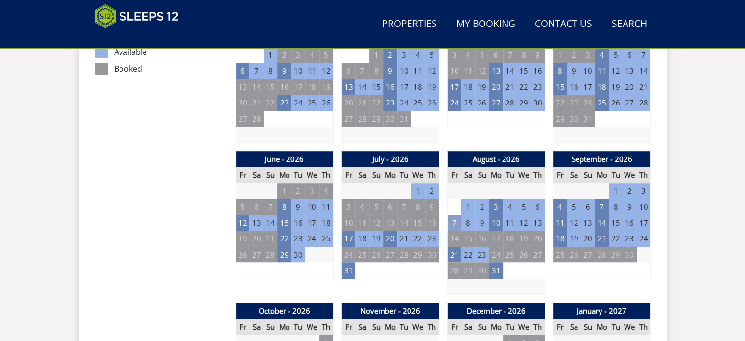
click at [453, 220] on td "7" at bounding box center [454, 223] width 14 height 16
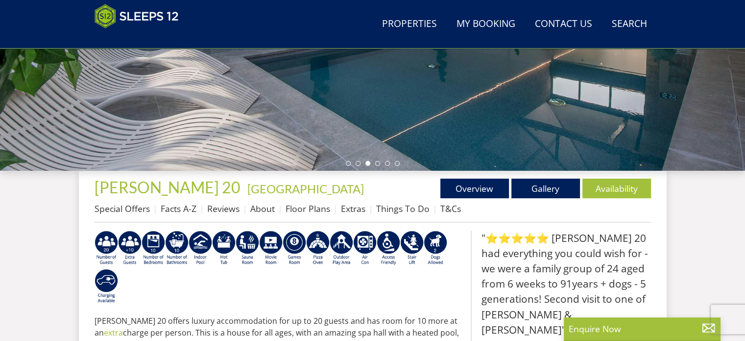
scroll to position [294, 0]
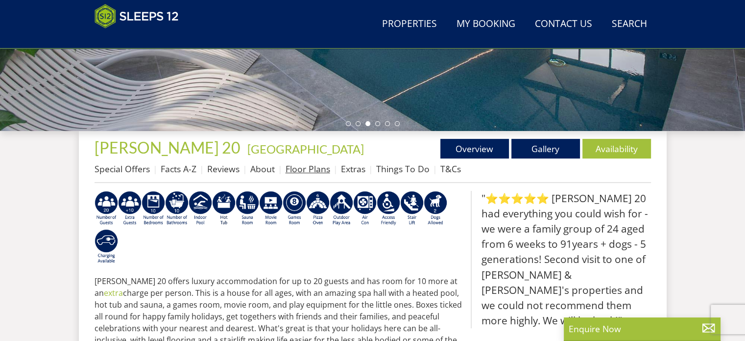
click at [314, 168] on link "Floor Plans" at bounding box center [308, 169] width 45 height 12
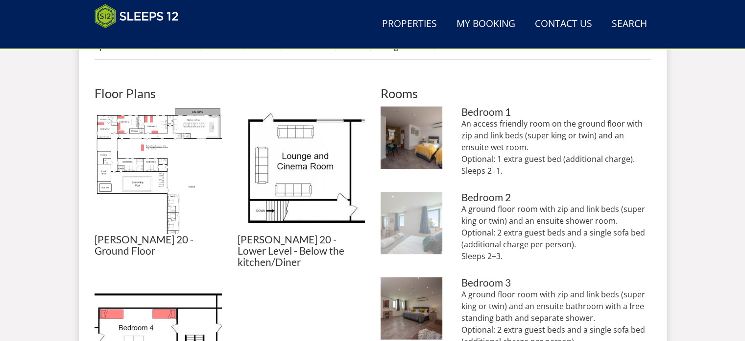
scroll to position [441, 0]
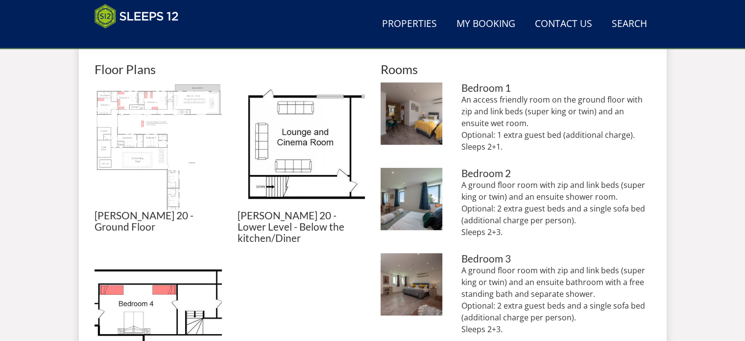
click at [149, 117] on img at bounding box center [158, 145] width 127 height 127
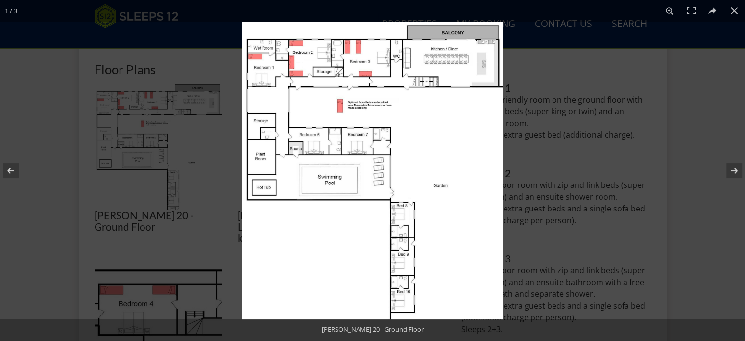
click at [402, 123] on img at bounding box center [372, 170] width 261 height 297
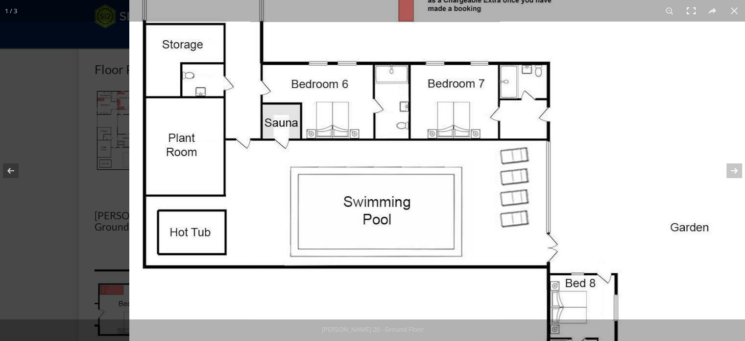
drag, startPoint x: 205, startPoint y: 103, endPoint x: 682, endPoint y: 20, distance: 484.6
click at [582, 36] on img at bounding box center [496, 184] width 735 height 838
